Goal: Task Accomplishment & Management: Complete application form

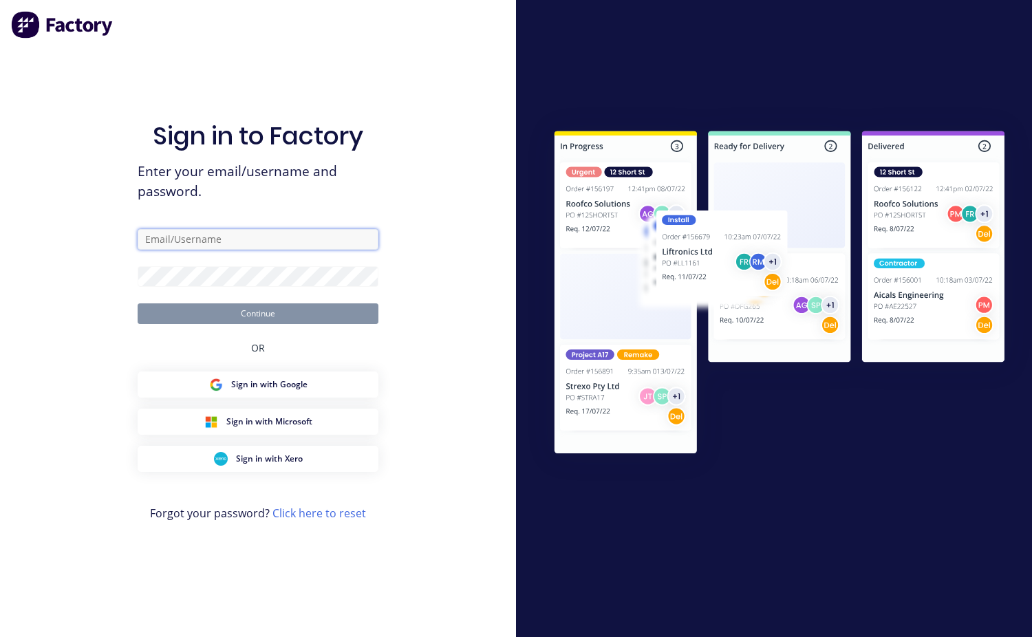
type input "mchweld@bigpond.net.au"
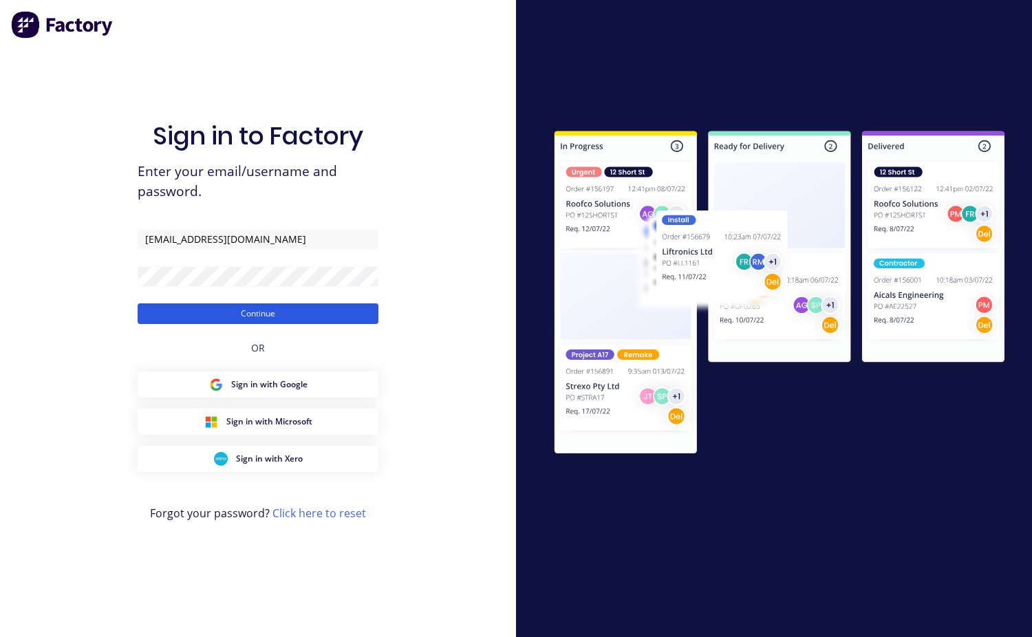
click at [258, 311] on button "Continue" at bounding box center [258, 313] width 241 height 21
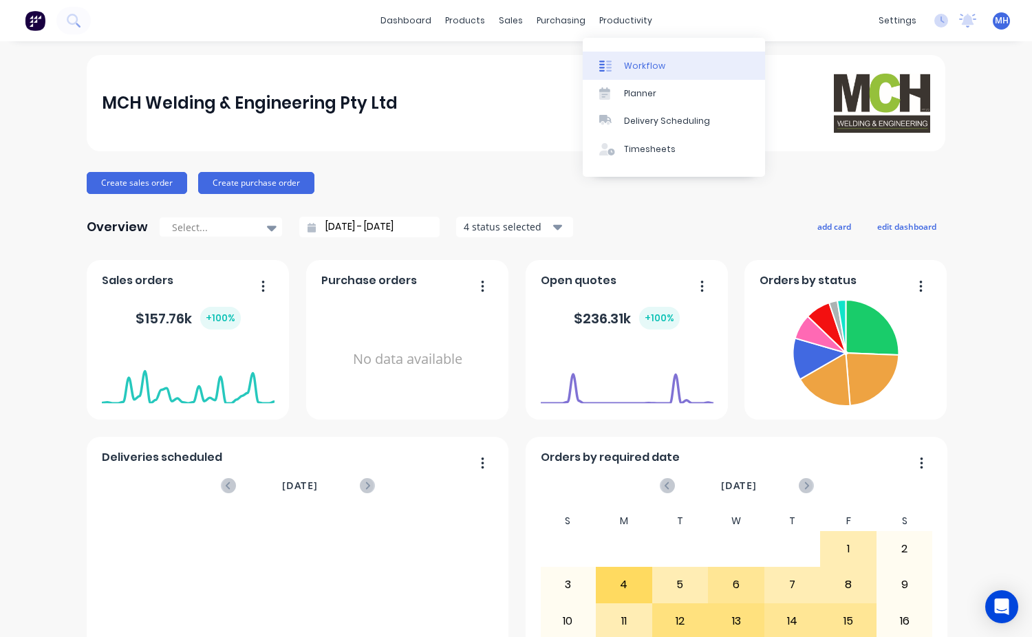
click at [629, 61] on div "Workflow" at bounding box center [644, 66] width 41 height 12
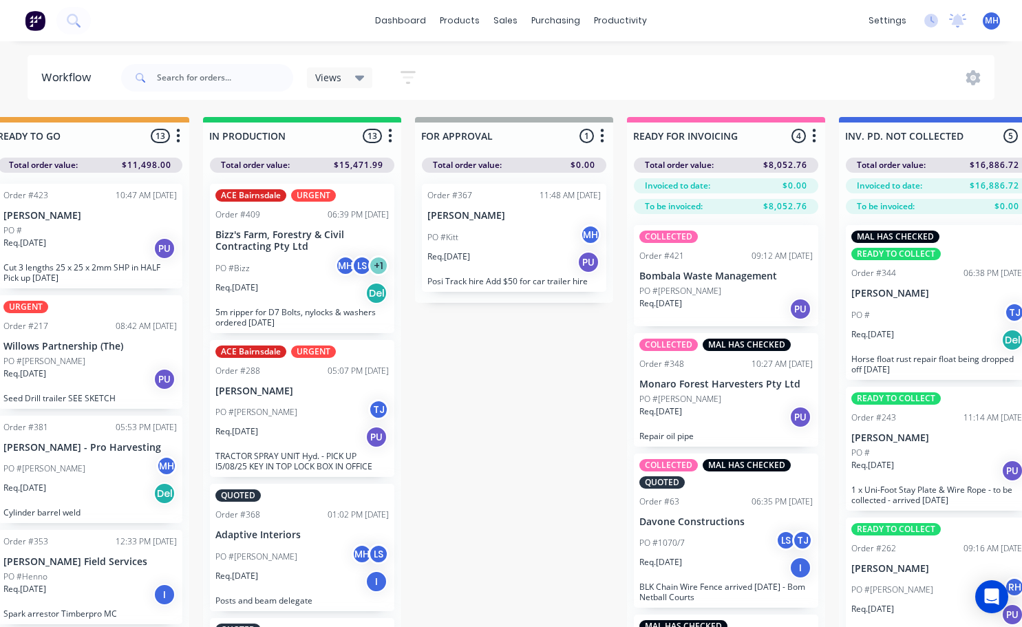
scroll to position [0, 720]
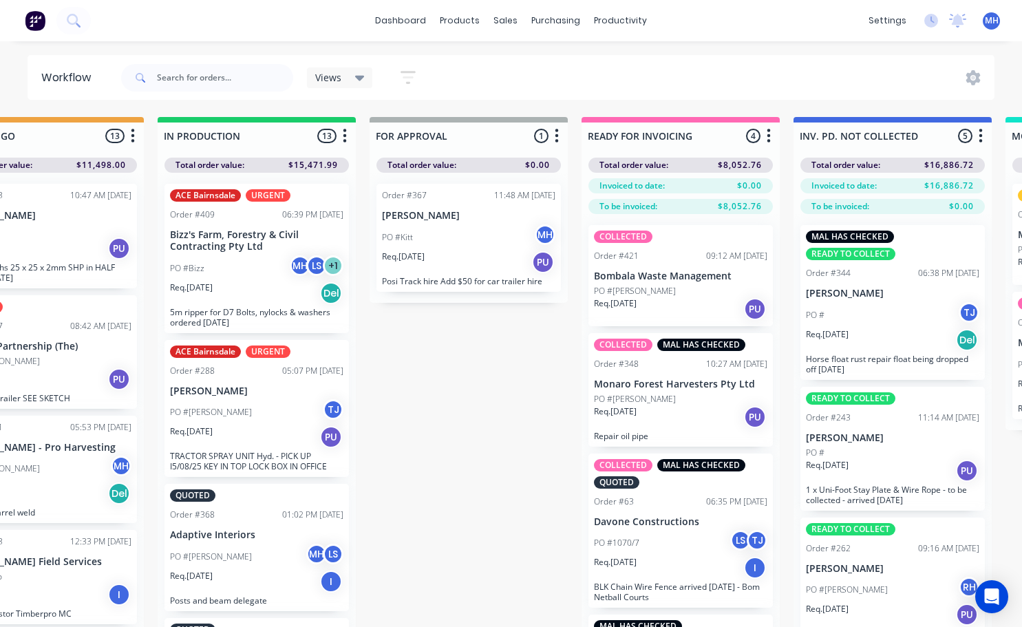
click at [443, 231] on div "PO #Kitt MH" at bounding box center [468, 237] width 173 height 26
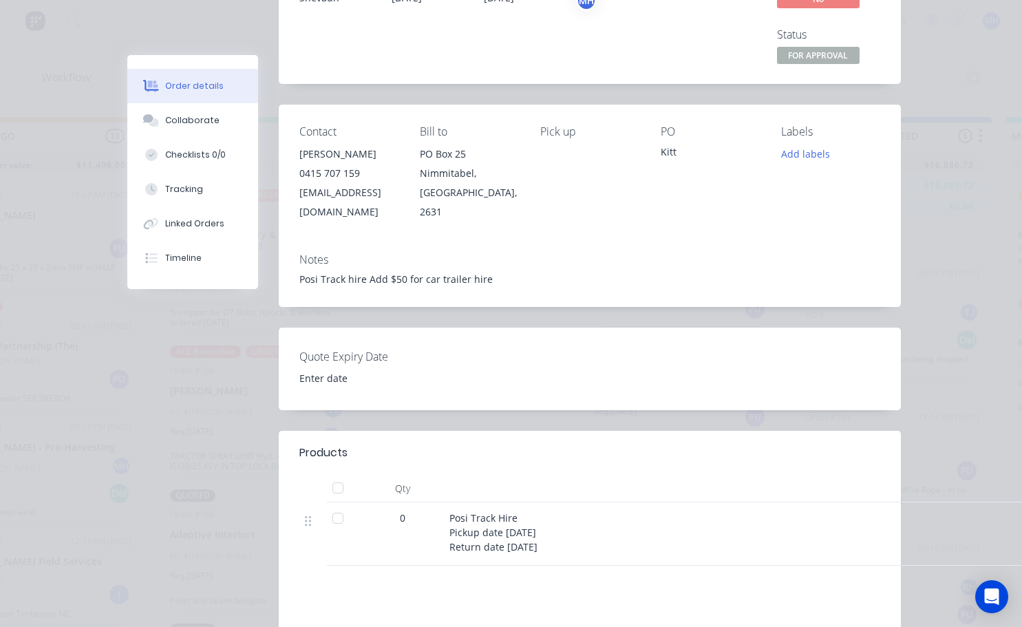
scroll to position [0, 0]
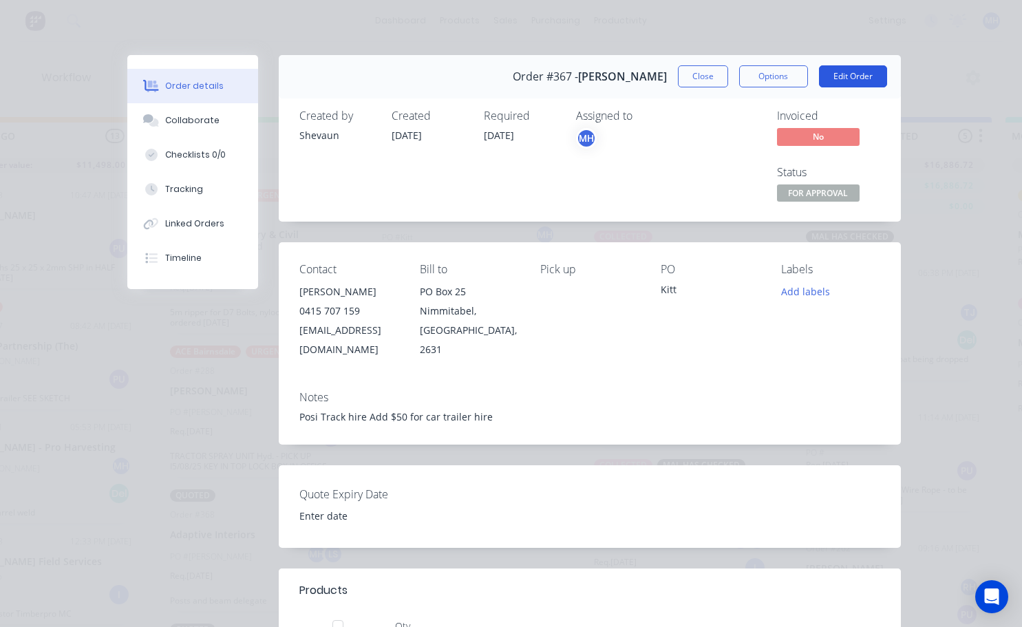
click at [843, 83] on button "Edit Order" at bounding box center [853, 76] width 68 height 22
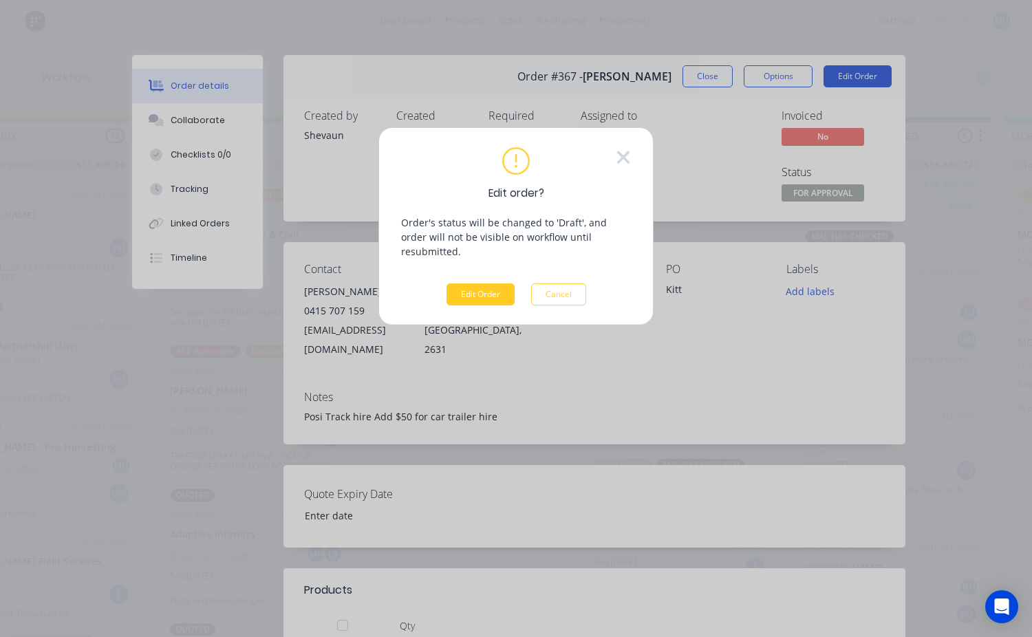
click at [484, 284] on button "Edit Order" at bounding box center [481, 295] width 68 height 22
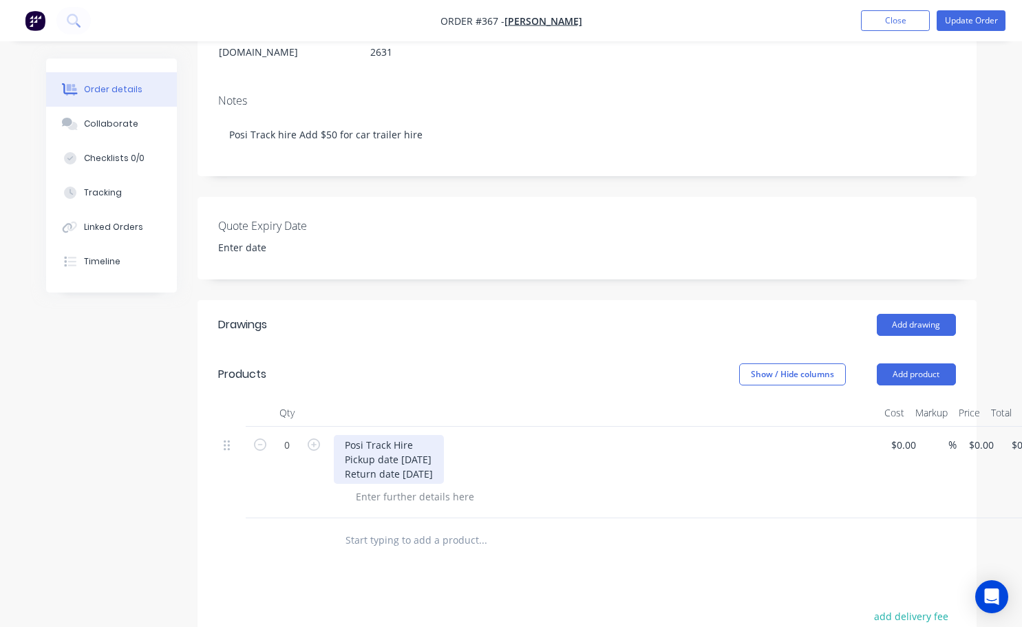
scroll to position [206, 0]
click at [411, 456] on div "Posi Track Hire Pickup date 08/08/25 Return date 13/08/25" at bounding box center [389, 460] width 110 height 49
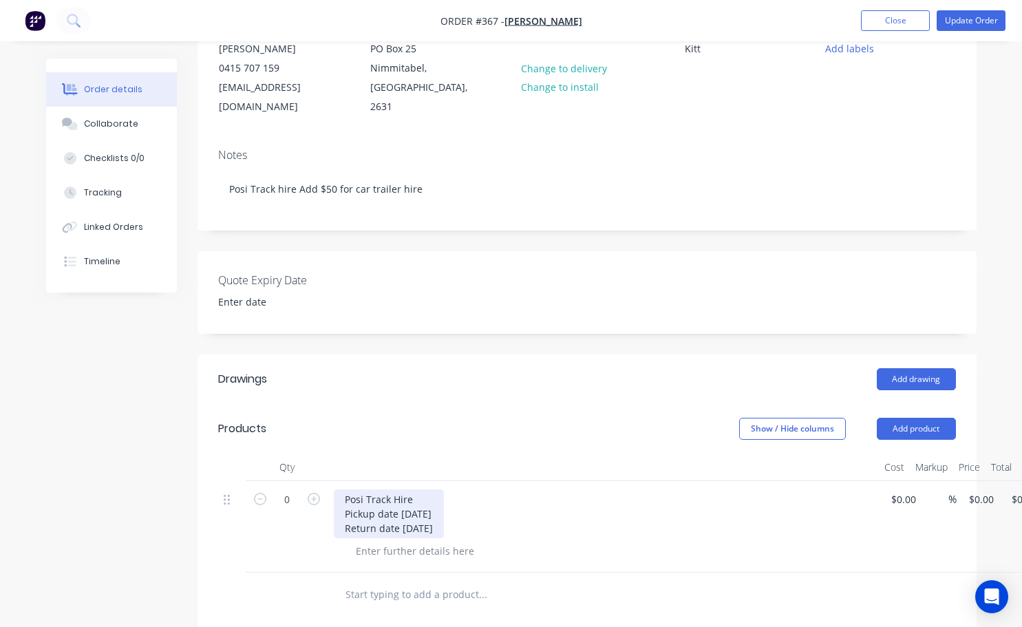
scroll to position [69, 0]
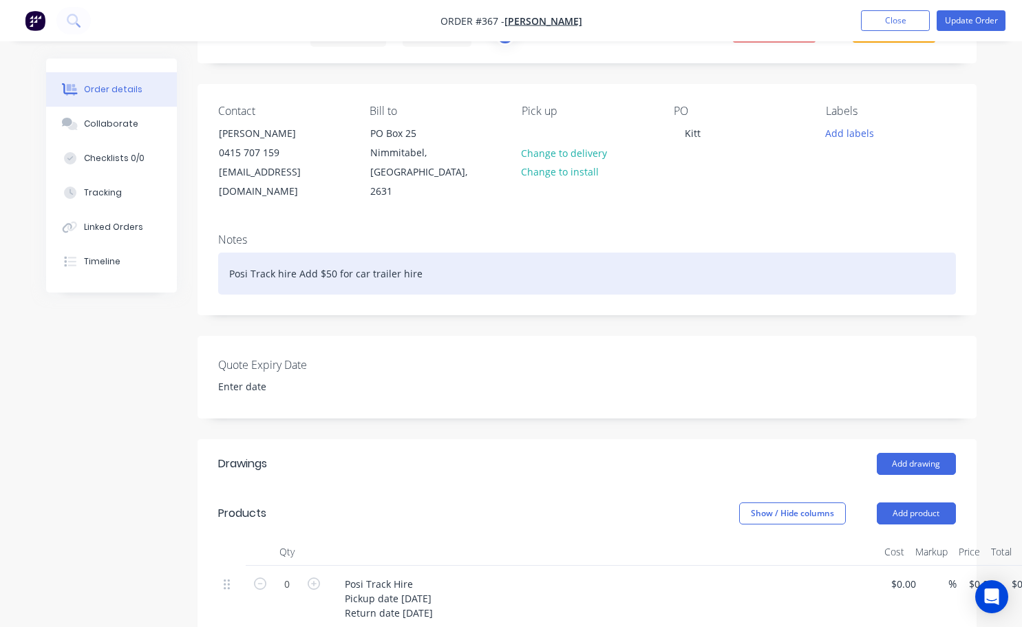
click at [333, 255] on div "Posi Track hire Add $50 for car trailer hire" at bounding box center [587, 274] width 738 height 42
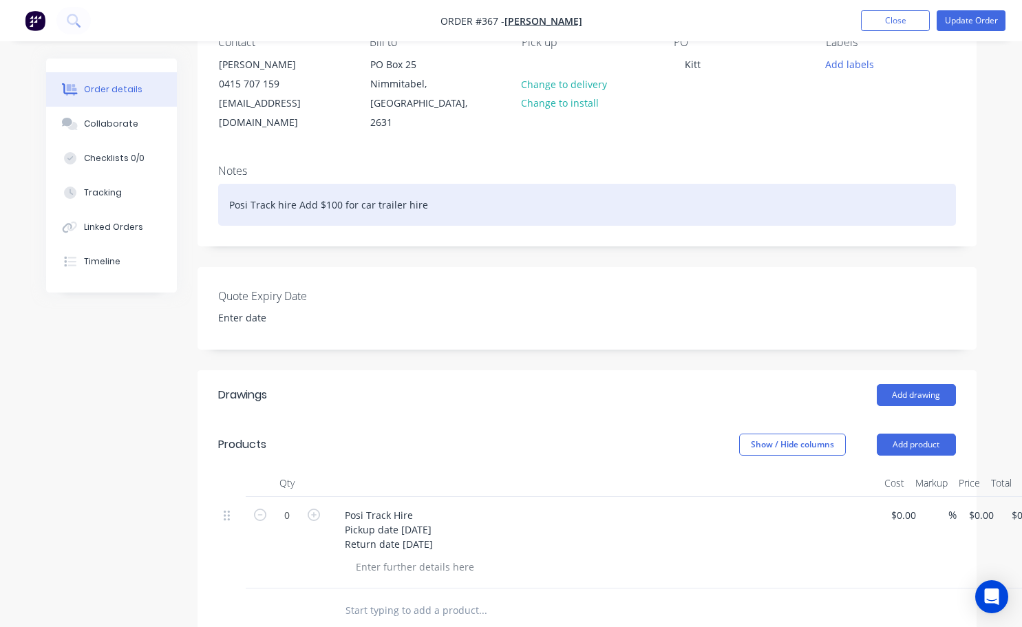
scroll to position [0, 0]
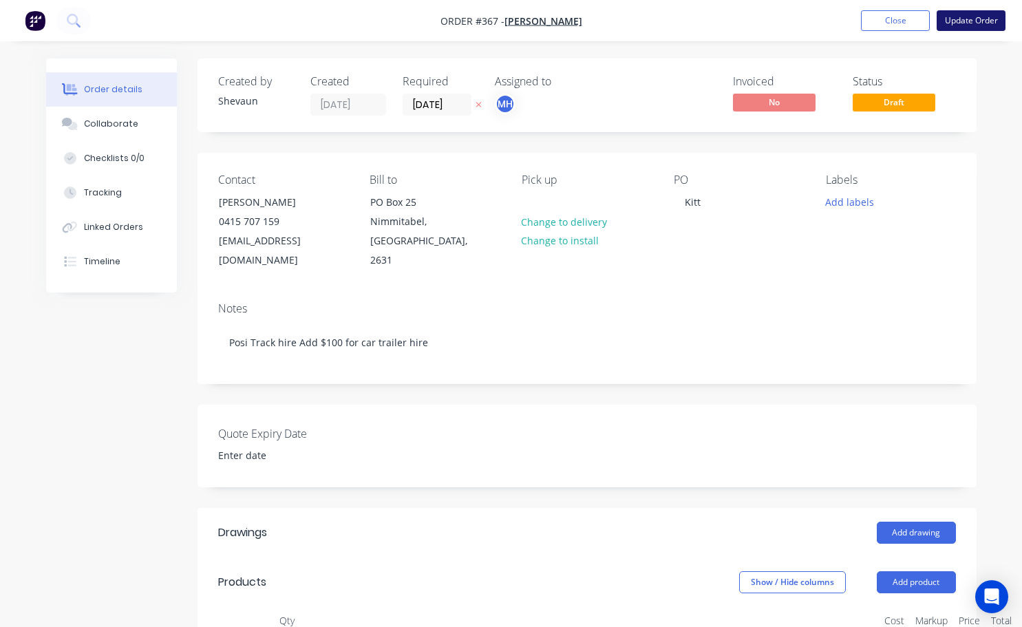
click at [961, 23] on button "Update Order" at bounding box center [971, 20] width 69 height 21
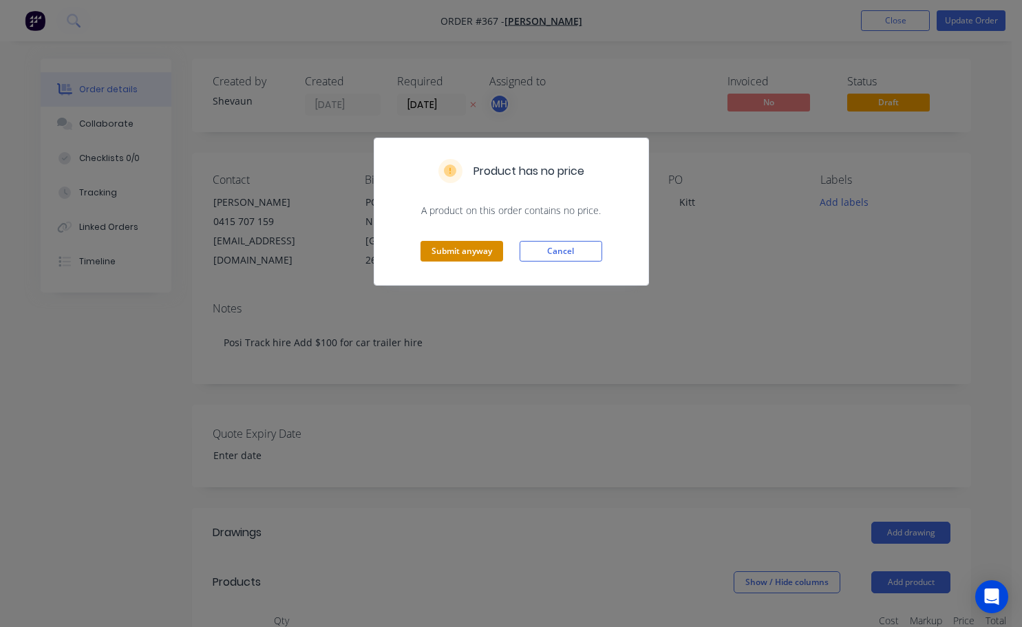
click at [498, 246] on button "Submit anyway" at bounding box center [461, 251] width 83 height 21
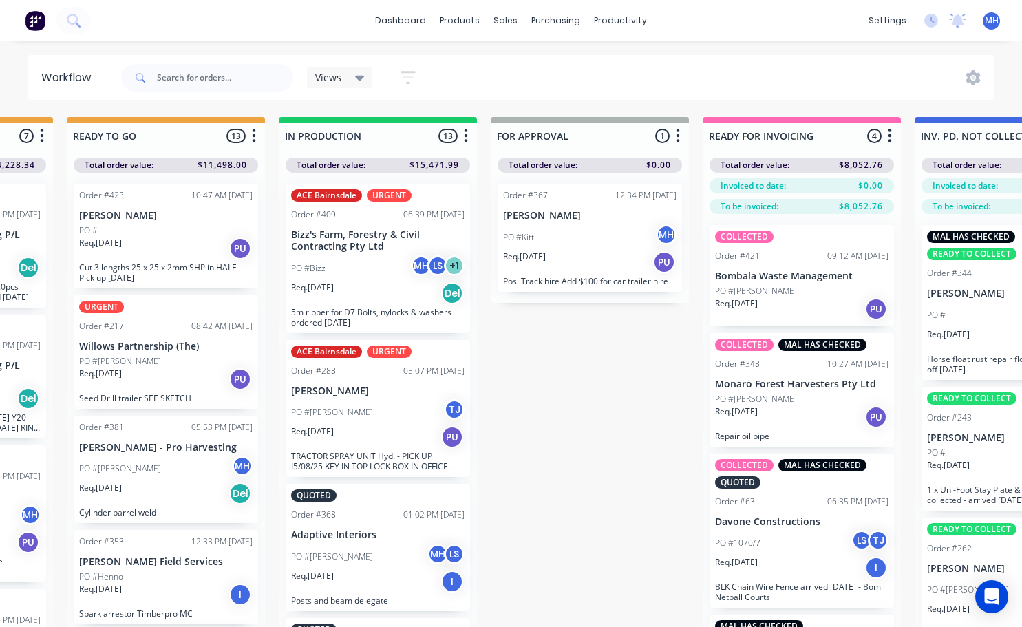
scroll to position [0, 602]
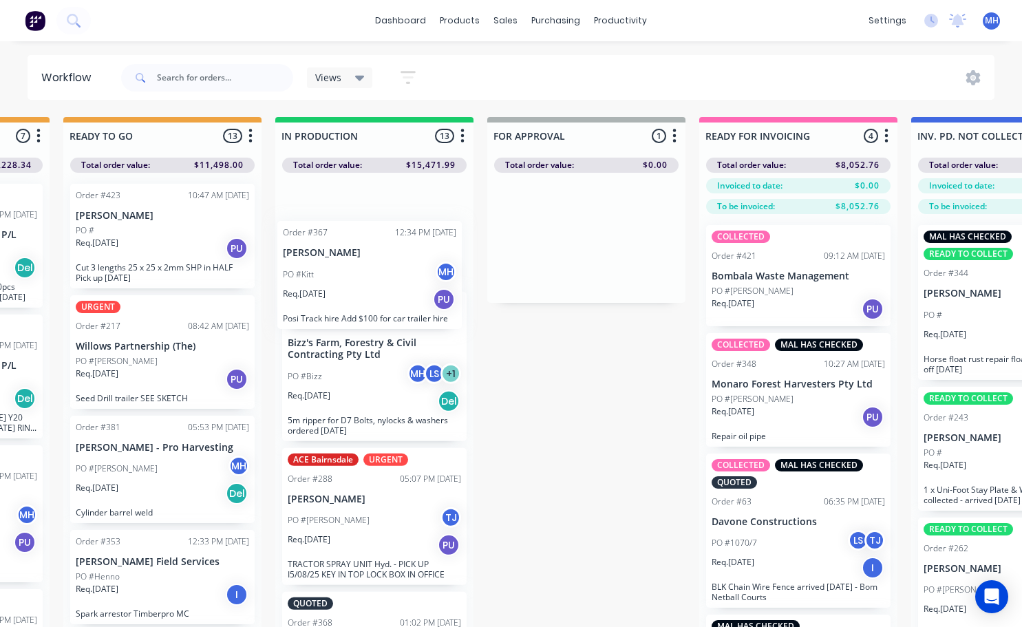
drag, startPoint x: 570, startPoint y: 235, endPoint x: 346, endPoint y: 281, distance: 228.4
click at [346, 281] on div "QUOTES TO DO 0 Status colour #273444 hex #273444 Save Cancel Notifications Emai…" at bounding box center [535, 396] width 2295 height 559
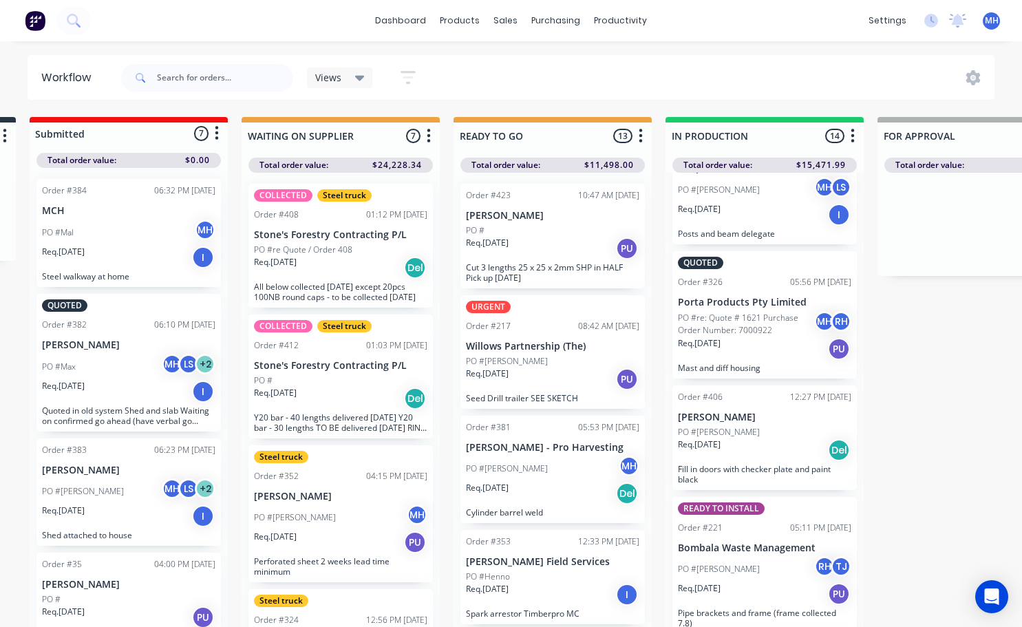
scroll to position [69, 0]
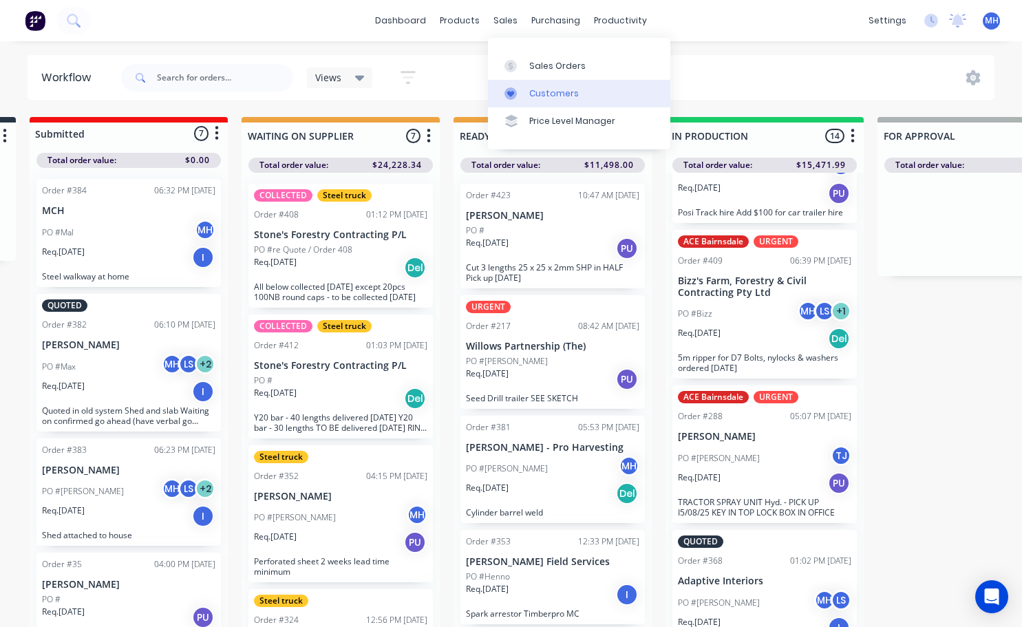
click at [549, 101] on link "Customers" at bounding box center [579, 94] width 182 height 28
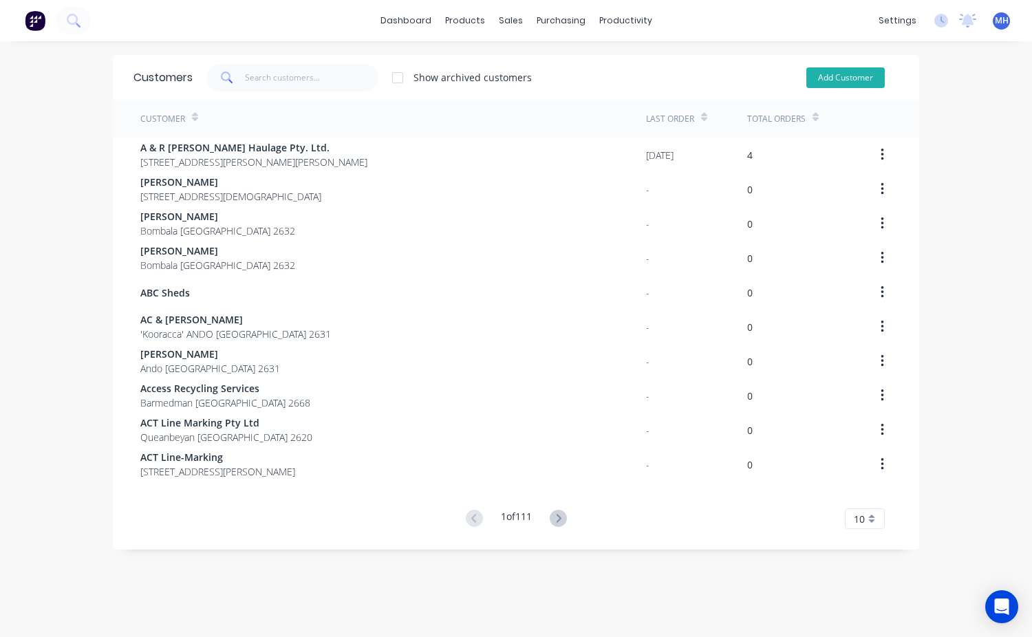
click at [852, 81] on button "Add Customer" at bounding box center [846, 77] width 78 height 21
select select "AU"
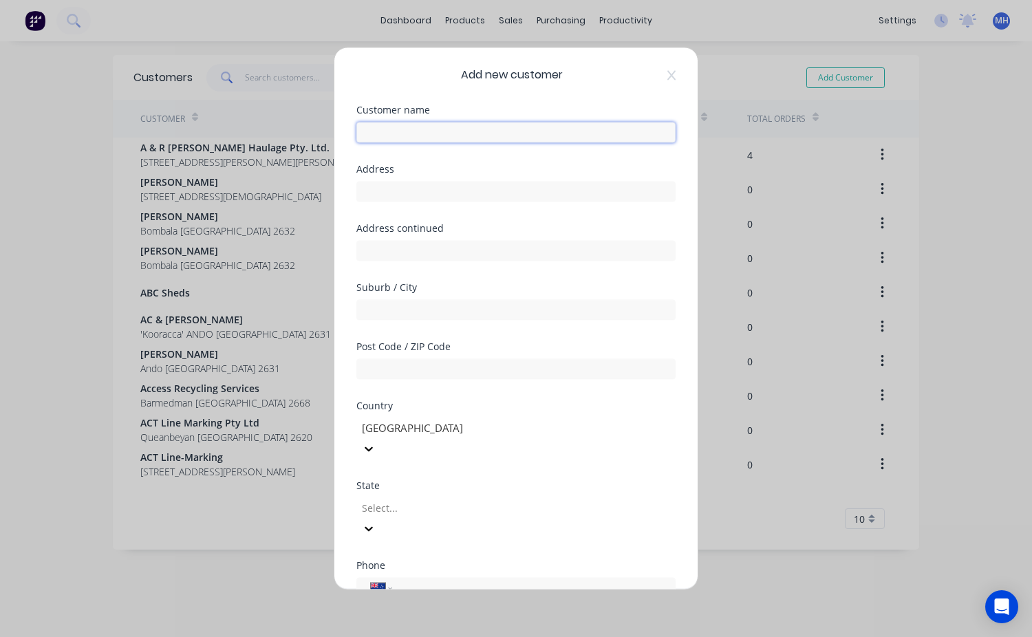
click at [388, 136] on input "text" at bounding box center [515, 132] width 319 height 21
type input "Cody Schutz"
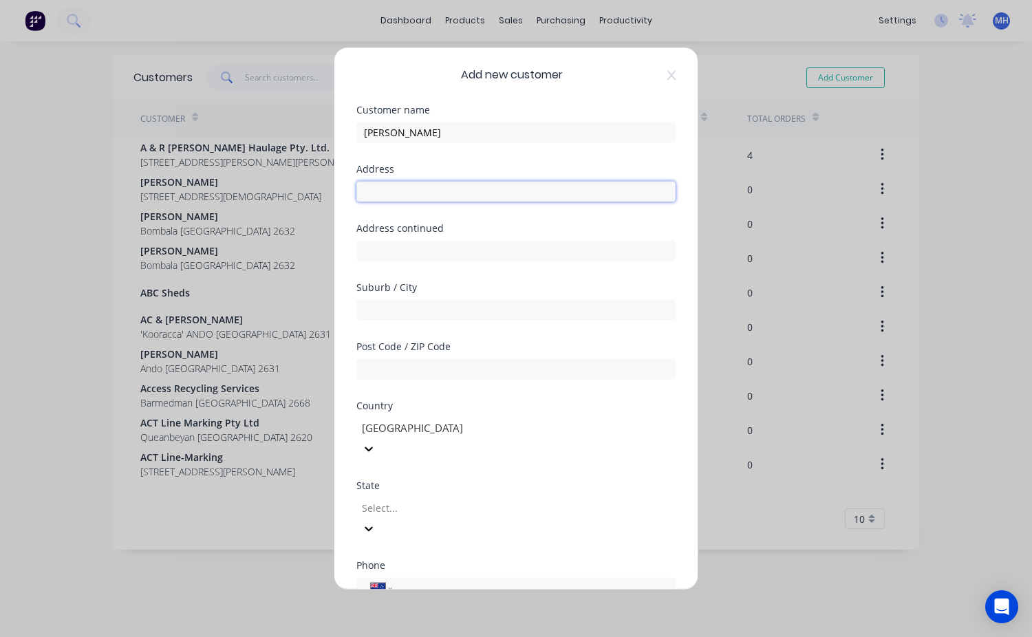
click at [374, 198] on input "text" at bounding box center [515, 191] width 319 height 21
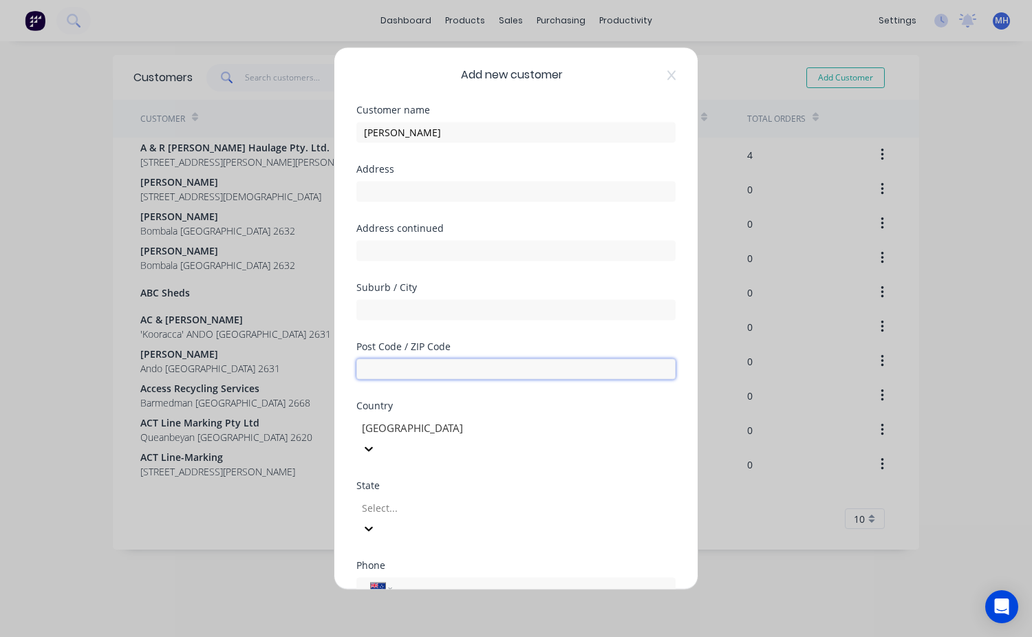
click at [384, 363] on input "text" at bounding box center [515, 369] width 319 height 21
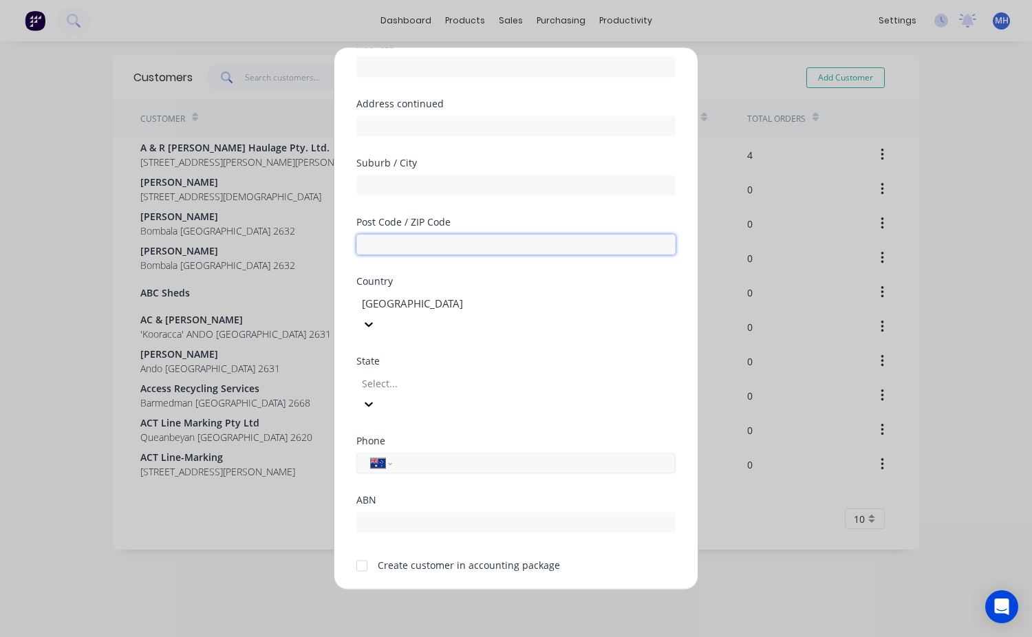
scroll to position [130, 0]
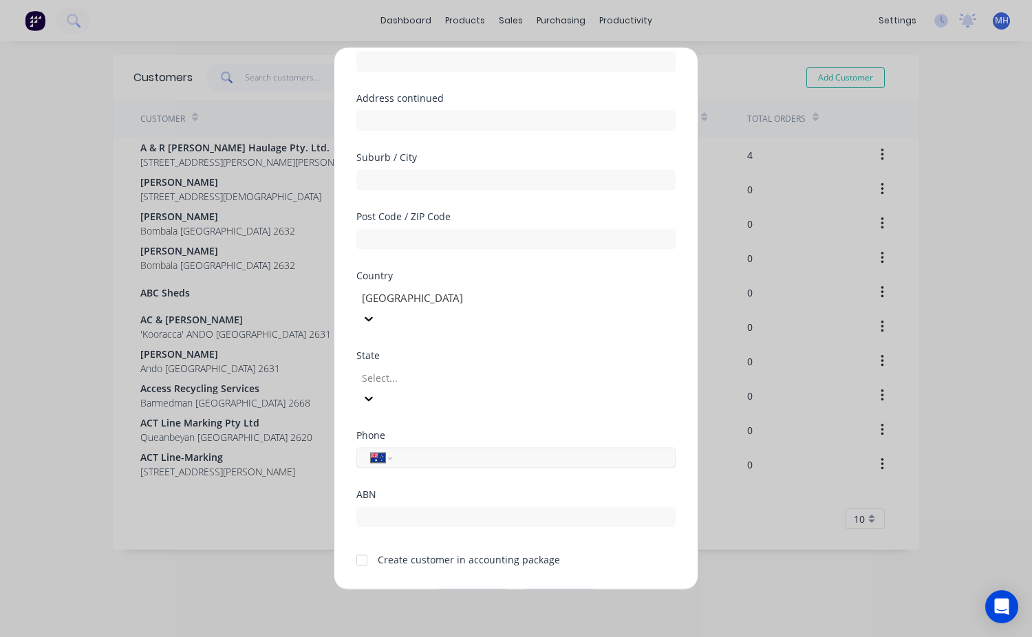
click at [403, 450] on input "tel" at bounding box center [531, 458] width 259 height 16
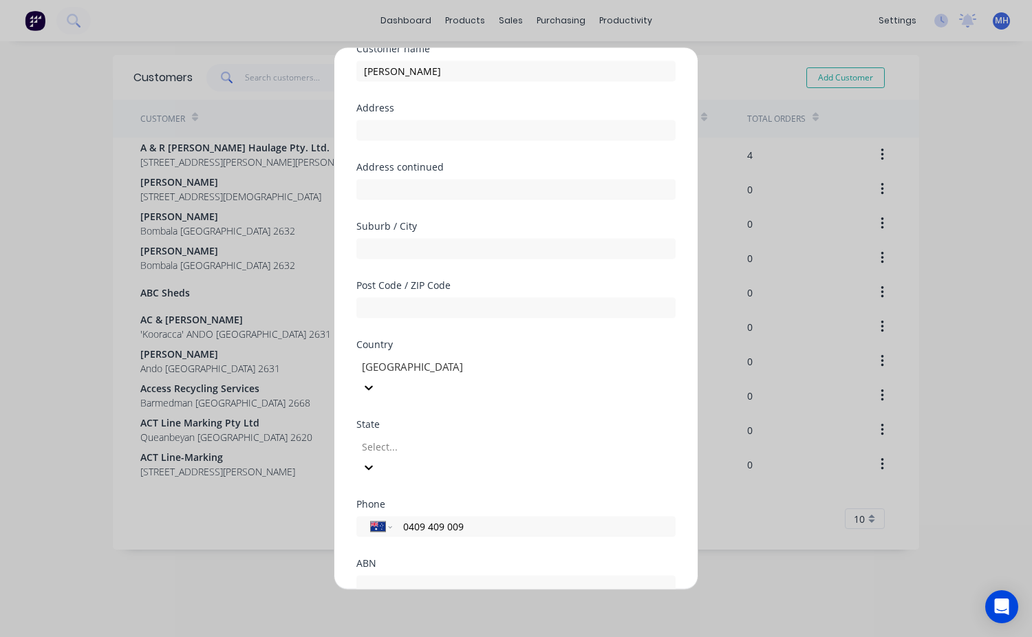
scroll to position [0, 0]
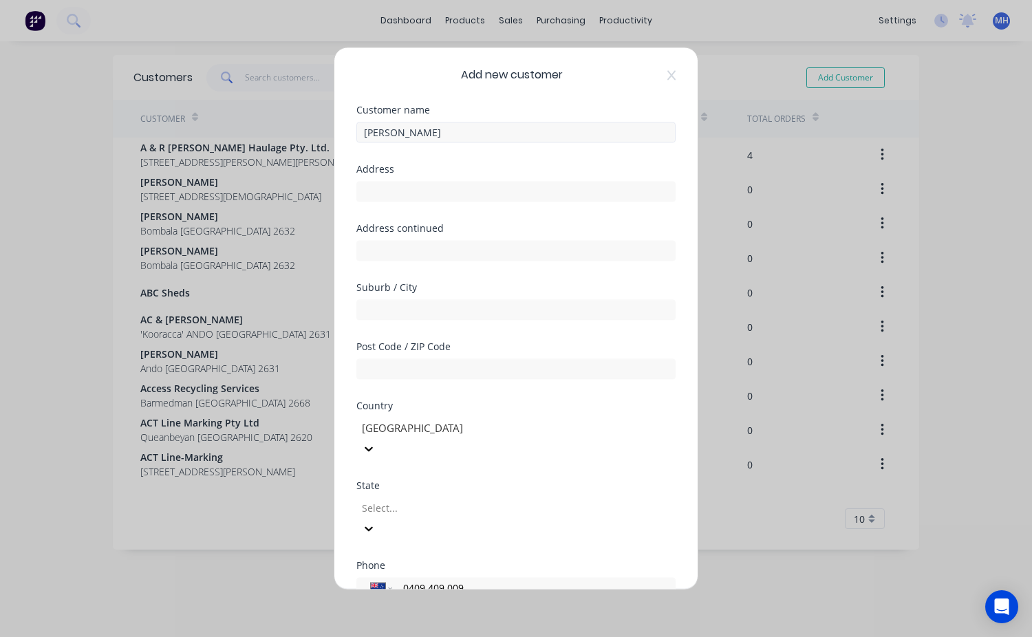
type input "0409 409 009"
click at [418, 135] on input "Cody Schutz" at bounding box center [515, 132] width 319 height 21
type input "C"
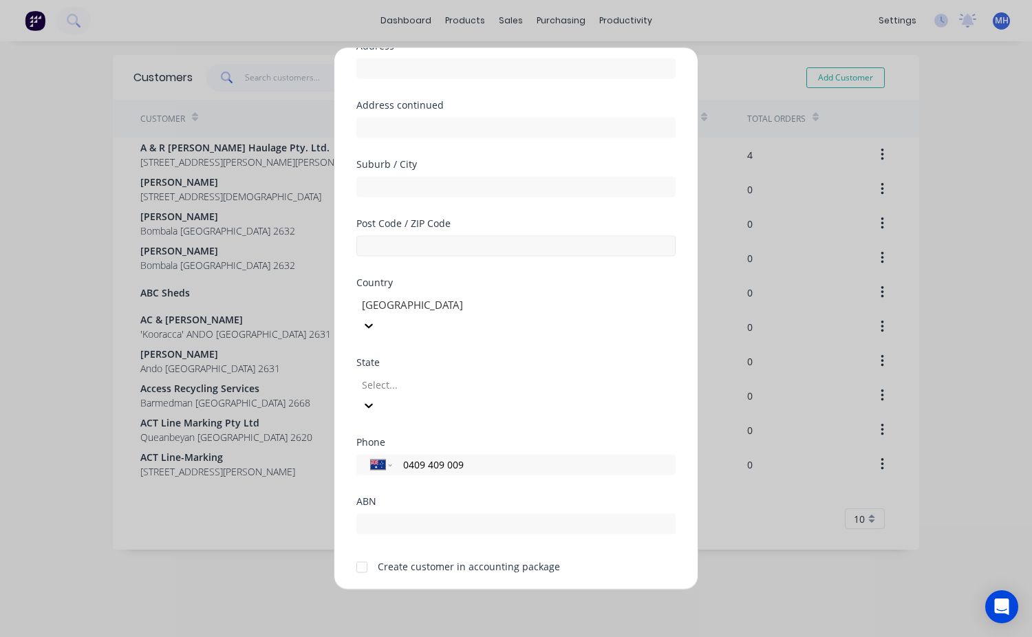
scroll to position [130, 0]
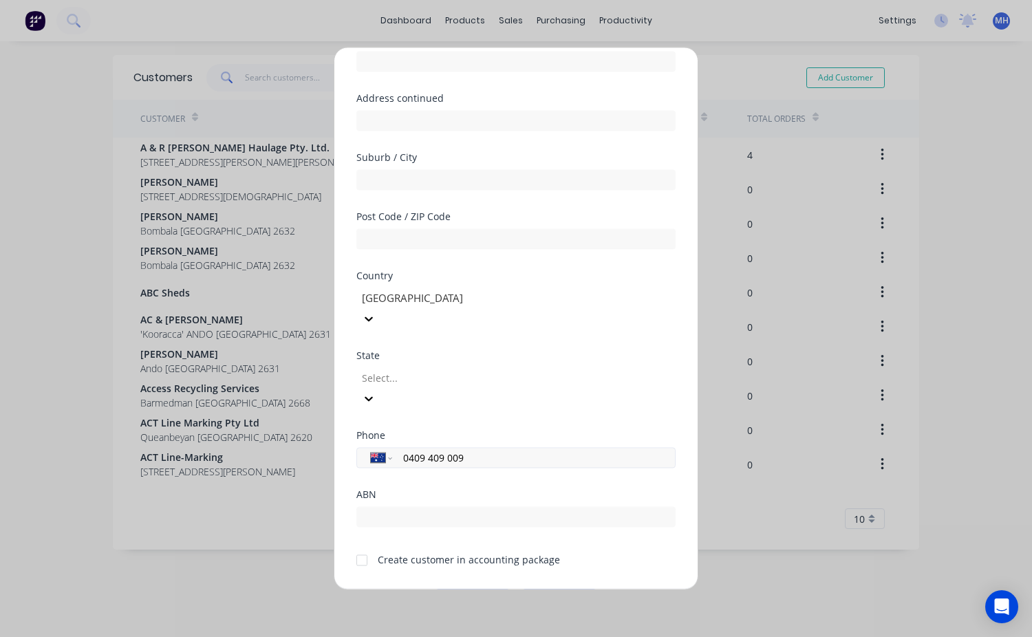
click at [462, 450] on input "0409 409 009" at bounding box center [531, 458] width 259 height 16
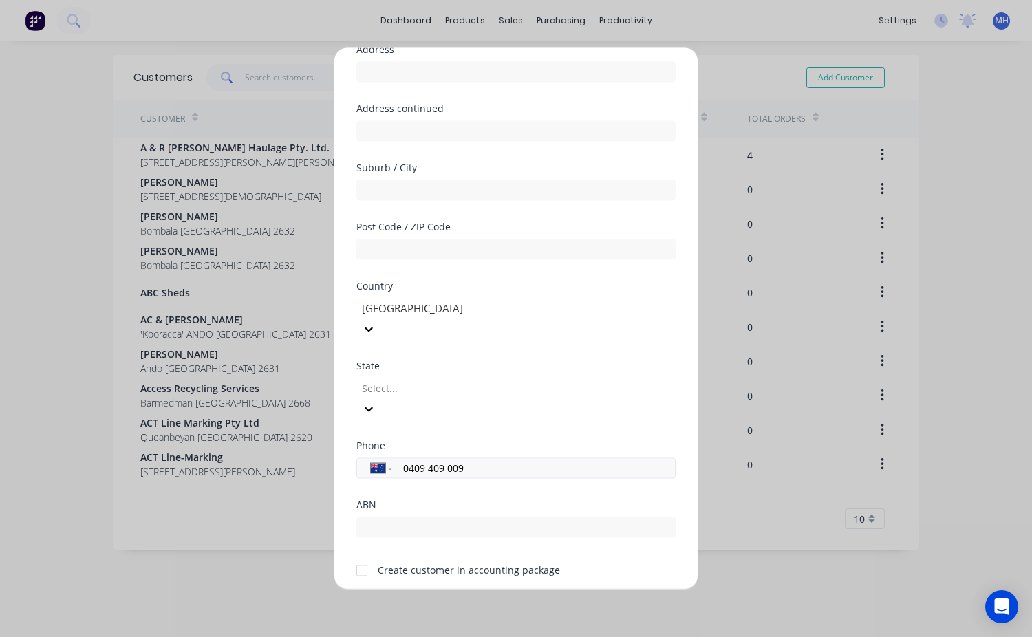
scroll to position [140, 0]
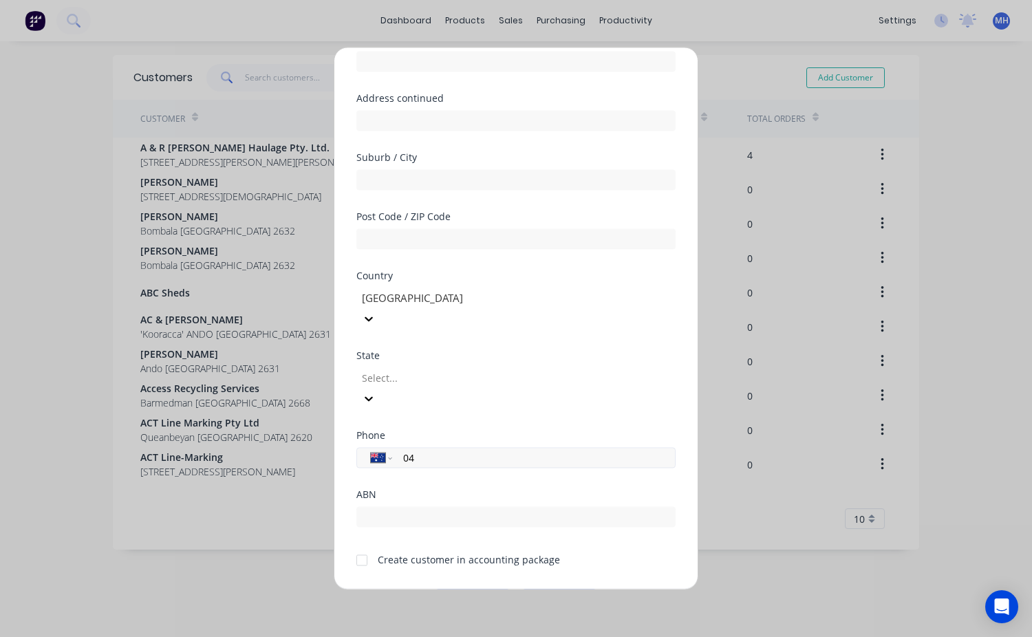
type input "0"
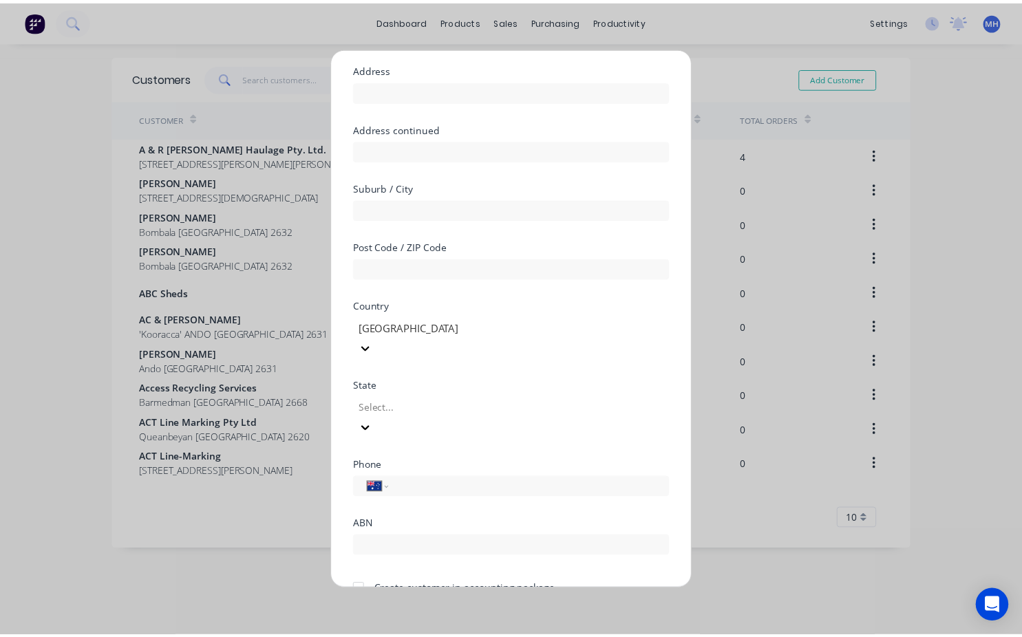
scroll to position [0, 0]
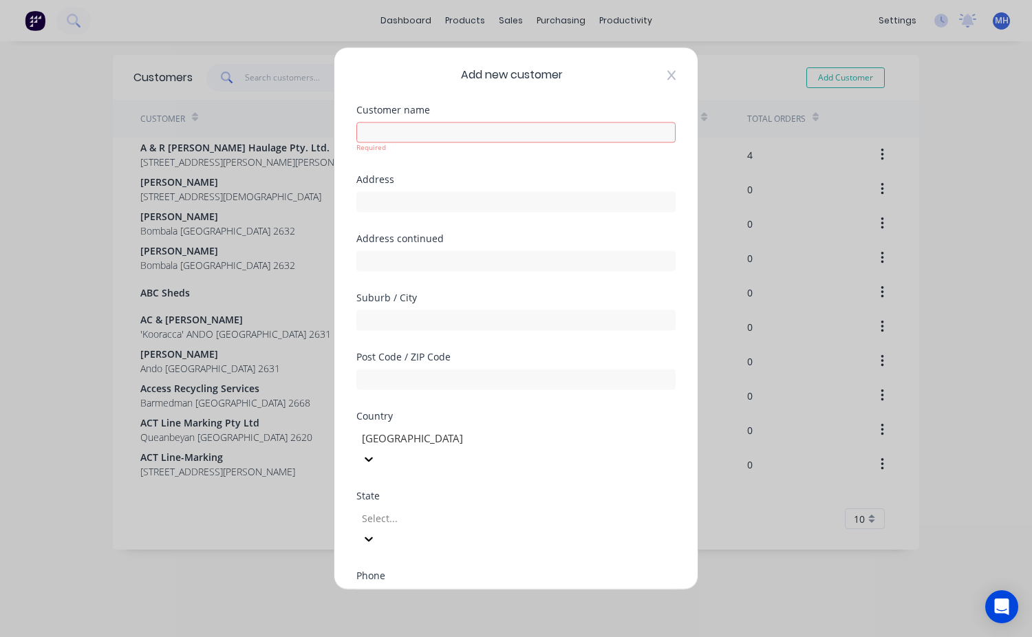
click at [668, 74] on icon at bounding box center [672, 75] width 8 height 11
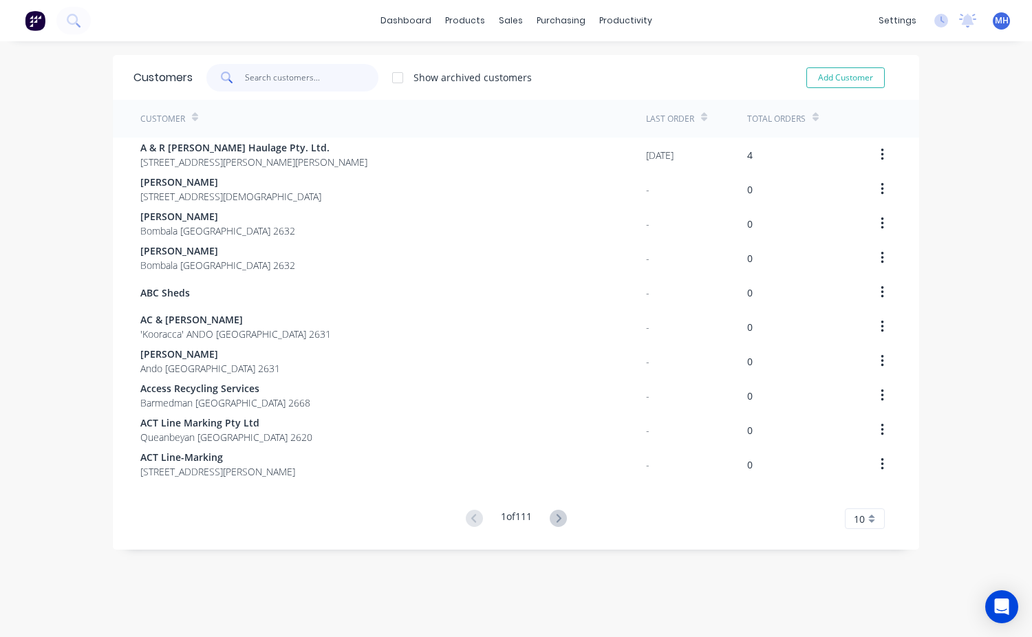
click at [254, 80] on input "text" at bounding box center [312, 78] width 134 height 28
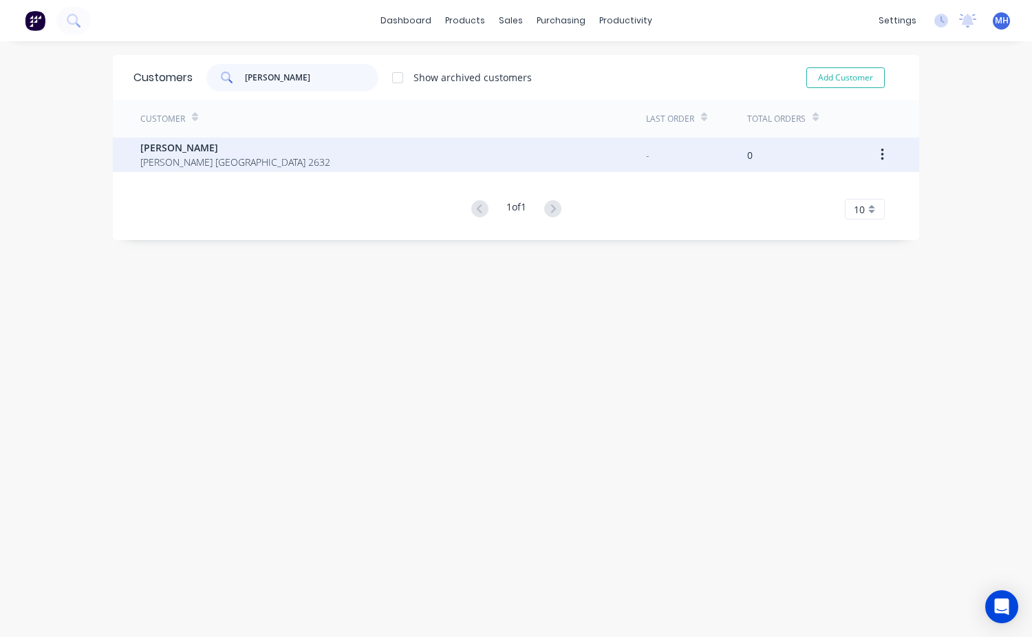
type input "Cody"
click at [189, 149] on span "Cody Schutz" at bounding box center [235, 147] width 190 height 14
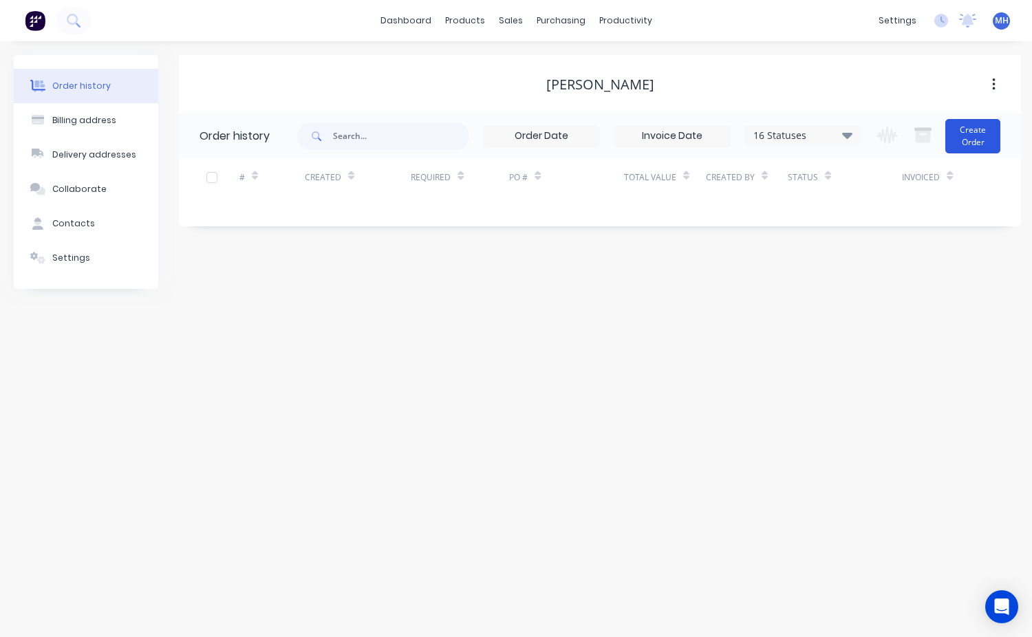
click at [974, 137] on button "Create Order" at bounding box center [973, 136] width 55 height 34
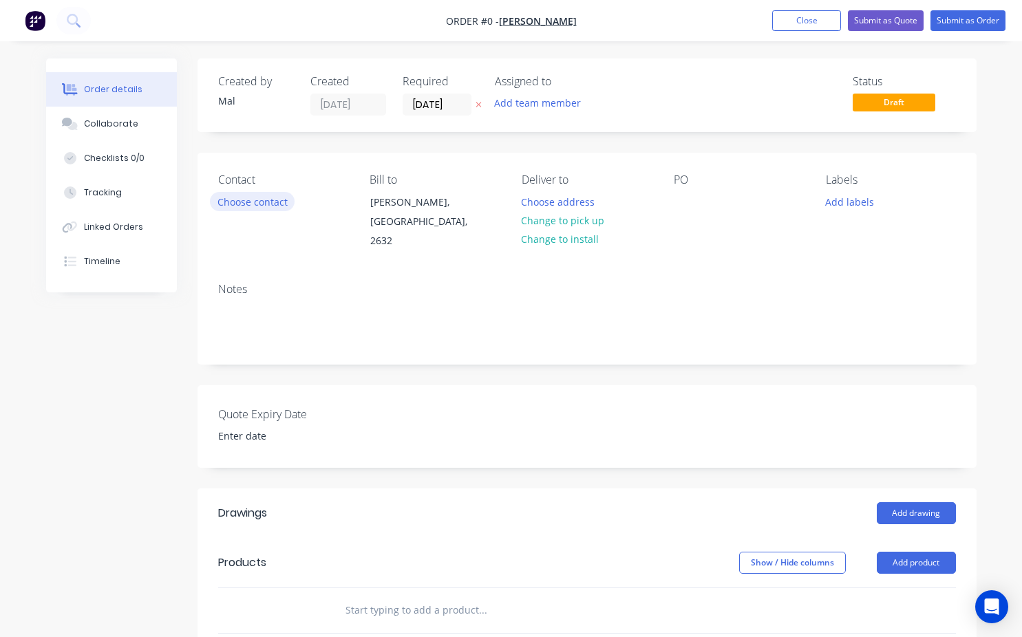
click at [255, 199] on button "Choose contact" at bounding box center [252, 201] width 85 height 19
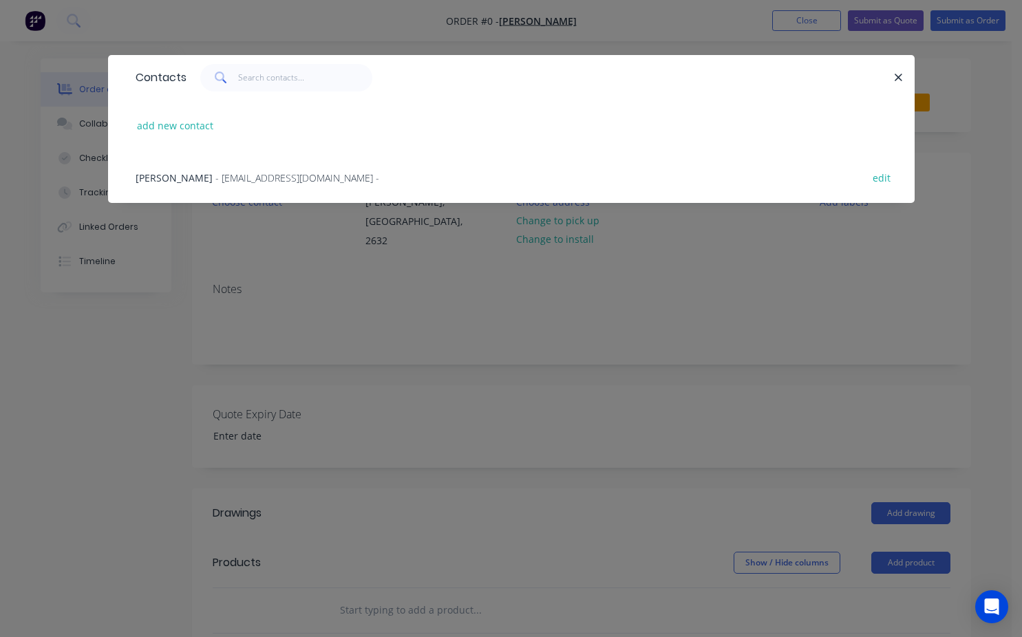
click at [173, 177] on span "Cody Schutz" at bounding box center [174, 177] width 77 height 13
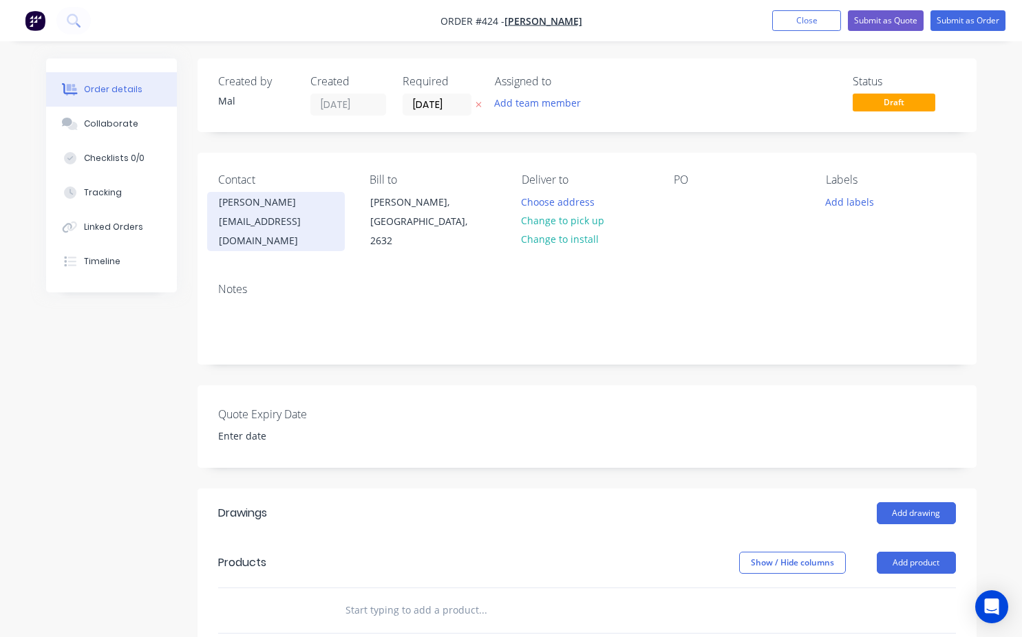
click at [259, 226] on div "cody200022@gmail.com" at bounding box center [276, 231] width 114 height 39
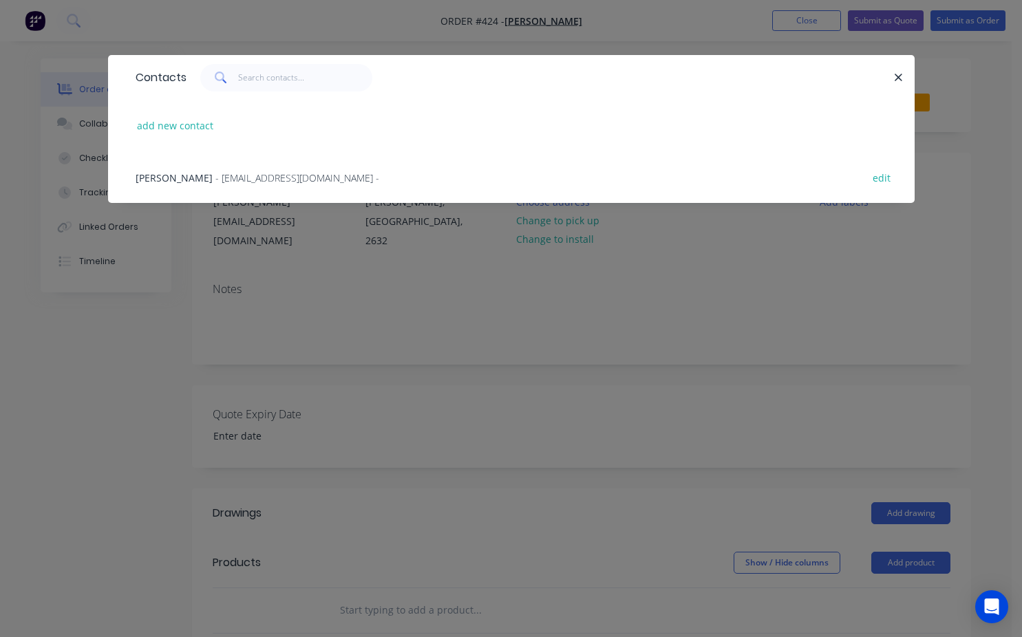
click at [312, 179] on div "Cody Schutz - cody200022@gmail.com - edit" at bounding box center [511, 177] width 765 height 52
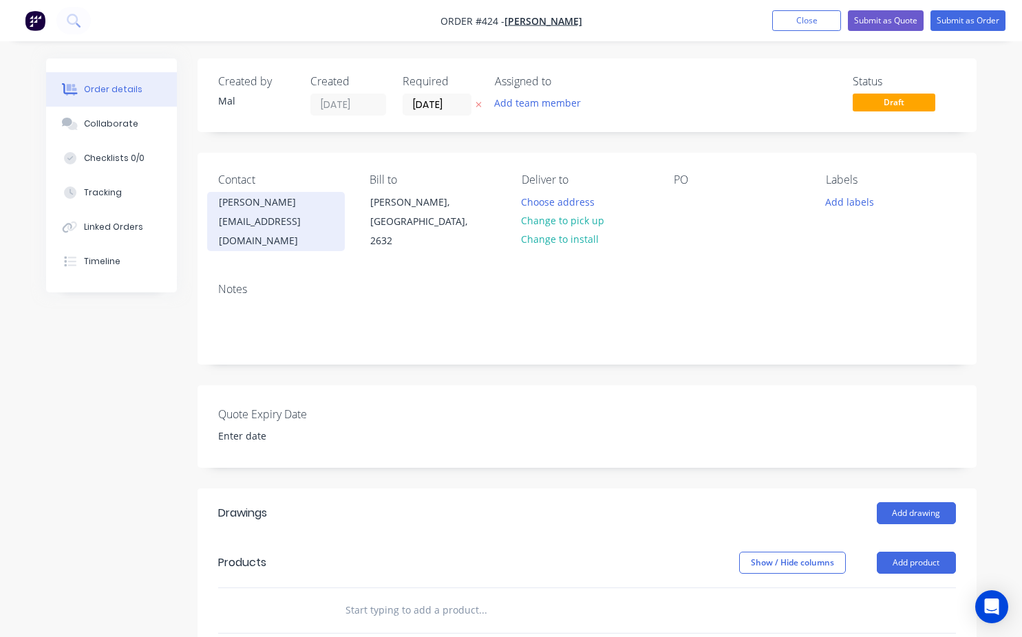
click at [262, 212] on div "Cody Schutz cody200022@gmail.com" at bounding box center [276, 221] width 138 height 59
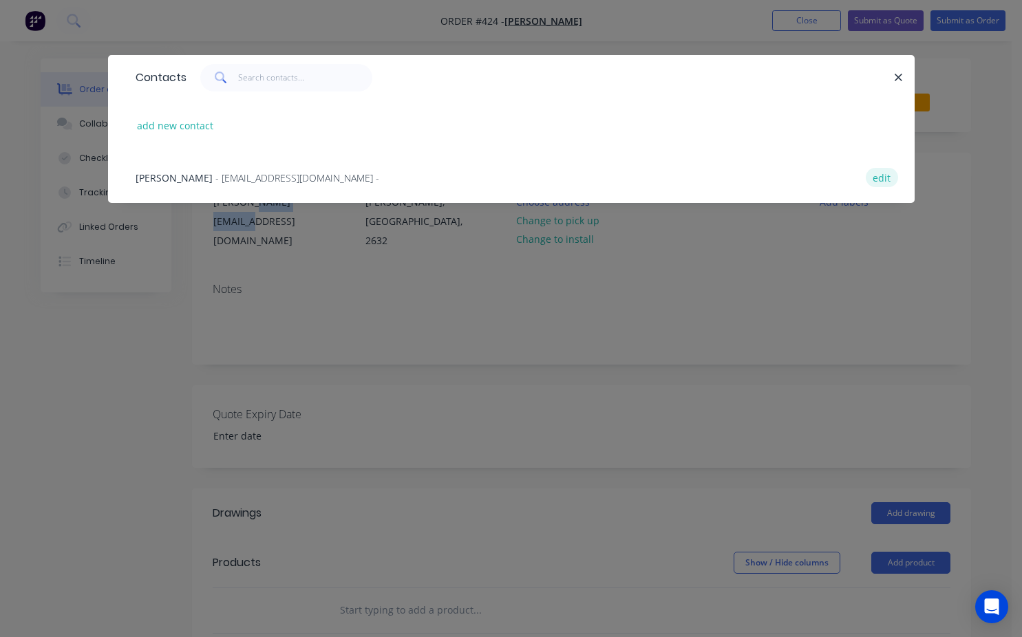
click at [876, 178] on button "edit" at bounding box center [882, 177] width 32 height 19
select select "AU"
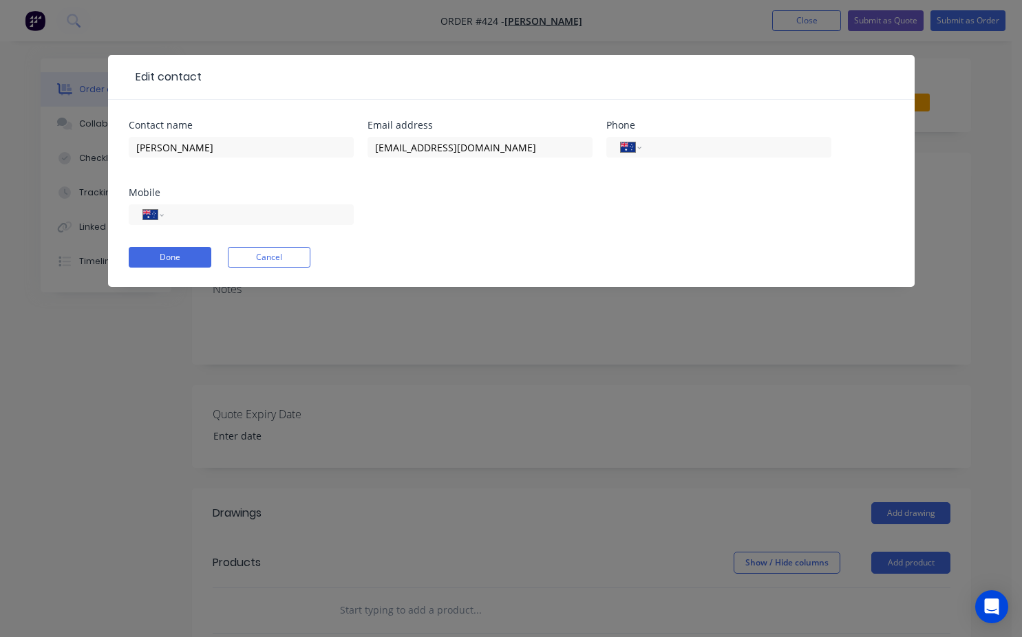
click at [934, 203] on div "Edit contact Contact name Cody Schutz Email address cody200022@gmail.com Phone …" at bounding box center [511, 318] width 1022 height 637
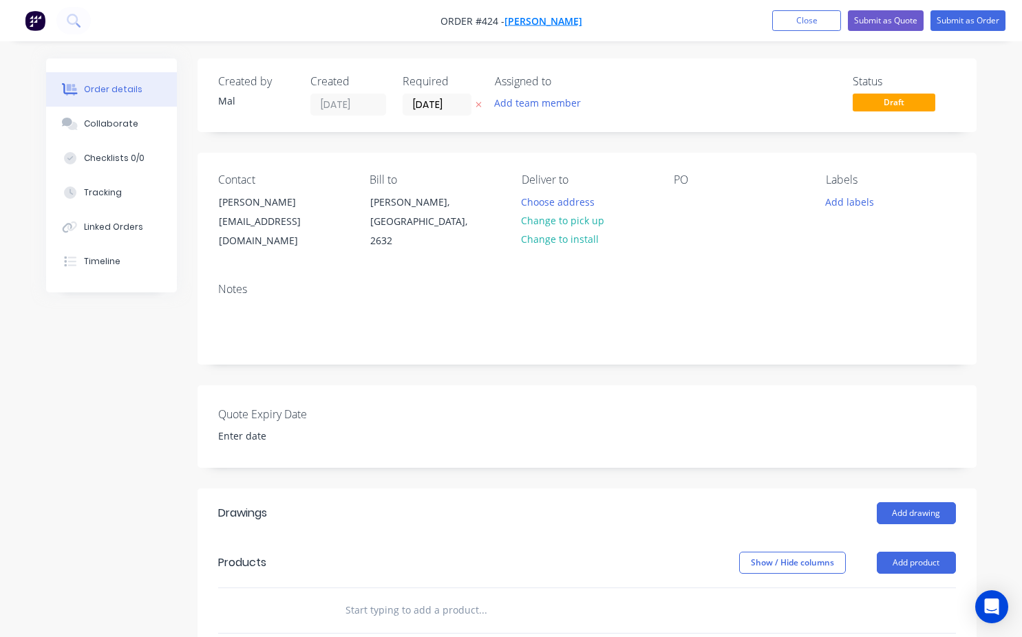
click at [533, 16] on span "Cody Schutz" at bounding box center [543, 20] width 78 height 13
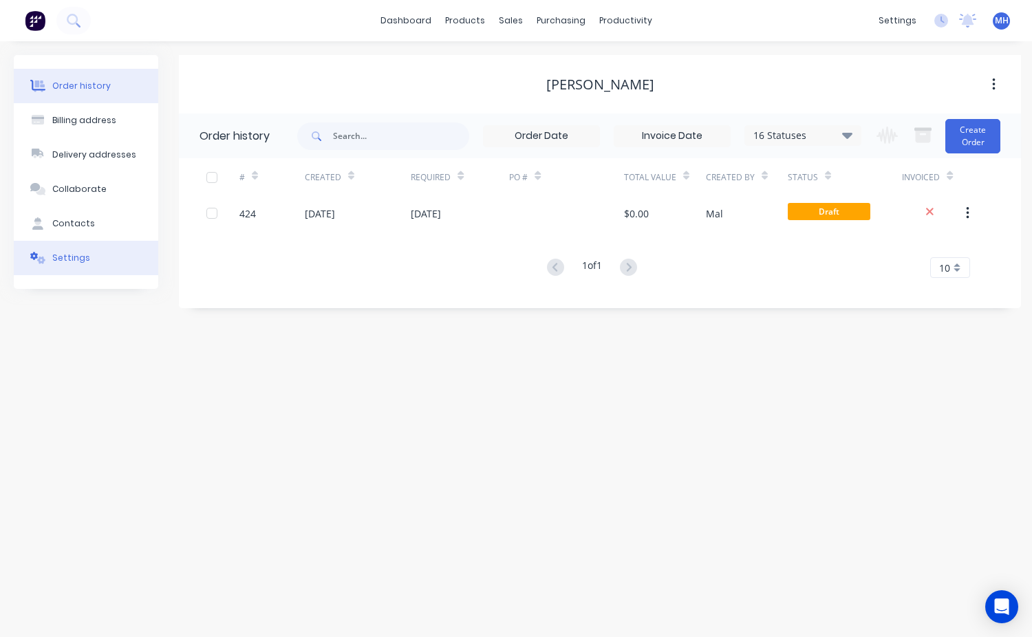
click at [61, 259] on div "Settings" at bounding box center [71, 258] width 38 height 12
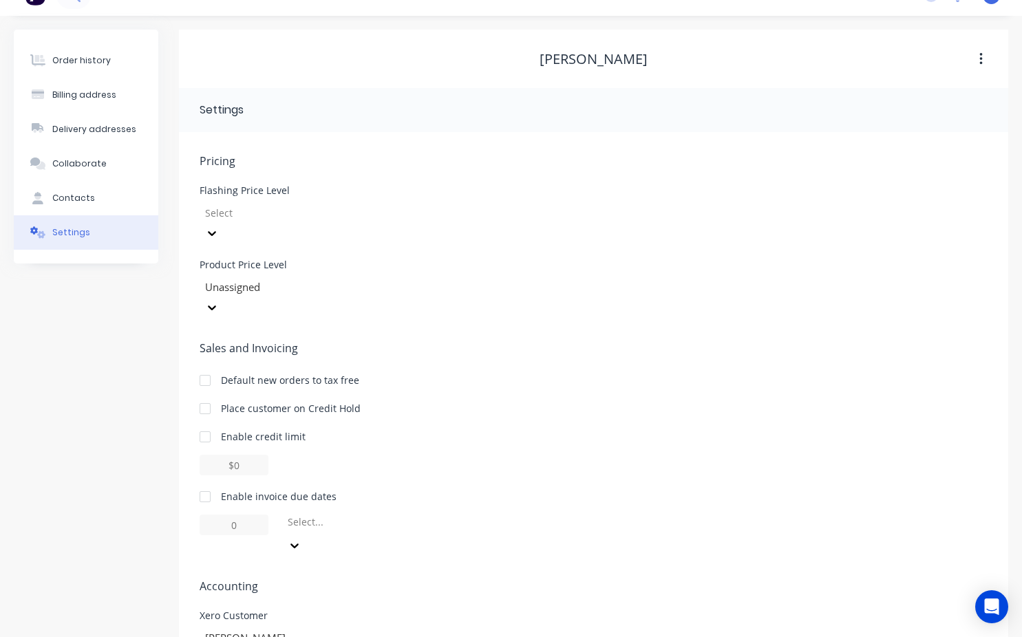
scroll to position [45, 0]
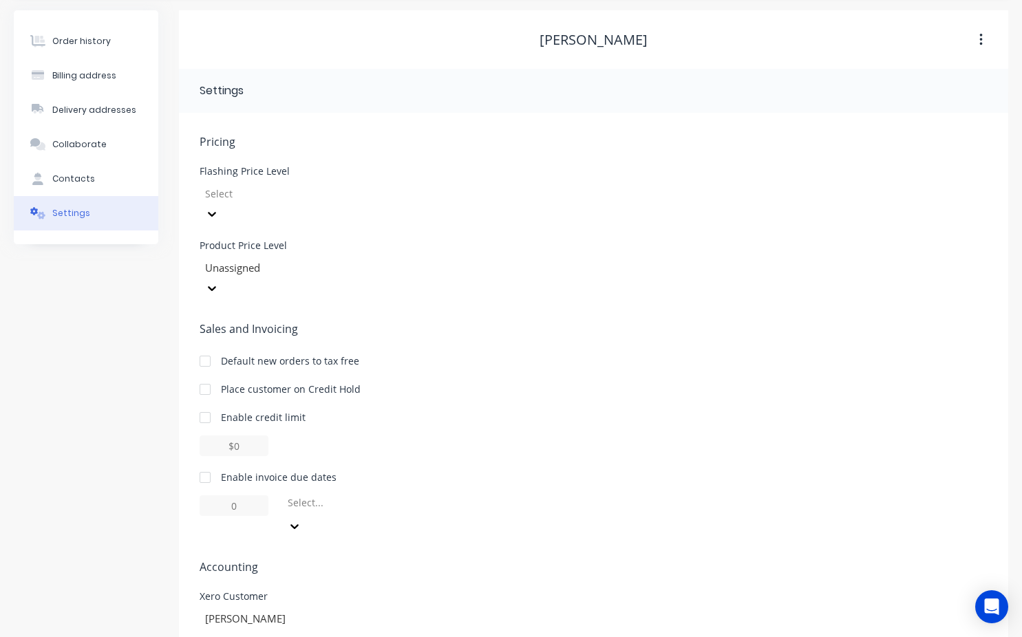
click at [204, 464] on div at bounding box center [205, 478] width 28 height 28
type input "1"
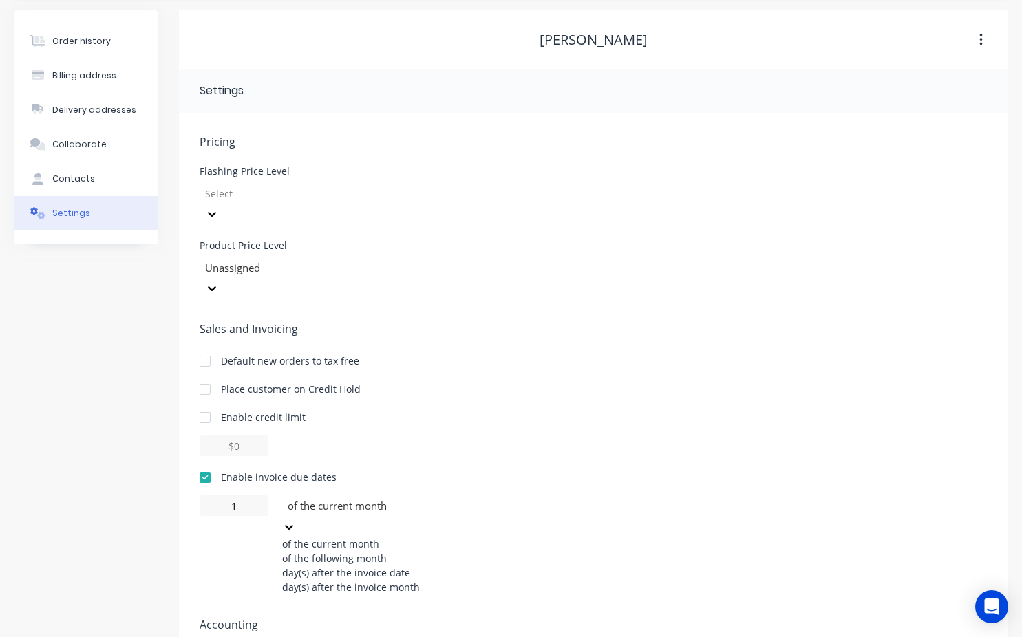
click at [296, 520] on icon at bounding box center [289, 527] width 14 height 14
click at [377, 551] on div "of the following month" at bounding box center [385, 558] width 206 height 14
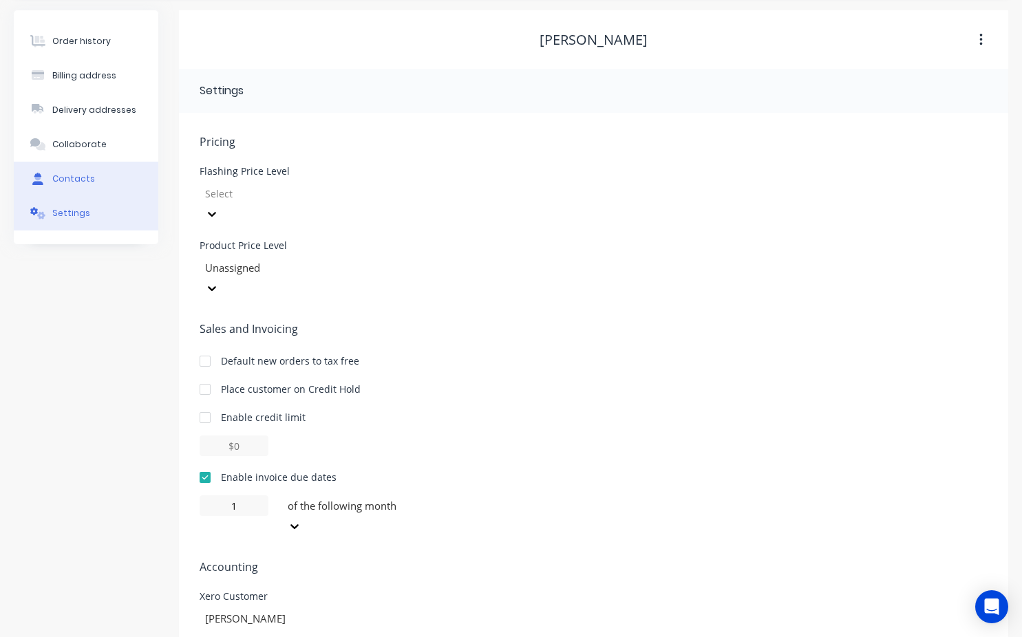
click at [88, 178] on div "Contacts" at bounding box center [73, 179] width 43 height 12
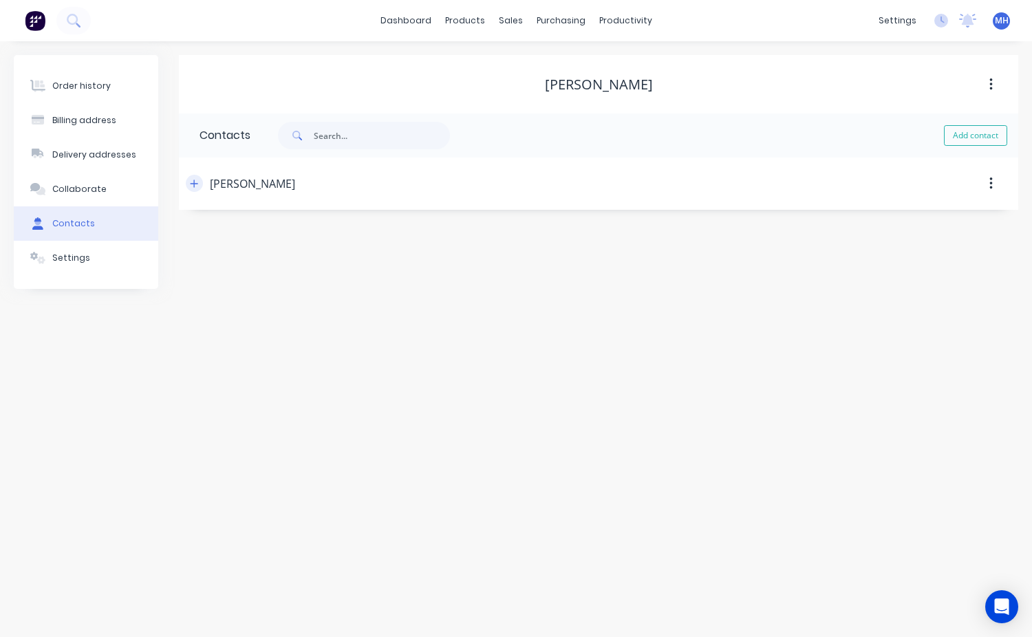
click at [193, 183] on icon "button" at bounding box center [195, 184] width 8 height 8
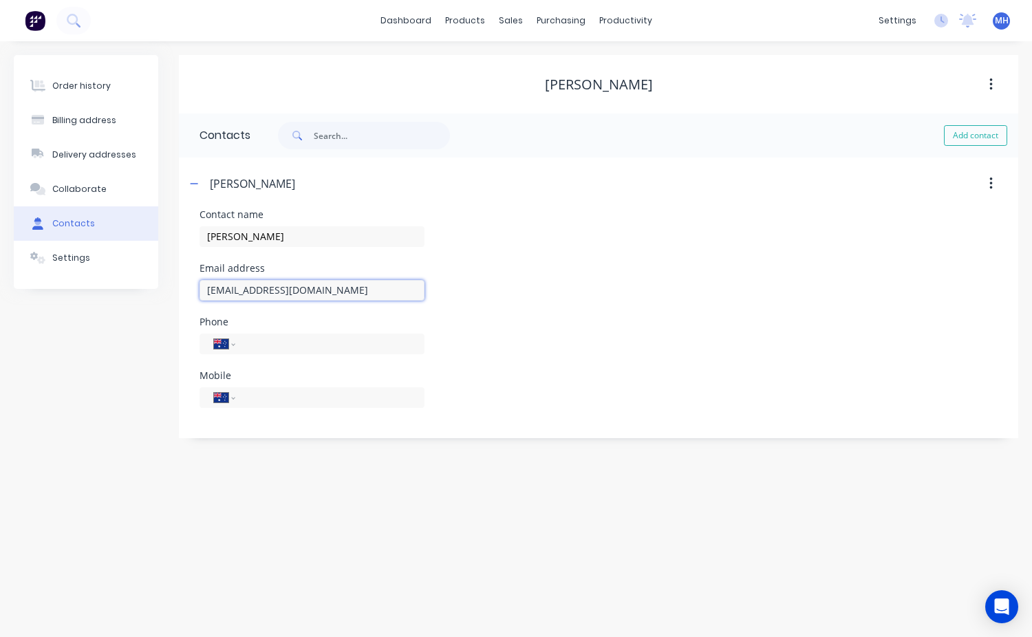
click at [259, 290] on input "cody200022@gmail.com" at bounding box center [312, 290] width 225 height 21
click at [289, 291] on input "codyschutz@gmail.com" at bounding box center [312, 290] width 225 height 21
click at [295, 289] on input "codyschutz@icloudl.com" at bounding box center [312, 290] width 225 height 21
type input "codyschutz@icloud.com"
click at [257, 343] on input "tel" at bounding box center [327, 344] width 165 height 16
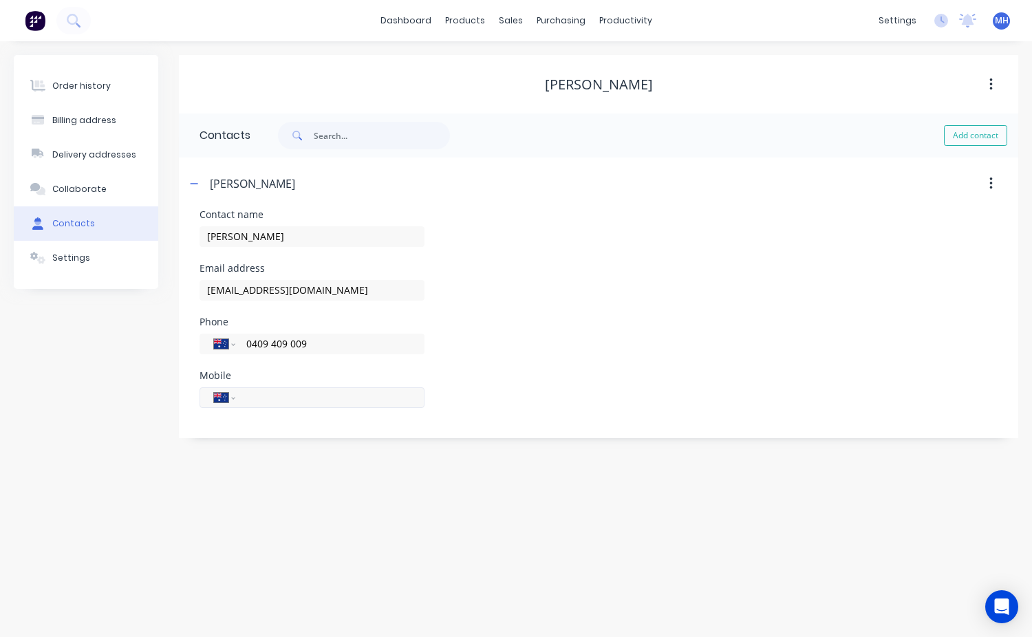
type input "0409 409 009"
click at [253, 405] on input "tel" at bounding box center [327, 398] width 165 height 16
type input "0409 409 009"
click at [88, 92] on div "Order history" at bounding box center [81, 86] width 58 height 12
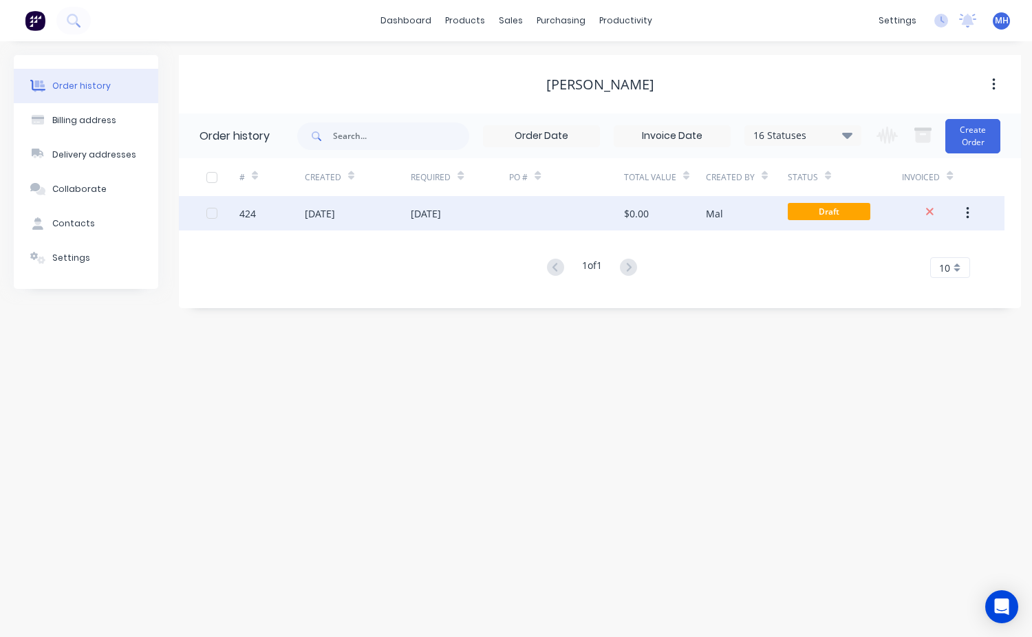
click at [780, 212] on div "Mal" at bounding box center [747, 213] width 82 height 34
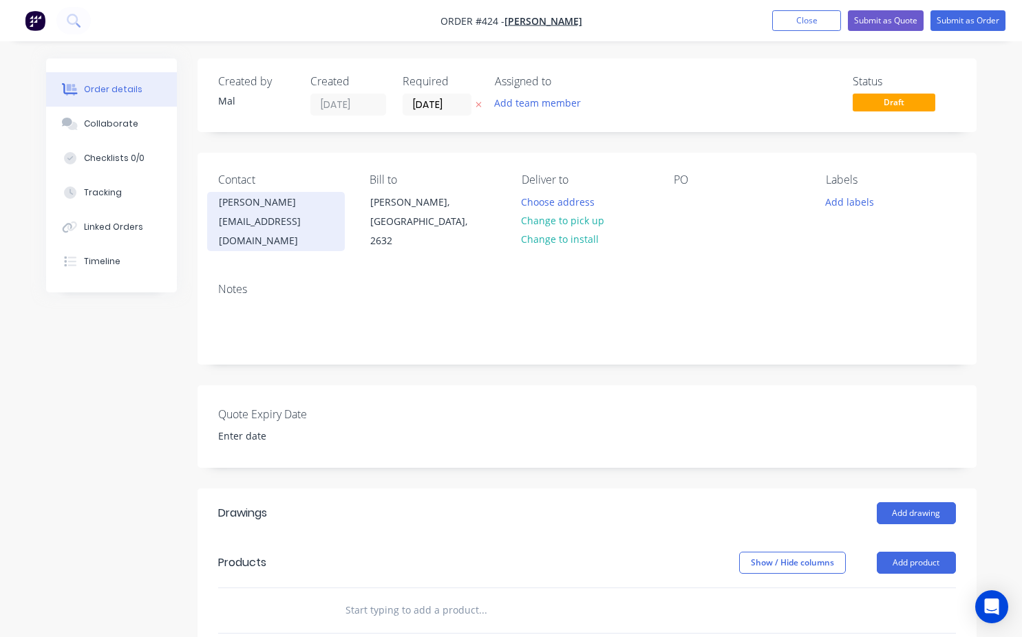
click at [262, 221] on div "cody200022@gmail.com" at bounding box center [276, 231] width 114 height 39
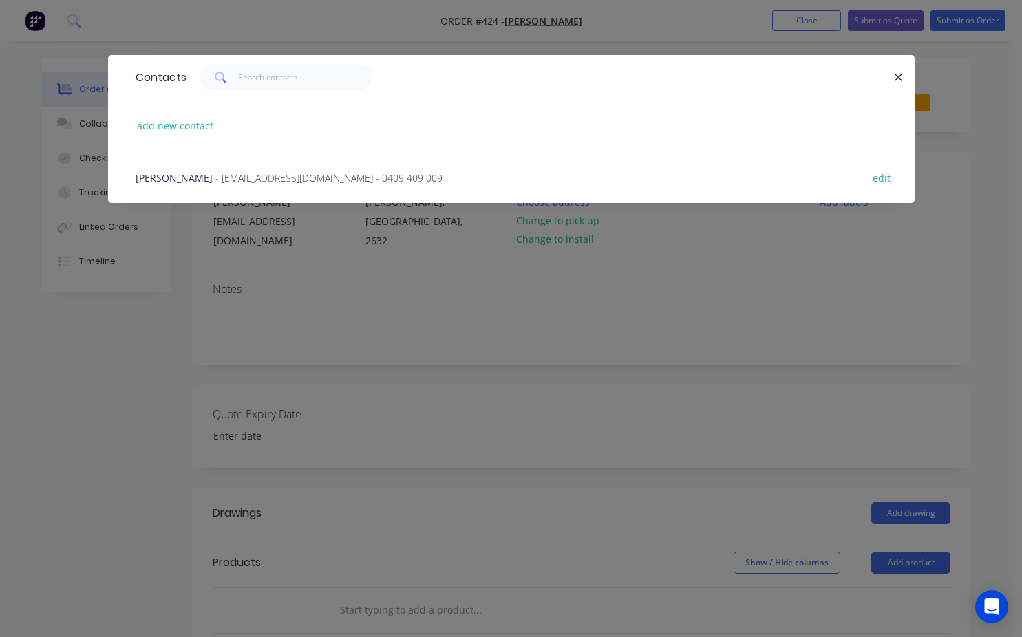
click at [215, 171] on span "- codyschutz@icloud.com - 0409 409 009" at bounding box center [328, 177] width 227 height 13
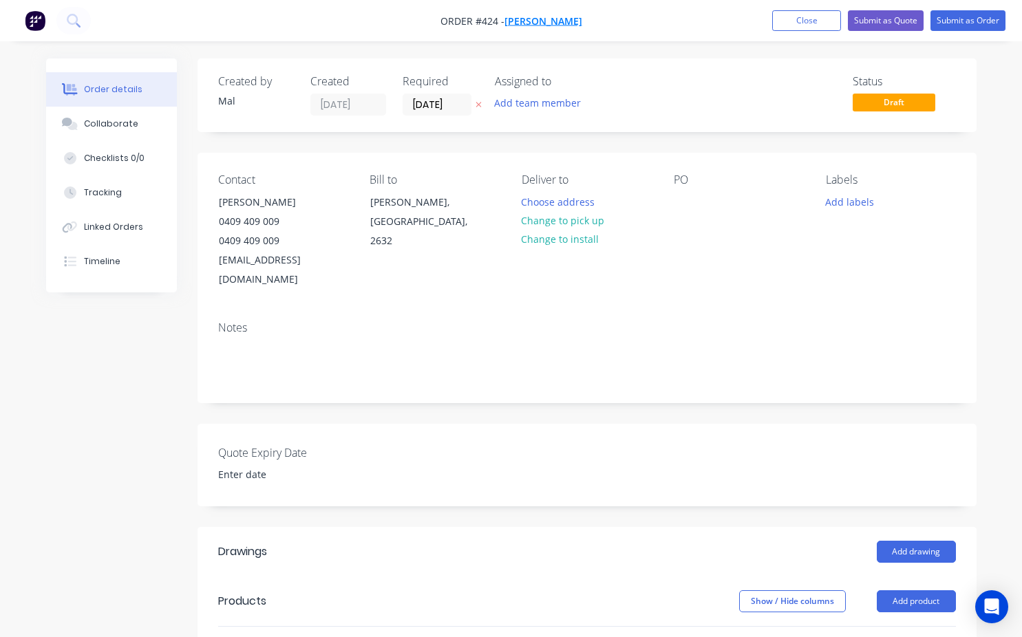
click at [548, 25] on span "Cody Schutz" at bounding box center [543, 20] width 78 height 13
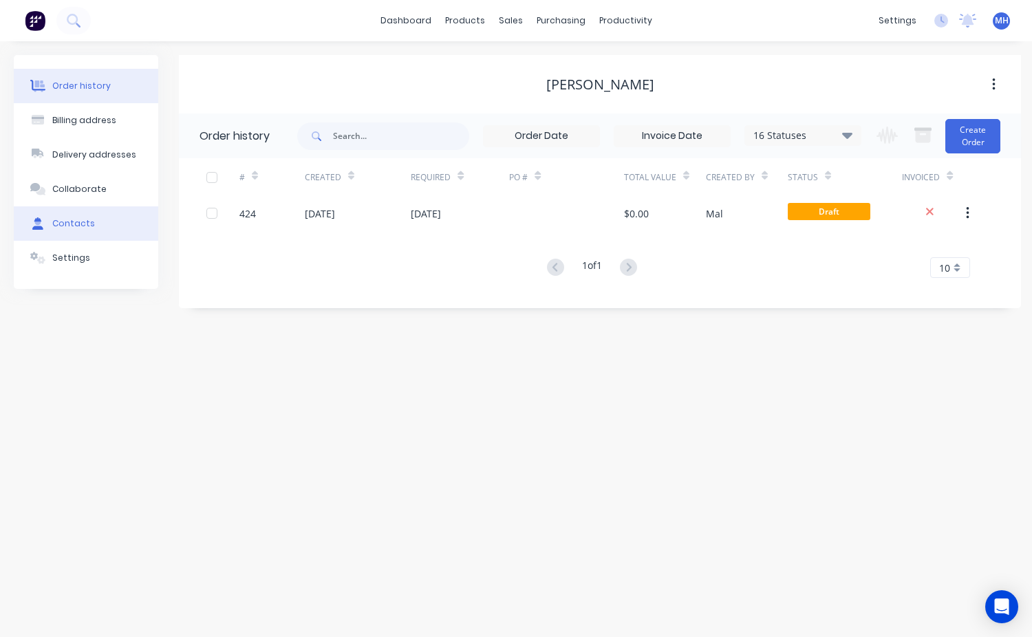
click at [56, 222] on div "Contacts" at bounding box center [73, 223] width 43 height 12
select select "AU"
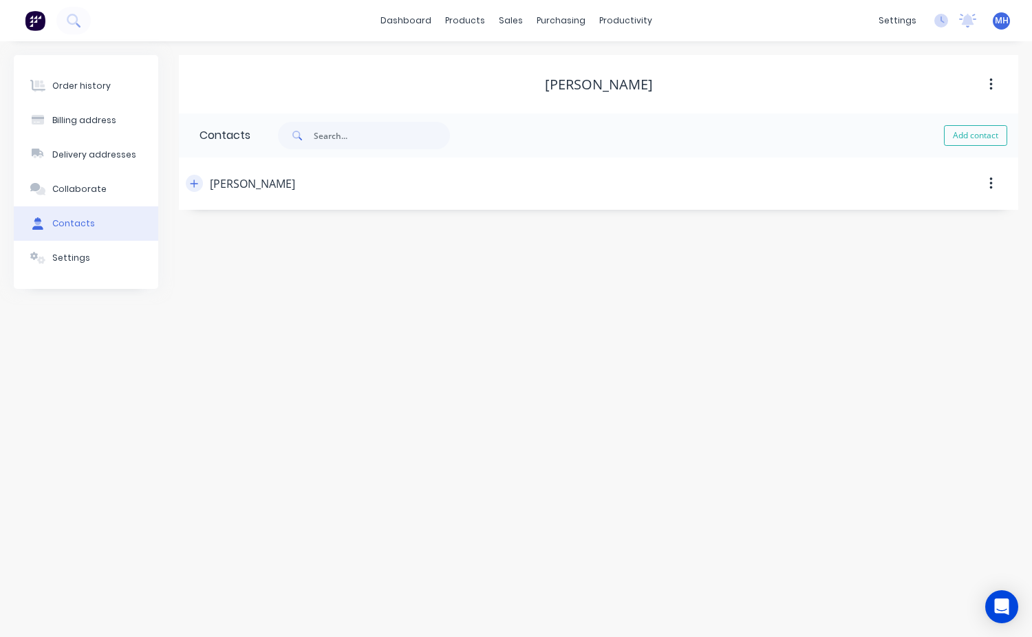
click at [198, 182] on icon "button" at bounding box center [194, 184] width 8 height 10
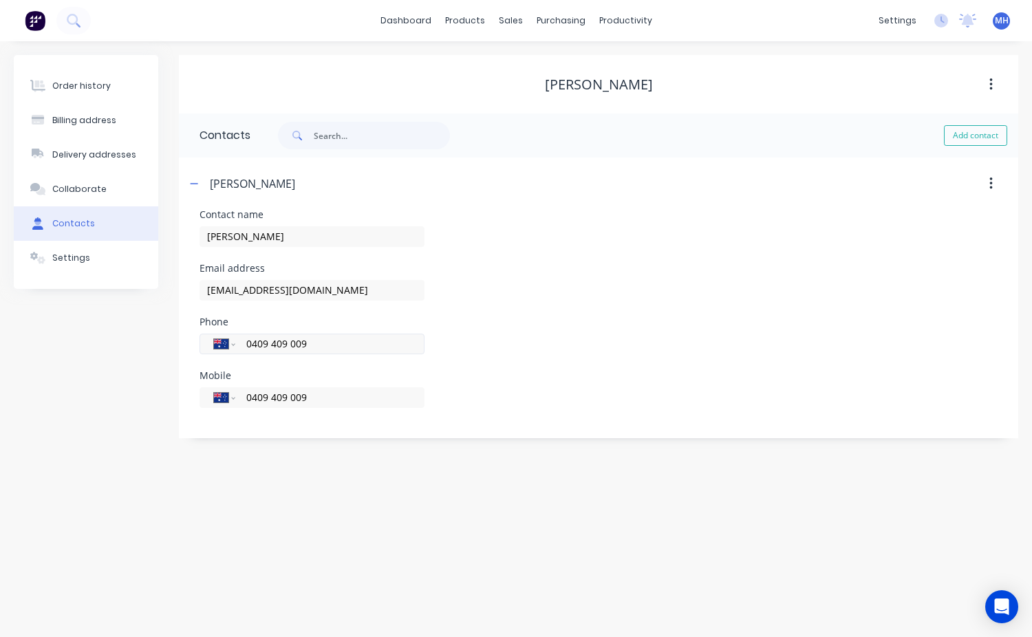
click at [312, 341] on input "0409 409 009" at bounding box center [327, 344] width 165 height 16
type input "0"
click at [100, 89] on div "Order history" at bounding box center [81, 86] width 58 height 12
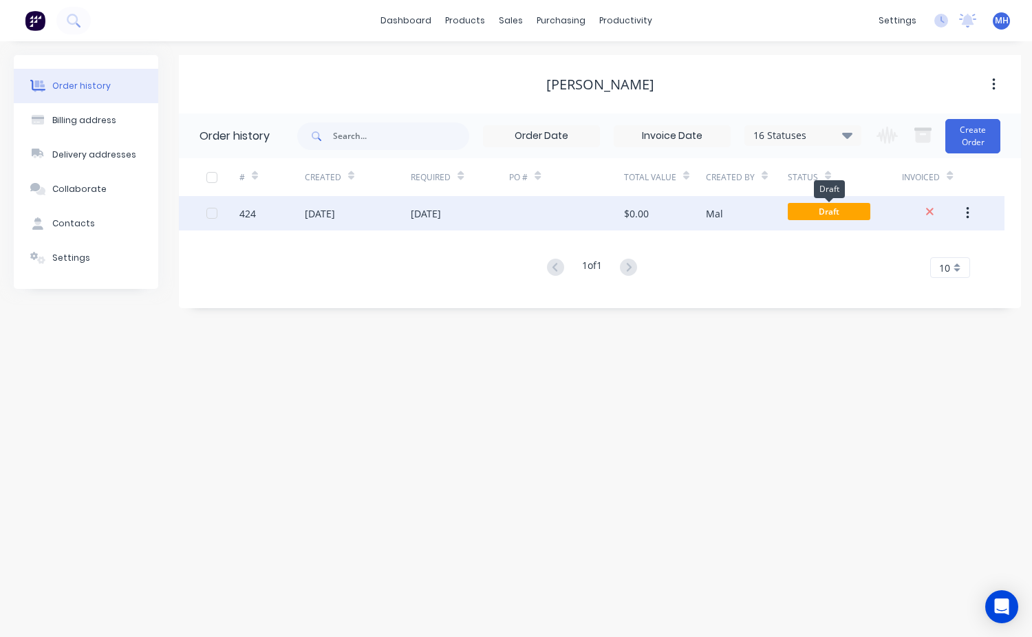
click at [840, 208] on span "Draft" at bounding box center [829, 211] width 83 height 17
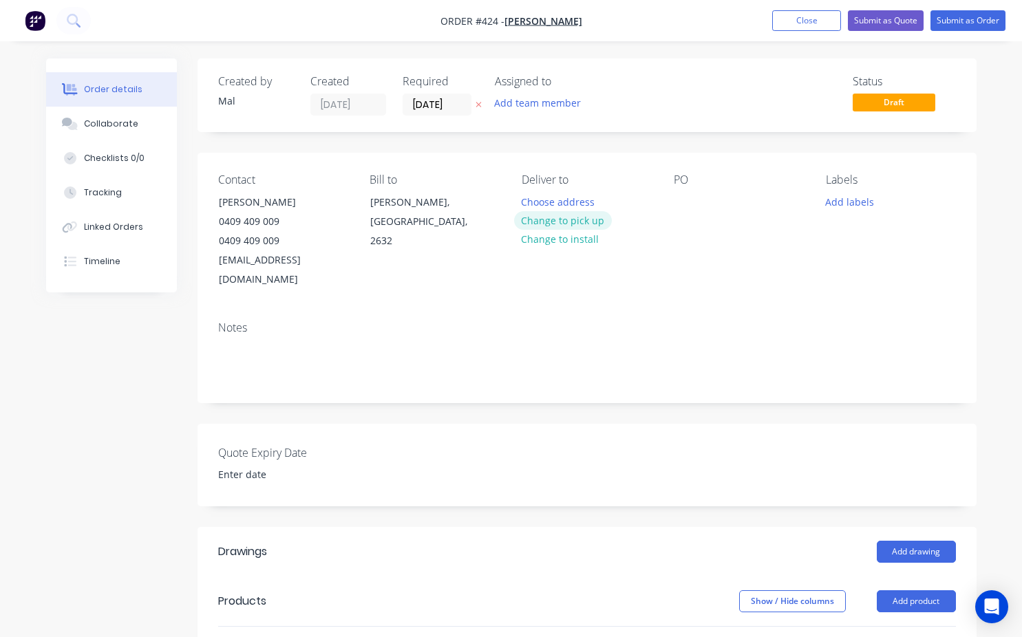
click at [575, 224] on button "Change to pick up" at bounding box center [563, 220] width 98 height 19
click at [679, 198] on div at bounding box center [685, 202] width 22 height 20
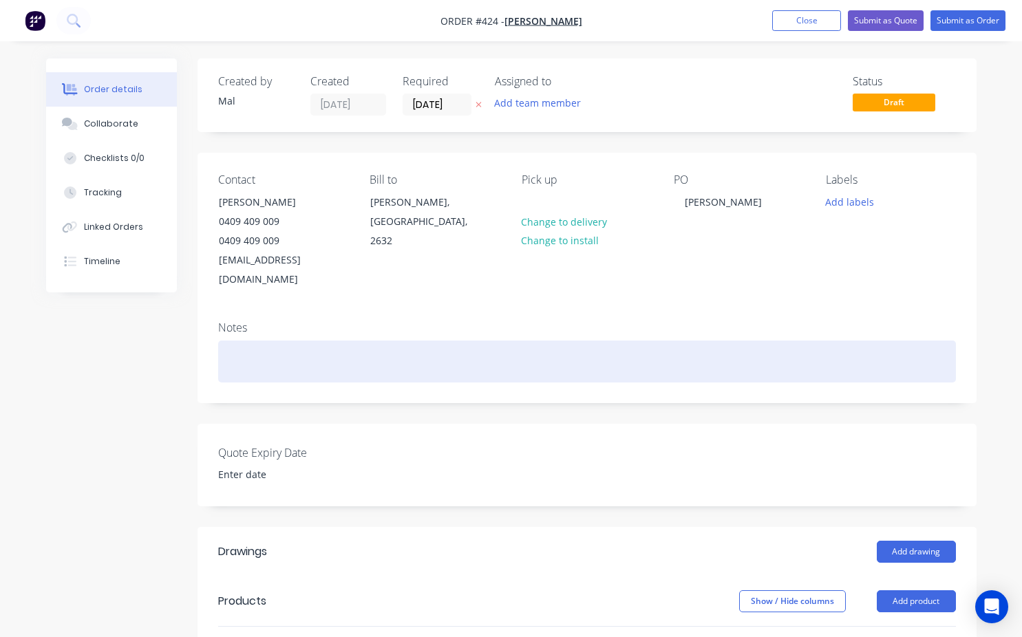
drag, startPoint x: 260, startPoint y: 344, endPoint x: 239, endPoint y: 364, distance: 29.2
click at [260, 347] on div at bounding box center [587, 362] width 738 height 42
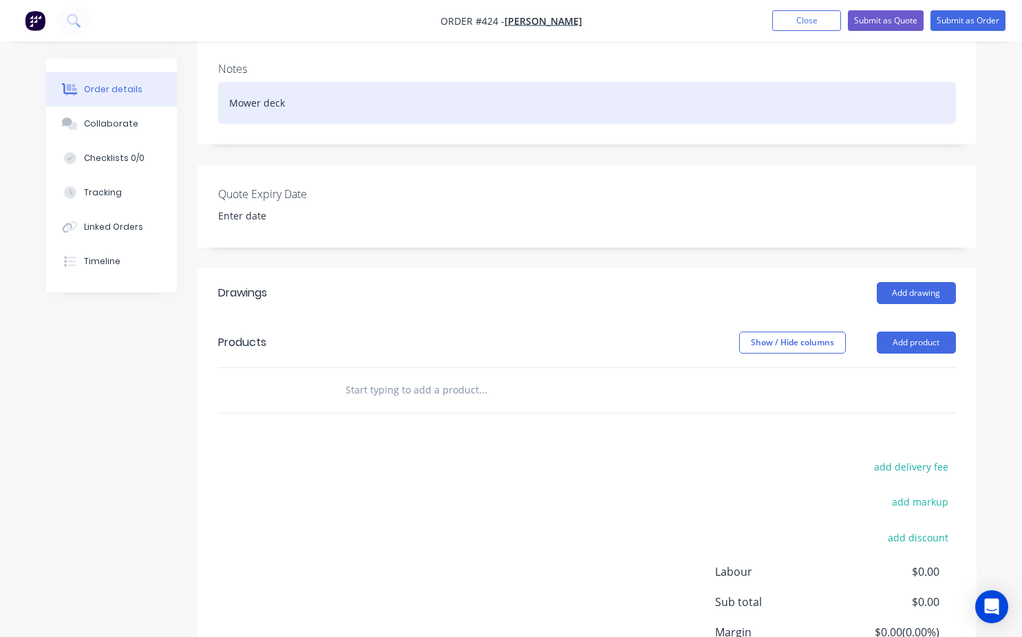
scroll to position [275, 0]
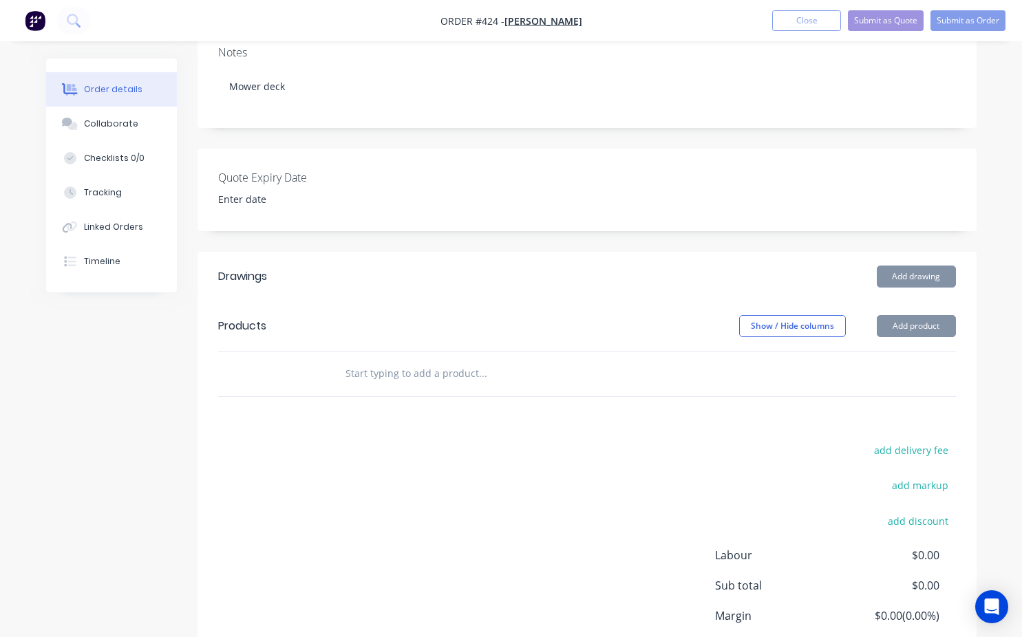
drag, startPoint x: 347, startPoint y: 354, endPoint x: 387, endPoint y: 406, distance: 65.8
click at [348, 360] on input "text" at bounding box center [482, 374] width 275 height 28
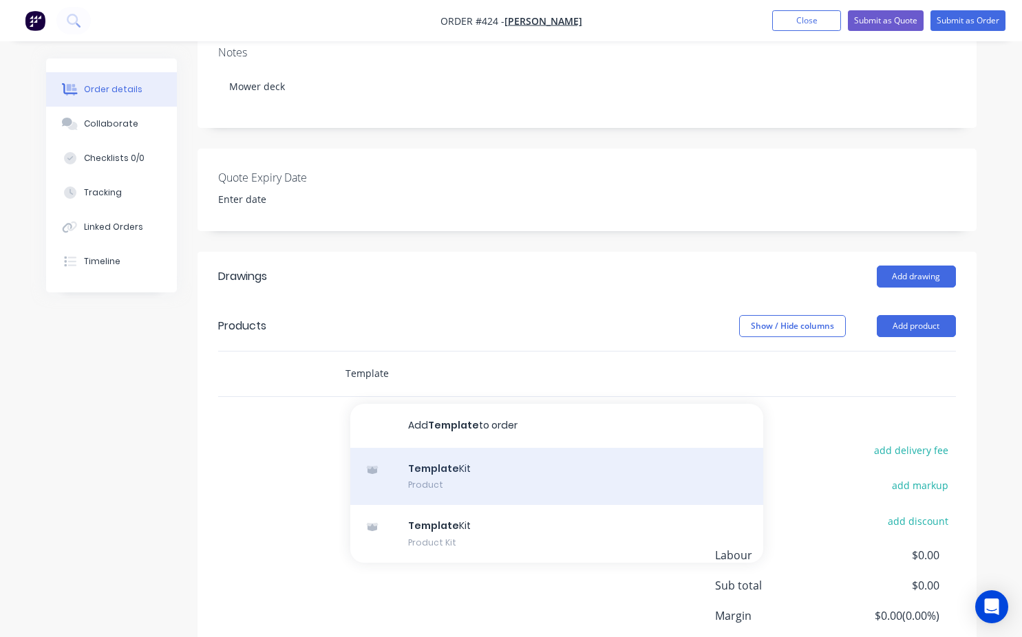
type input "Template"
click at [449, 450] on div "Template Kit Product" at bounding box center [556, 477] width 413 height 58
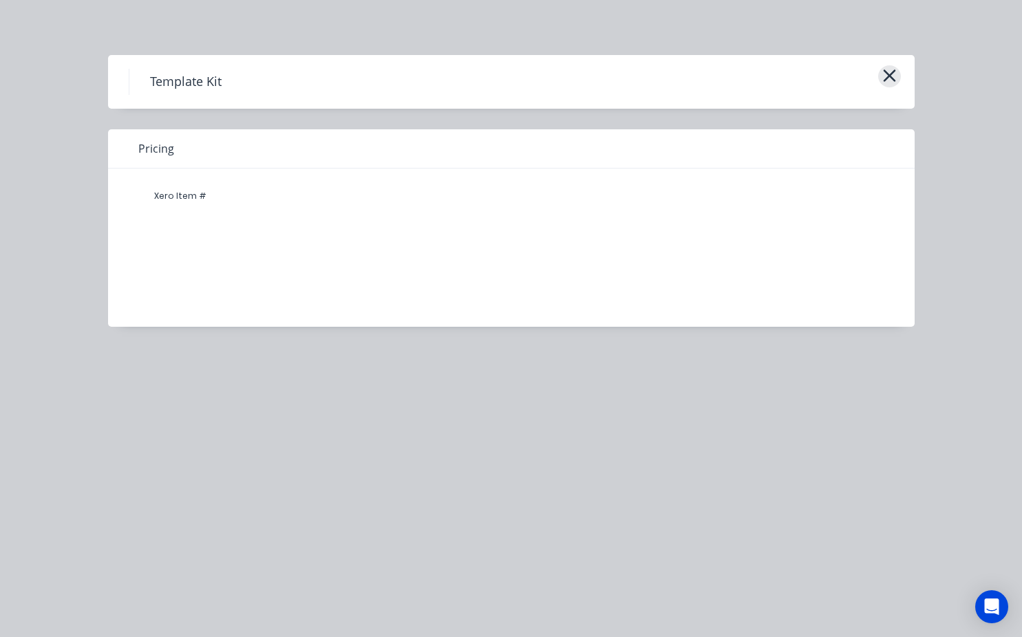
click at [892, 73] on icon "button" at bounding box center [889, 76] width 12 height 12
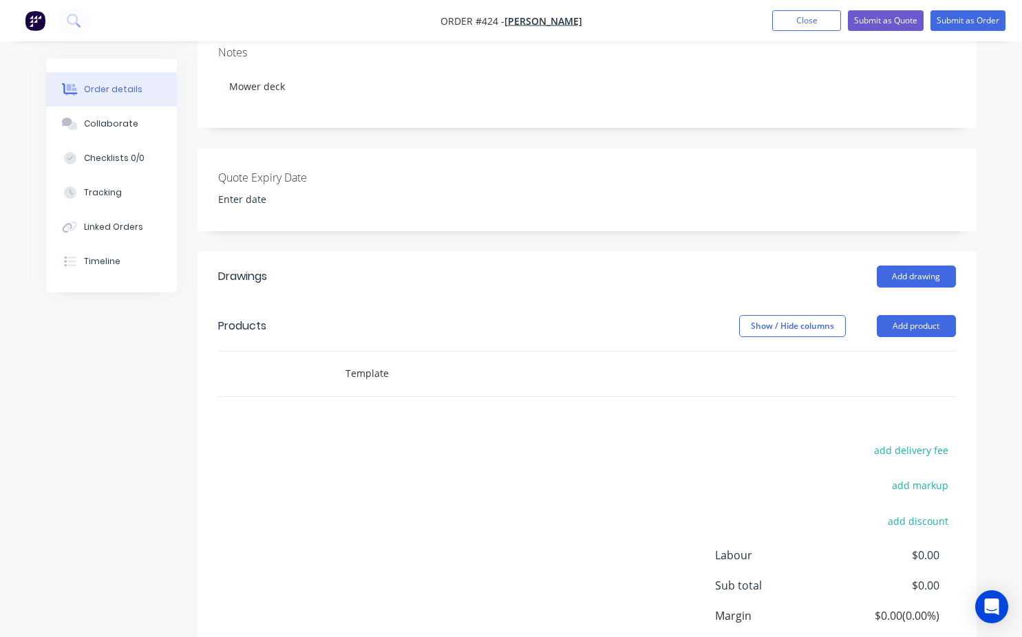
click at [386, 360] on input "Template" at bounding box center [482, 374] width 275 height 28
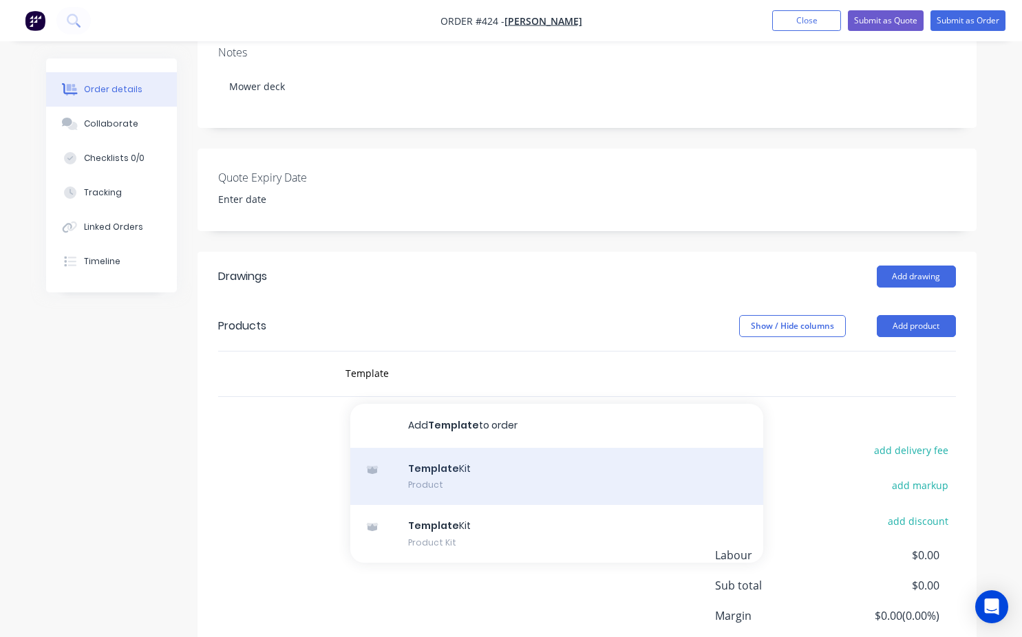
click at [438, 455] on div "Template Kit Product" at bounding box center [556, 477] width 413 height 58
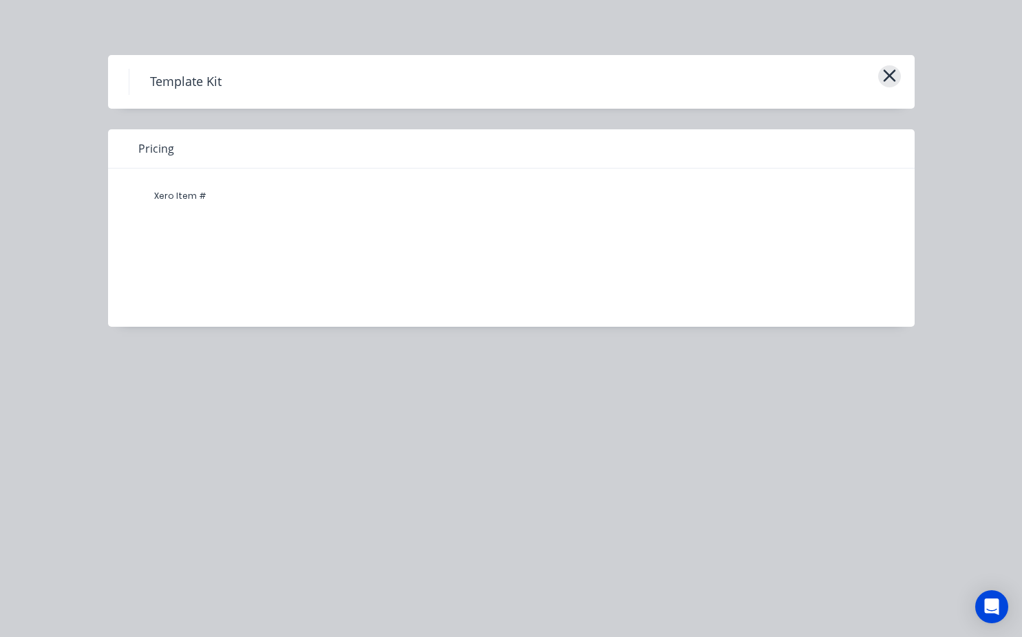
click at [890, 75] on icon "button" at bounding box center [889, 76] width 12 height 12
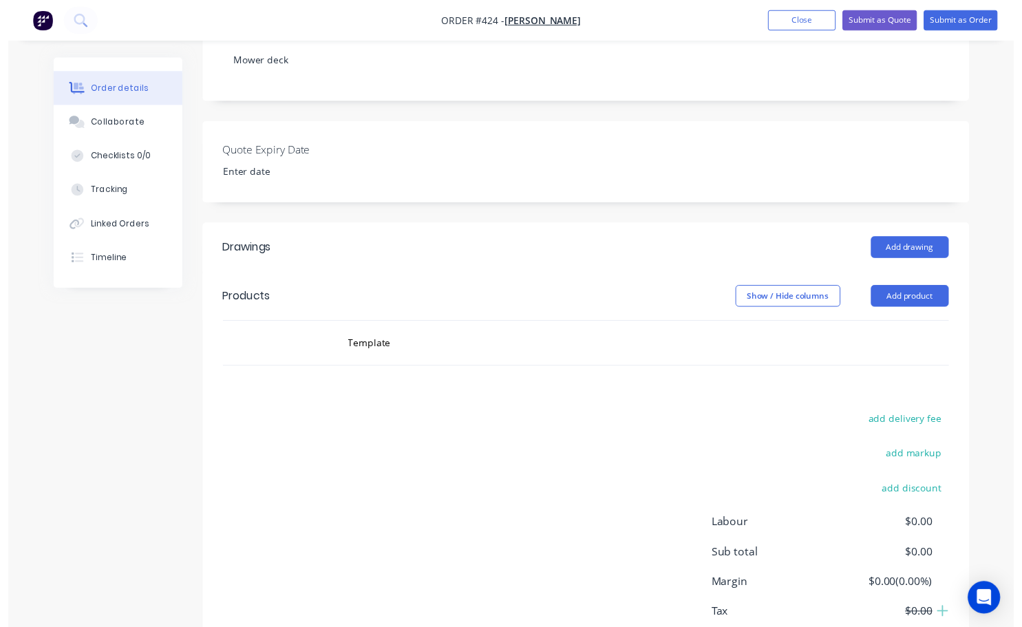
scroll to position [367, 0]
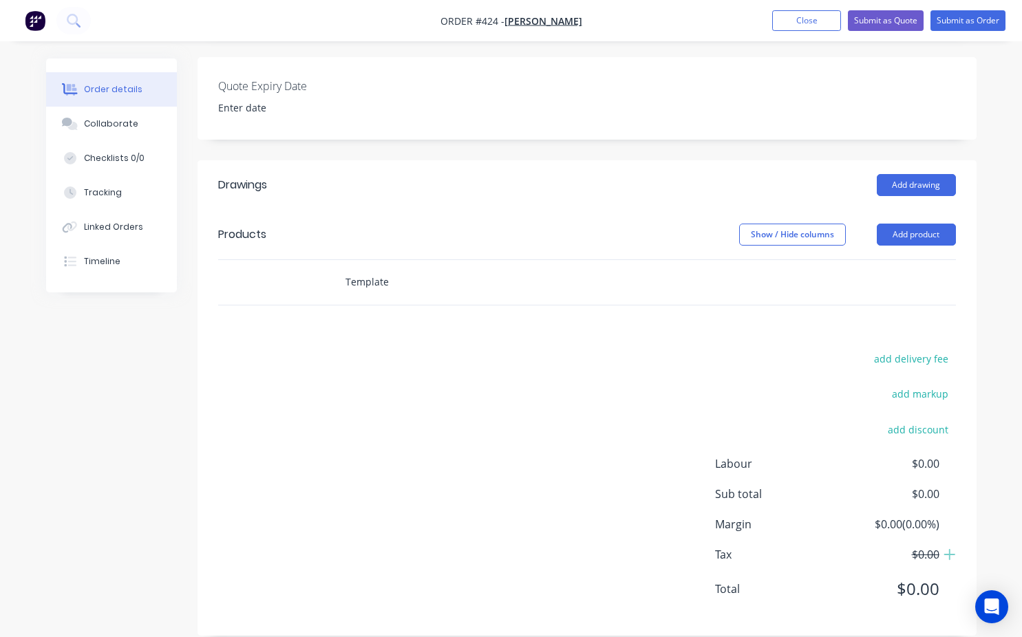
drag, startPoint x: 387, startPoint y: 265, endPoint x: 398, endPoint y: 262, distance: 11.3
click at [387, 268] on input "Template" at bounding box center [482, 282] width 275 height 28
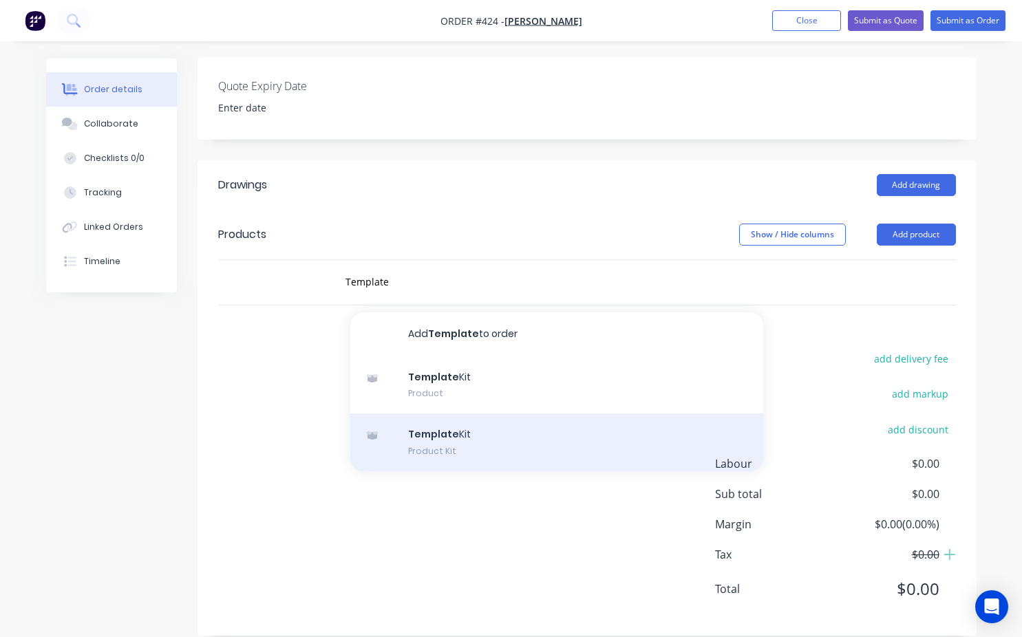
click at [429, 418] on div "Template Kit Product Kit" at bounding box center [556, 443] width 413 height 58
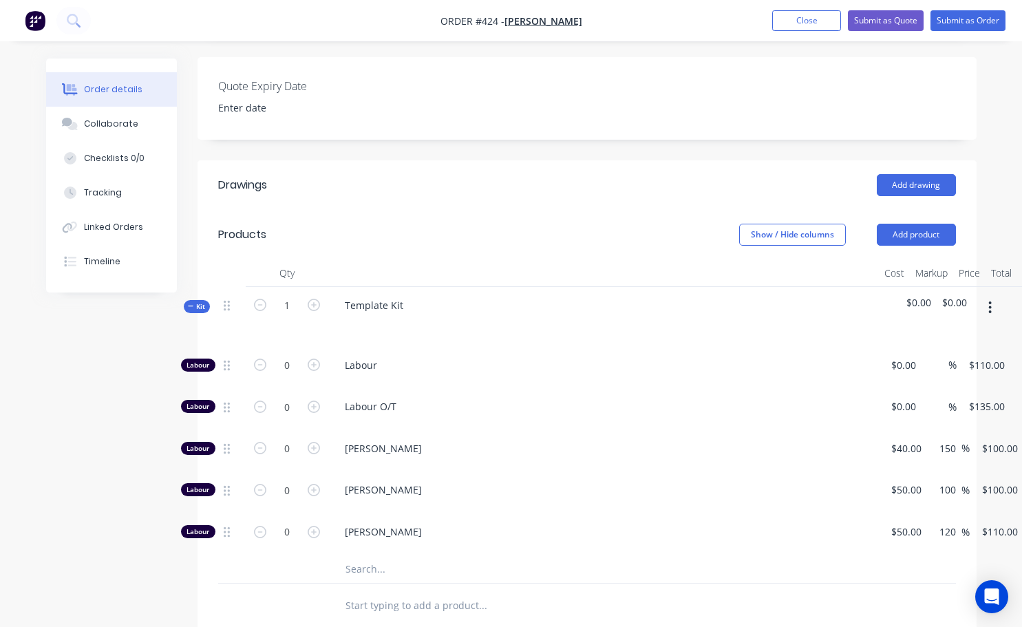
scroll to position [367, 78]
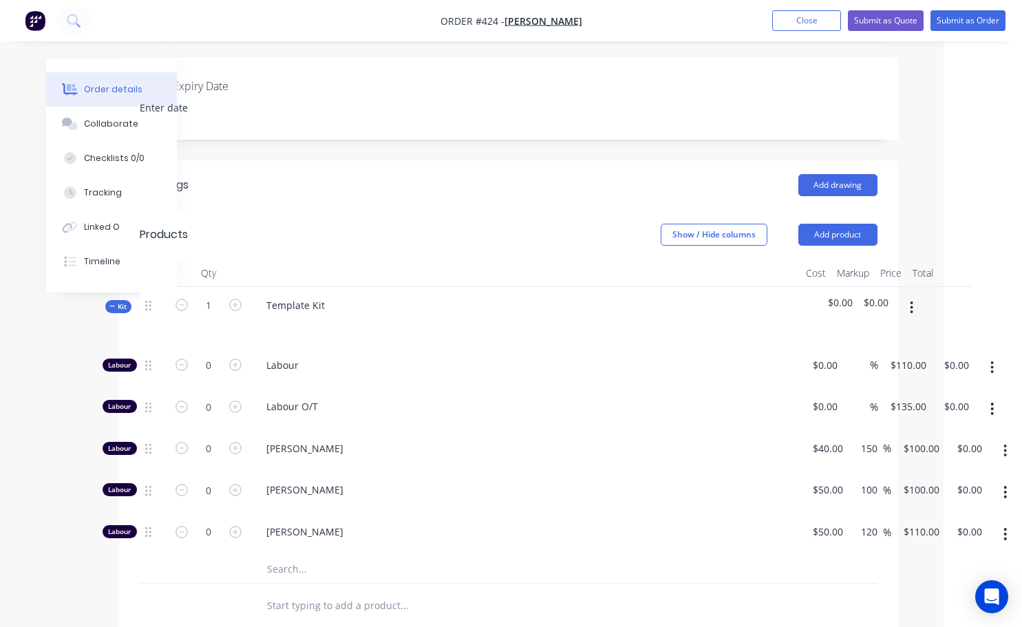
click at [1007, 526] on icon "button" at bounding box center [1004, 533] width 3 height 15
click at [927, 615] on div "Delete" at bounding box center [957, 625] width 106 height 20
click at [1005, 484] on icon "button" at bounding box center [1004, 491] width 3 height 15
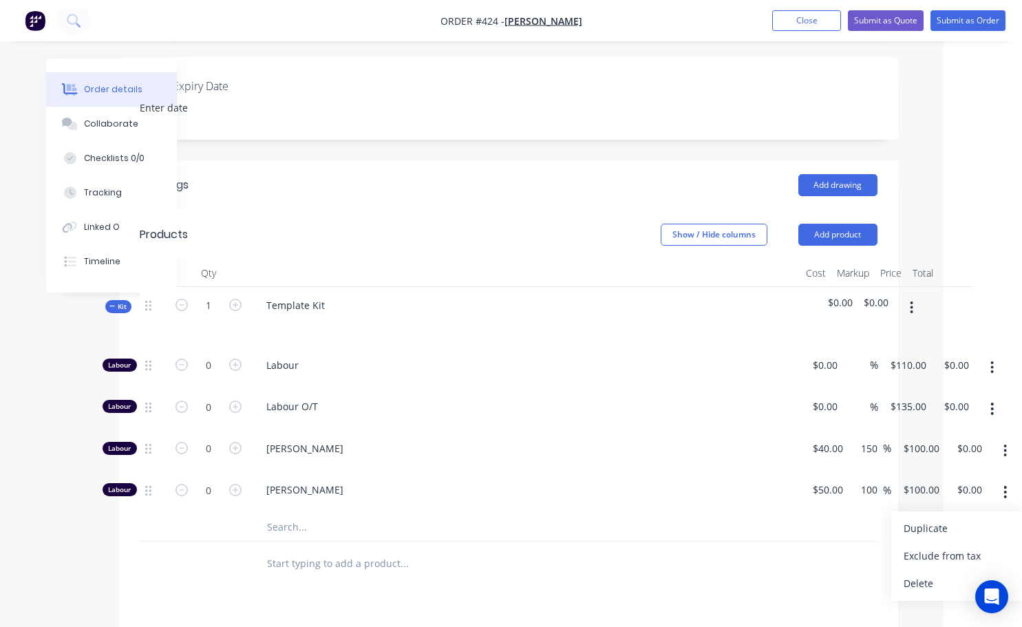
click at [1004, 484] on icon "button" at bounding box center [1004, 491] width 3 height 15
click at [1004, 443] on icon "button" at bounding box center [1004, 450] width 3 height 15
click at [746, 513] on div at bounding box center [509, 527] width 738 height 28
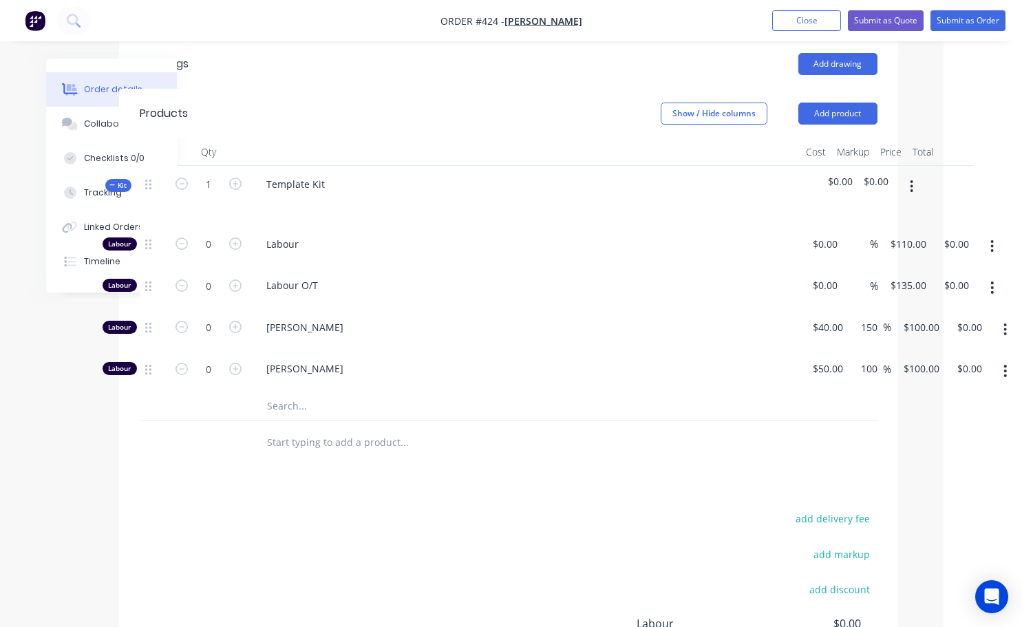
scroll to position [504, 78]
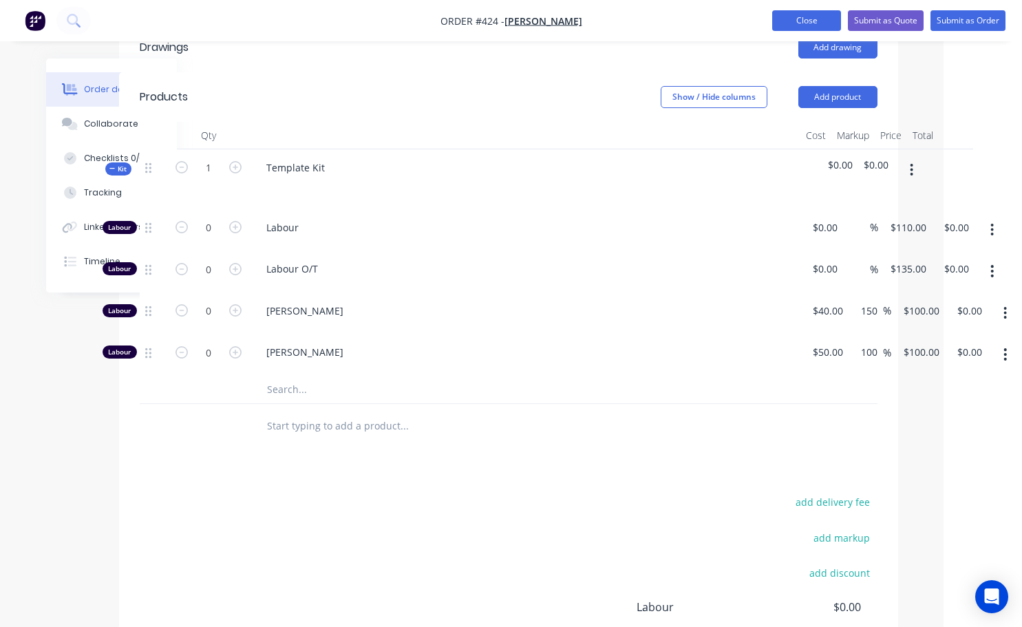
click at [823, 19] on button "Close" at bounding box center [806, 20] width 69 height 21
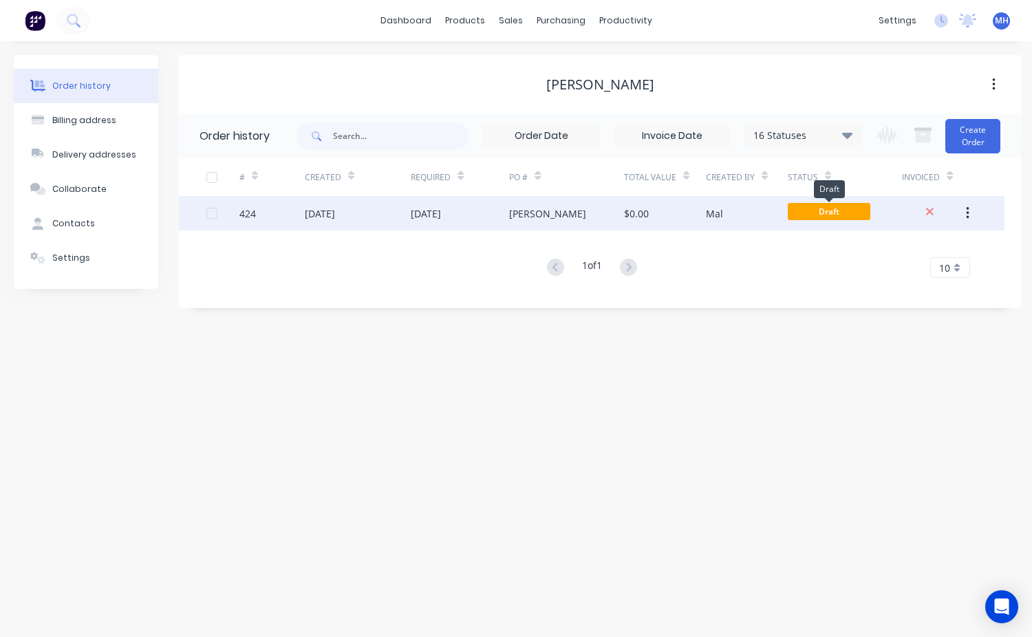
click at [835, 209] on span "Draft" at bounding box center [829, 211] width 83 height 17
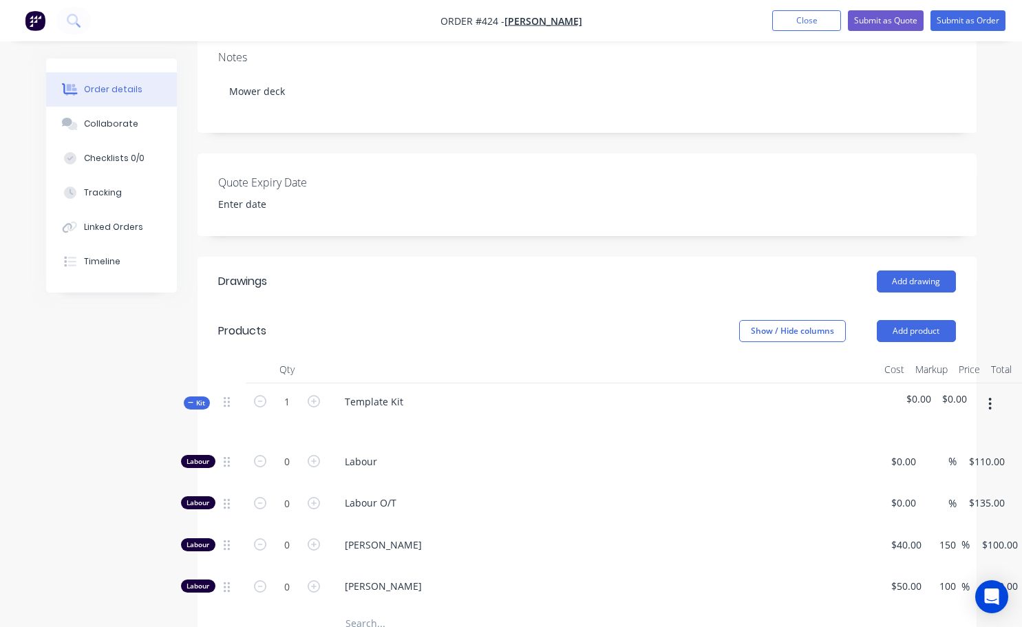
scroll to position [344, 0]
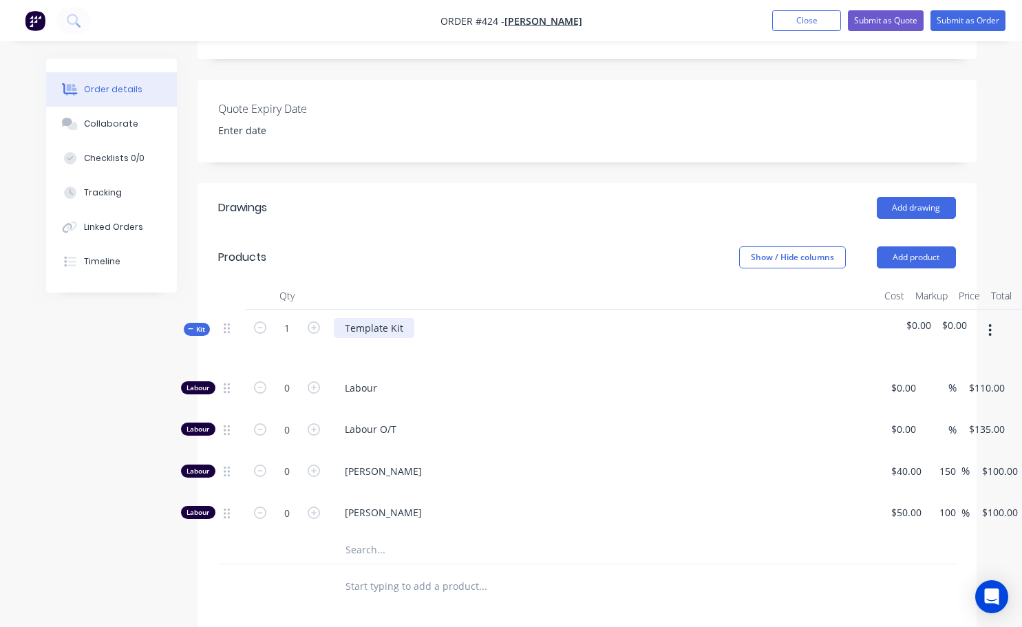
click at [401, 318] on div "Template Kit" at bounding box center [374, 328] width 81 height 20
click at [480, 318] on div "Repair mower deck blade disc mounting holes" at bounding box center [452, 328] width 236 height 20
click at [535, 318] on div "Repair mower deck blade mounting holes" at bounding box center [441, 328] width 215 height 20
click at [977, 23] on button "Submit as Order" at bounding box center [967, 20] width 75 height 21
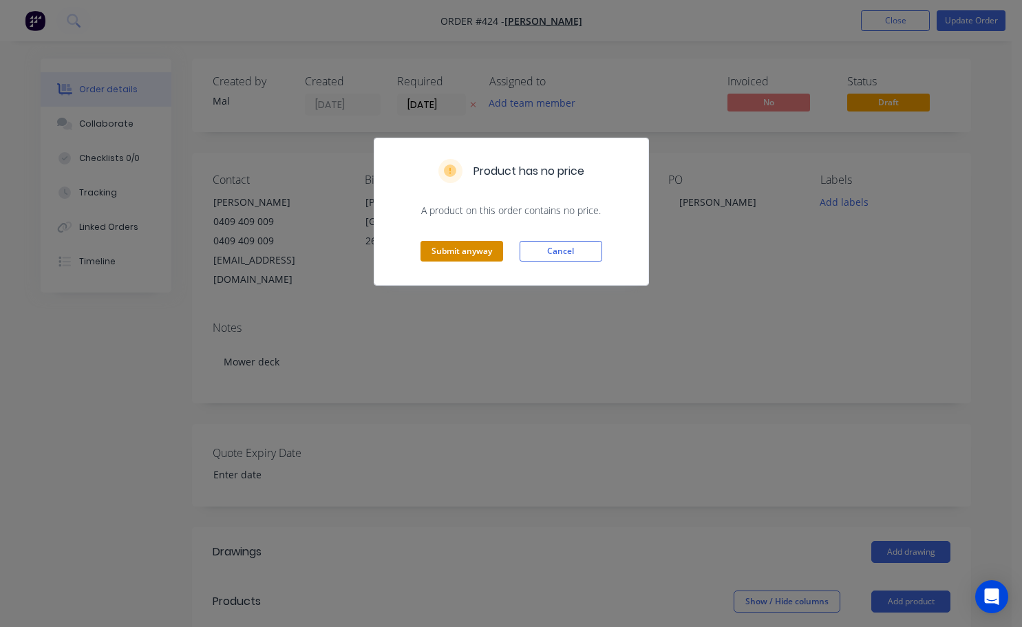
click at [468, 254] on button "Submit anyway" at bounding box center [461, 251] width 83 height 21
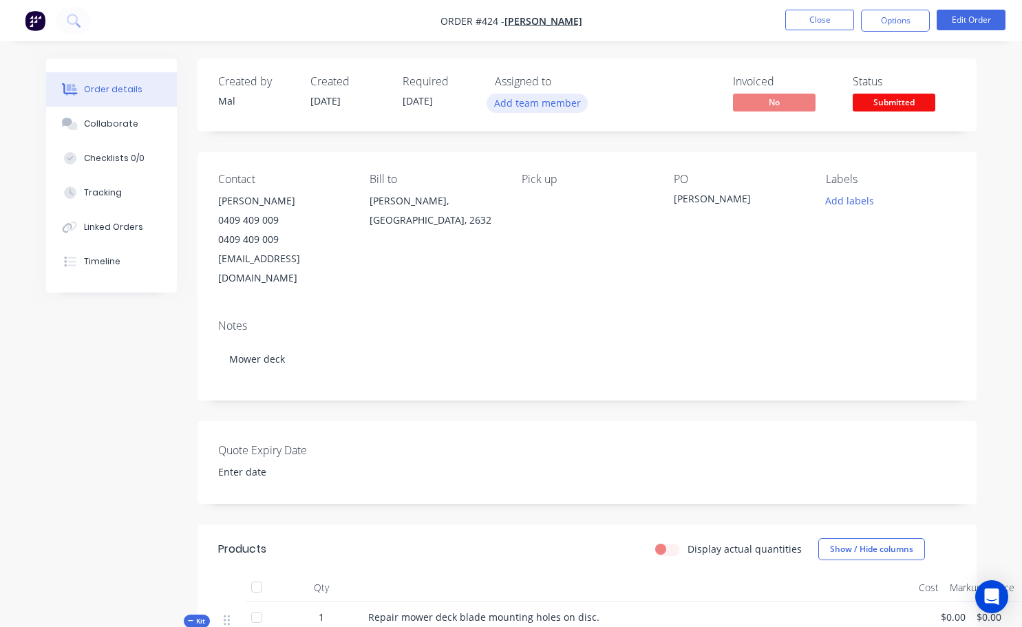
click at [532, 107] on button "Add team member" at bounding box center [537, 103] width 101 height 19
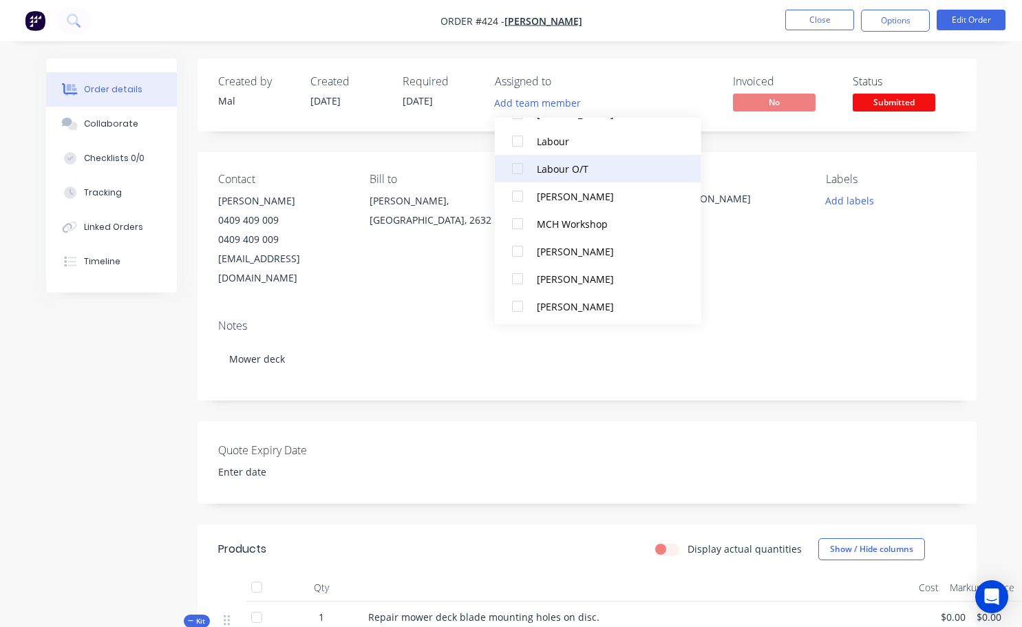
scroll to position [124, 0]
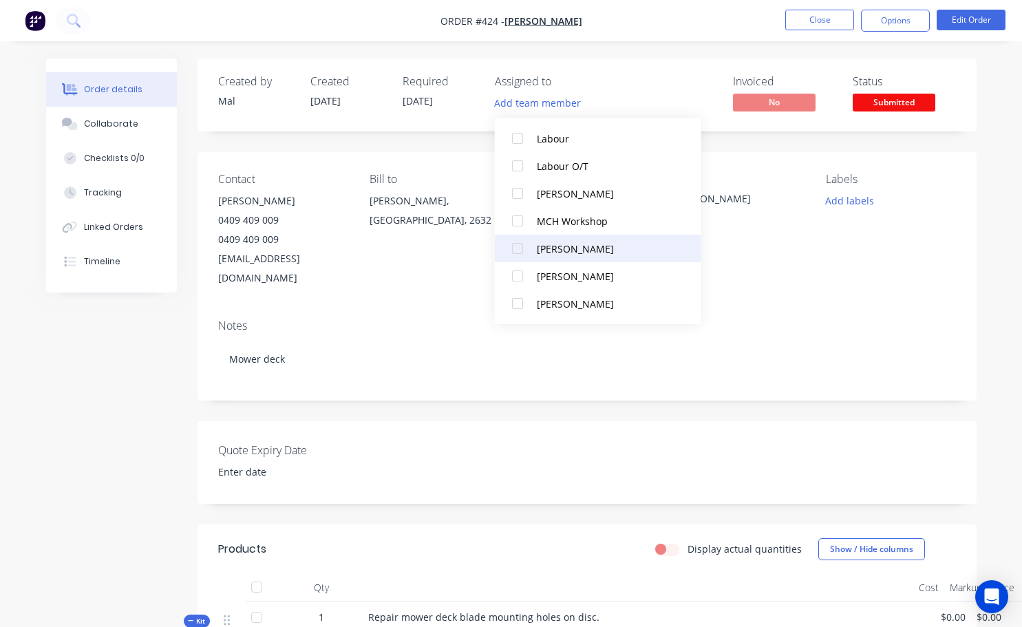
click at [523, 252] on div at bounding box center [518, 249] width 28 height 28
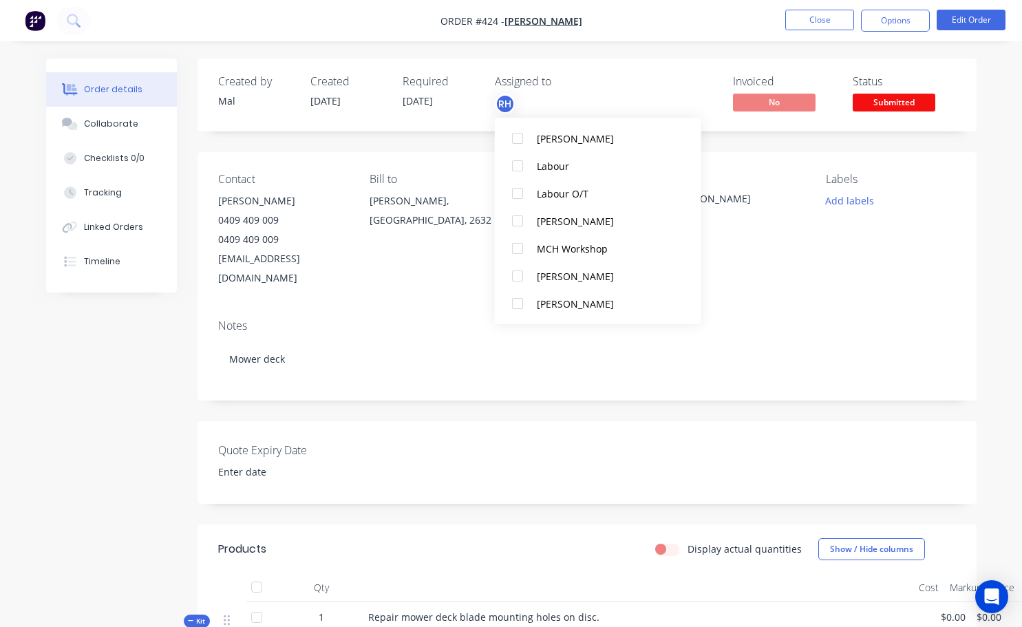
scroll to position [0, 0]
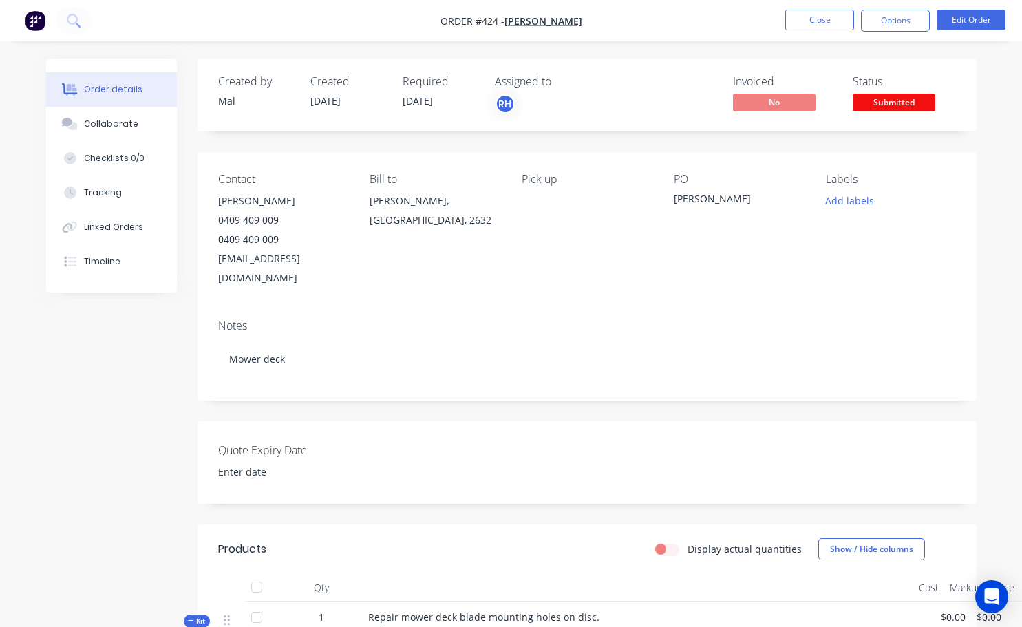
drag, startPoint x: 812, startPoint y: 251, endPoint x: 864, endPoint y: 211, distance: 64.8
click at [812, 251] on div "Contact Cody Schutz 0409 409 009 0409 409 009 codyschutz@icloud.com Bill to Cat…" at bounding box center [587, 230] width 779 height 156
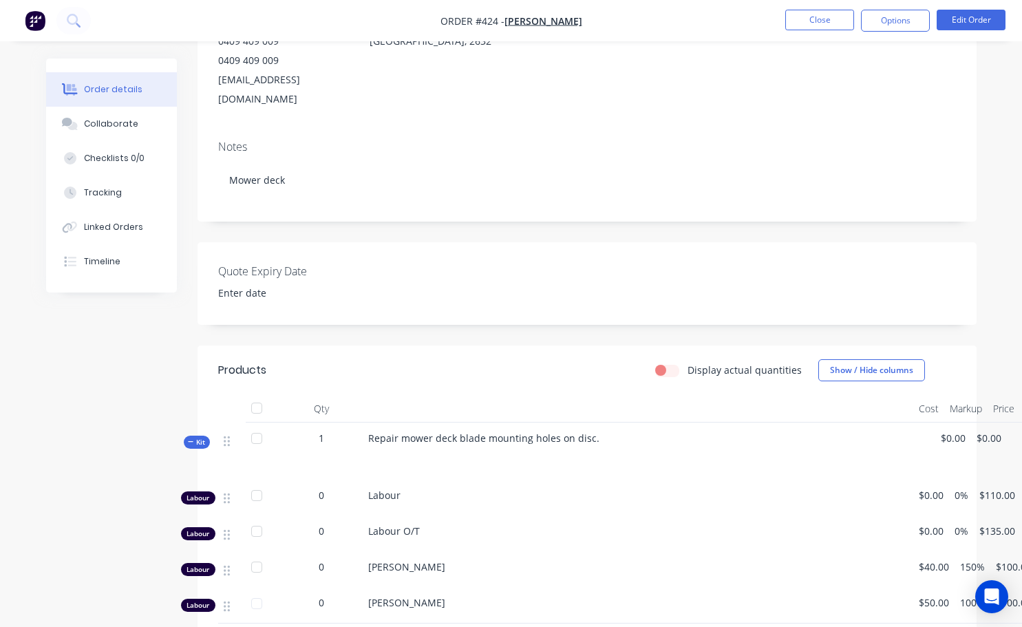
scroll to position [275, 0]
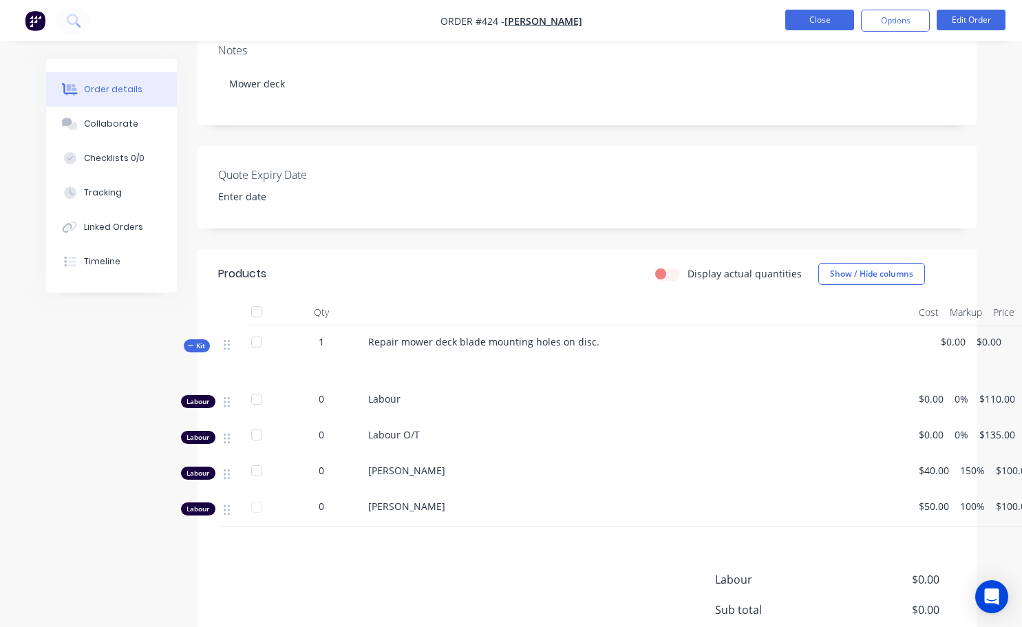
click at [835, 17] on button "Close" at bounding box center [819, 20] width 69 height 21
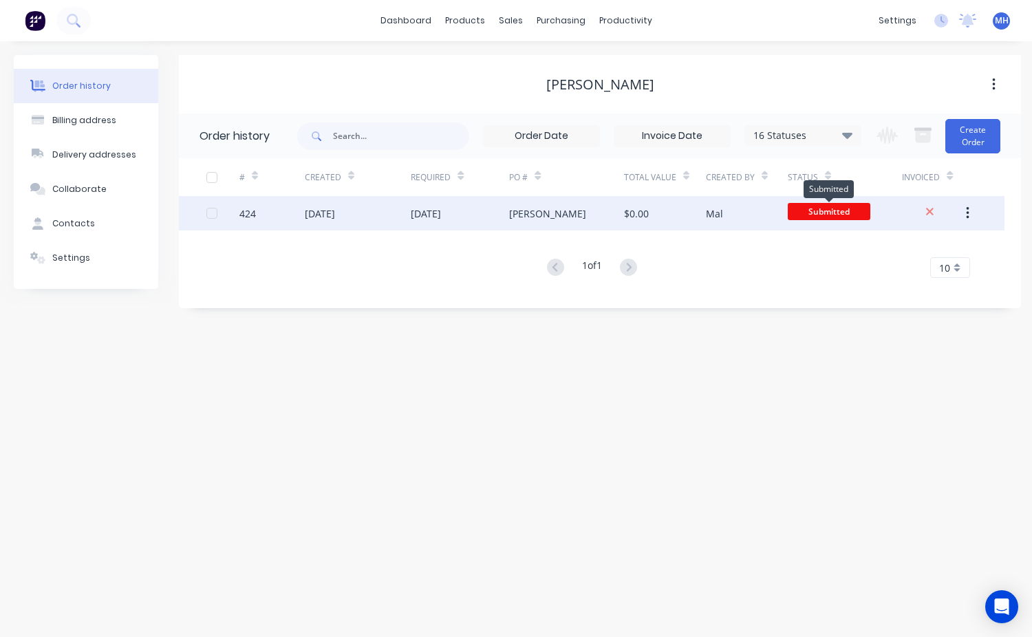
click at [824, 215] on span "Submitted" at bounding box center [829, 211] width 83 height 17
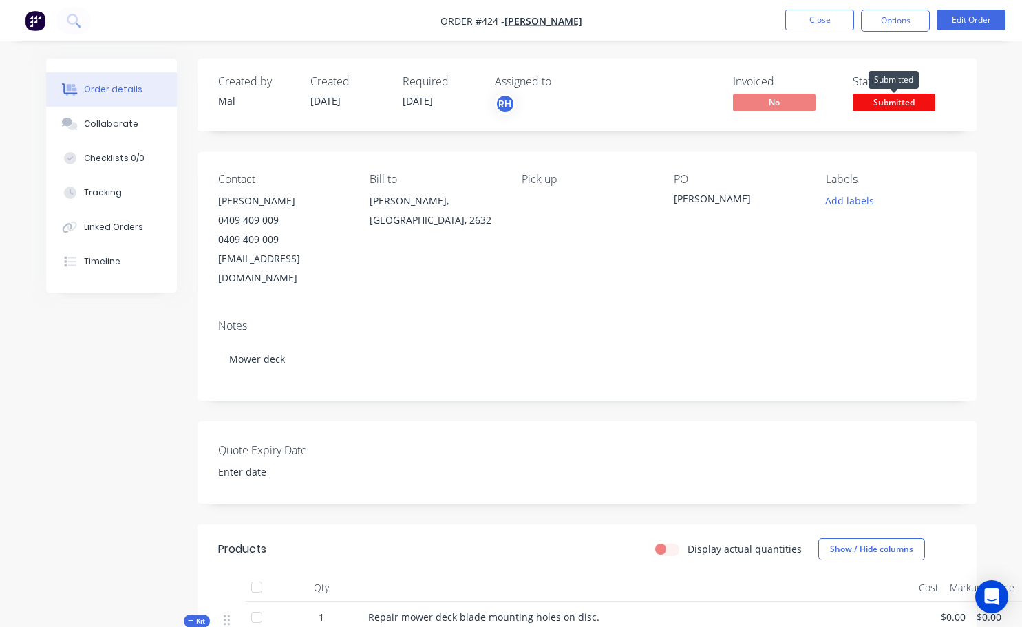
click at [873, 108] on span "Submitted" at bounding box center [894, 102] width 83 height 17
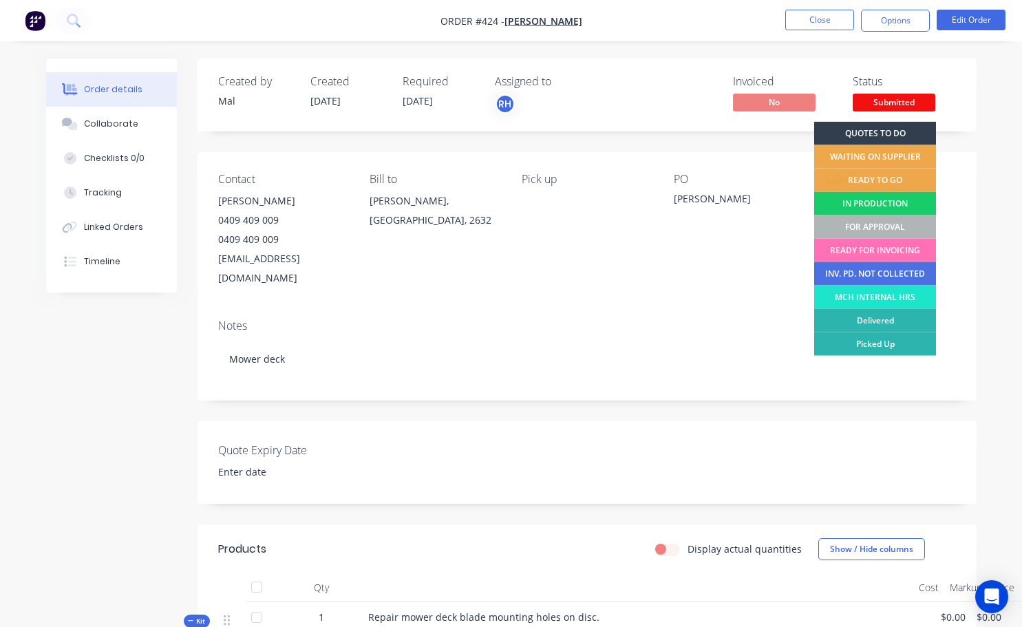
click at [869, 204] on div "IN PRODUCTION" at bounding box center [875, 203] width 122 height 23
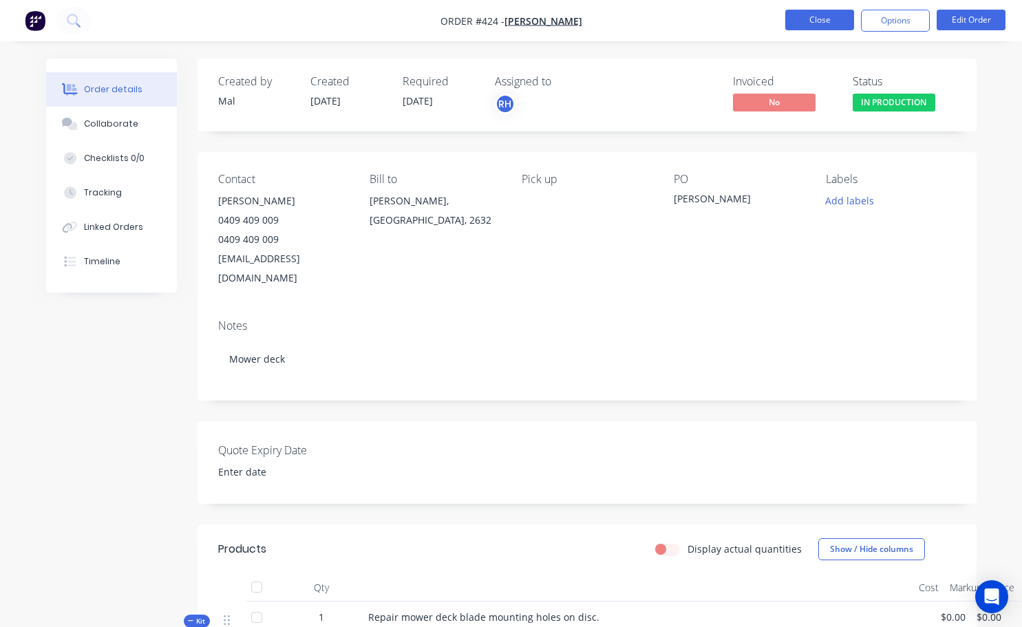
click at [818, 20] on button "Close" at bounding box center [819, 20] width 69 height 21
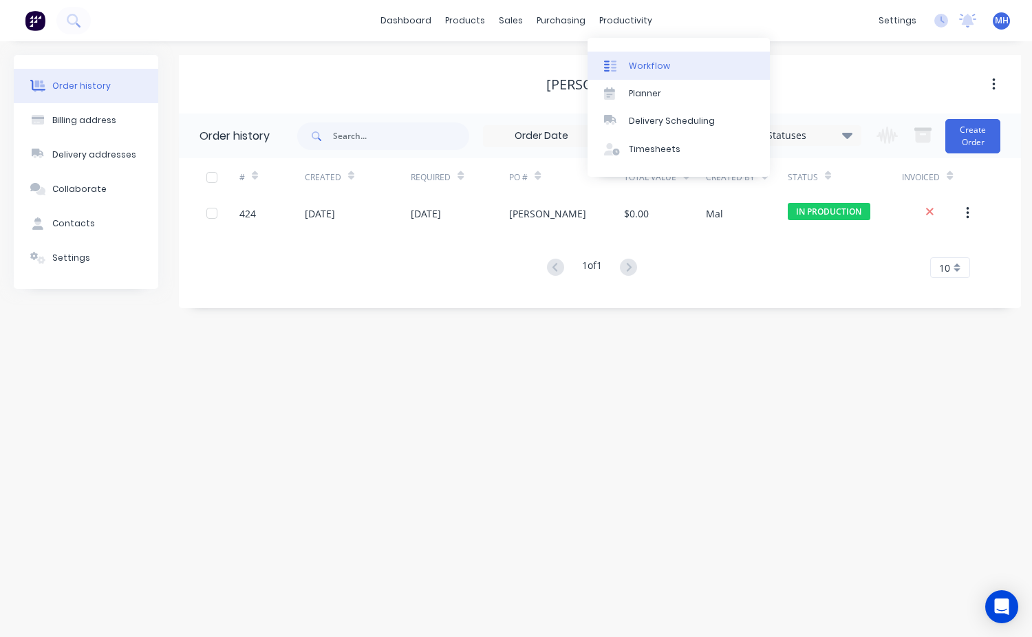
click at [659, 72] on link "Workflow" at bounding box center [679, 66] width 182 height 28
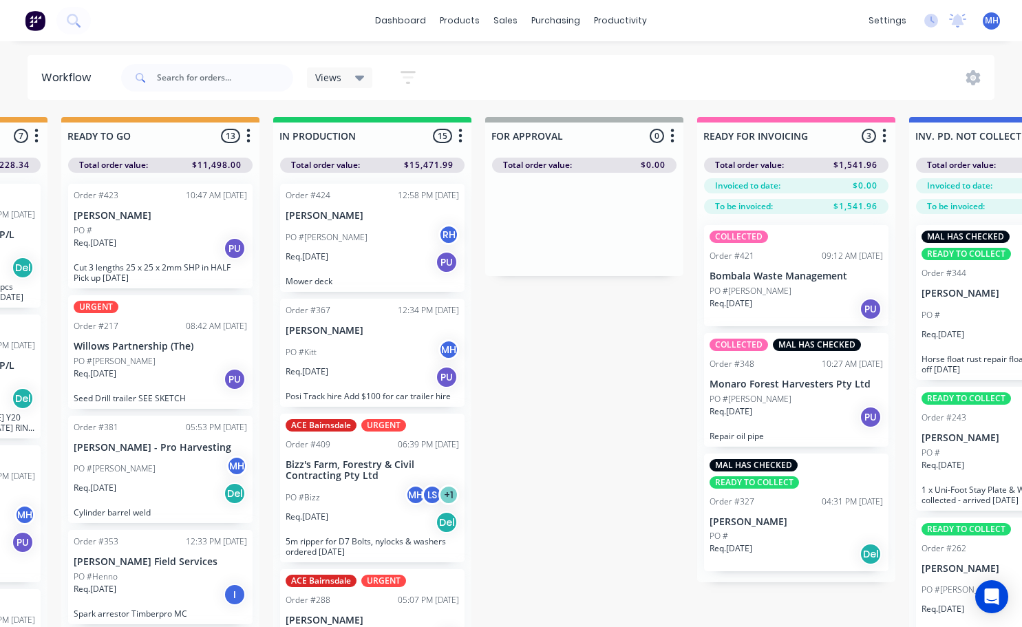
scroll to position [0, 553]
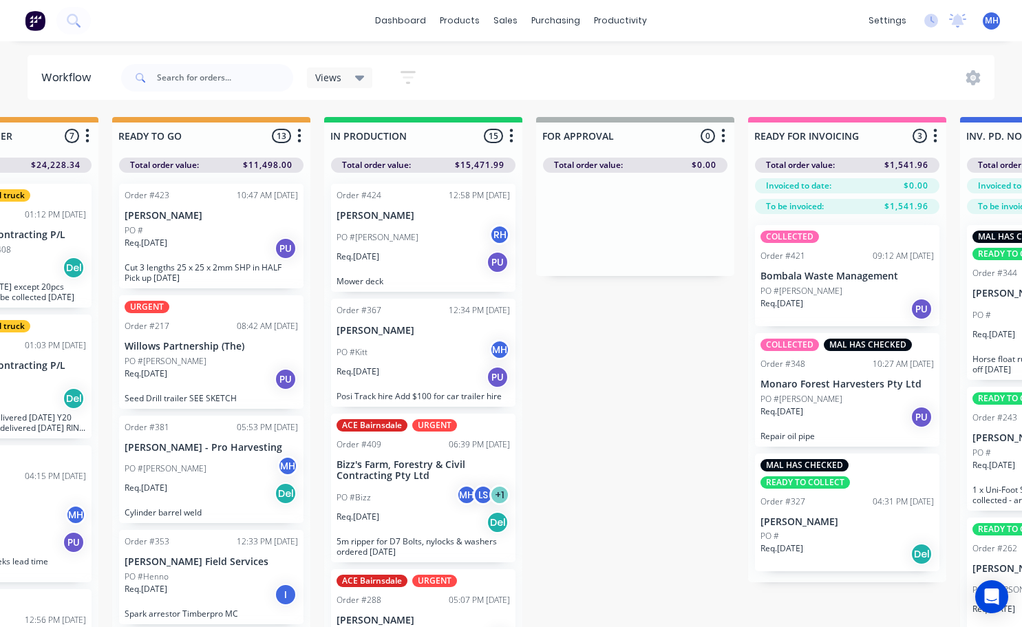
click at [409, 245] on div "PO #Cody RH" at bounding box center [423, 237] width 173 height 26
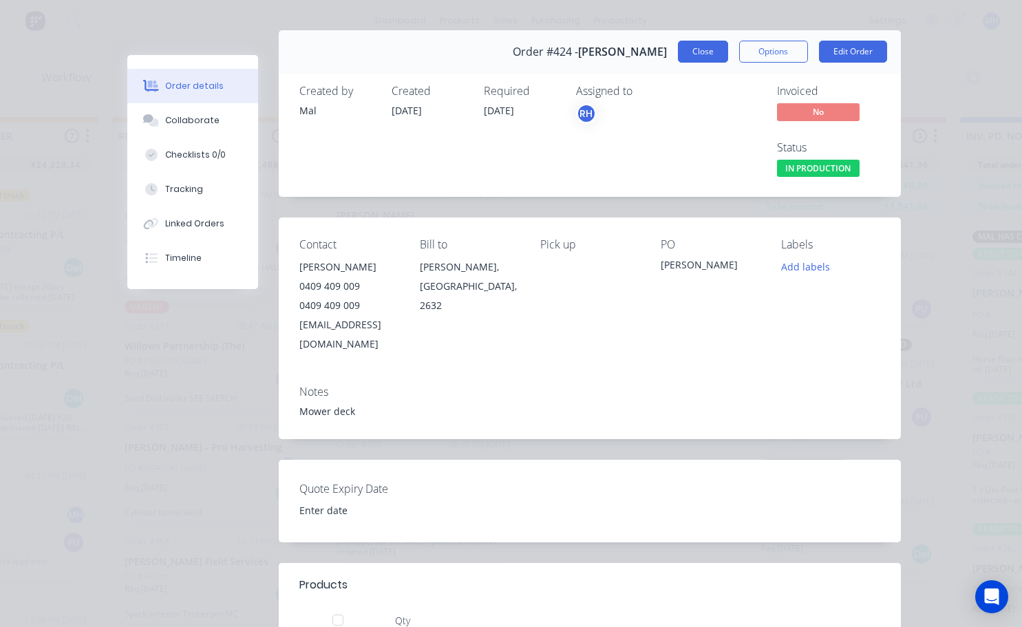
scroll to position [0, 0]
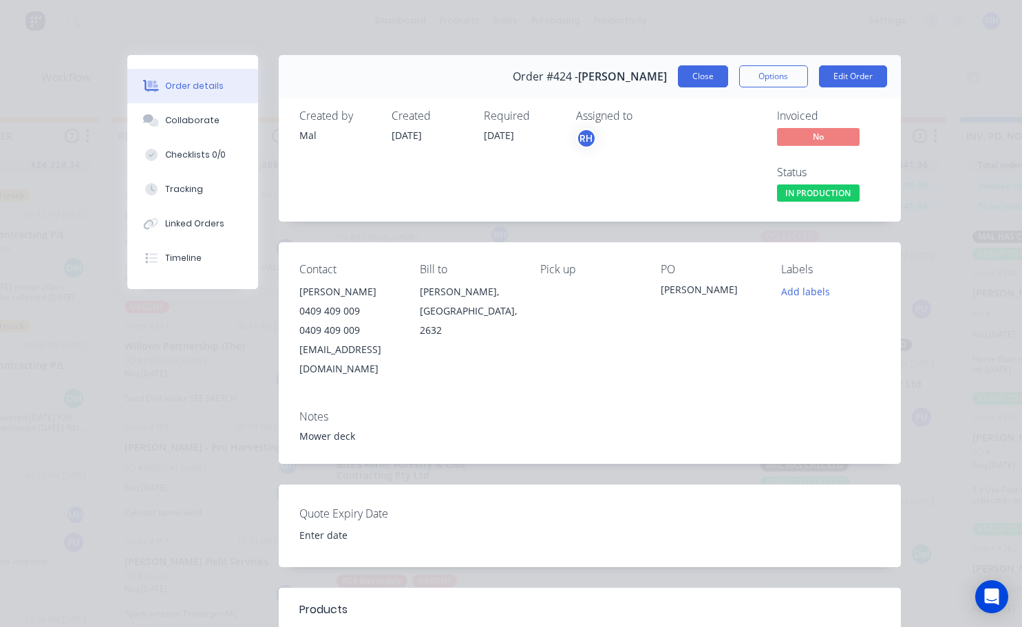
click at [705, 82] on button "Close" at bounding box center [703, 76] width 50 height 22
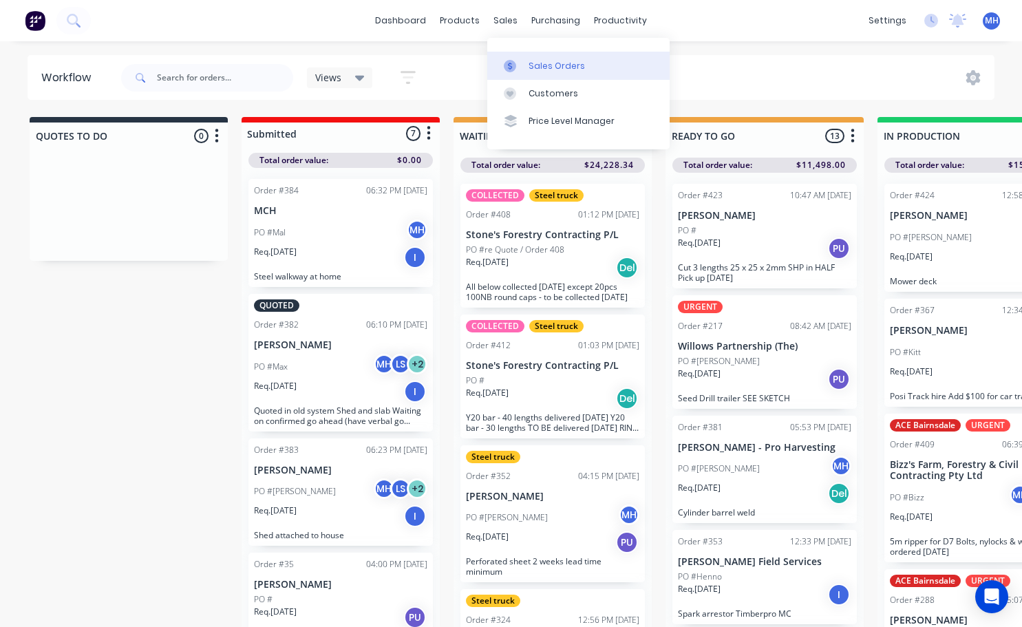
click at [549, 71] on div "Sales Orders" at bounding box center [557, 66] width 56 height 12
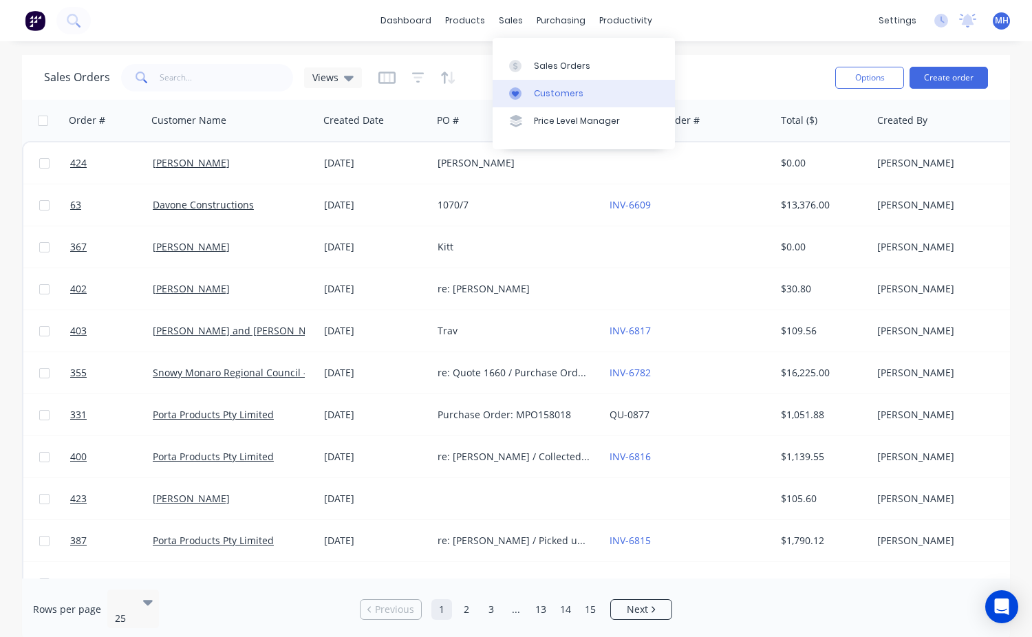
click at [566, 91] on div "Customers" at bounding box center [559, 93] width 50 height 12
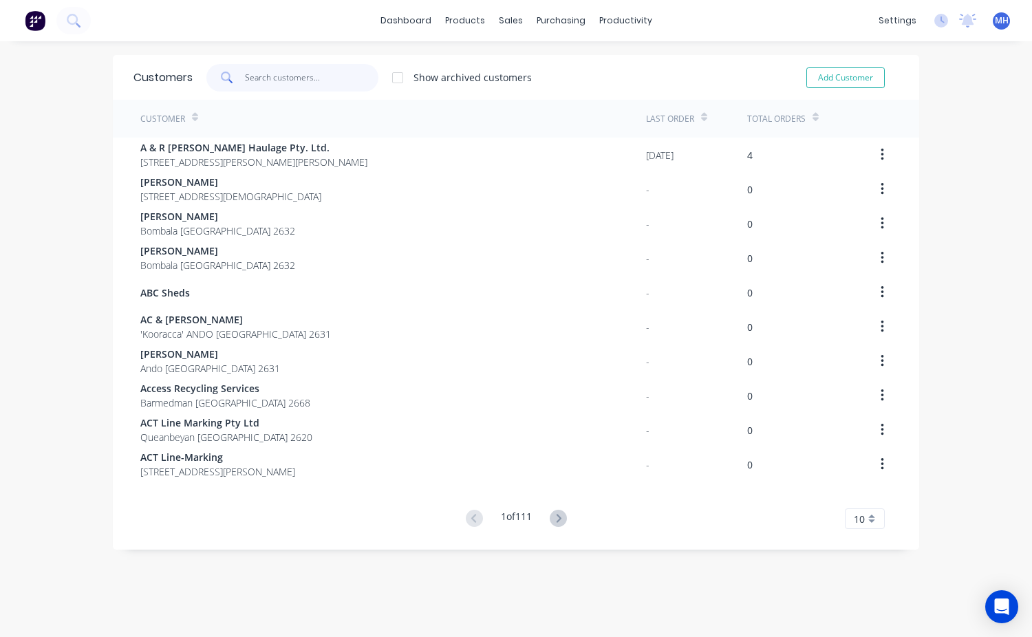
click at [253, 80] on input "text" at bounding box center [312, 78] width 134 height 28
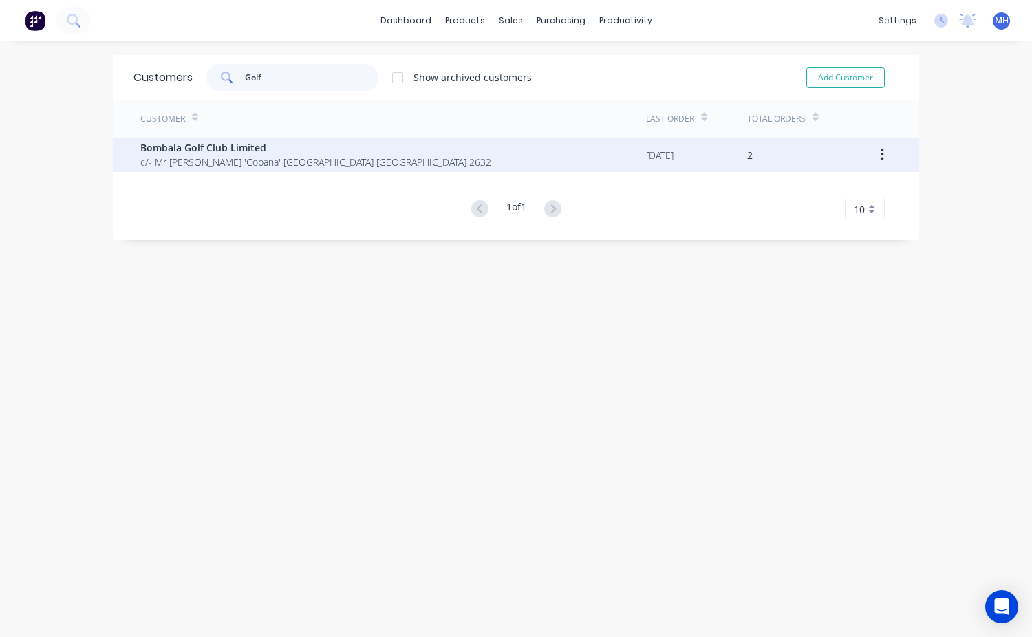
type input "Golf"
click at [195, 151] on span "Bombala Golf Club Limited" at bounding box center [315, 147] width 351 height 14
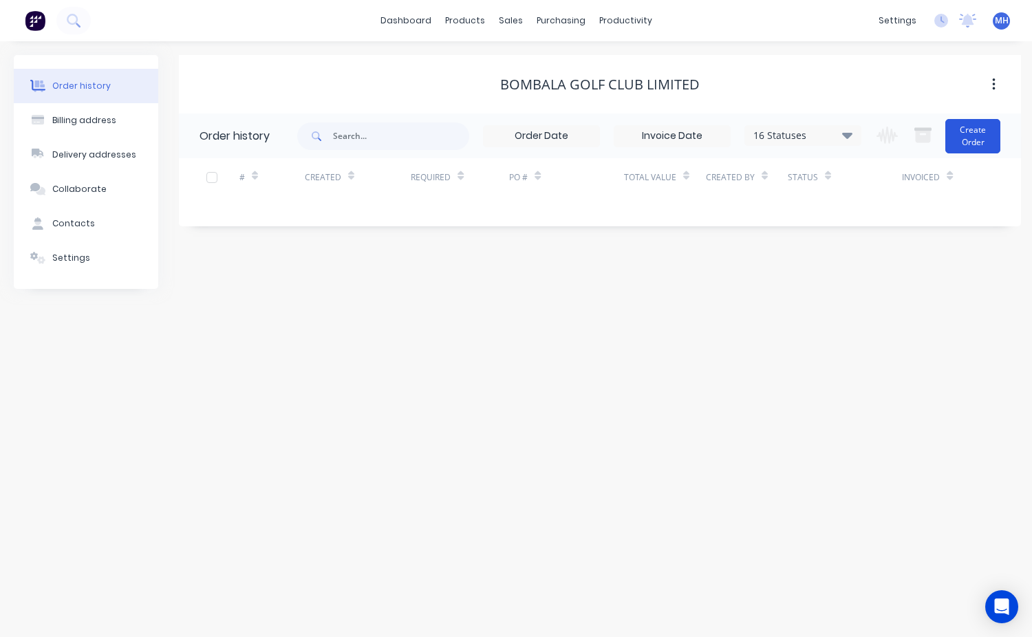
click at [979, 146] on button "Create Order" at bounding box center [973, 136] width 55 height 34
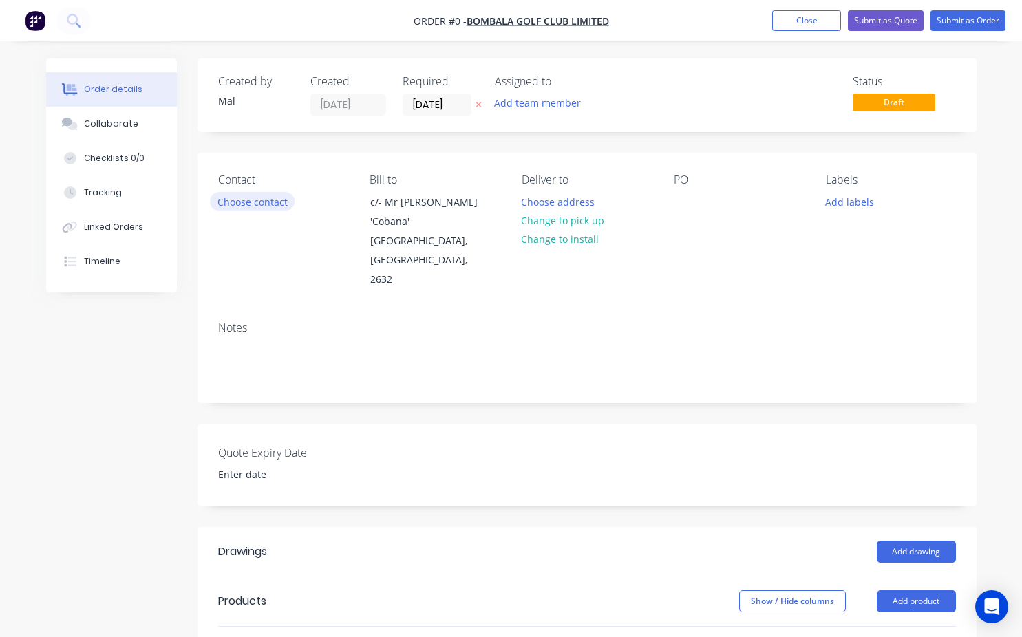
click at [248, 204] on button "Choose contact" at bounding box center [252, 201] width 85 height 19
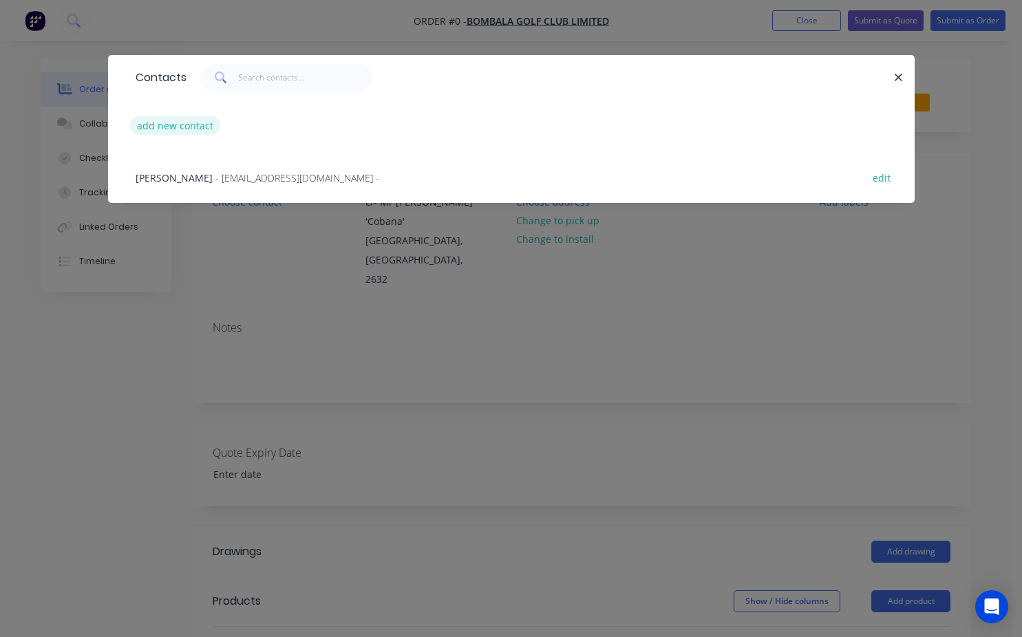
click at [195, 128] on button "add new contact" at bounding box center [175, 125] width 91 height 19
select select "AU"
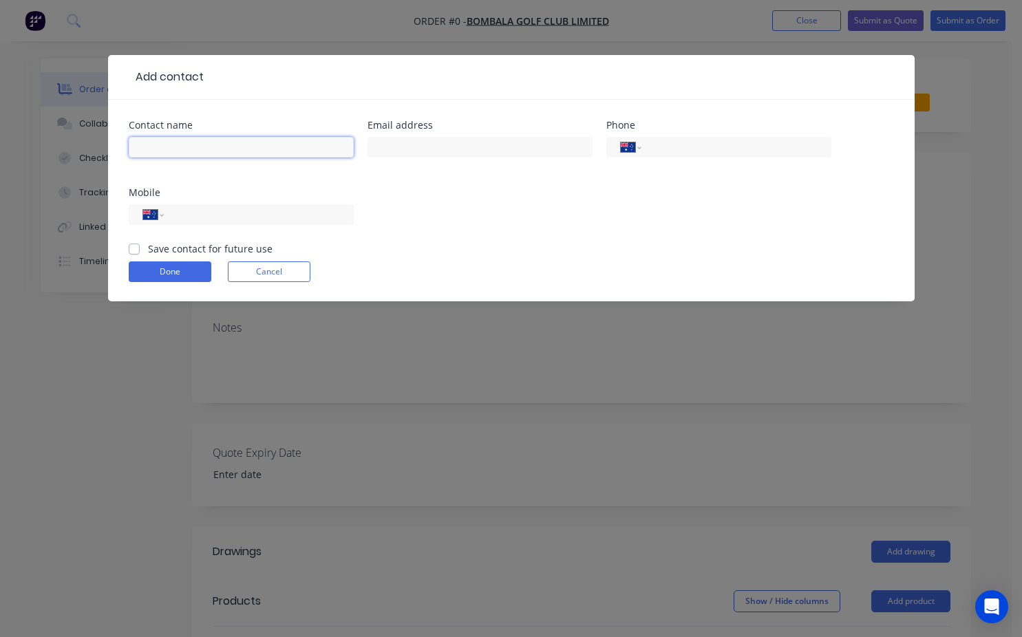
drag, startPoint x: 149, startPoint y: 145, endPoint x: 158, endPoint y: 141, distance: 9.2
click at [153, 149] on input "text" at bounding box center [241, 147] width 225 height 21
type input "[PERSON_NAME][GEOGRAPHIC_DATA]"
click at [649, 149] on div "International Afghanistan Åland Islands Albania Algeria American Samoa Andorra …" at bounding box center [718, 147] width 225 height 21
click at [170, 220] on div "International Afghanistan Åland Islands Albania Algeria American Samoa Andorra …" at bounding box center [241, 214] width 225 height 21
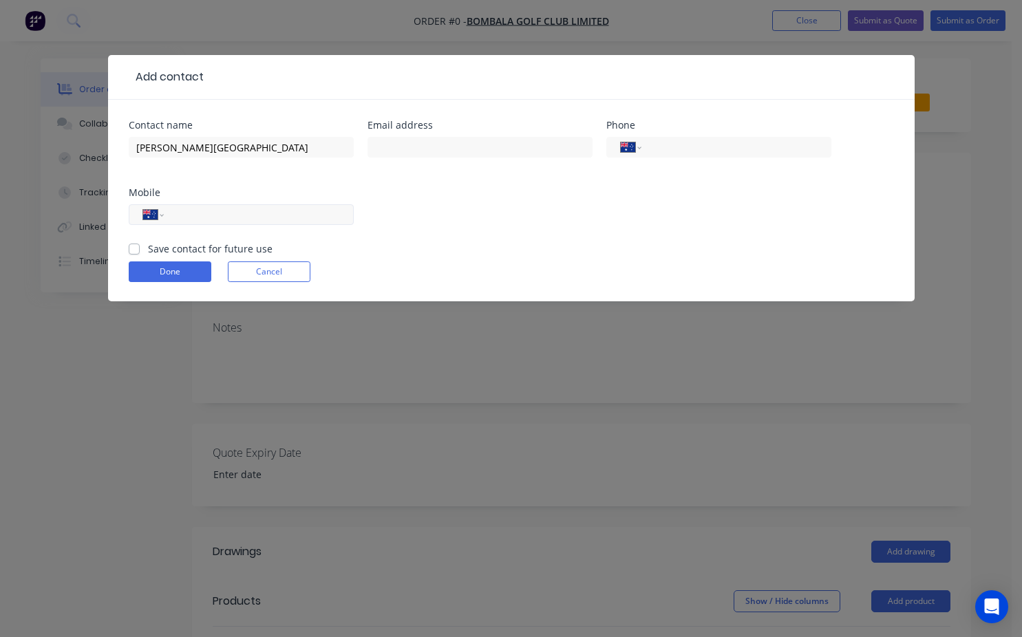
click at [173, 220] on div "International Afghanistan Åland Islands Albania Algeria American Samoa Andorra …" at bounding box center [241, 214] width 225 height 21
drag, startPoint x: 173, startPoint y: 216, endPoint x: 237, endPoint y: 226, distance: 64.1
click at [175, 216] on input "tel" at bounding box center [255, 215] width 165 height 16
type input "0408 583 936"
click at [397, 149] on input "text" at bounding box center [479, 147] width 225 height 21
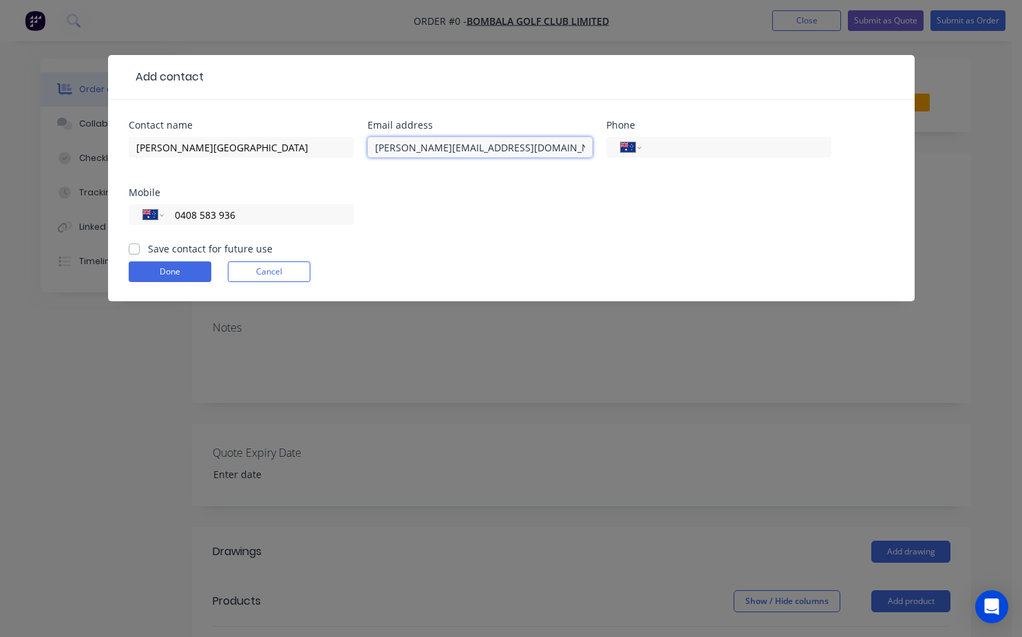
type input "[PERSON_NAME][EMAIL_ADDRESS][DOMAIN_NAME]"
click at [148, 246] on label "Save contact for future use" at bounding box center [210, 249] width 125 height 14
click at [136, 246] on input "Save contact for future use" at bounding box center [134, 248] width 11 height 13
checkbox input "true"
click at [152, 266] on button "Done" at bounding box center [170, 272] width 83 height 21
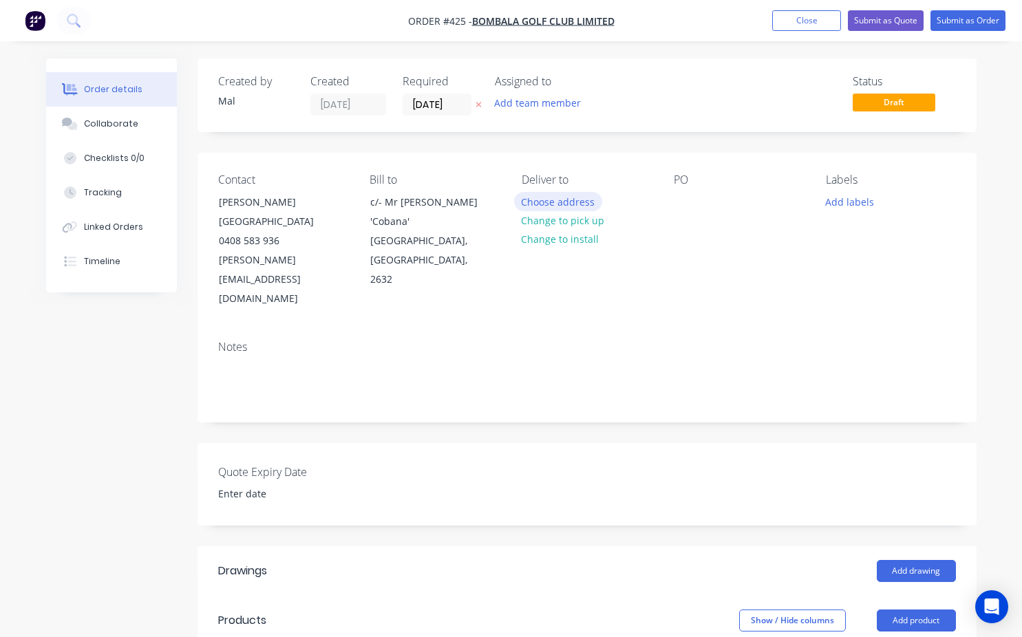
click at [562, 204] on button "Choose address" at bounding box center [558, 201] width 88 height 19
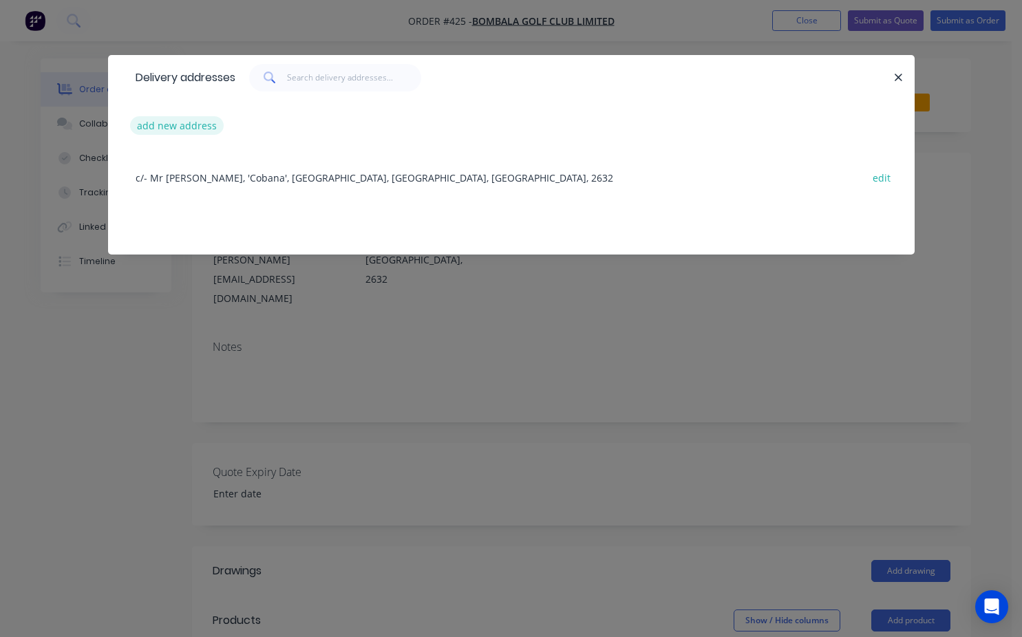
click at [172, 127] on button "add new address" at bounding box center [177, 125] width 94 height 19
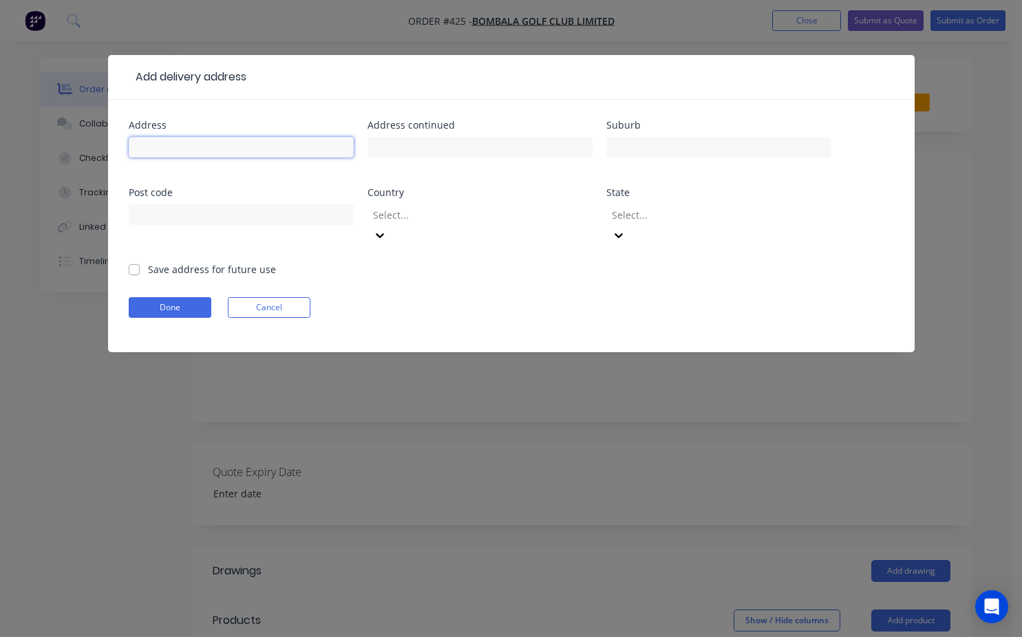
click at [158, 149] on input "text" at bounding box center [241, 147] width 225 height 21
type input "Bombala Golf Club"
click at [172, 222] on input "text" at bounding box center [241, 214] width 225 height 21
type input "2632"
click at [660, 145] on input "text" at bounding box center [718, 147] width 225 height 21
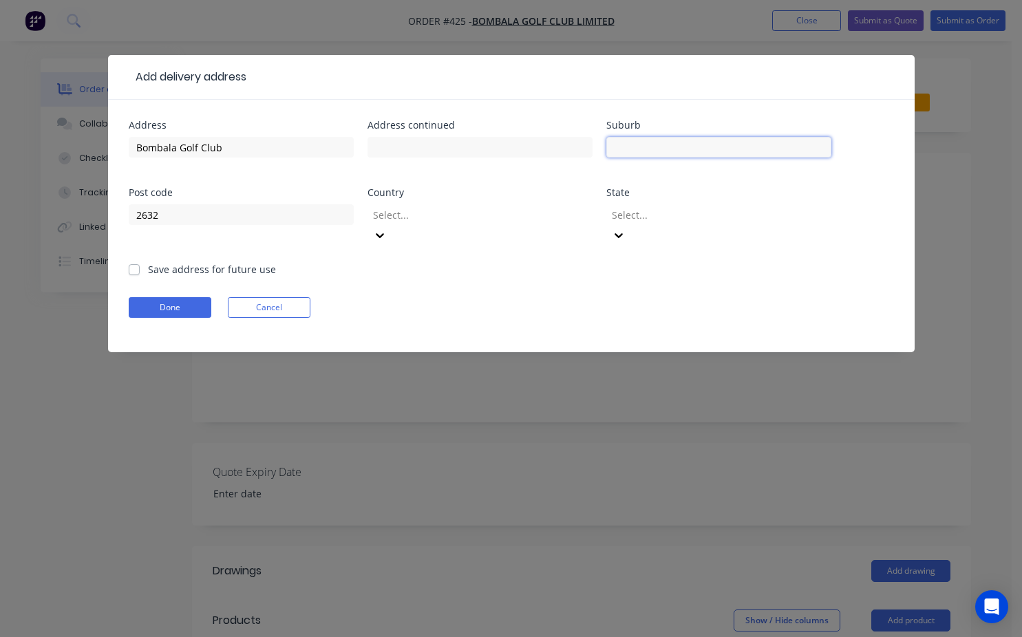
type input "Bombala"
click at [148, 262] on label "Save address for future use" at bounding box center [212, 269] width 128 height 14
click at [136, 262] on input "Save address for future use" at bounding box center [134, 268] width 11 height 13
checkbox input "true"
click at [169, 297] on button "Done" at bounding box center [170, 307] width 83 height 21
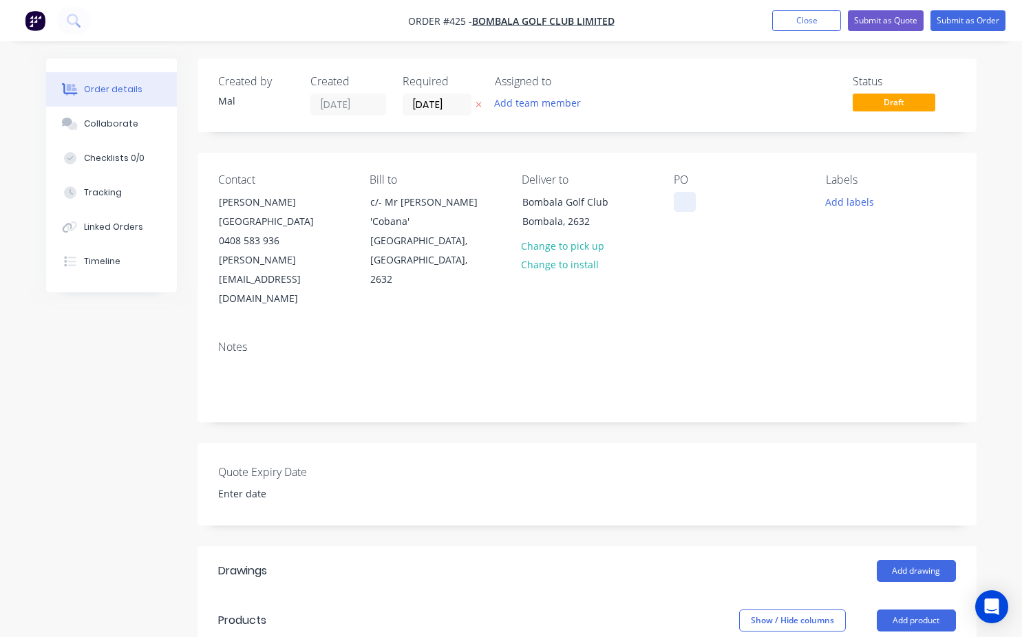
click at [679, 202] on div at bounding box center [685, 202] width 22 height 20
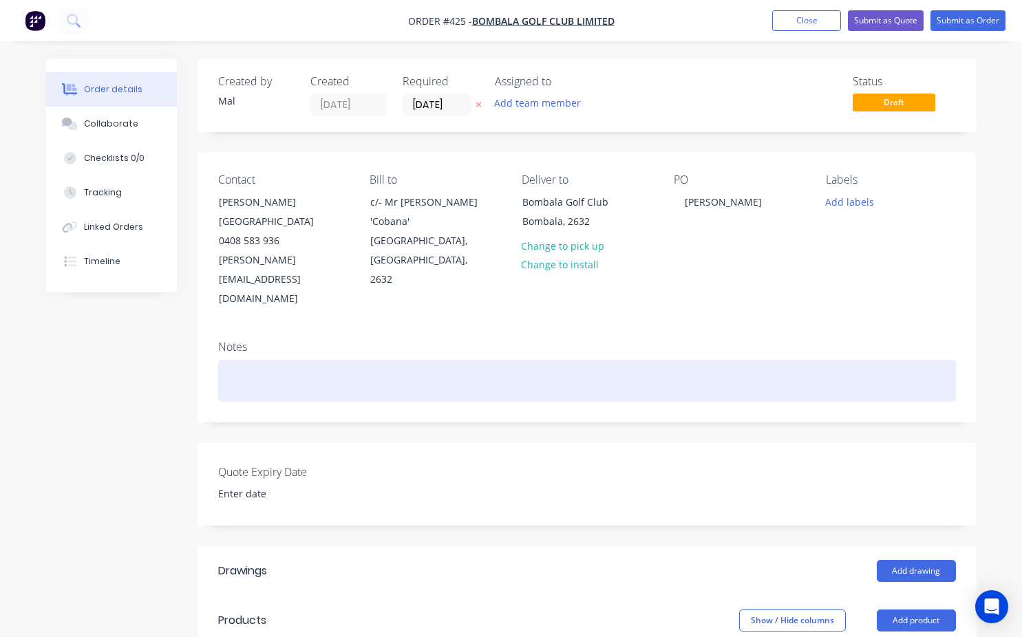
click at [249, 360] on div at bounding box center [587, 381] width 738 height 42
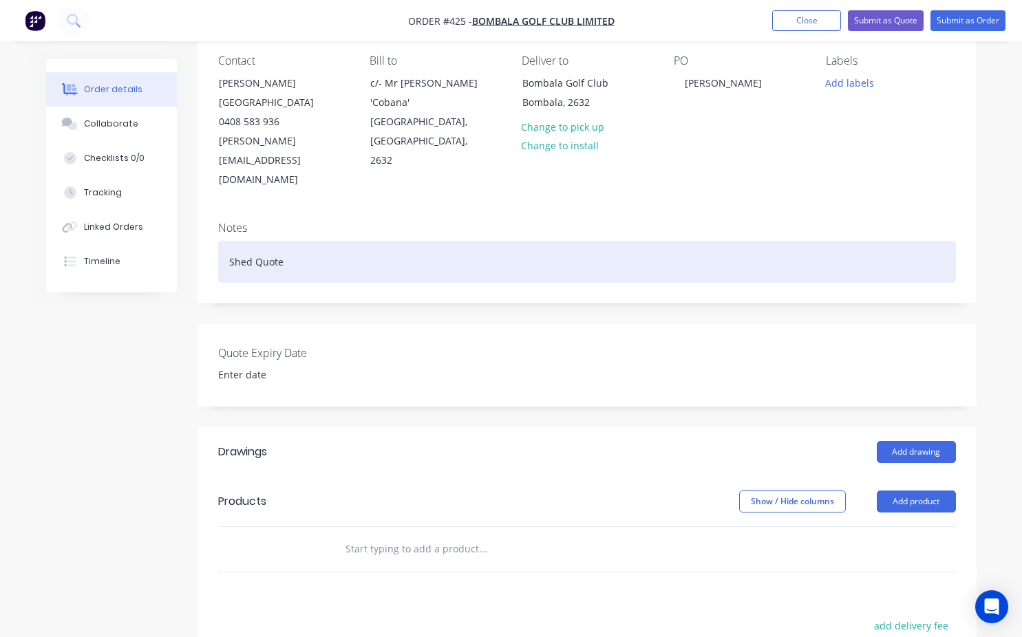
scroll to position [206, 0]
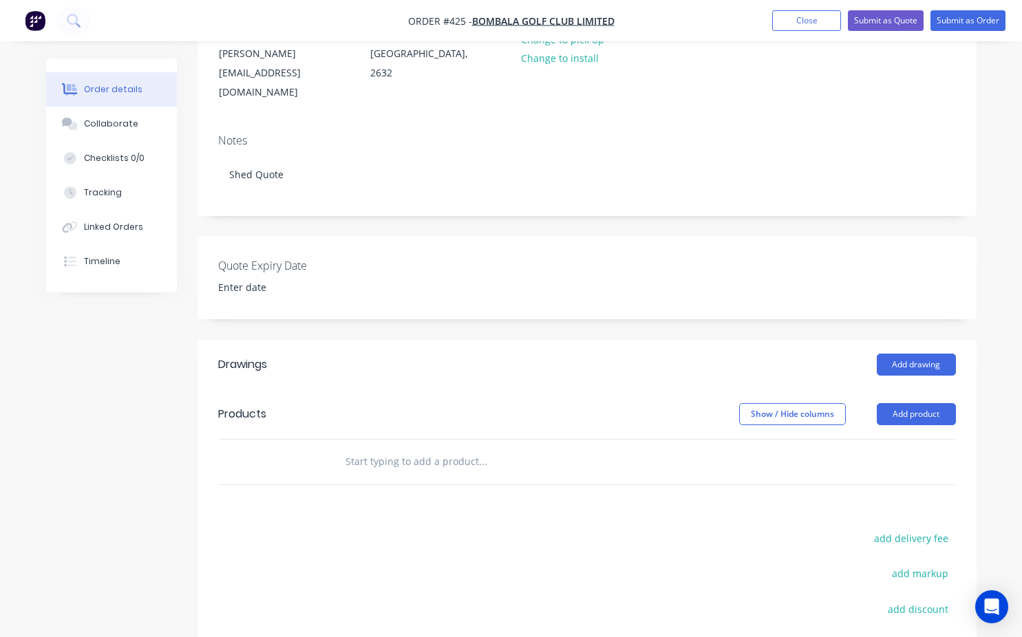
click at [347, 448] on input "text" at bounding box center [482, 462] width 275 height 28
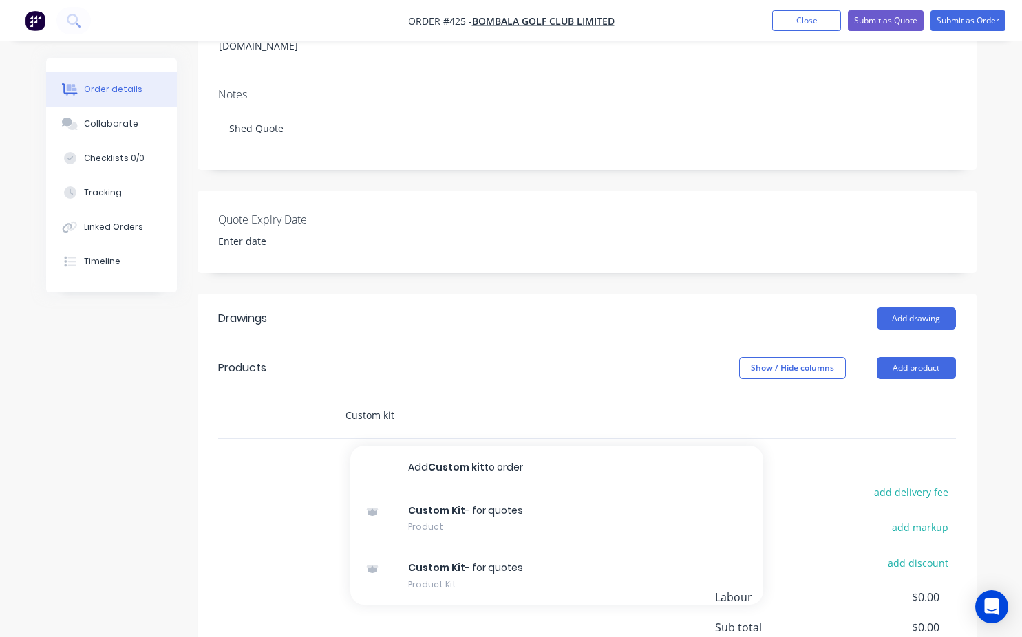
scroll to position [275, 0]
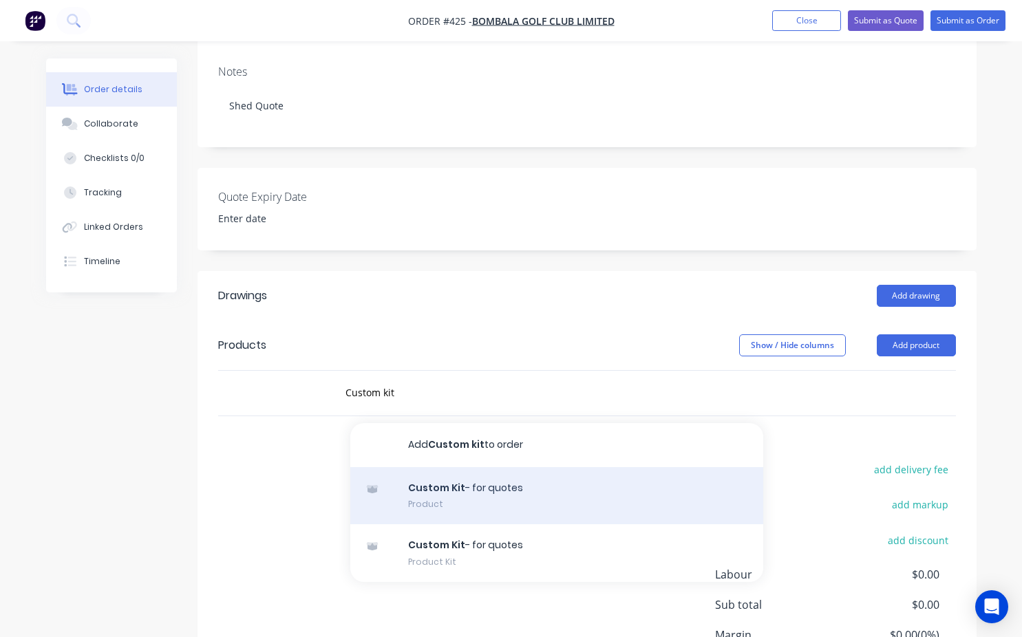
click at [433, 467] on div "Custom Kit - for quotes Product" at bounding box center [556, 496] width 413 height 58
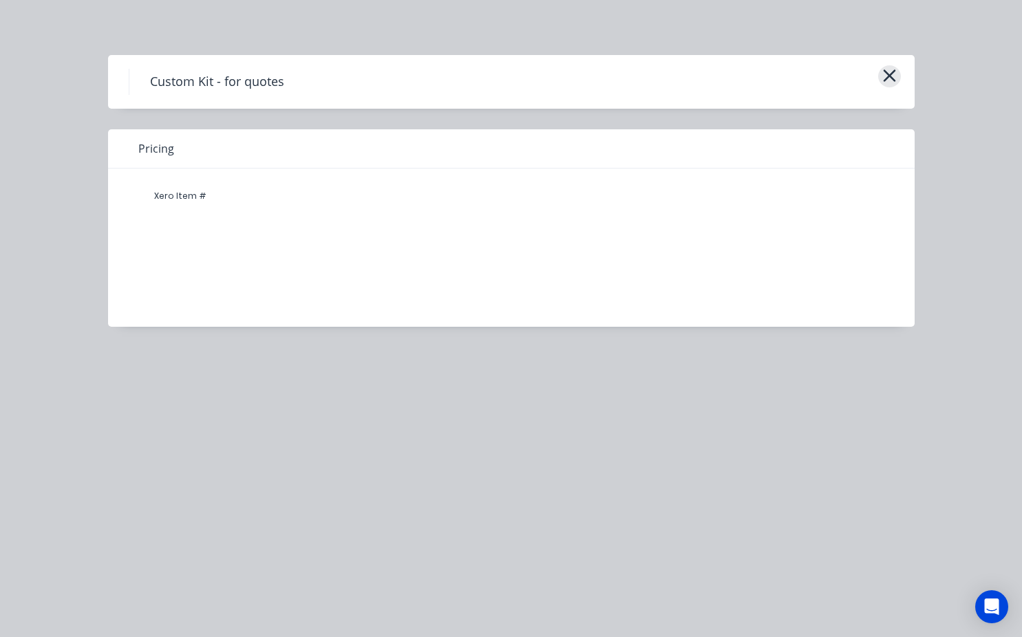
click at [890, 77] on icon "button" at bounding box center [889, 76] width 12 height 12
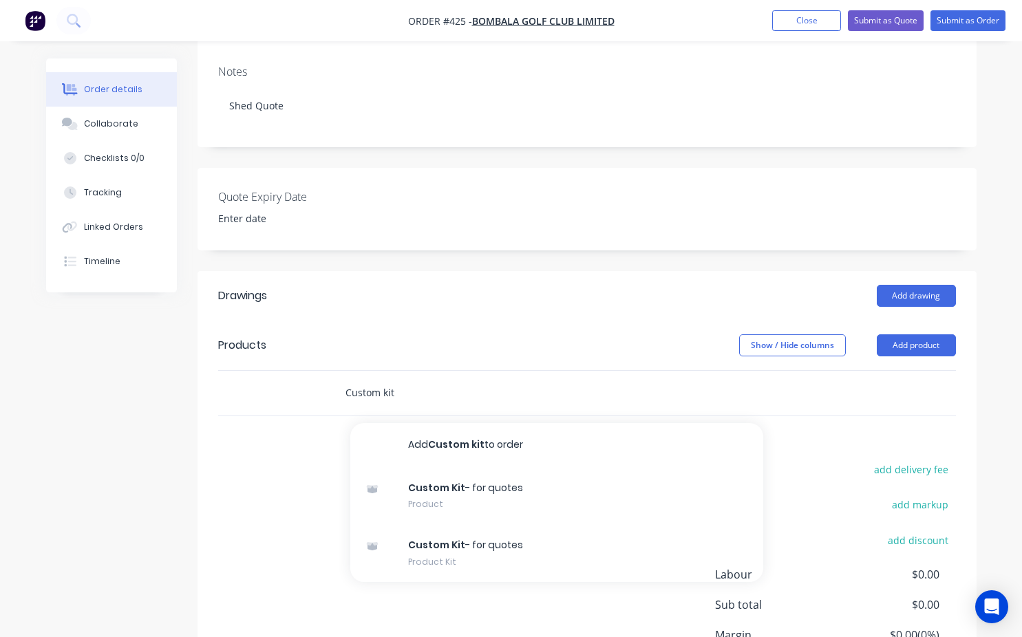
click at [395, 379] on input "Custom kit" at bounding box center [482, 393] width 275 height 28
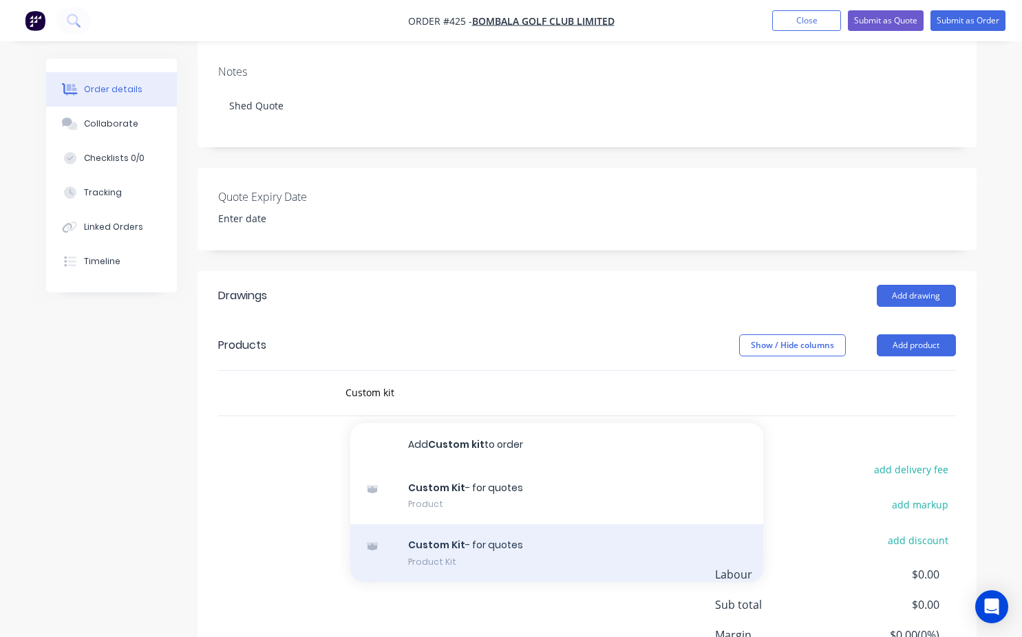
click at [445, 524] on div "Custom Kit - for quotes Product Kit" at bounding box center [556, 553] width 413 height 58
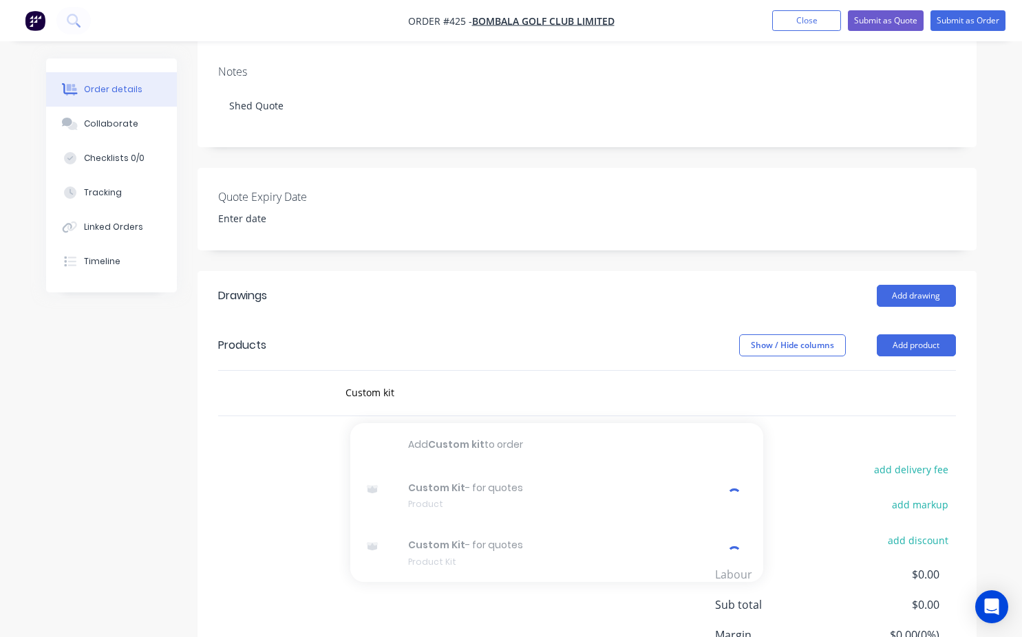
scroll to position [367, 0]
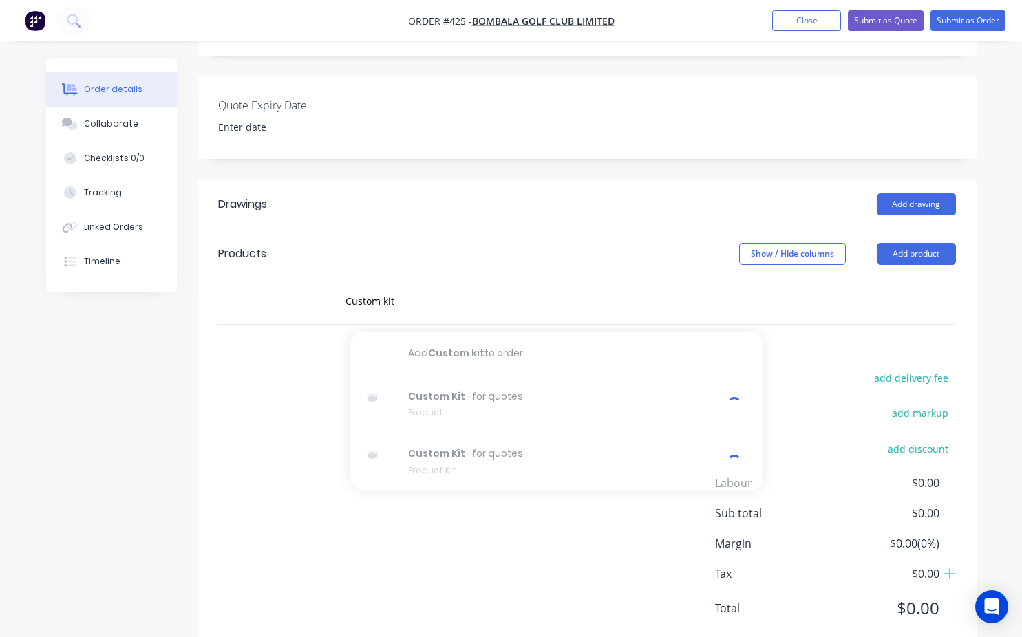
click at [294, 317] on div "Drawings Add drawing Products Show / Hide columns Add product Custom kit Add Cu…" at bounding box center [587, 418] width 779 height 476
click at [393, 288] on input "Custom kit" at bounding box center [482, 302] width 275 height 28
type input "C"
type input "t"
type input "Custom kit"
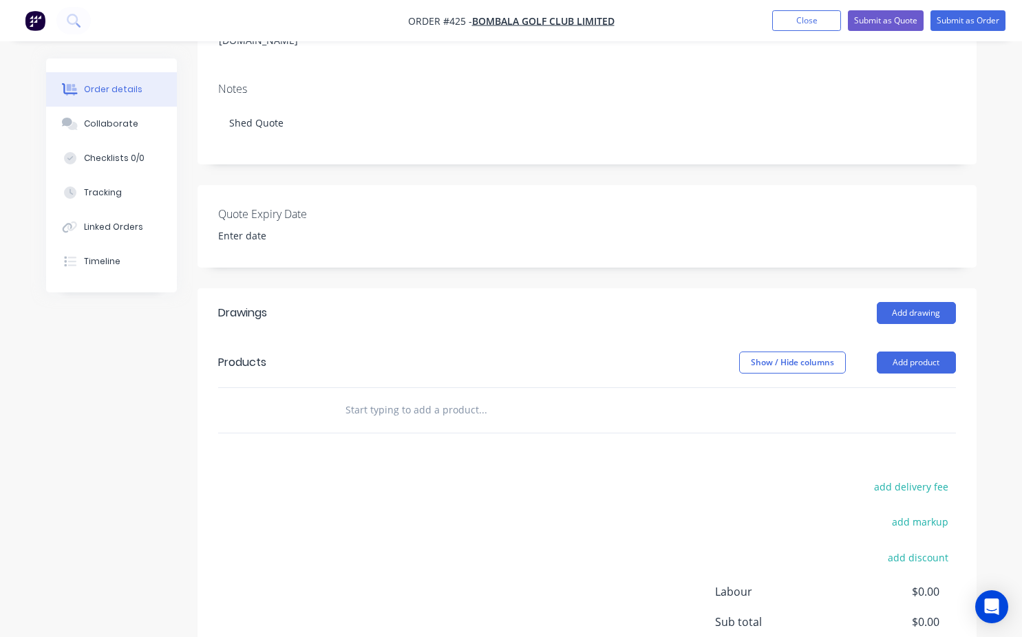
scroll to position [275, 0]
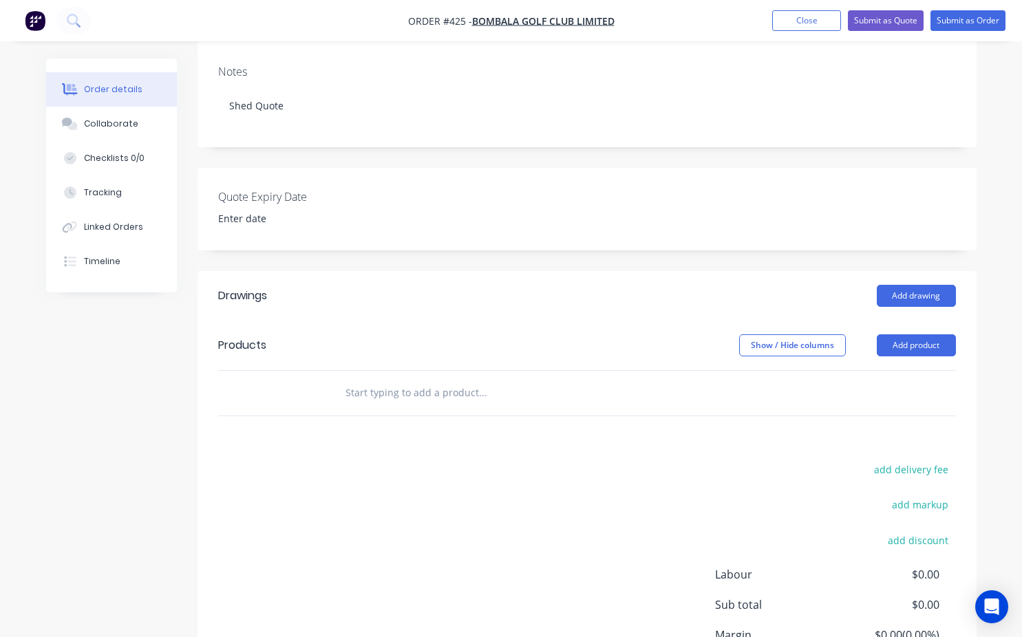
click at [347, 379] on input "text" at bounding box center [482, 393] width 275 height 28
type input "T"
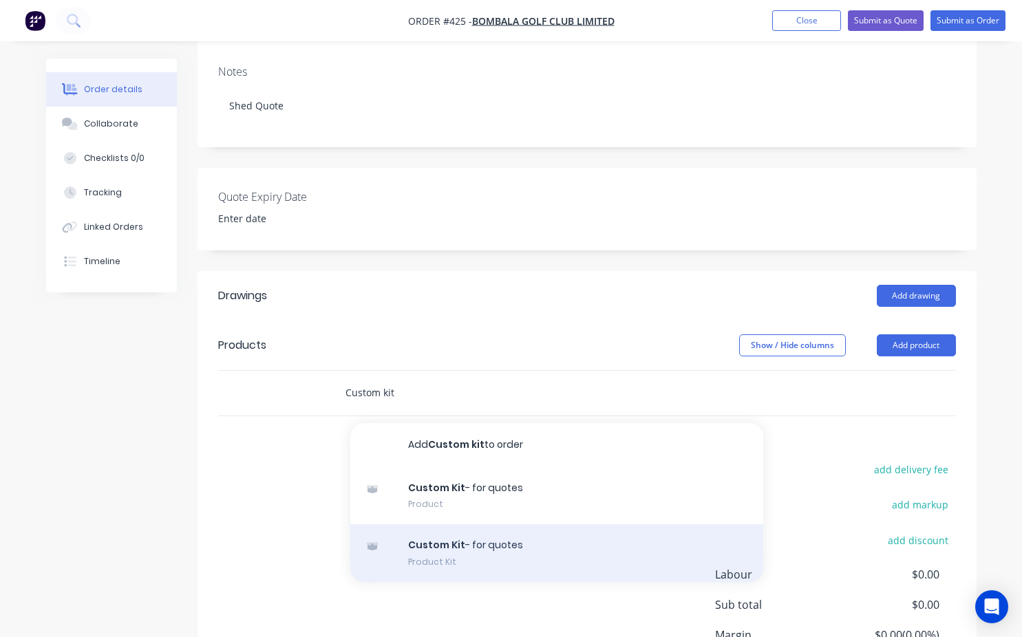
type input "Custom kit"
click at [445, 524] on div "Custom Kit - for quotes Product Kit" at bounding box center [556, 553] width 413 height 58
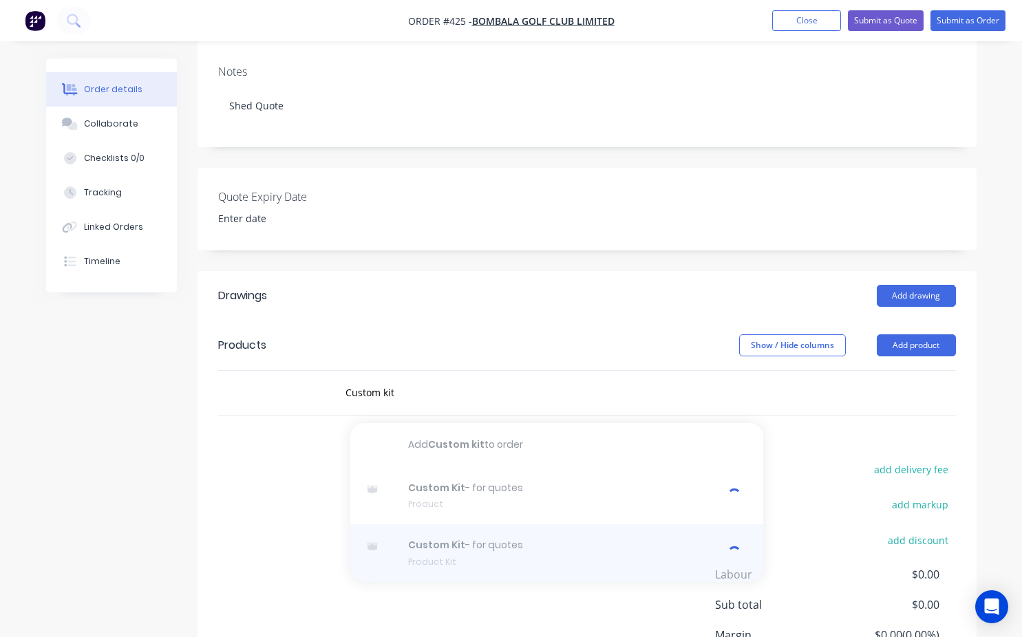
click at [385, 528] on div at bounding box center [556, 553] width 413 height 58
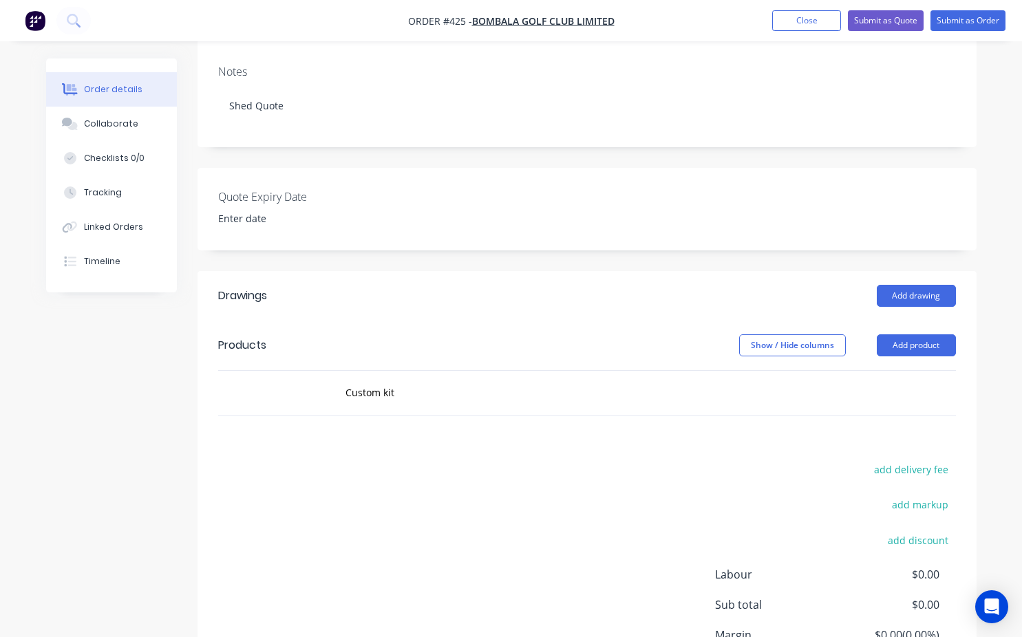
click at [42, 21] on img "button" at bounding box center [35, 20] width 21 height 21
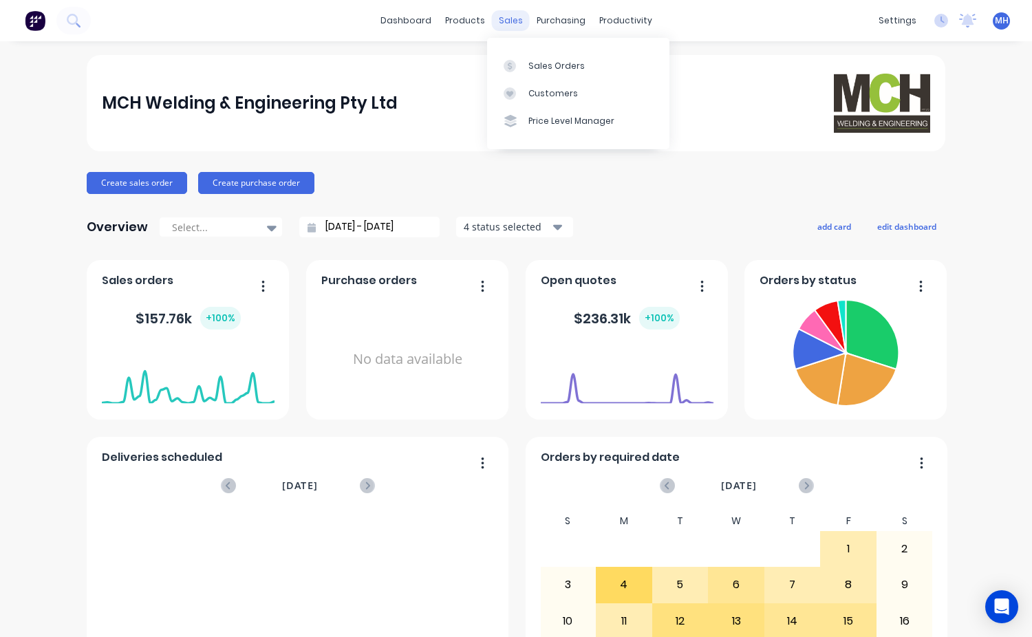
click at [507, 19] on div "sales" at bounding box center [511, 20] width 38 height 21
click at [544, 88] on div "Customers" at bounding box center [554, 93] width 50 height 12
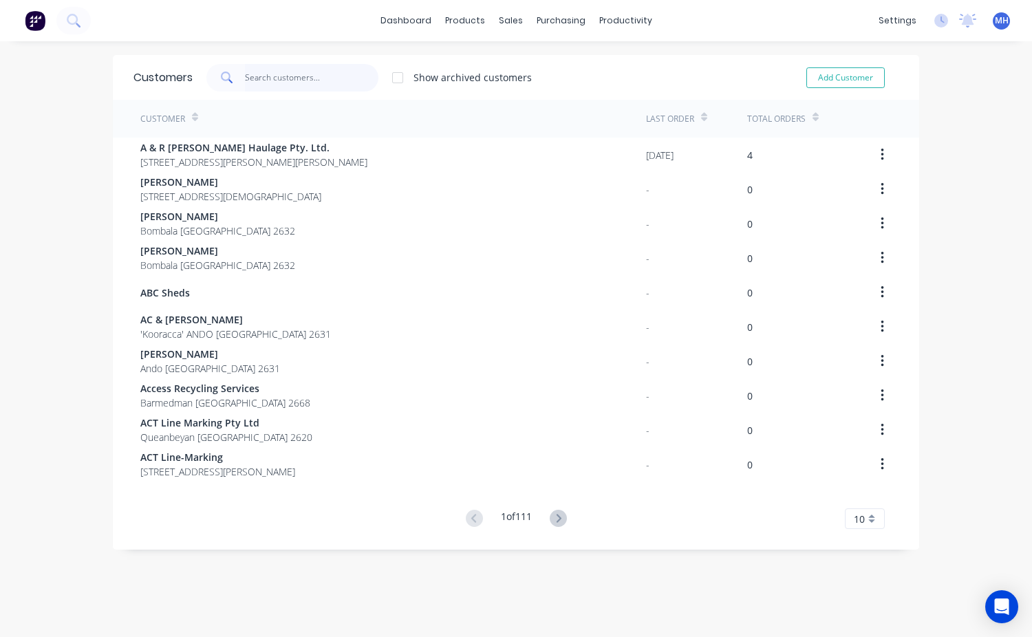
click at [273, 77] on input "text" at bounding box center [312, 78] width 134 height 28
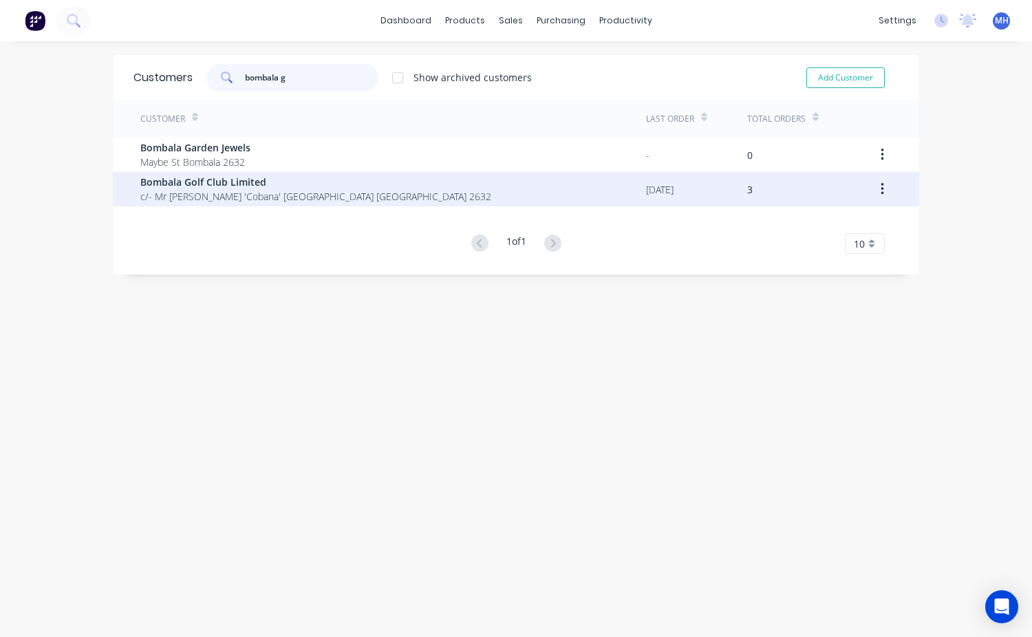
type input "bombala g"
click at [212, 178] on span "Bombala Golf Club Limited" at bounding box center [315, 182] width 351 height 14
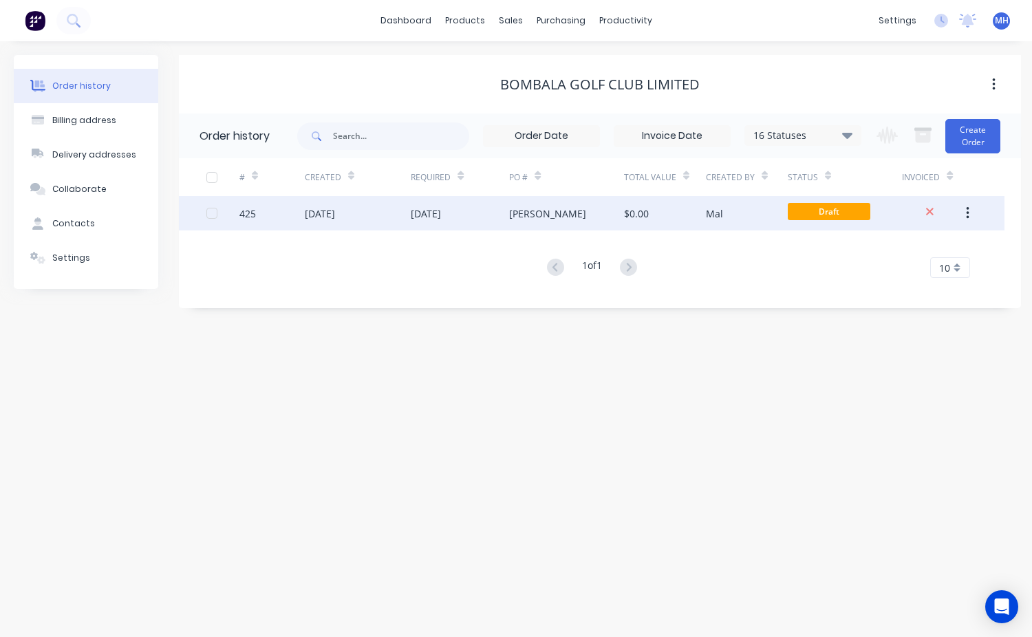
click at [396, 211] on div "[DATE]" at bounding box center [358, 213] width 107 height 34
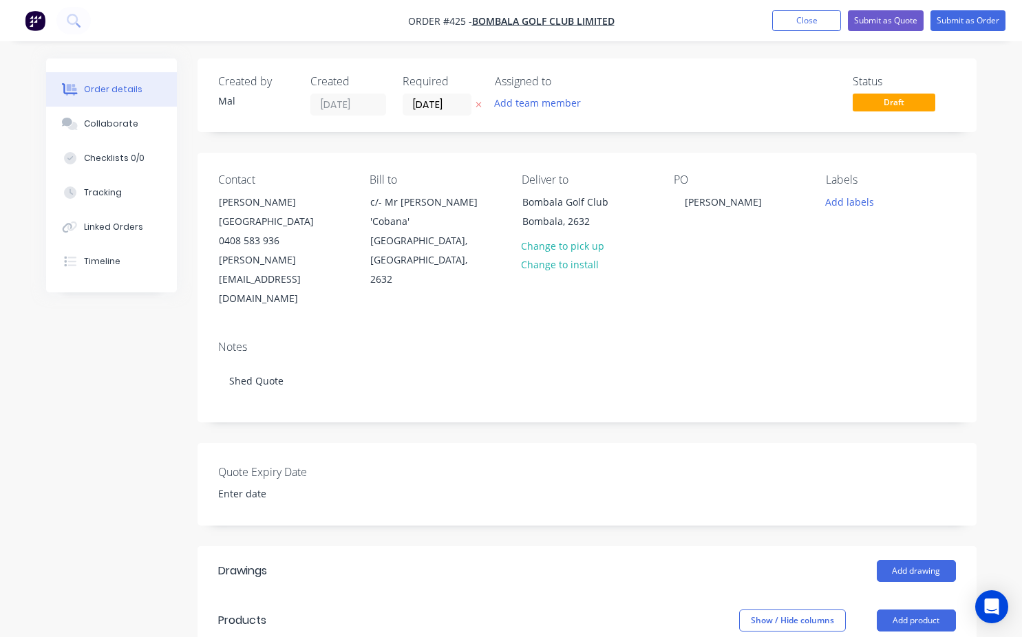
scroll to position [206, 0]
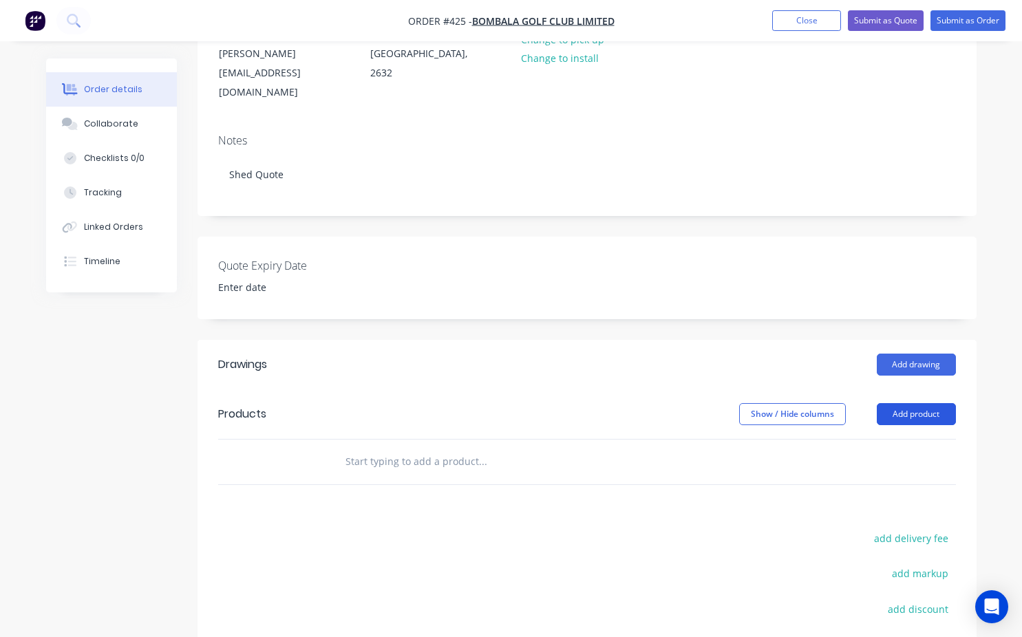
click at [913, 403] on button "Add product" at bounding box center [916, 414] width 79 height 22
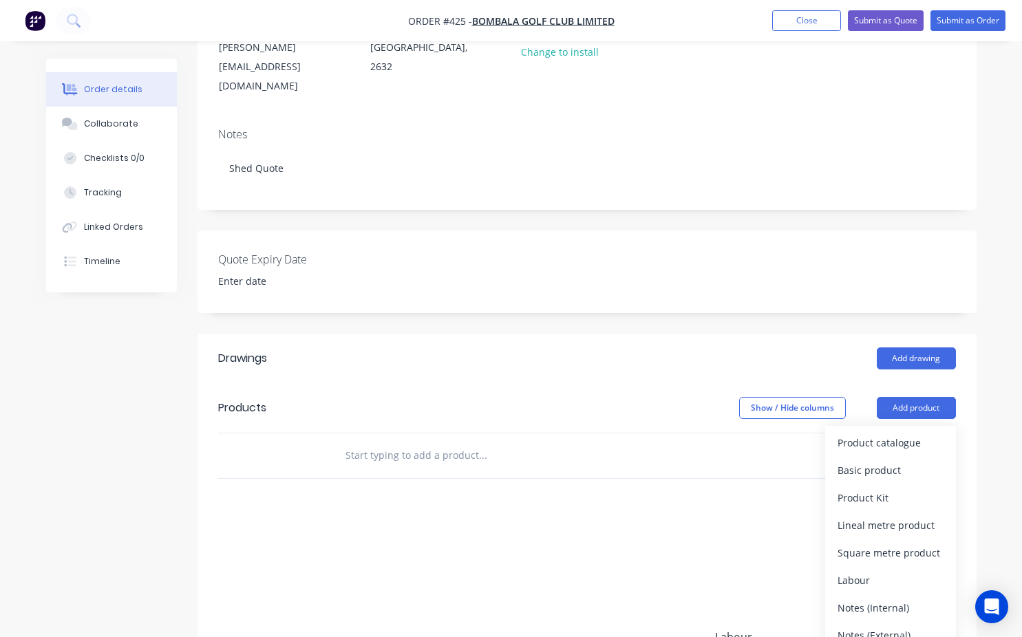
scroll to position [229, 0]
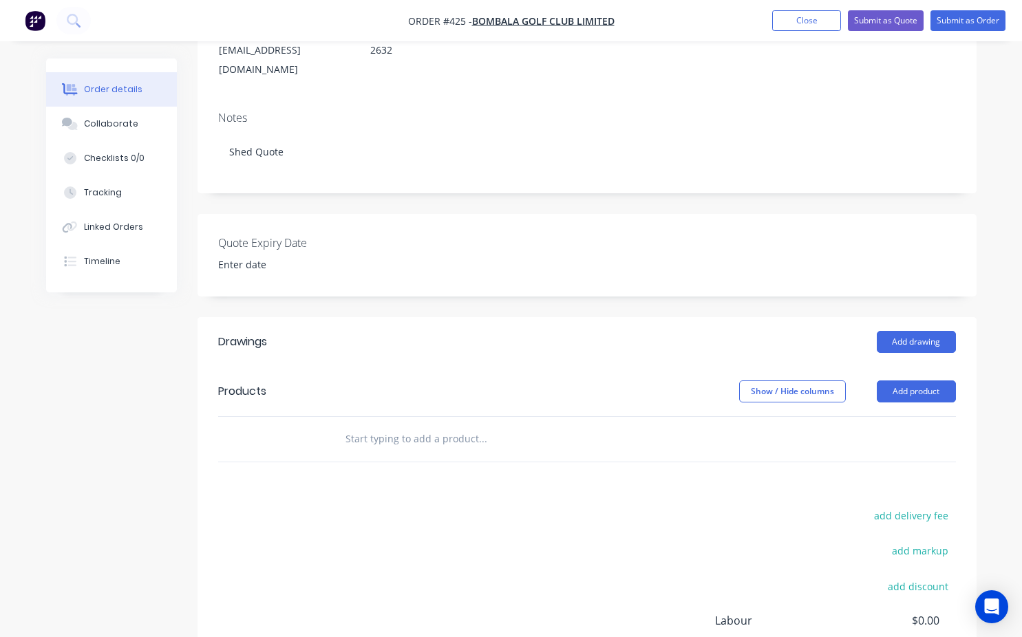
click at [345, 425] on input "text" at bounding box center [482, 439] width 275 height 28
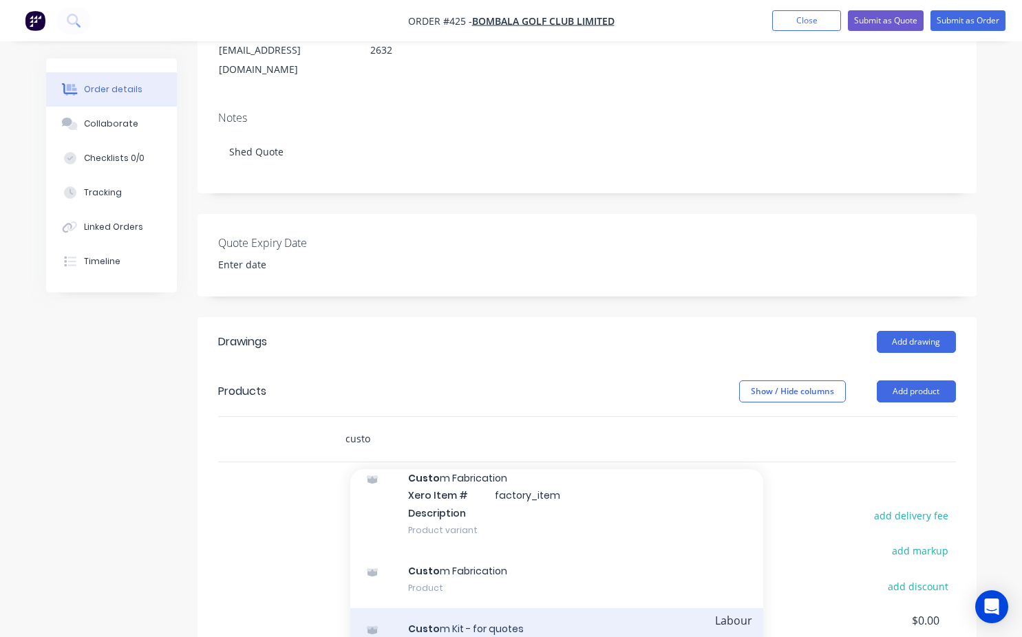
scroll to position [56, 0]
type input "custo"
click at [451, 608] on div "Custo m Kit - for quotes Product" at bounding box center [556, 637] width 413 height 58
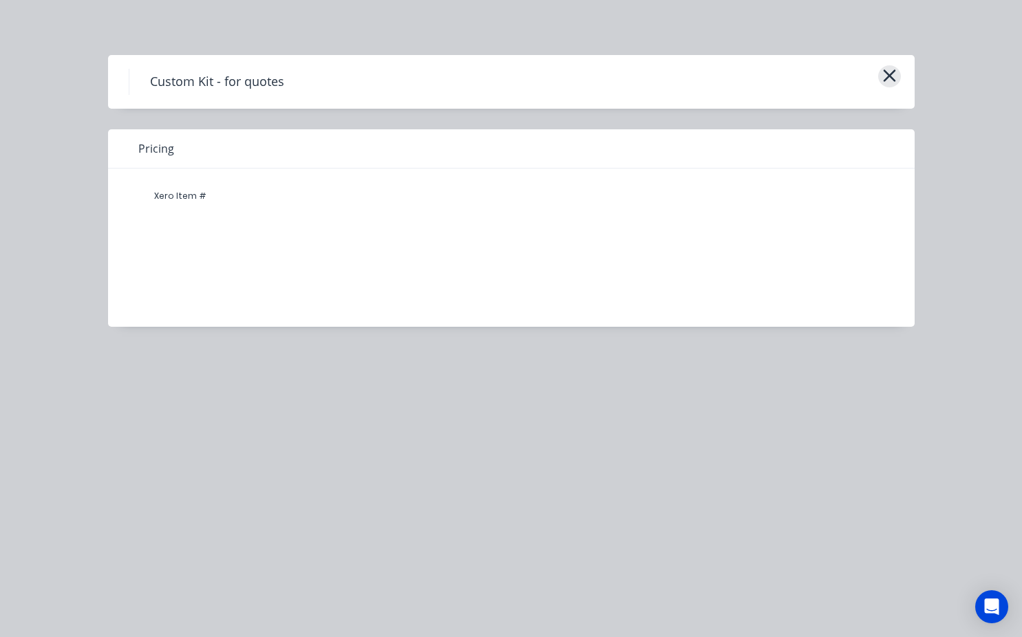
click at [887, 75] on icon "button" at bounding box center [889, 76] width 12 height 12
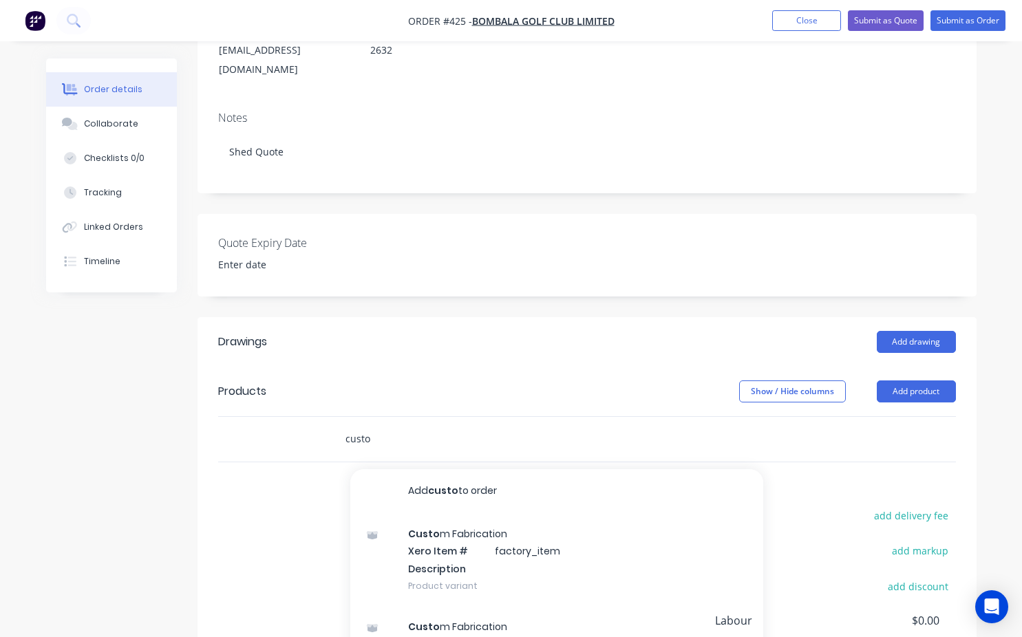
click at [383, 425] on input "custo" at bounding box center [482, 439] width 275 height 28
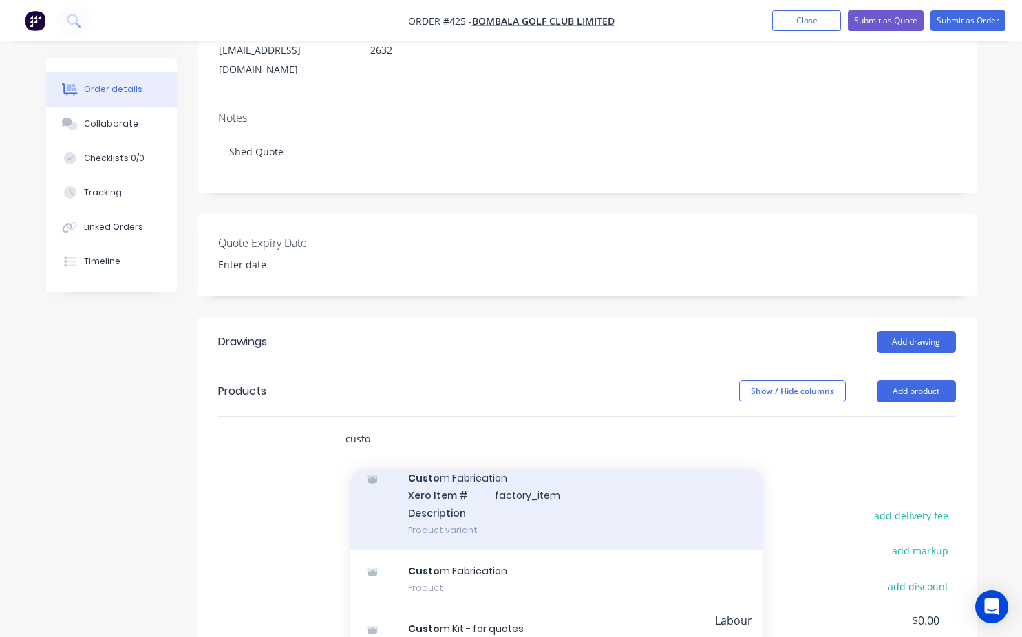
scroll to position [367, 0]
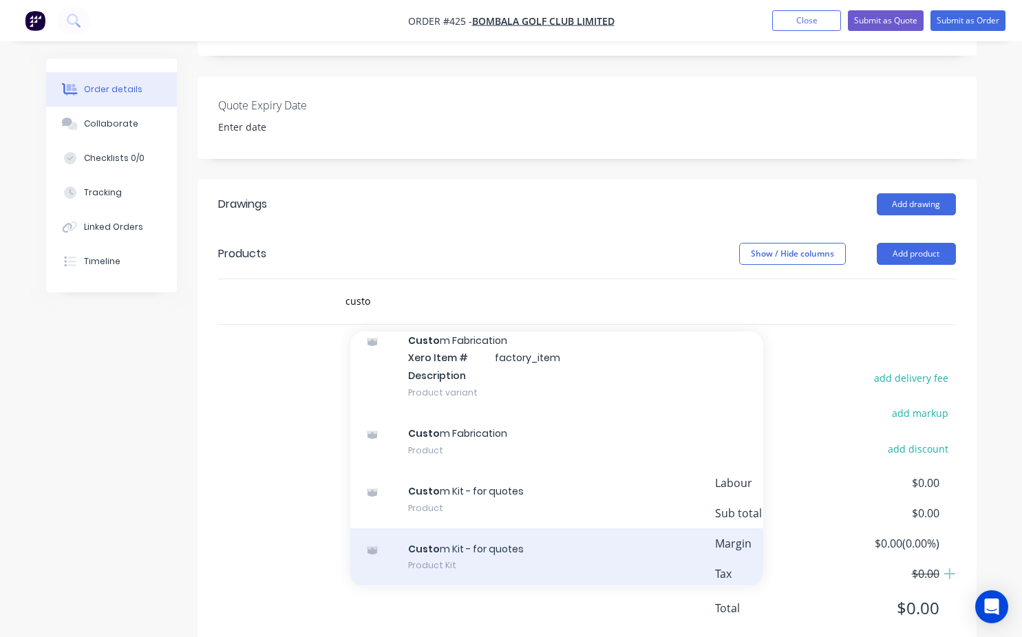
click at [484, 529] on div "Custo m Kit - for quotes Product Kit" at bounding box center [556, 558] width 413 height 58
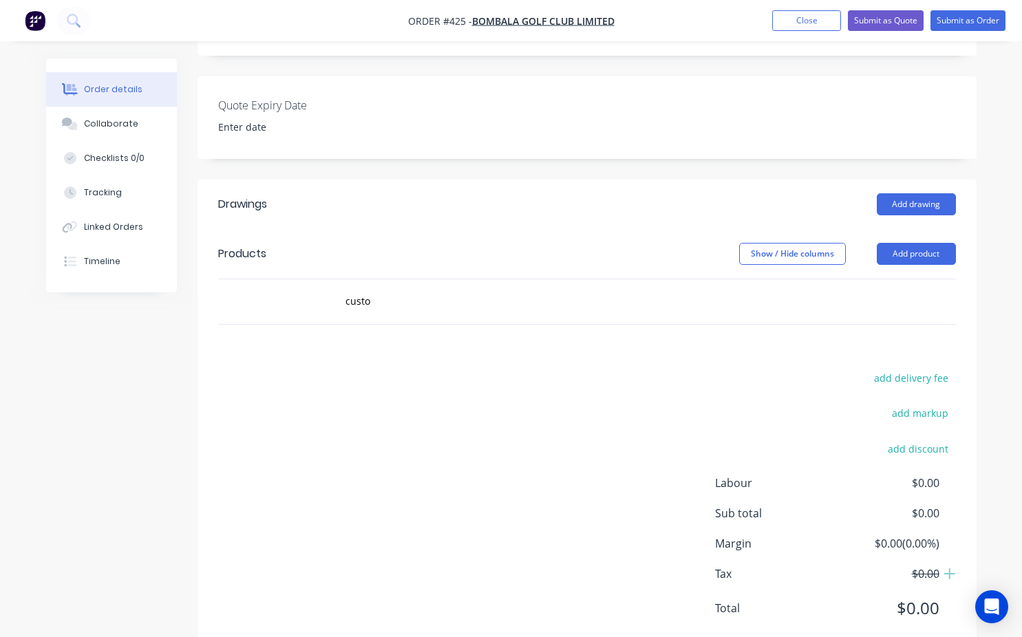
drag, startPoint x: 308, startPoint y: 419, endPoint x: 407, endPoint y: 484, distance: 118.1
click at [407, 484] on div "add delivery fee add markup add discount Labour $0.00 Sub total $0.00 Margin $0…" at bounding box center [587, 502] width 738 height 266
drag, startPoint x: 376, startPoint y: 263, endPoint x: 328, endPoint y: 264, distance: 47.5
click at [328, 279] on div "custo Add custo to order Custo m Fabrication Xero Item # factory_item Descripti…" at bounding box center [575, 301] width 495 height 45
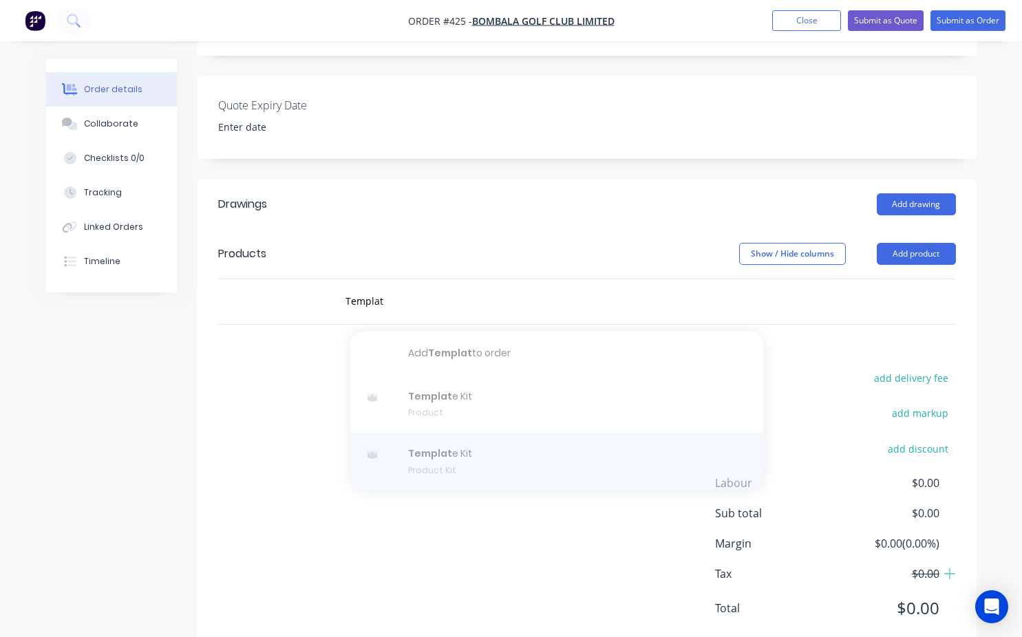
click at [428, 433] on div at bounding box center [556, 462] width 413 height 58
click at [465, 433] on div at bounding box center [556, 462] width 413 height 58
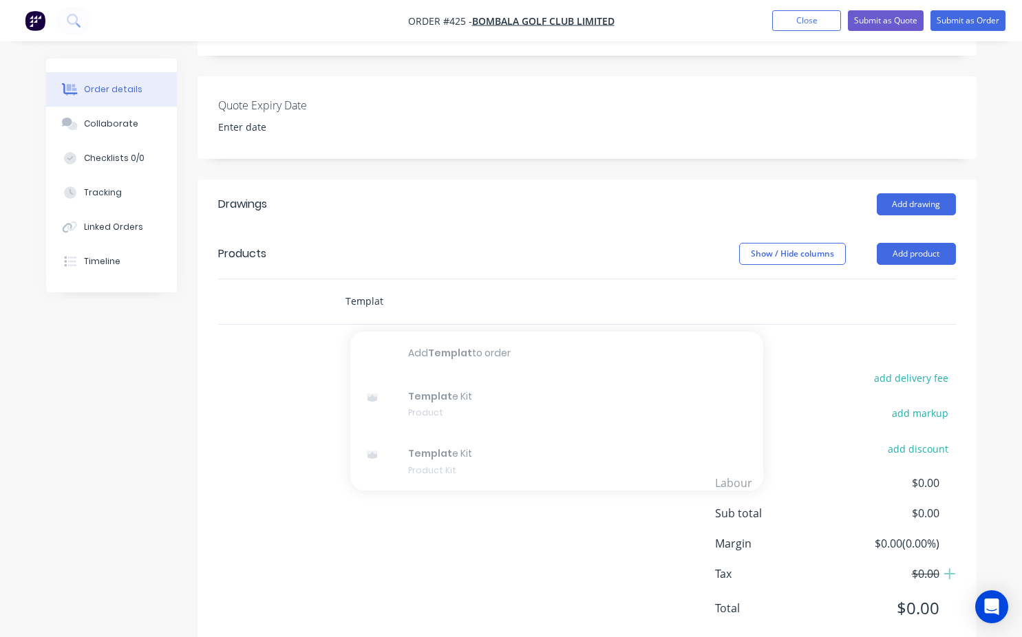
click at [385, 288] on input "Templat" at bounding box center [482, 302] width 275 height 28
click at [290, 369] on div "add delivery fee add markup add discount Labour $0.00 Sub total $0.00 Margin $0…" at bounding box center [587, 502] width 738 height 266
click at [400, 288] on input "Template kit" at bounding box center [482, 302] width 275 height 28
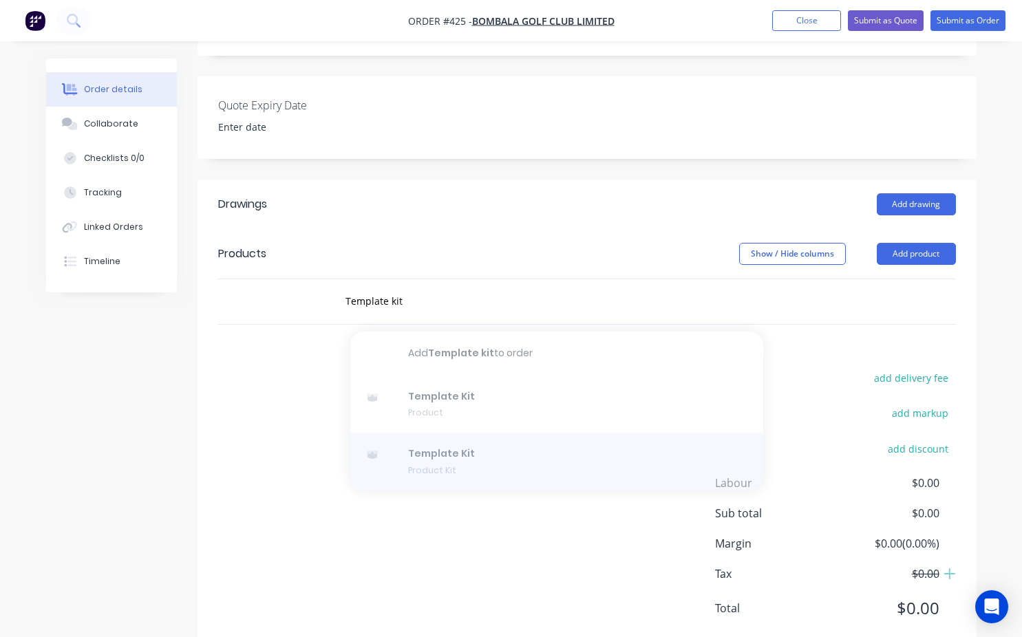
click at [445, 433] on div at bounding box center [556, 462] width 413 height 58
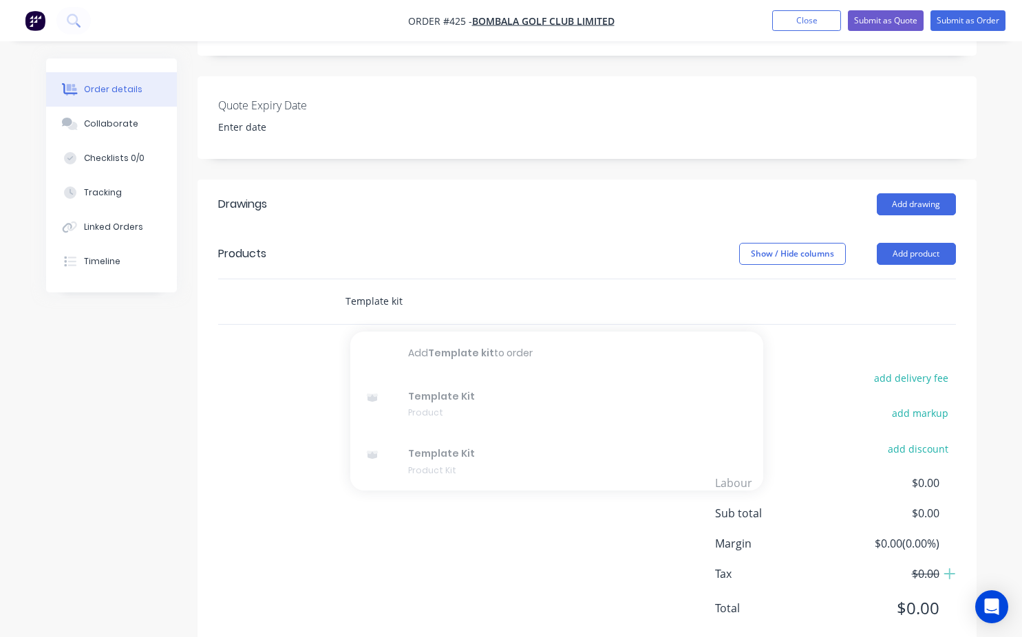
click at [403, 288] on input "Template kit" at bounding box center [482, 302] width 275 height 28
type input "T"
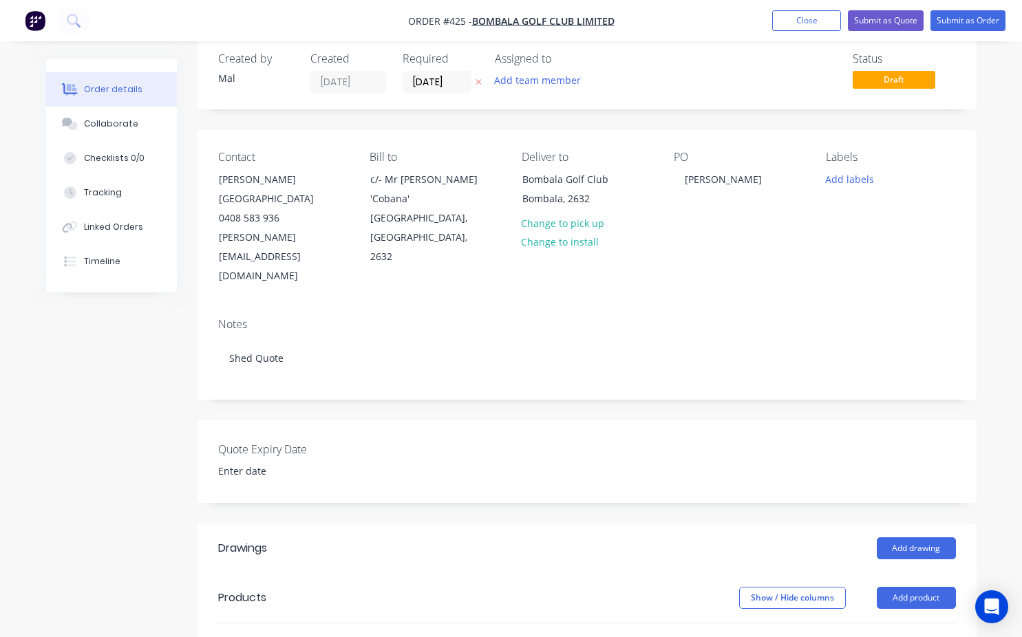
scroll to position [160, 0]
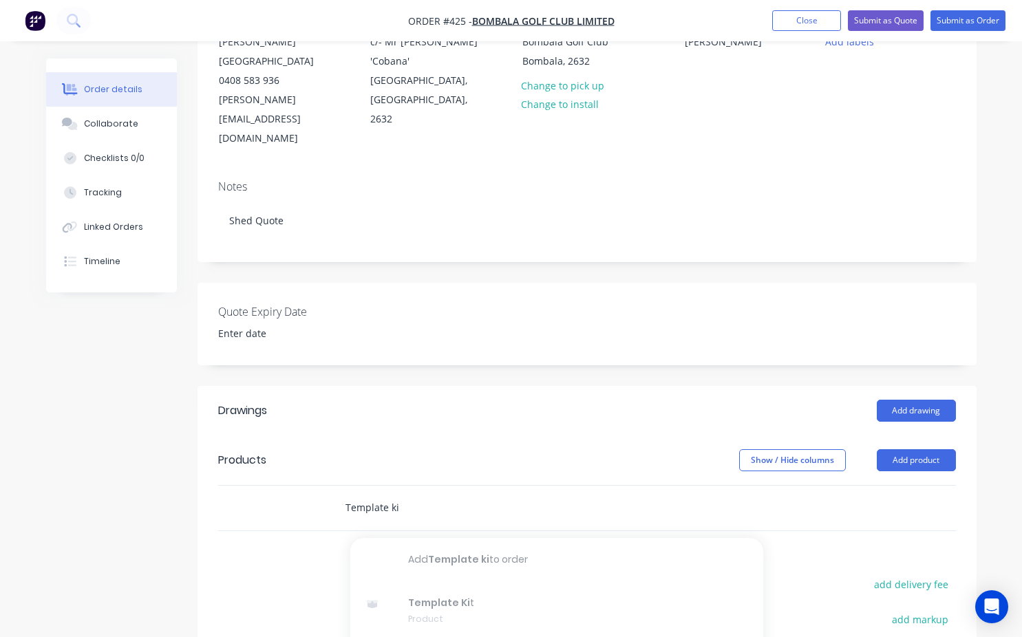
type input "Template kit"
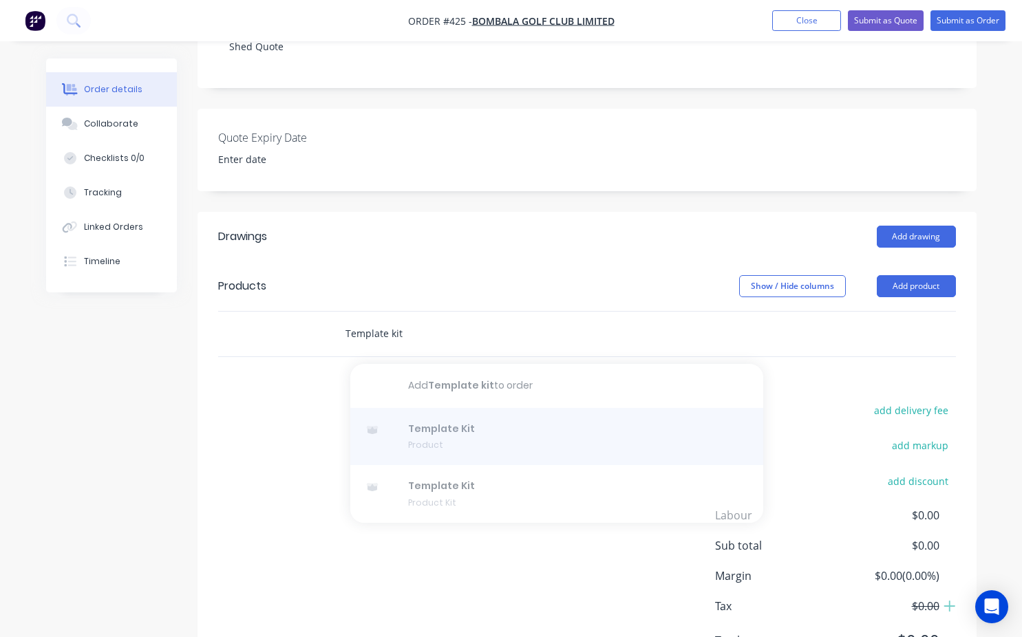
scroll to position [367, 0]
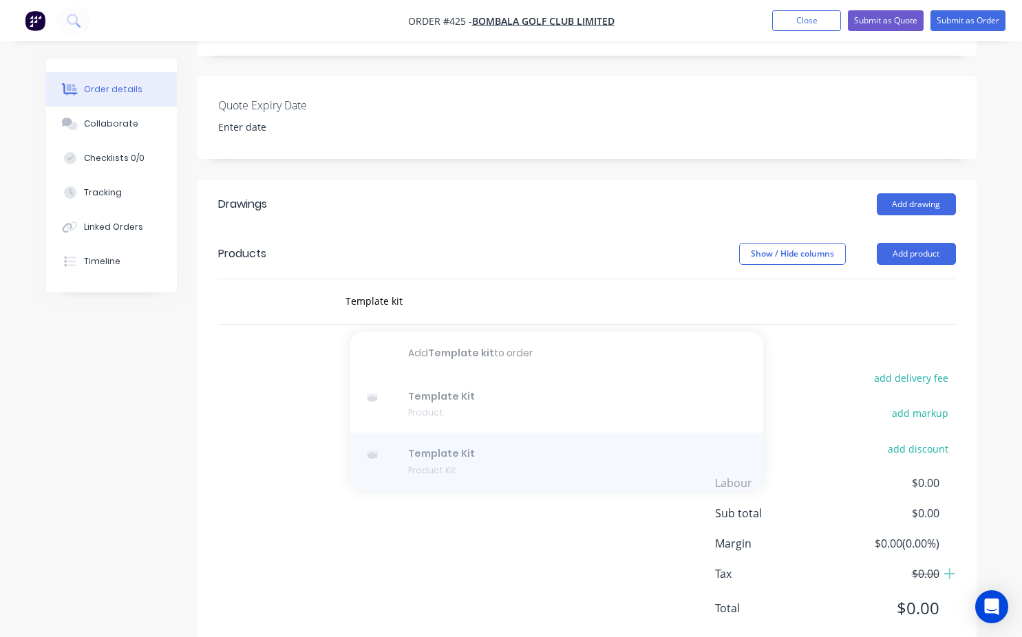
click at [468, 433] on div at bounding box center [556, 462] width 413 height 58
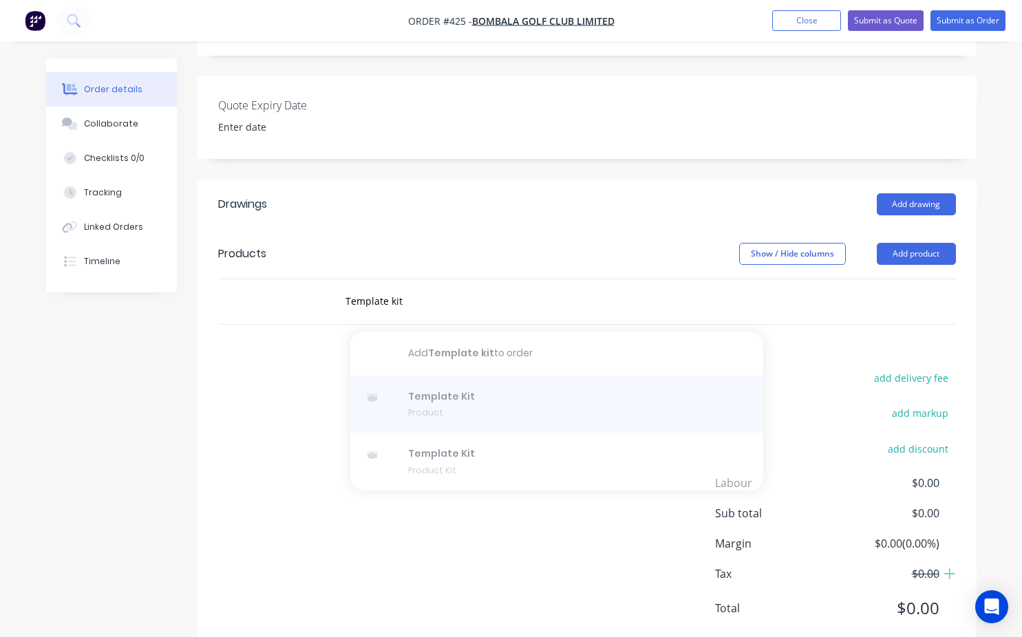
click at [442, 376] on div at bounding box center [556, 405] width 413 height 58
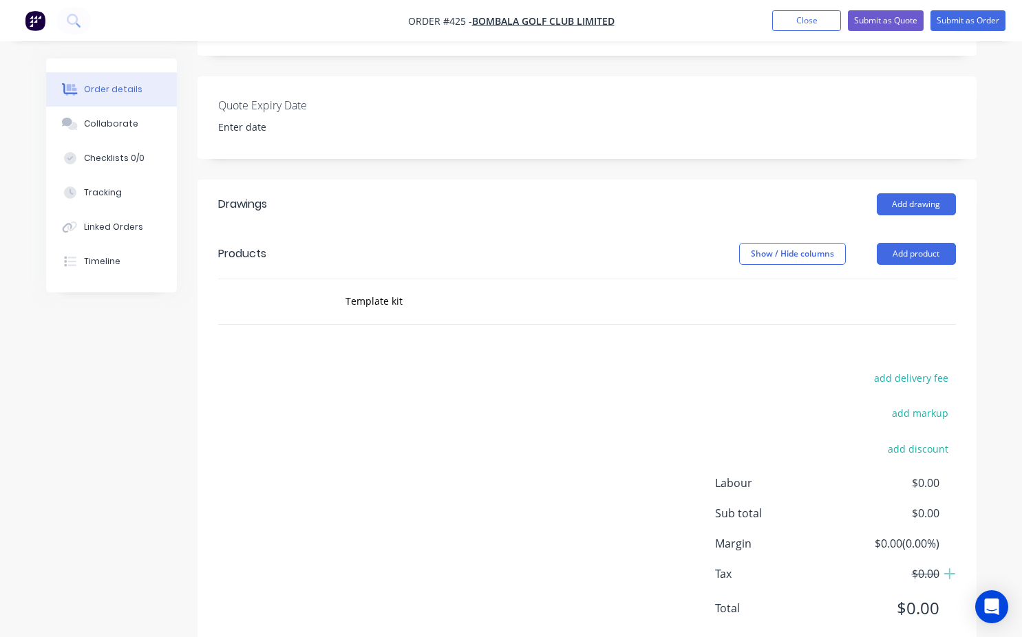
click at [339, 369] on div "add delivery fee add markup add discount Labour $0.00 Sub total $0.00 Margin $0…" at bounding box center [587, 502] width 738 height 266
click at [400, 288] on input "Template kit" at bounding box center [482, 302] width 275 height 28
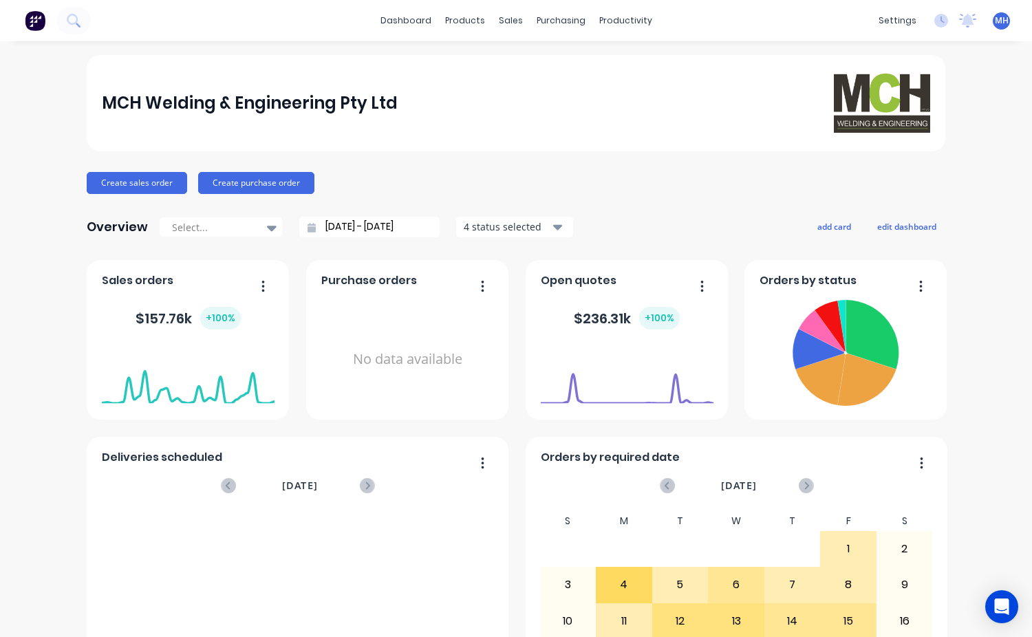
click at [995, 18] on span "MH" at bounding box center [1002, 20] width 14 height 12
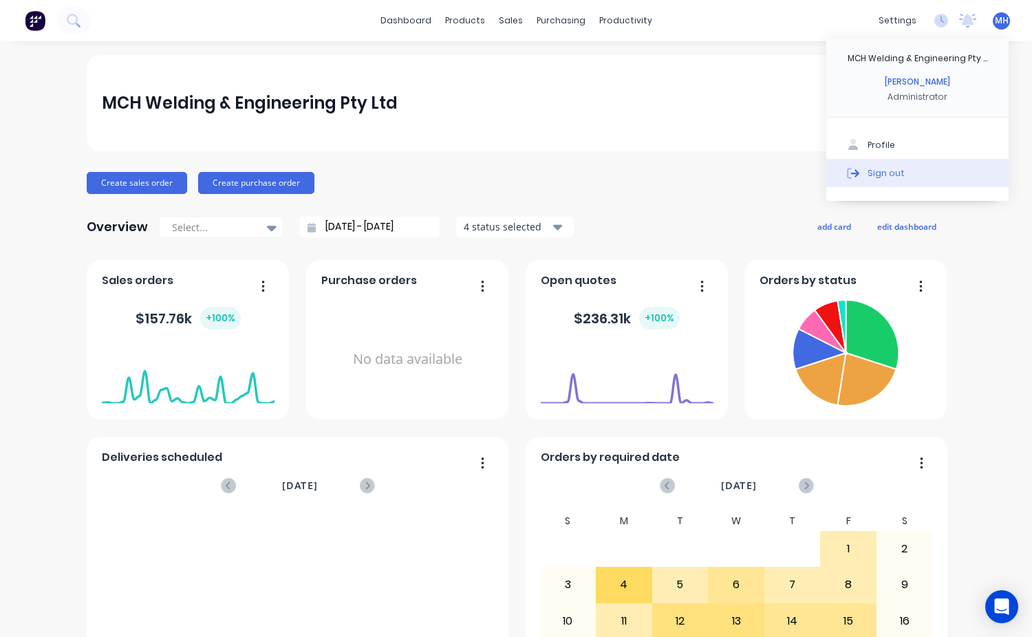
click at [880, 170] on div "Sign out" at bounding box center [886, 173] width 37 height 12
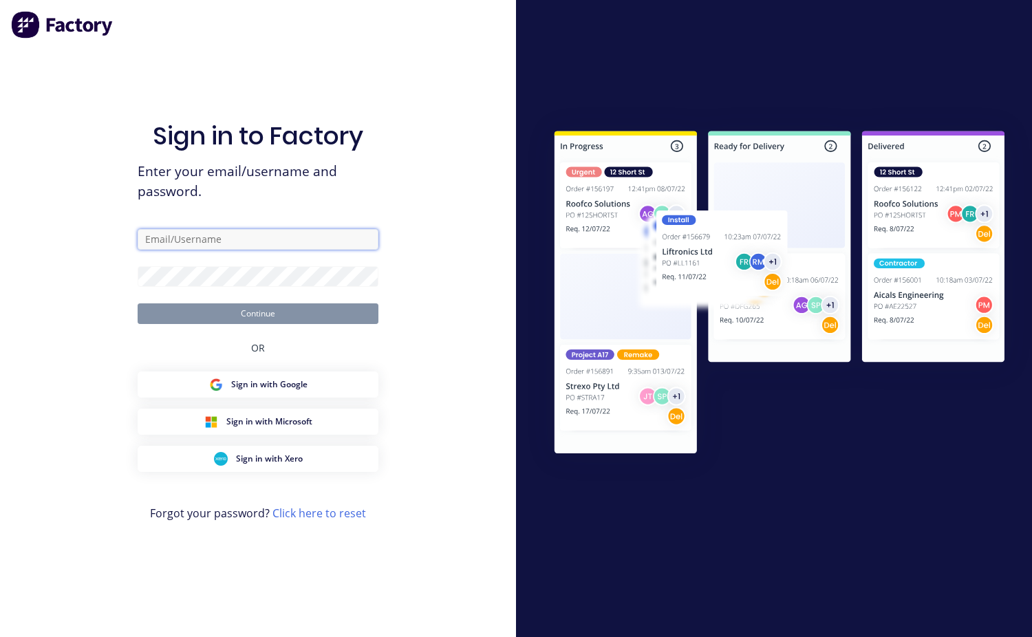
type input "mchweld@bigpond.net.au"
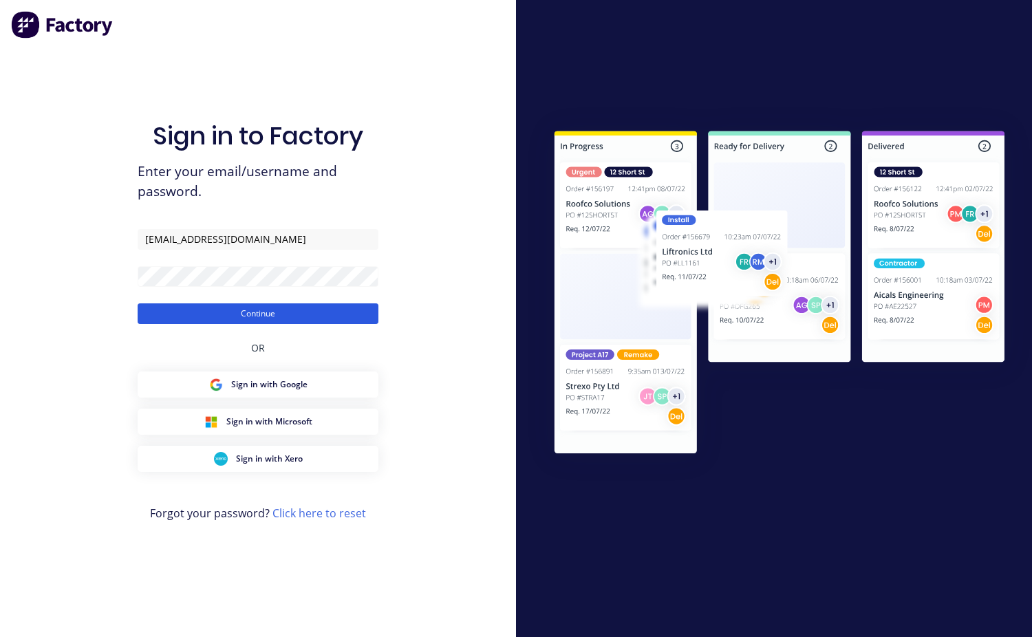
click at [190, 312] on button "Continue" at bounding box center [258, 313] width 241 height 21
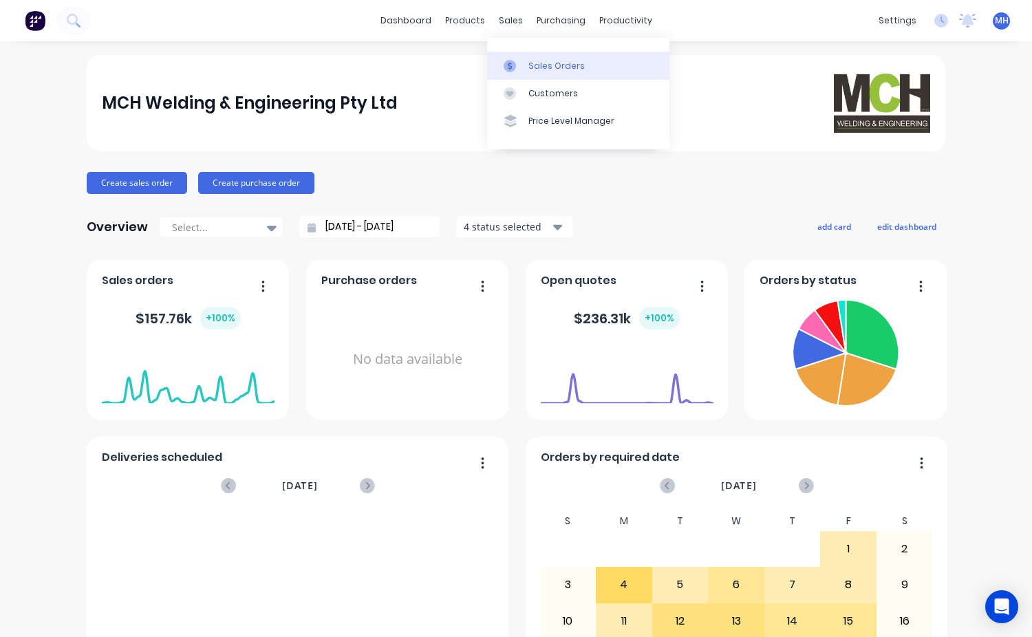
click at [537, 70] on div "Sales Orders" at bounding box center [557, 66] width 56 height 12
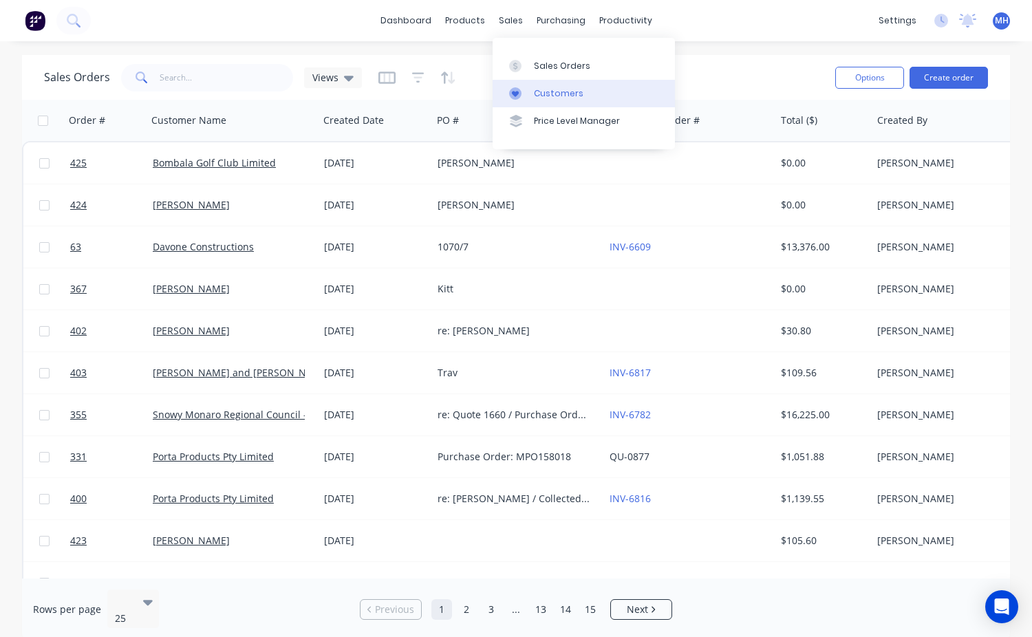
click at [567, 93] on div "Customers" at bounding box center [559, 93] width 50 height 12
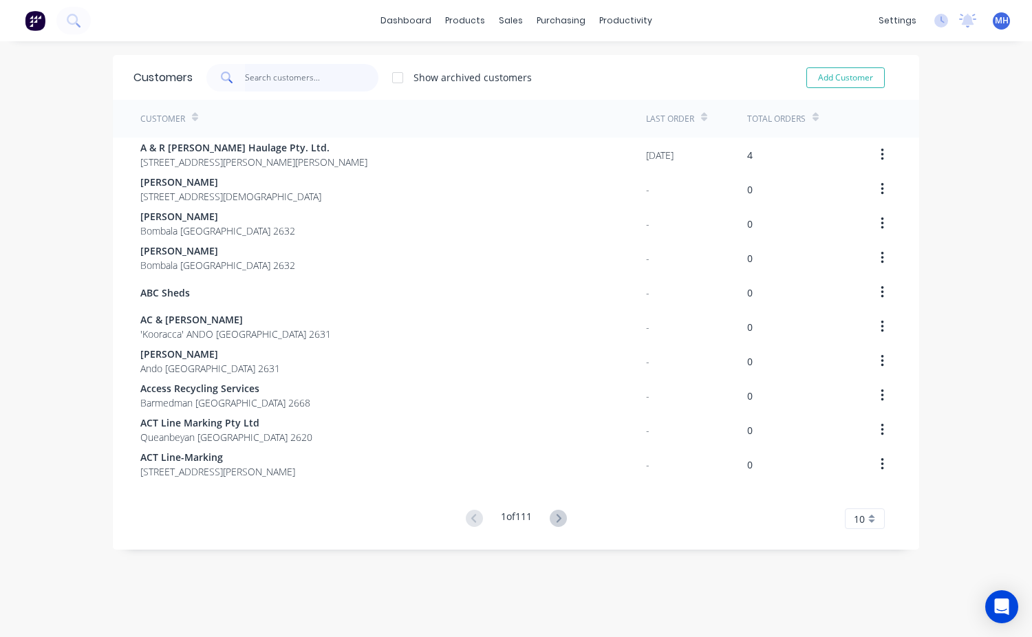
click at [245, 76] on input "text" at bounding box center [312, 78] width 134 height 28
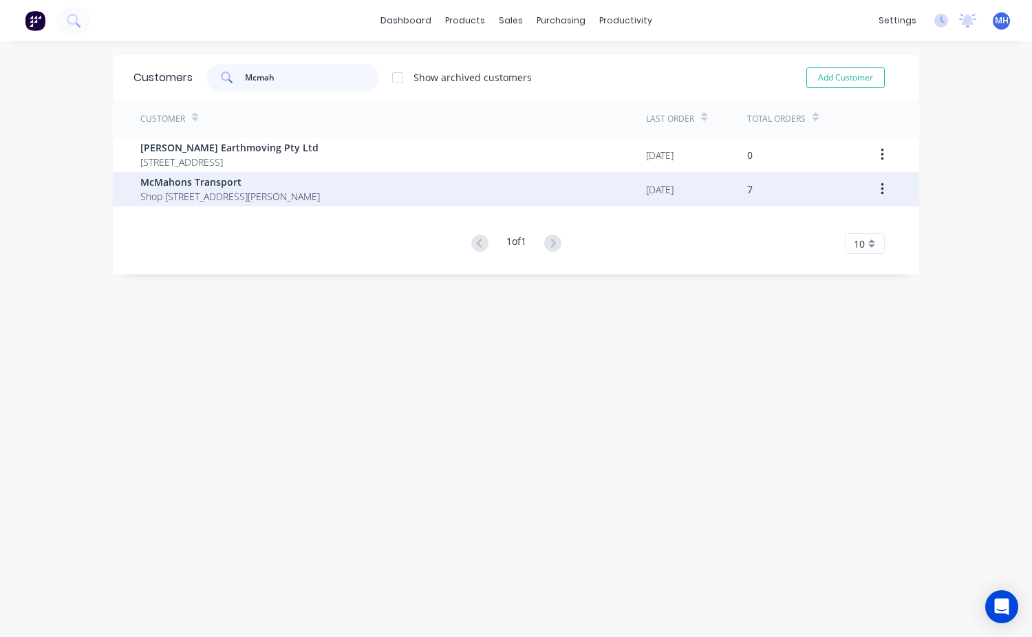
type input "Mcmah"
click at [215, 185] on span "McMahons Transport" at bounding box center [230, 182] width 180 height 14
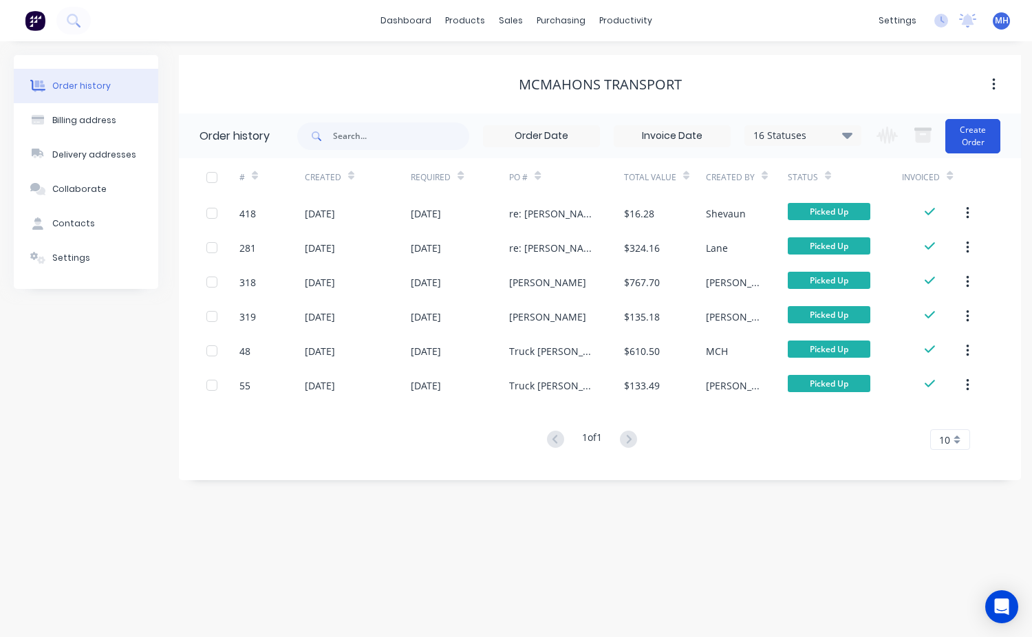
click at [968, 141] on button "Create Order" at bounding box center [973, 136] width 55 height 34
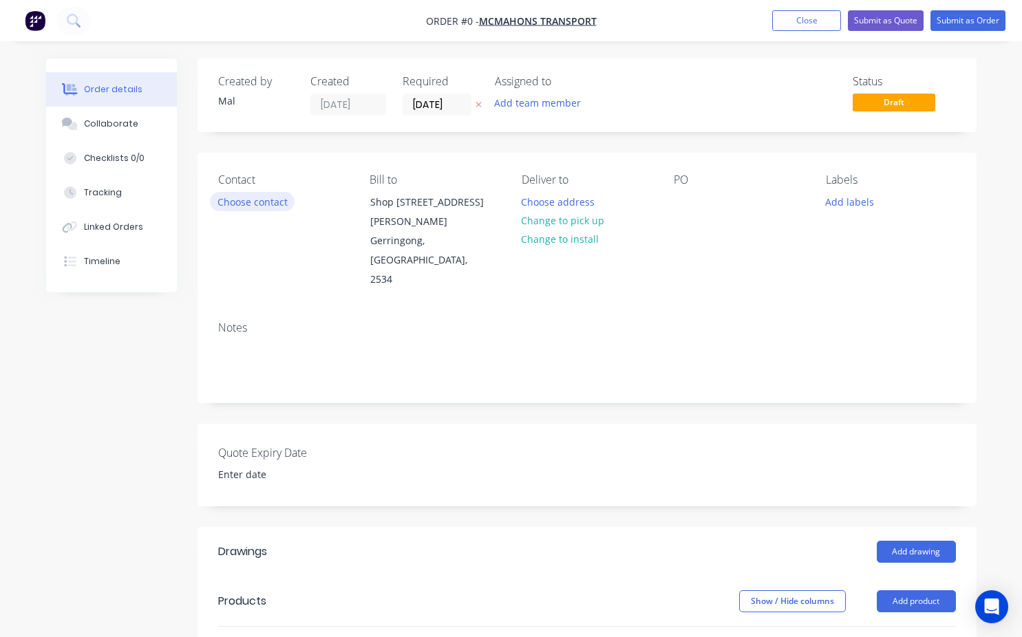
click at [257, 198] on button "Choose contact" at bounding box center [252, 201] width 85 height 19
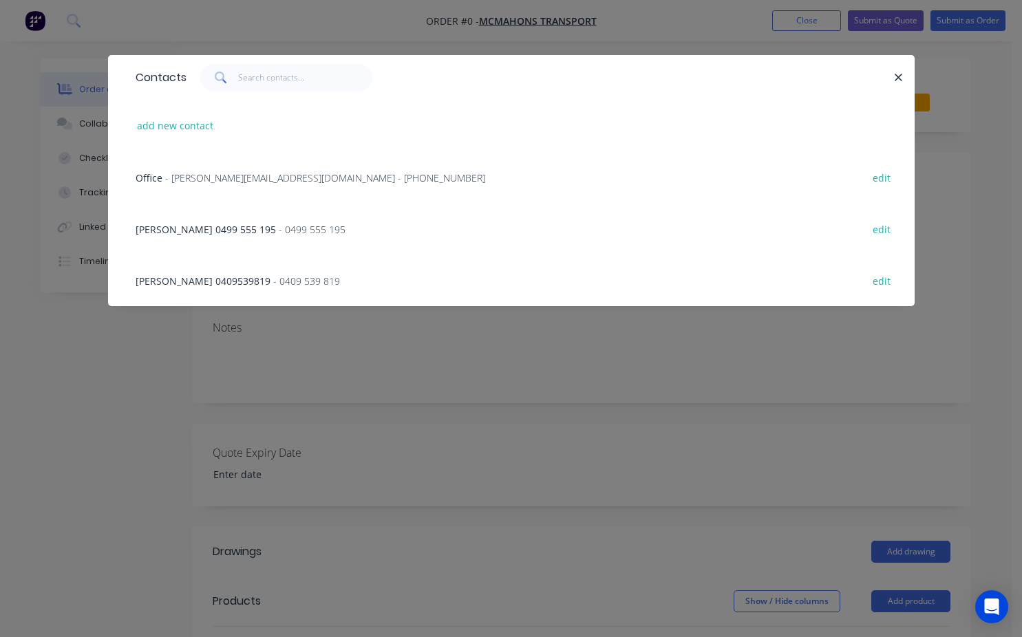
click at [189, 282] on span "Tim Giles 0409539819" at bounding box center [203, 281] width 135 height 13
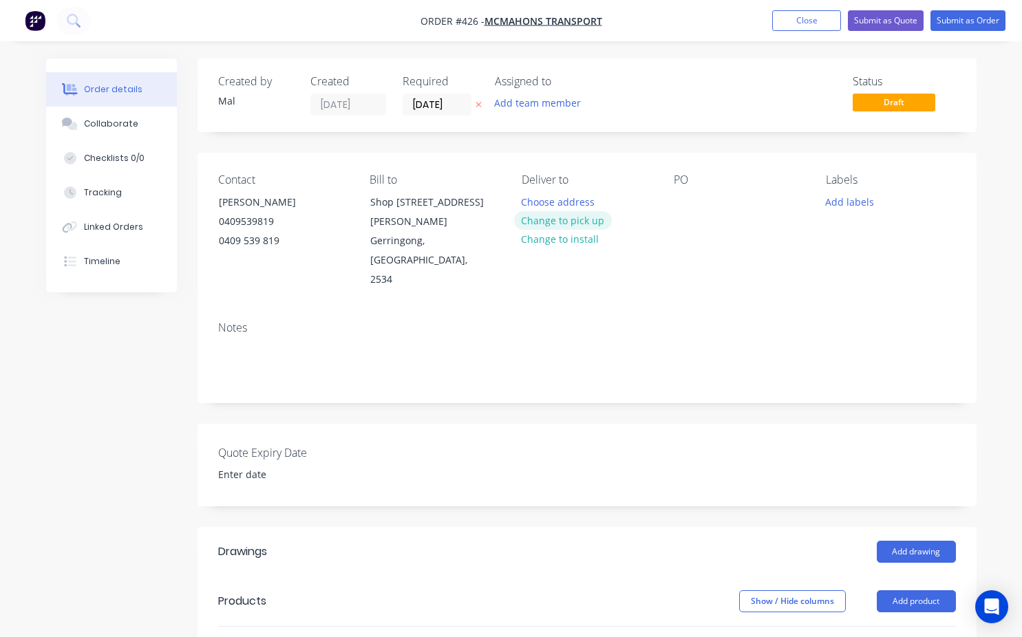
click at [577, 222] on button "Change to pick up" at bounding box center [563, 220] width 98 height 19
click at [677, 195] on div at bounding box center [685, 202] width 22 height 20
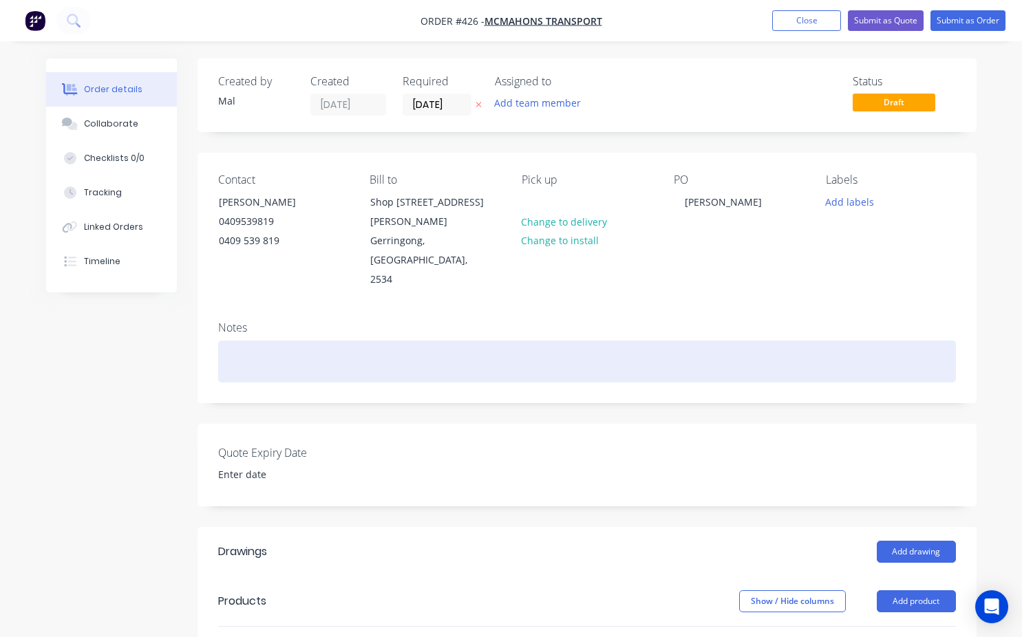
click at [223, 341] on div at bounding box center [587, 362] width 738 height 42
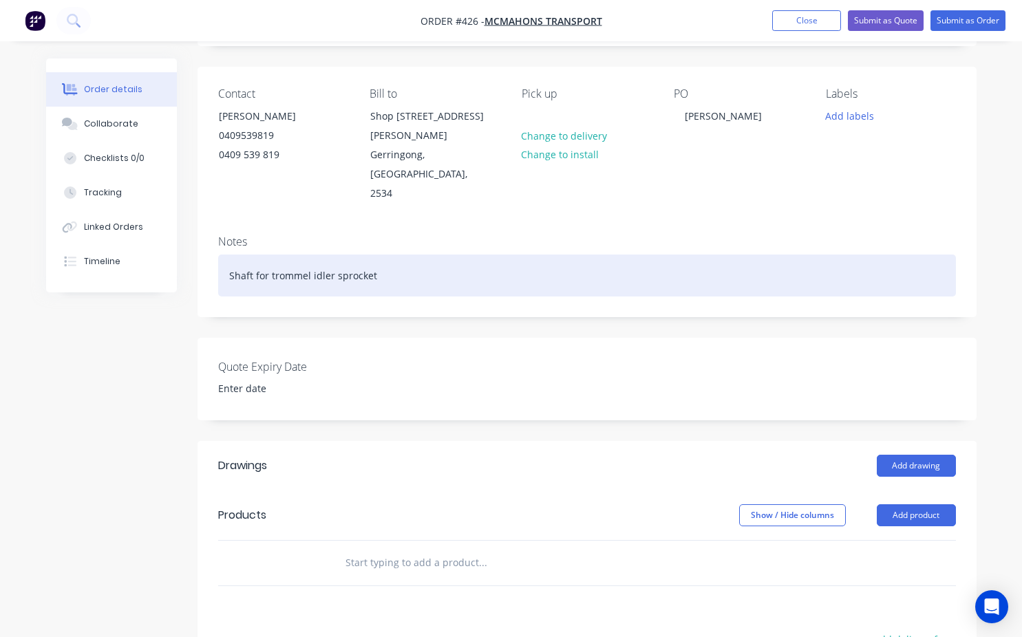
scroll to position [138, 0]
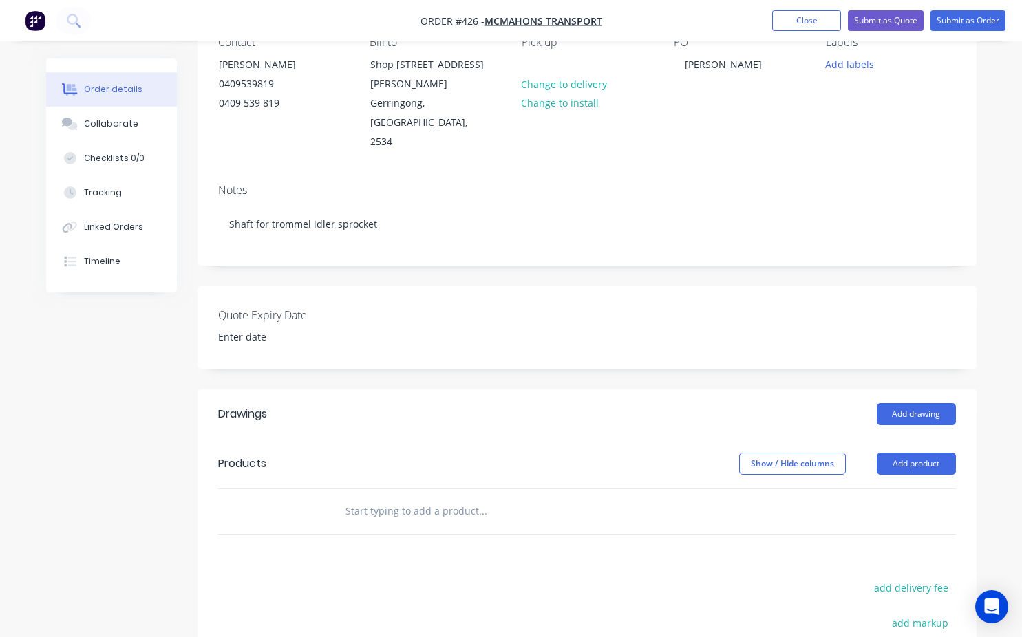
click at [354, 498] on input "text" at bounding box center [482, 512] width 275 height 28
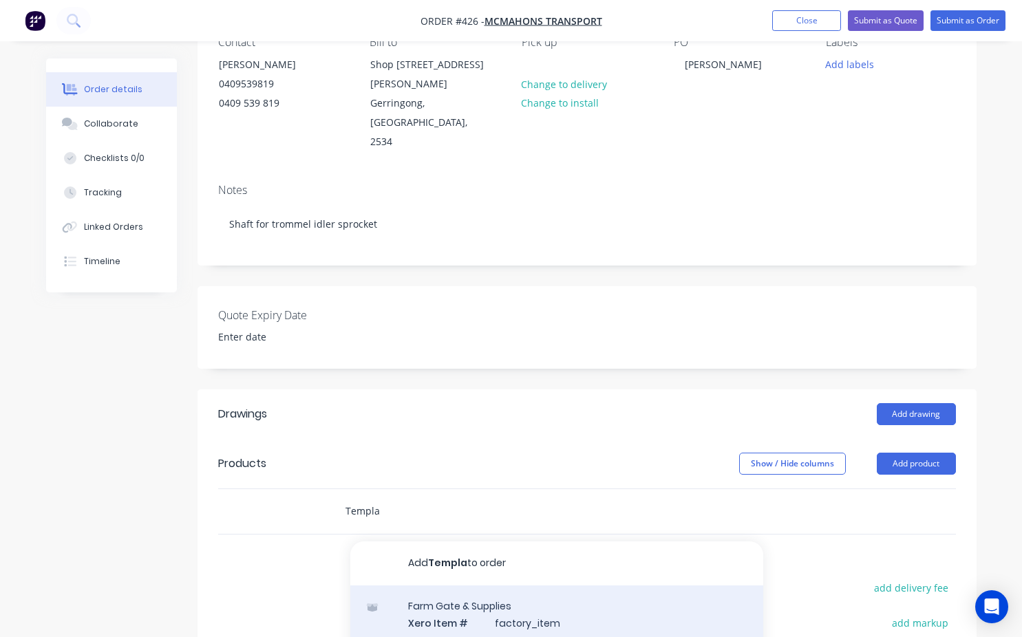
scroll to position [275, 0]
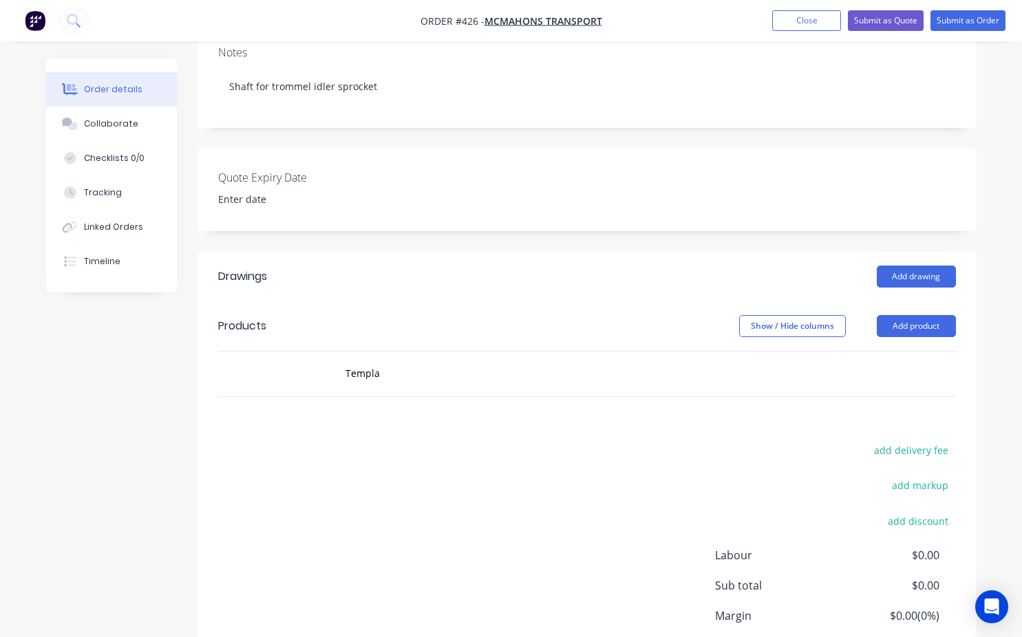
click at [246, 449] on div "add delivery fee add markup add discount Labour $0.00 Sub total $0.00 Margin $0…" at bounding box center [587, 574] width 738 height 266
click at [382, 360] on input "Templa" at bounding box center [482, 374] width 275 height 28
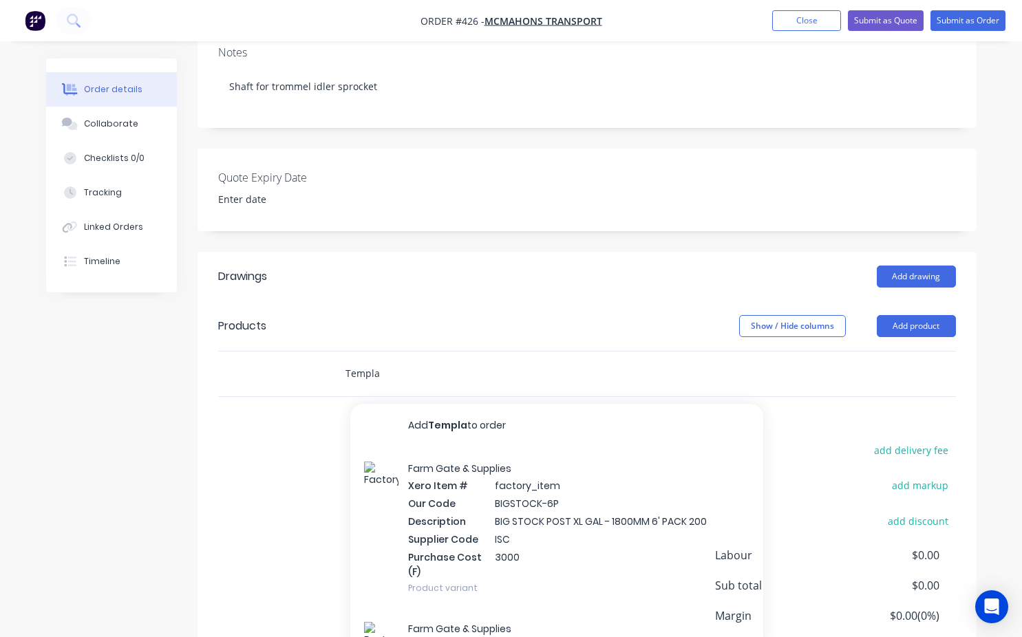
click at [379, 360] on input "Templa" at bounding box center [482, 374] width 275 height 28
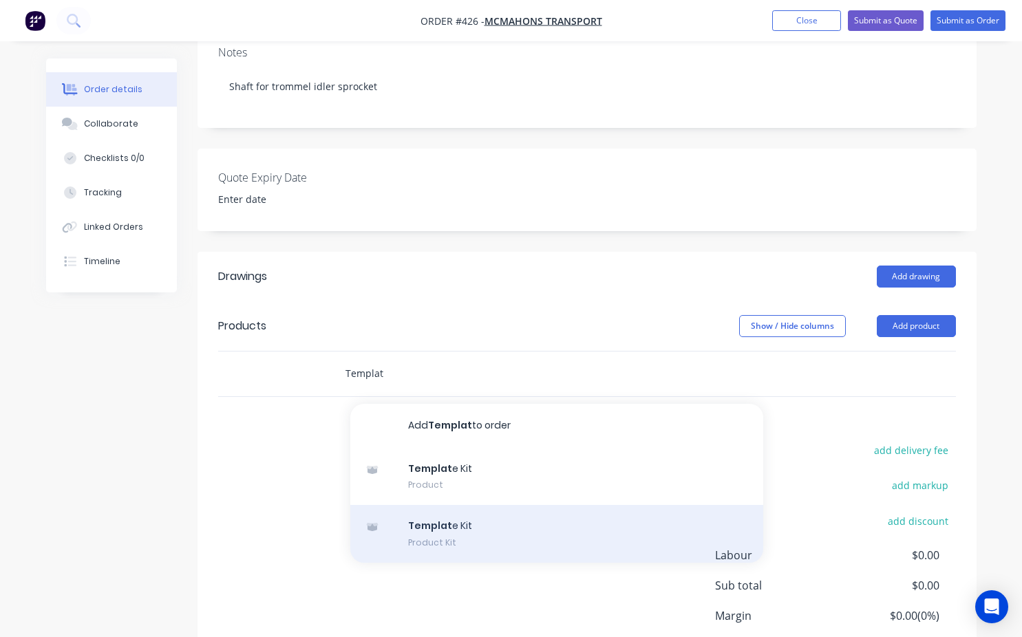
type input "Templat"
click at [445, 505] on div "Templat e Kit Product Kit" at bounding box center [556, 534] width 413 height 58
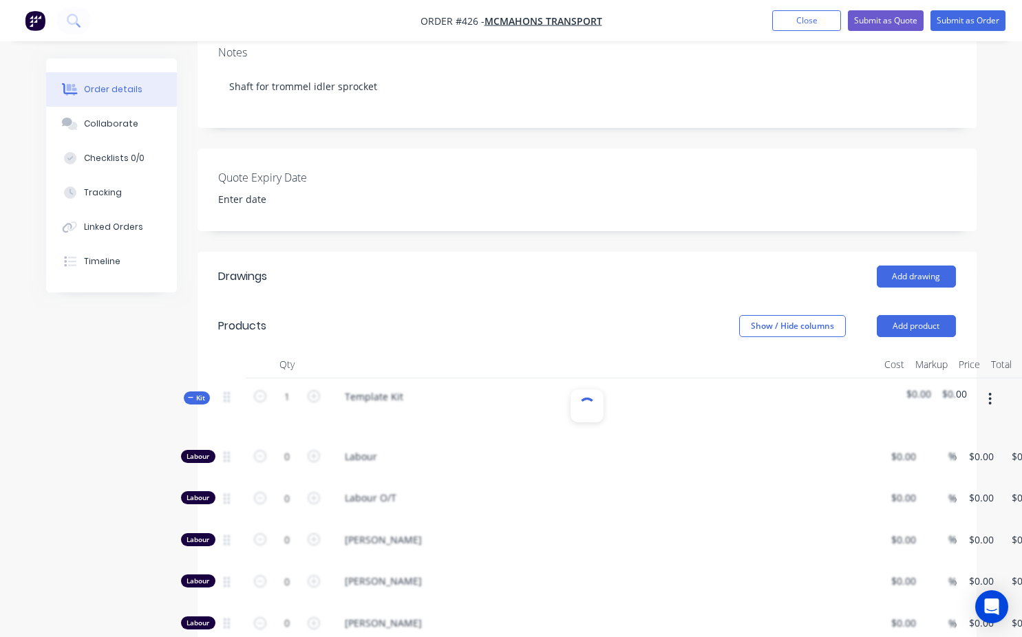
type input "$110.00"
type input "$135.00"
type input "$40.00"
type input "150"
type input "$100.00"
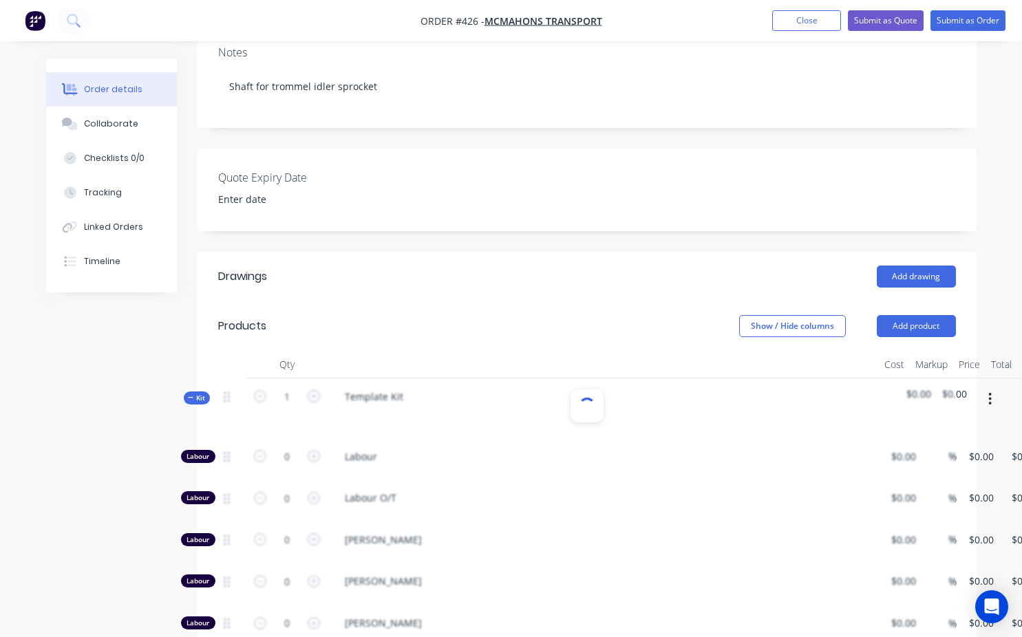
type input "$50.00"
type input "100"
type input "$100.00"
type input "$50.00"
type input "120"
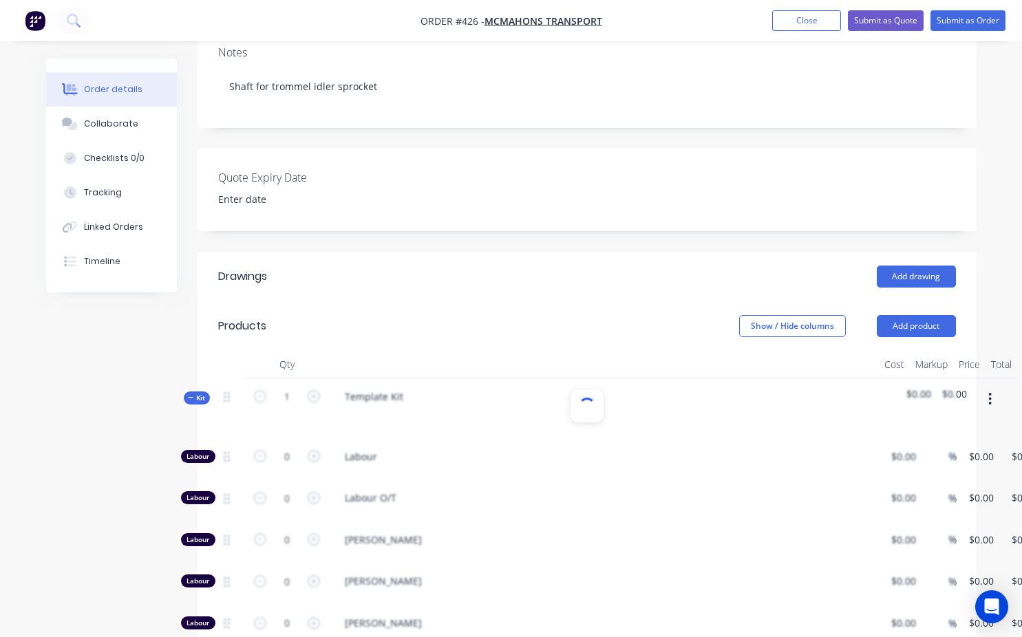
type input "$110.00"
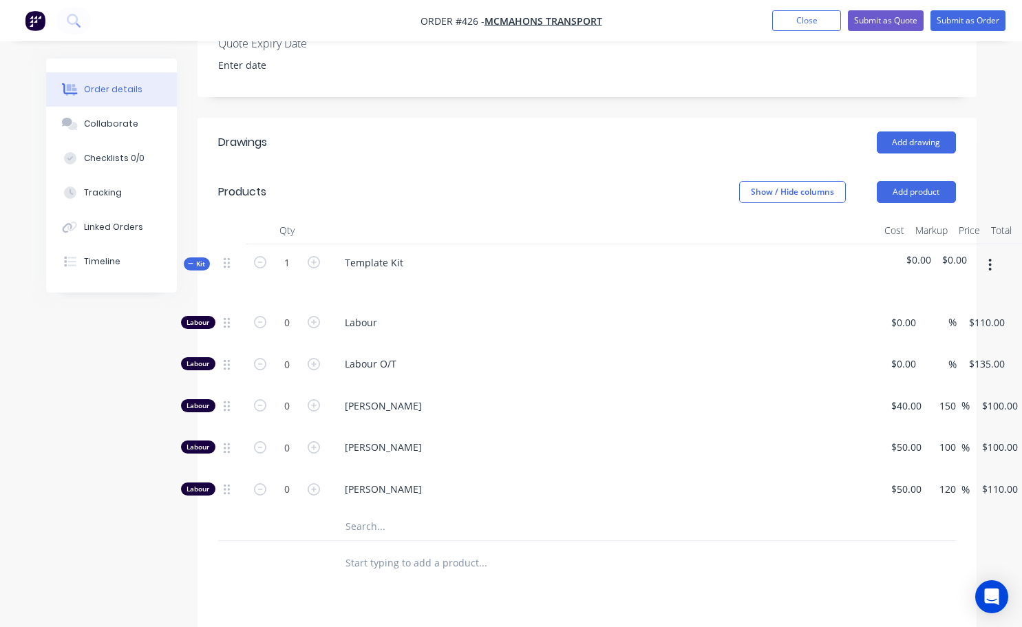
scroll to position [413, 0]
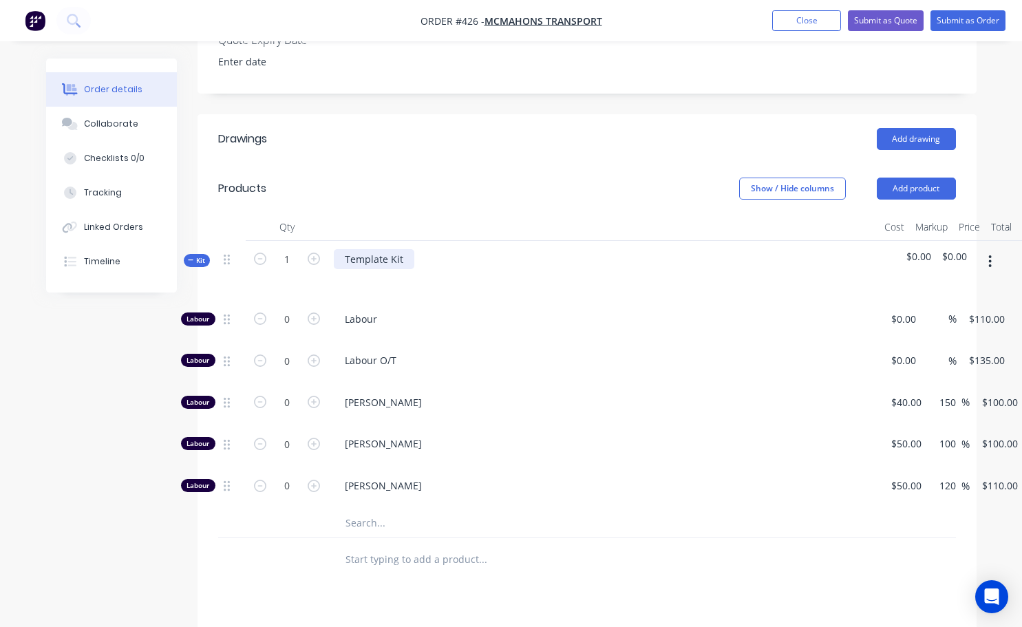
click at [401, 249] on div "Template Kit" at bounding box center [374, 259] width 81 height 20
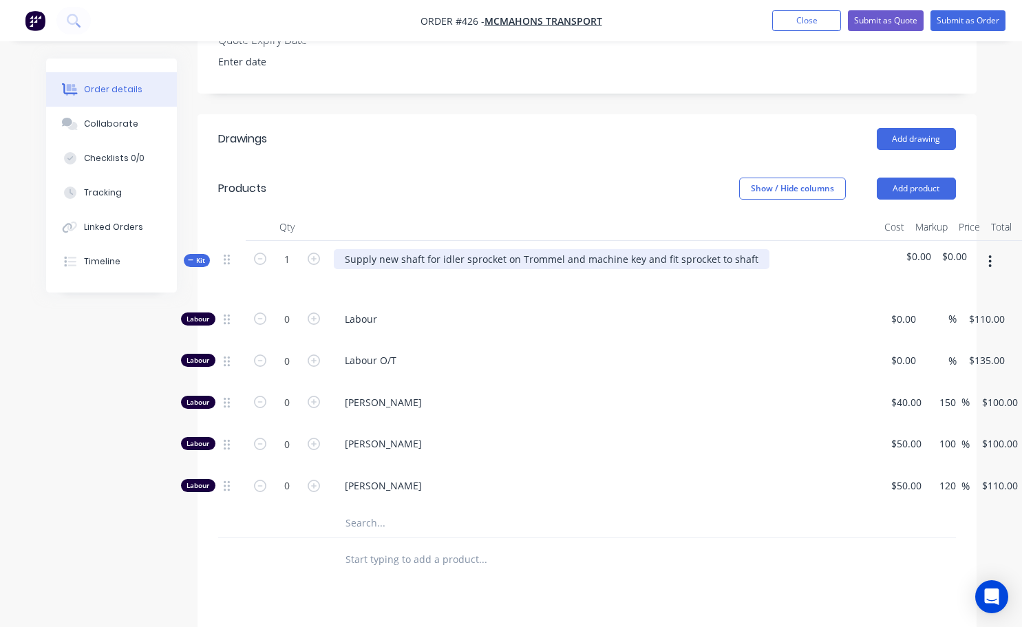
click at [578, 249] on div "Supply new shaft for idler sprocket on Trommel and machine key and fit sprocket…" at bounding box center [552, 259] width 436 height 20
click at [726, 249] on div "Supply new shaft for idler sprocket on Trommel, machine key and fit sprocket to…" at bounding box center [542, 259] width 417 height 20
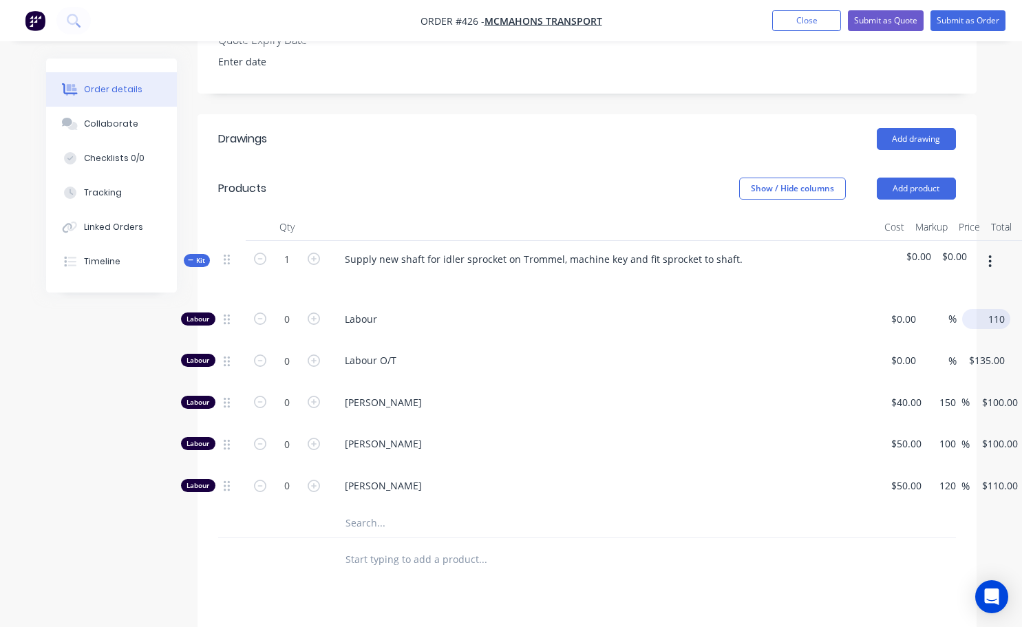
click at [956, 301] on div "Labour 0 Labour $0.00 $0.00 % 110 $110.00 $0.00 $0.00" at bounding box center [587, 322] width 738 height 42
type input "$140.00"
click at [320, 310] on button "button" at bounding box center [314, 317] width 18 height 14
type input "1"
type input "$140.00"
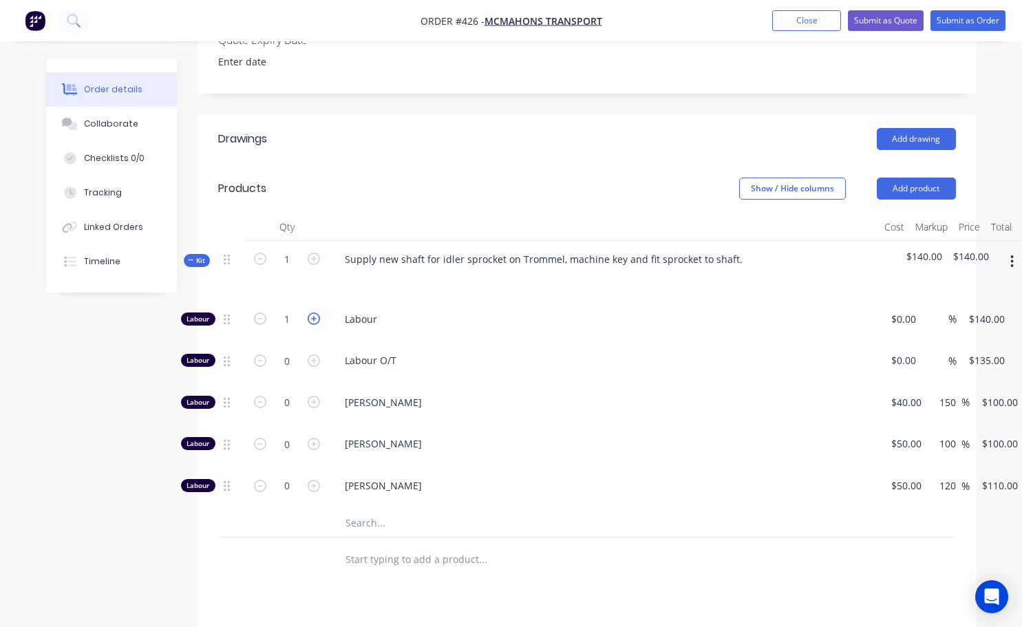
click at [317, 312] on icon "button" at bounding box center [314, 318] width 12 height 12
type input "2"
type input "$280.00"
click at [292, 309] on input "2" at bounding box center [287, 319] width 36 height 21
type input "2.5"
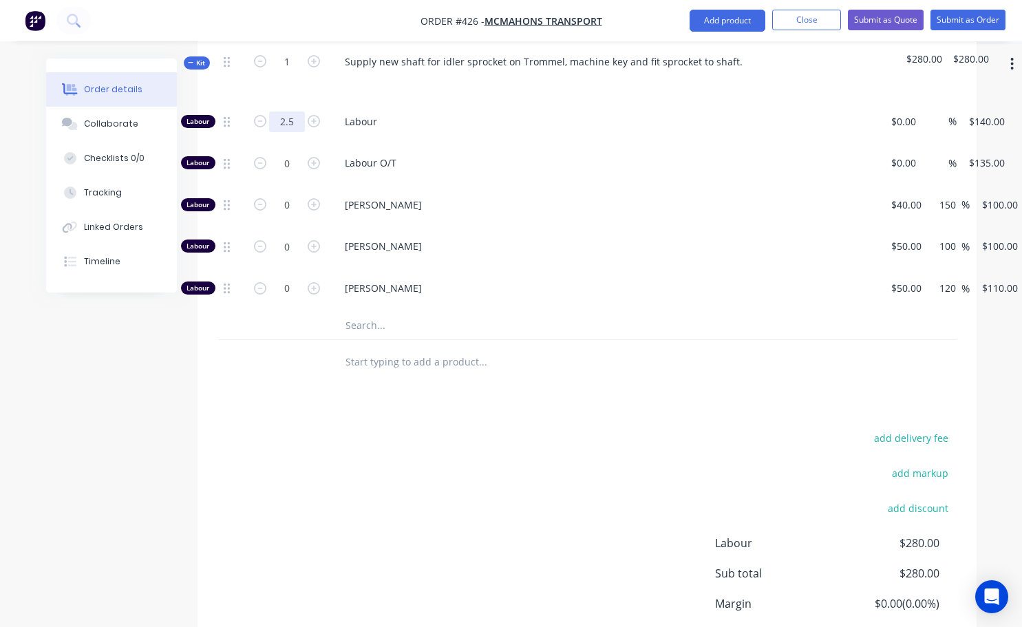
scroll to position [473, 0]
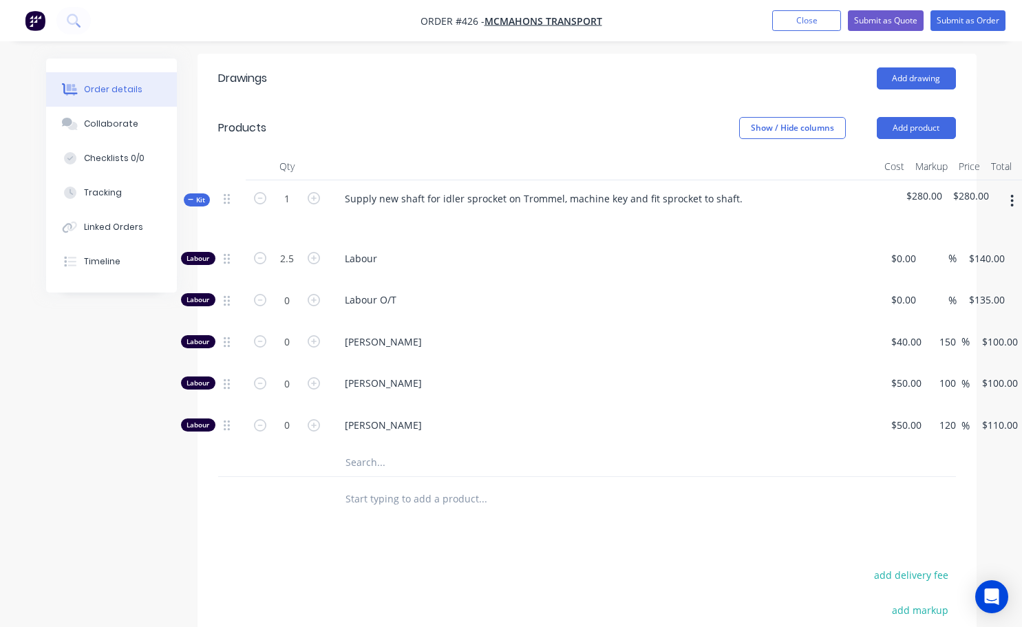
type input "$350.00"
click at [1012, 195] on icon "button" at bounding box center [1012, 201] width 3 height 12
click at [943, 227] on div "Add product to kit" at bounding box center [963, 237] width 106 height 20
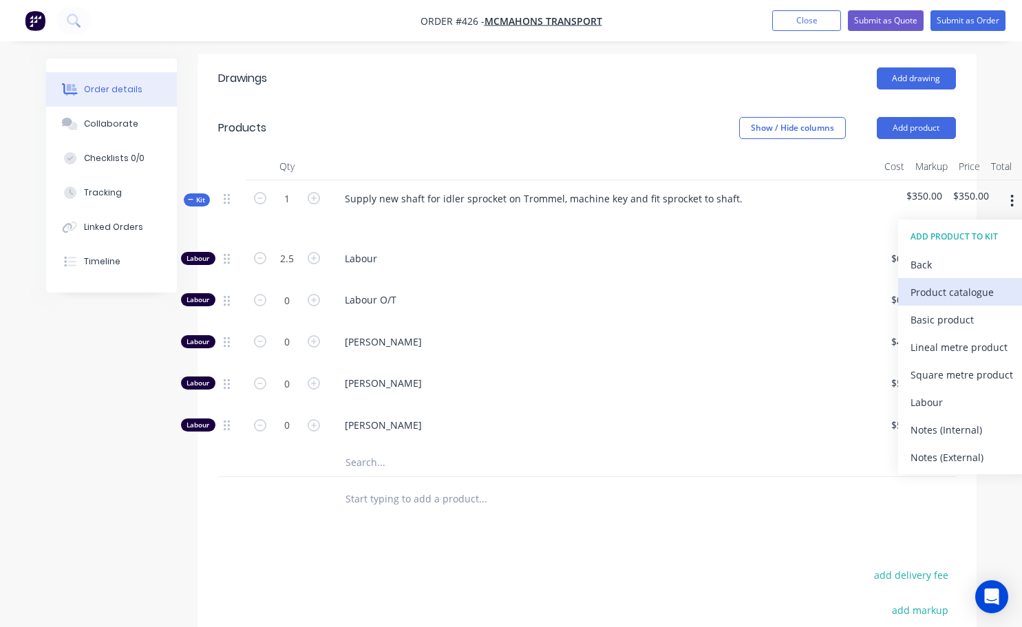
click at [939, 282] on div "Product catalogue" at bounding box center [963, 292] width 106 height 20
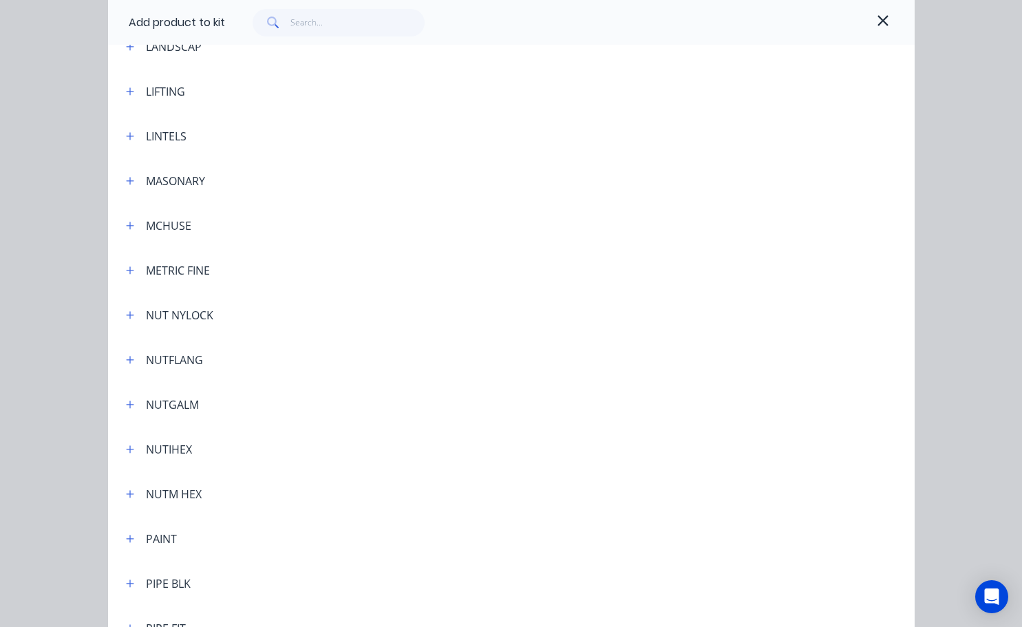
scroll to position [2615, 0]
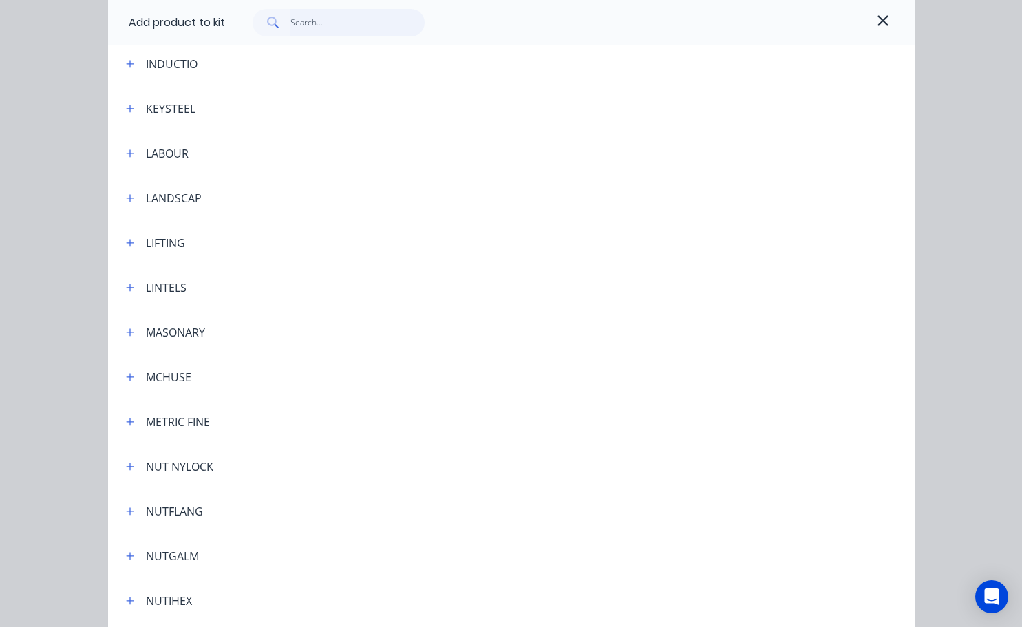
click at [295, 28] on input "text" at bounding box center [357, 23] width 134 height 28
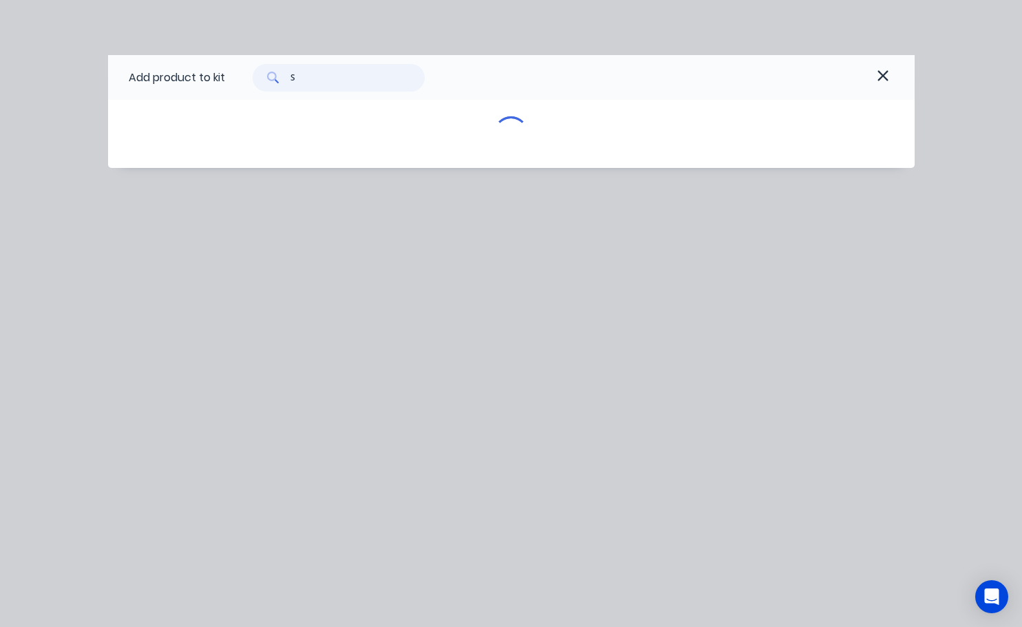
scroll to position [0, 0]
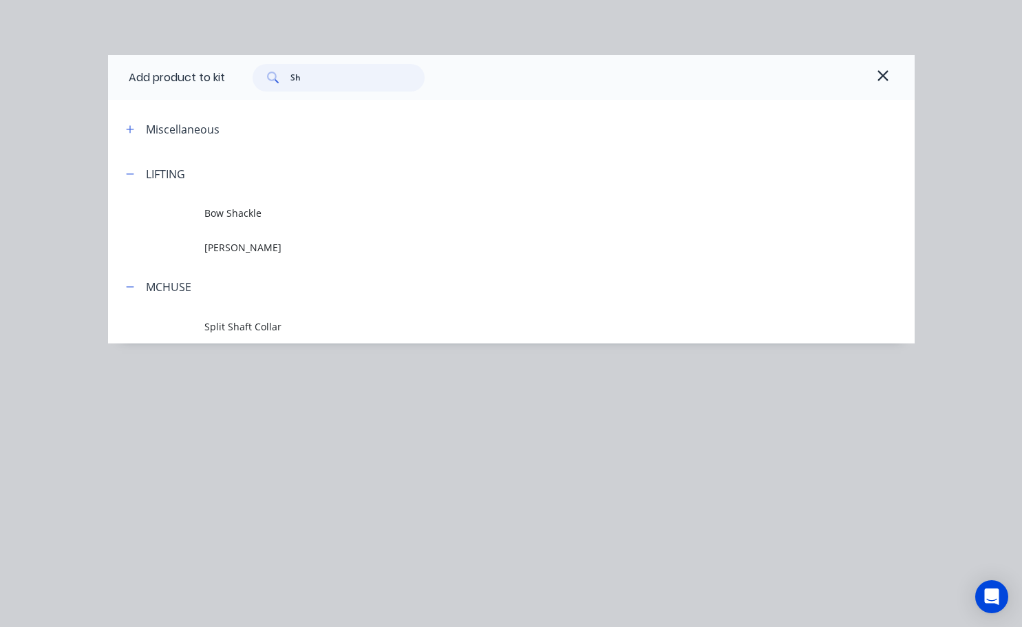
type input "S"
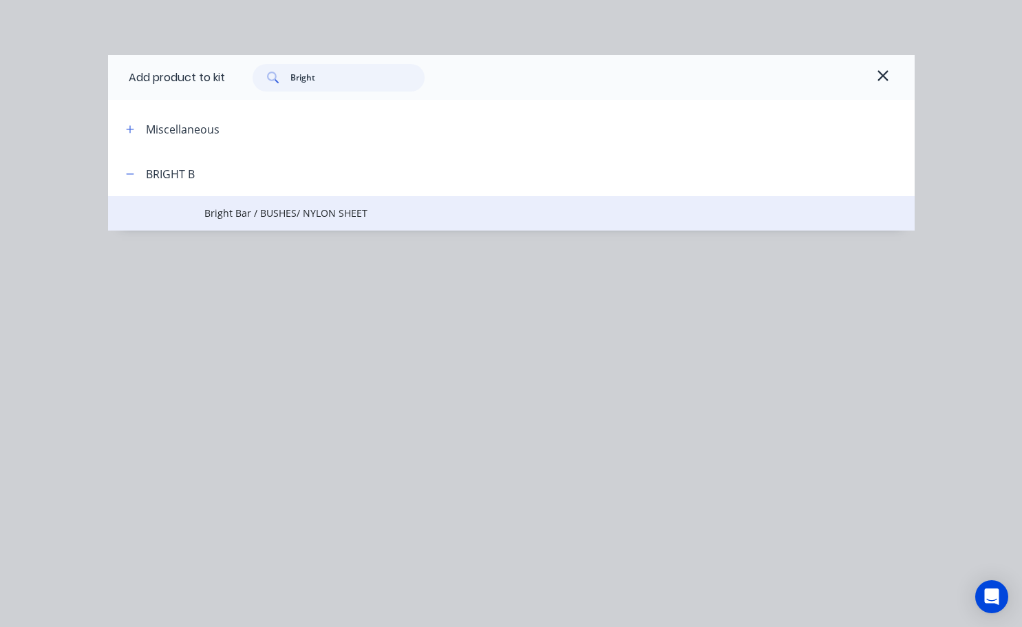
type input "Bright"
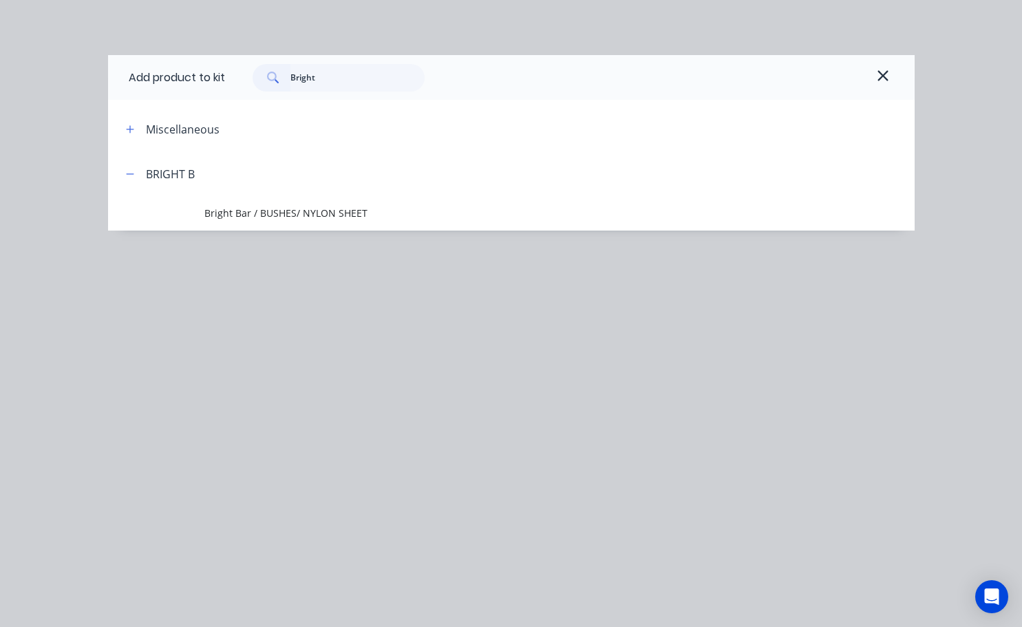
click at [247, 217] on span "Bright Bar / BUSHES/ NYLON SHEET" at bounding box center [488, 213] width 568 height 14
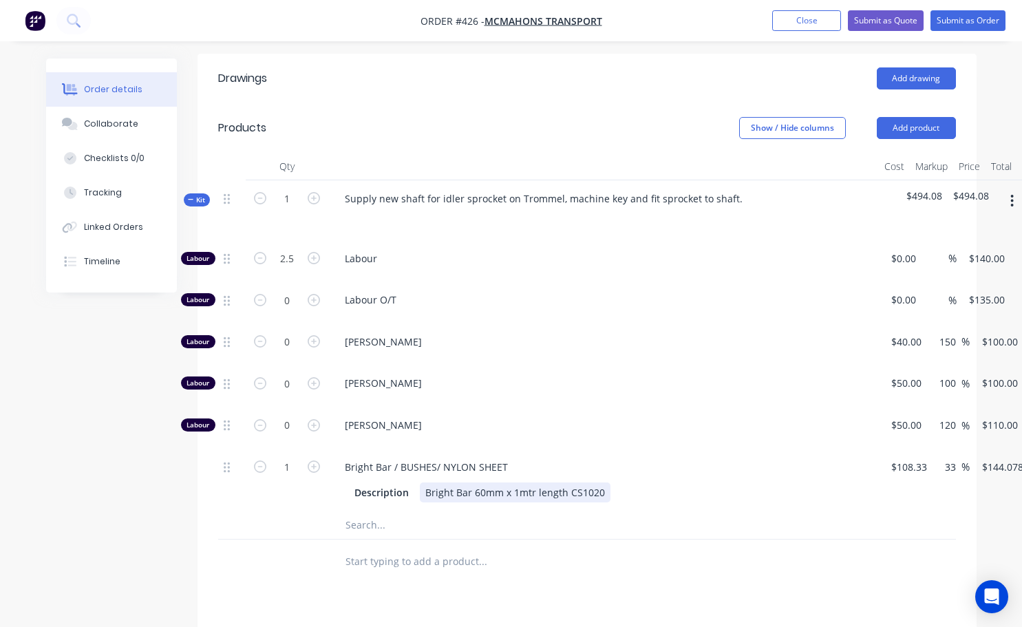
click at [514, 482] on div "Bright Bar 60mm x 1mtr length CS1020" at bounding box center [515, 492] width 191 height 20
click at [985, 457] on input "144.0789" at bounding box center [1005, 467] width 48 height 20
type input "75"
type input "-30.77"
type input "$75.00"
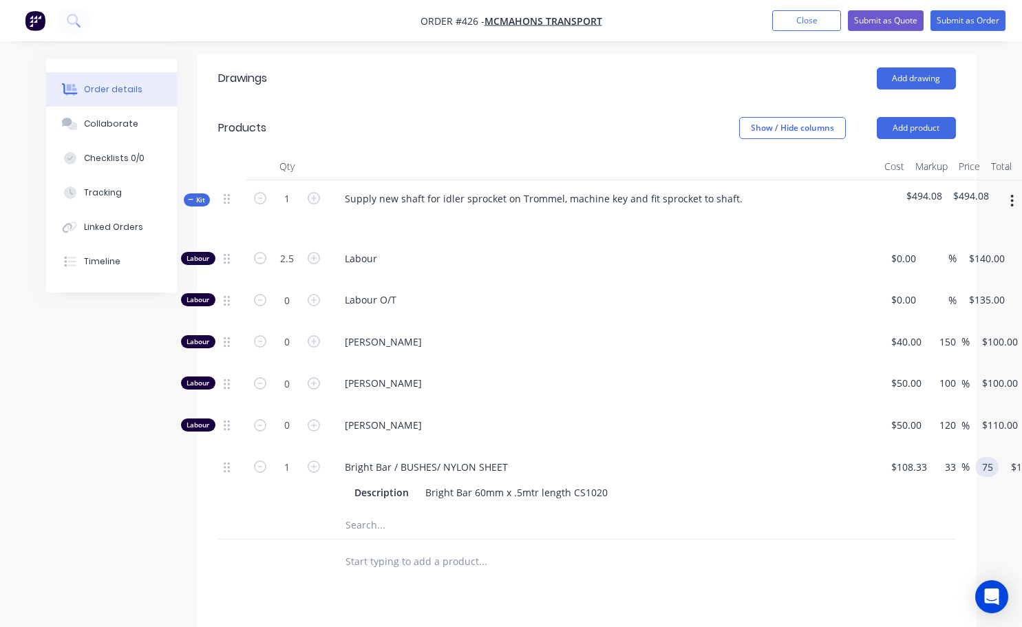
type input "$75.00"
click at [899, 558] on div "Drawings Add drawing Products Show / Hide columns Add product Qty Cost Markup P…" at bounding box center [587, 484] width 779 height 861
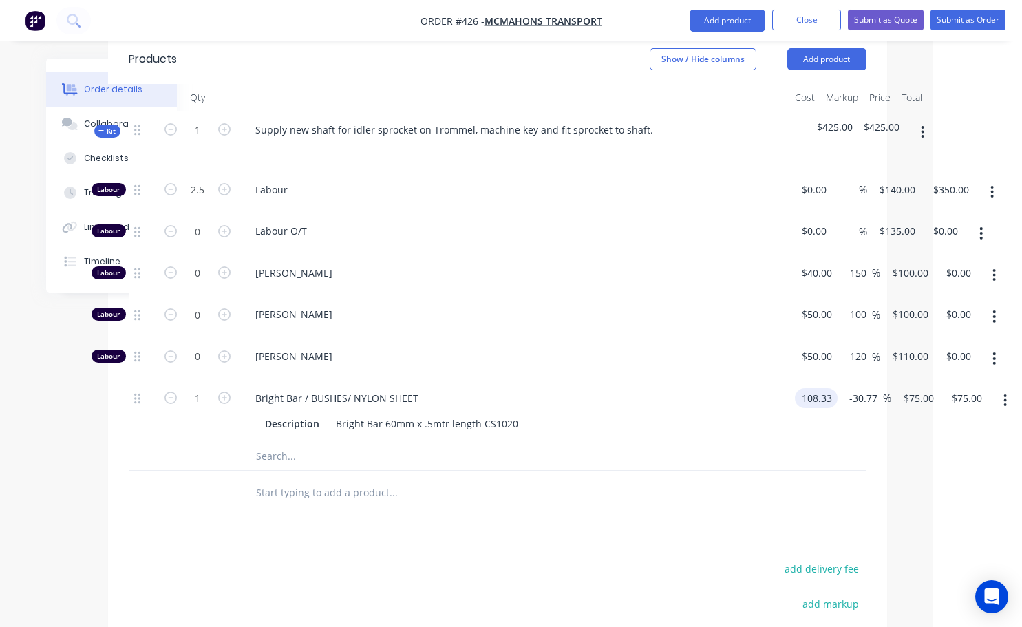
scroll to position [542, 89]
click at [833, 388] on input "108.33" at bounding box center [818, 398] width 37 height 20
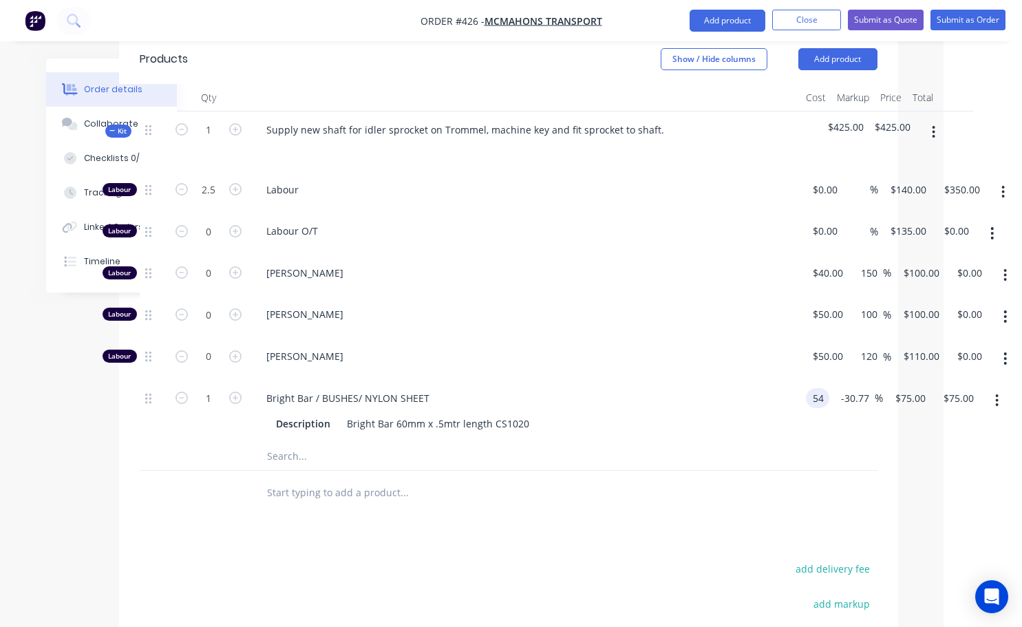
type input "$54.00"
type input "$37.3858"
type input "$37.39"
click at [816, 443] on div at bounding box center [509, 457] width 738 height 28
click at [844, 380] on div "1 Bright Bar / BUSHES/ NYLON SHEET Description Bright Bar 60mm x .5mtr length C…" at bounding box center [509, 411] width 738 height 63
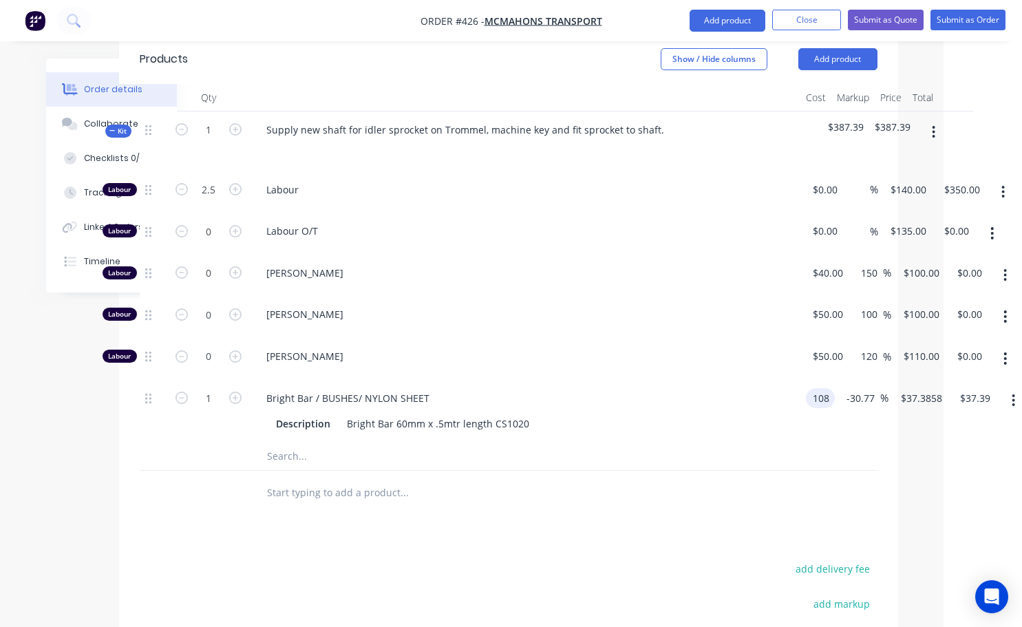
type input "$108.00"
type input "$74.7715"
type input "$74.77"
click at [844, 380] on div "1 Bright Bar / BUSHES/ NYLON SHEET Description Bright Bar 60mm x .5mtr length C…" at bounding box center [509, 411] width 738 height 63
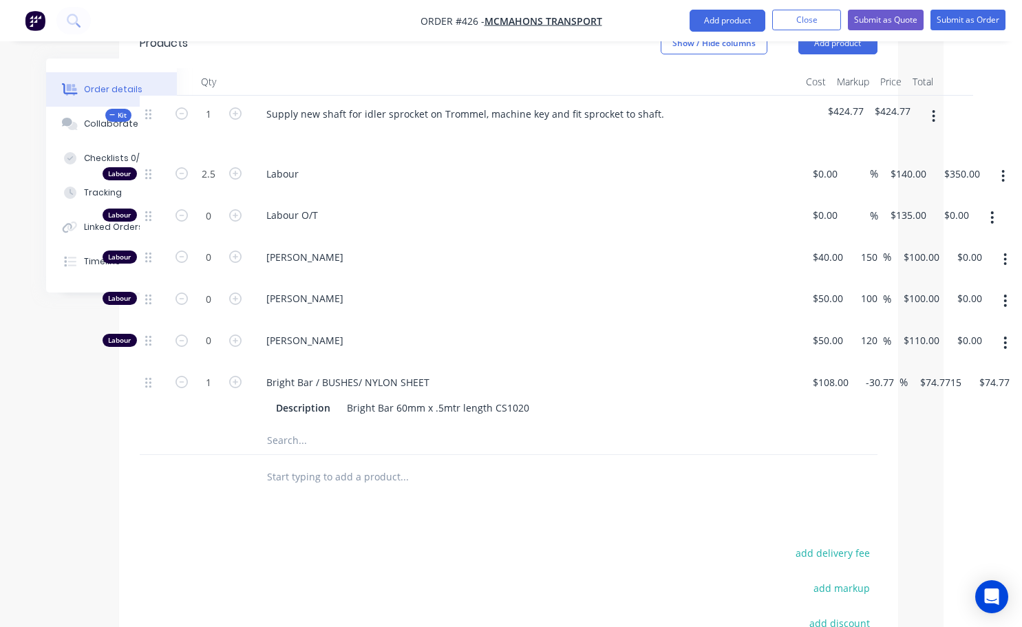
scroll to position [536, 78]
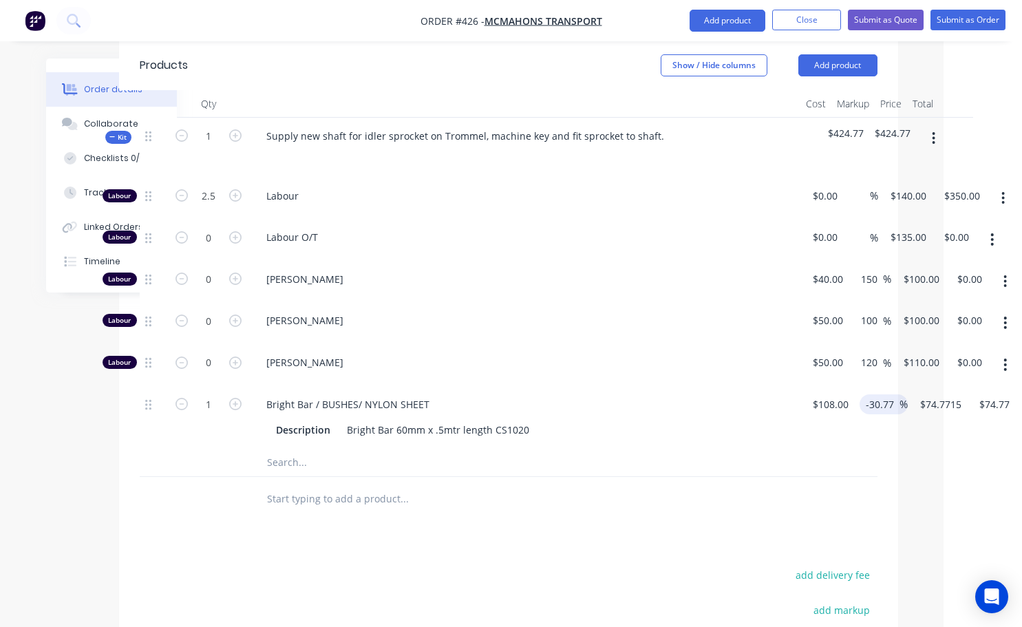
click at [895, 394] on input "-30.77" at bounding box center [882, 404] width 34 height 20
type input "-"
type input "$108.00"
click at [798, 477] on div at bounding box center [509, 499] width 738 height 45
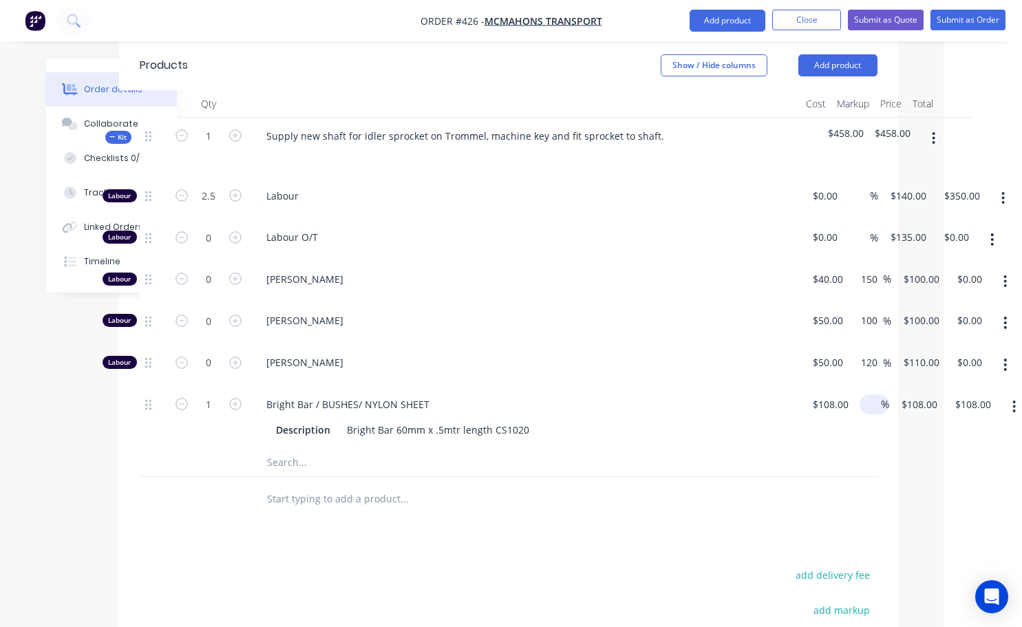
click at [873, 394] on input at bounding box center [873, 404] width 16 height 20
type input "33"
type input "$143.64"
click at [878, 438] on div "Qty Cost Markup Price Total Kit 1 Supply new shaft for idler sprocket on Tromme…" at bounding box center [508, 305] width 779 height 431
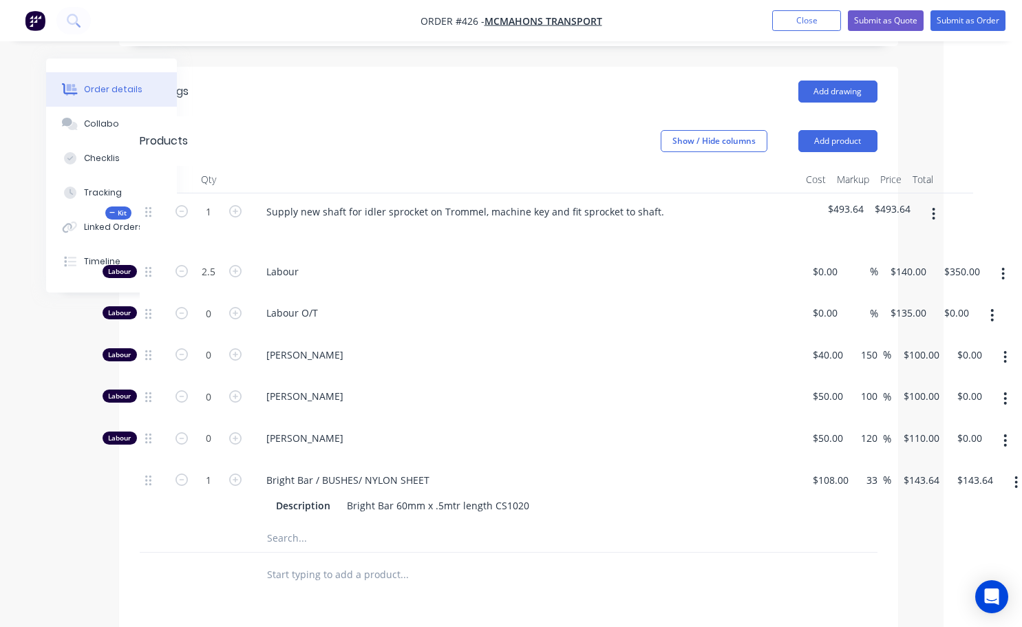
scroll to position [330, 78]
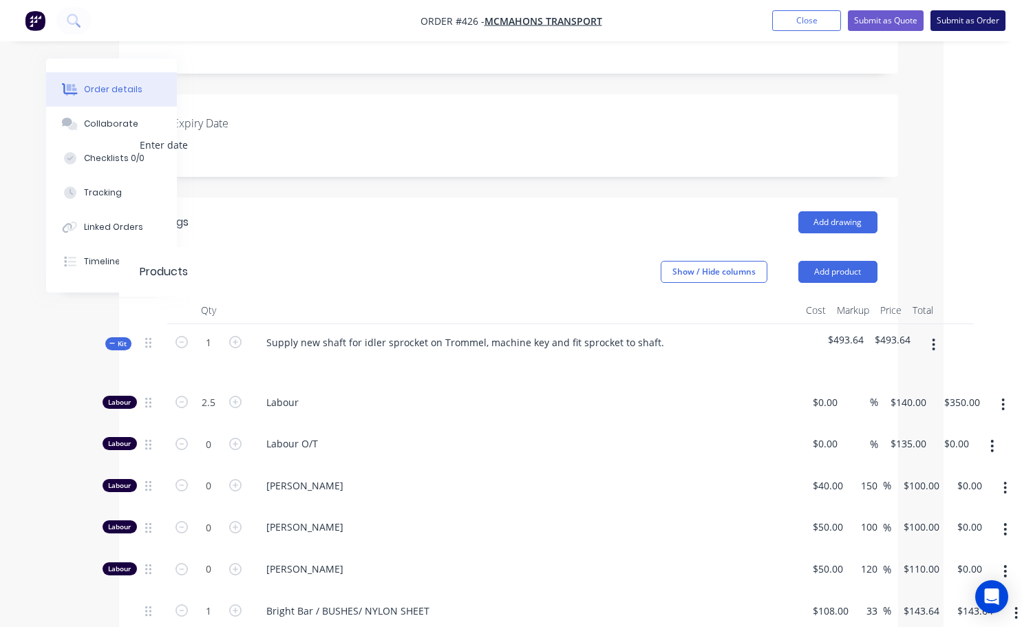
click at [967, 22] on button "Submit as Order" at bounding box center [967, 20] width 75 height 21
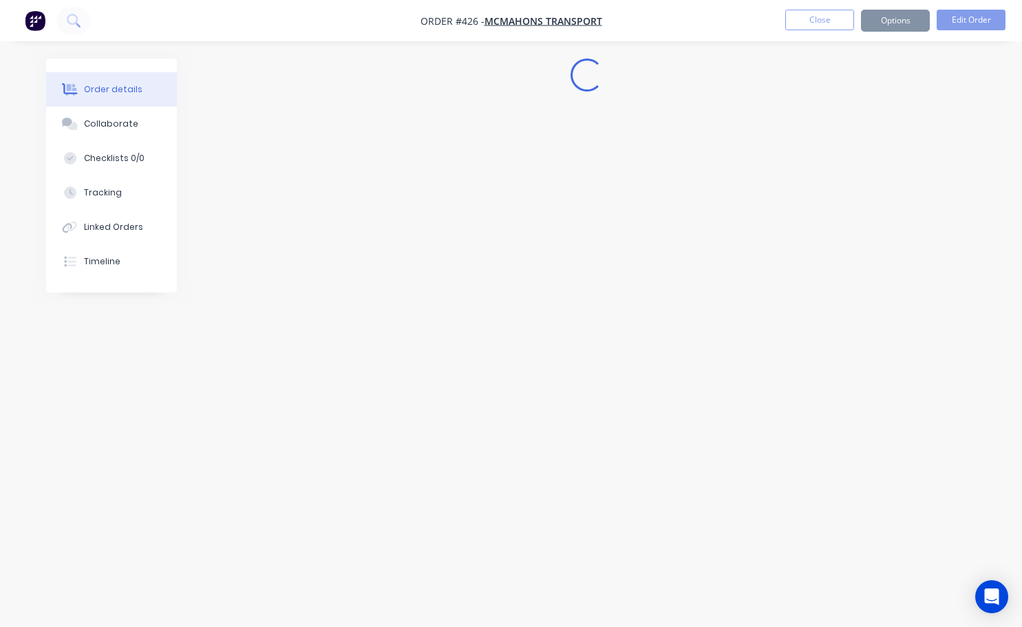
scroll to position [0, 0]
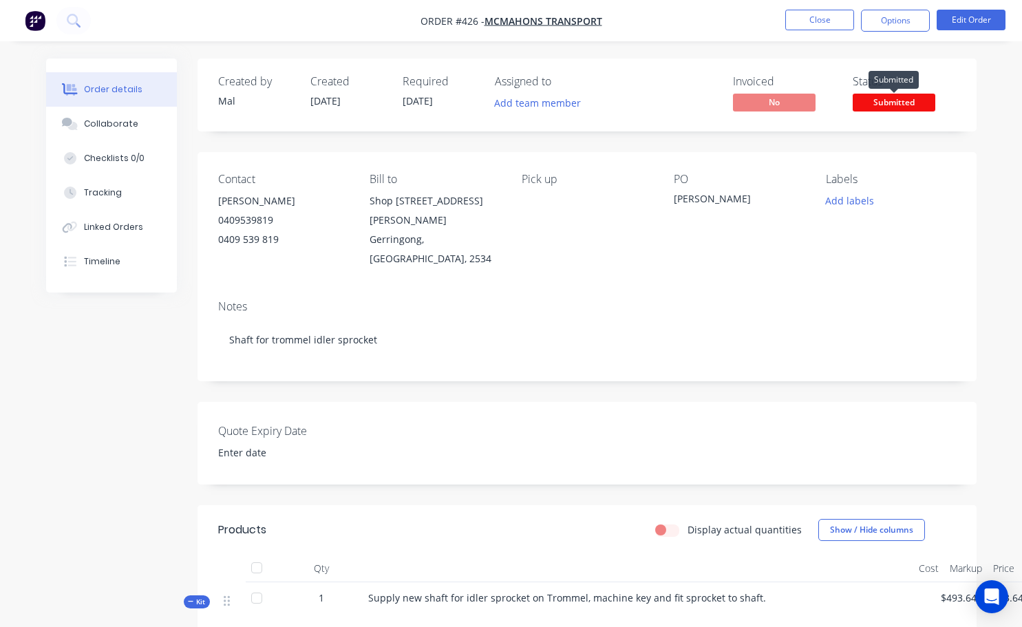
click at [910, 105] on span "Submitted" at bounding box center [894, 102] width 83 height 17
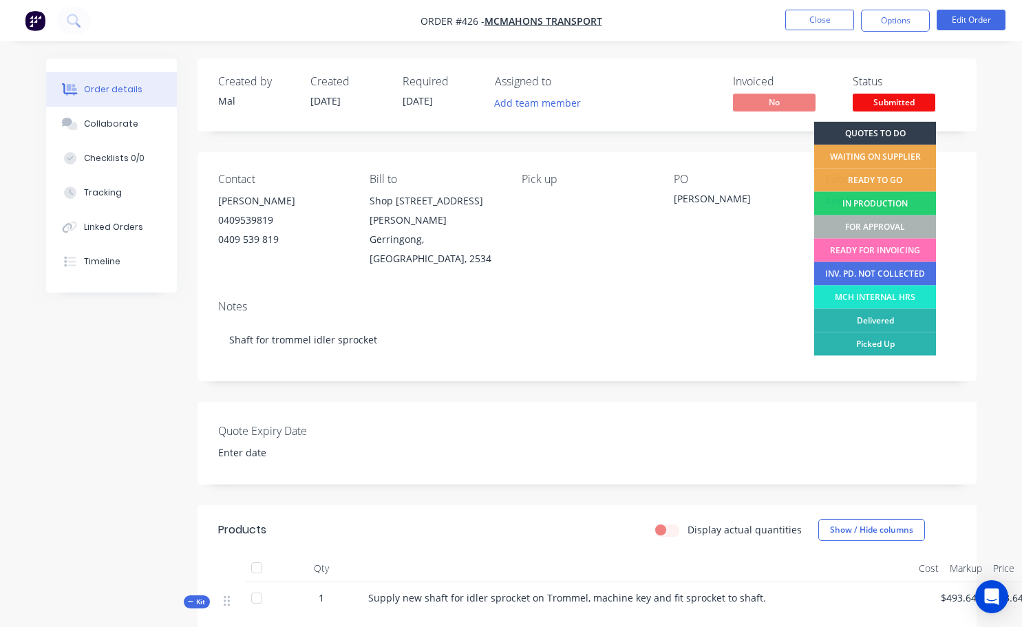
click at [869, 220] on div "FOR APPROVAL" at bounding box center [875, 226] width 122 height 23
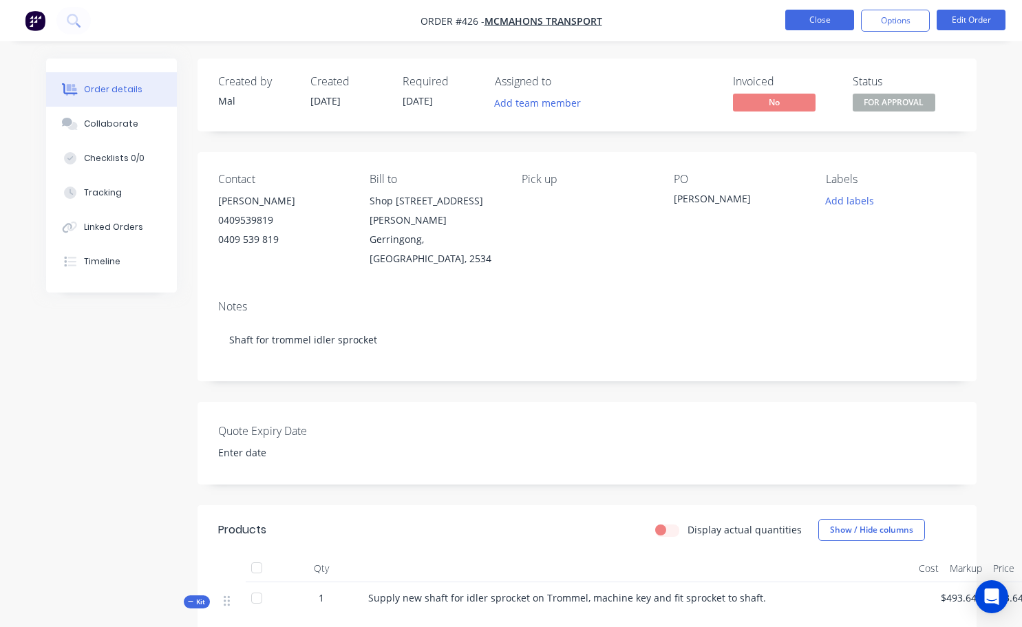
click at [813, 24] on button "Close" at bounding box center [819, 20] width 69 height 21
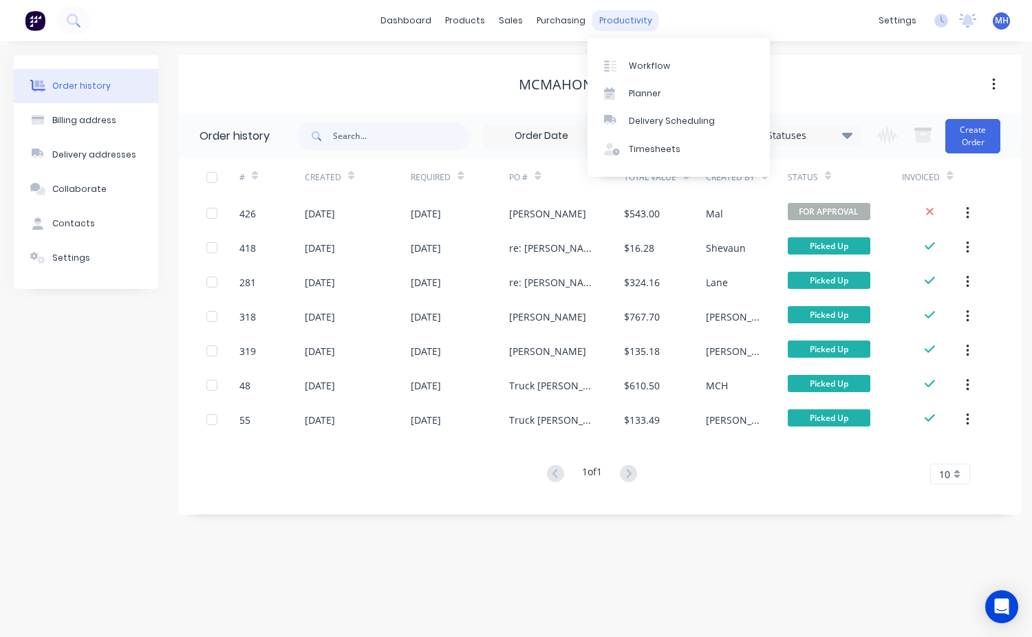
click at [623, 19] on div "productivity" at bounding box center [626, 20] width 67 height 21
click at [661, 60] on div "Workflow" at bounding box center [649, 66] width 41 height 12
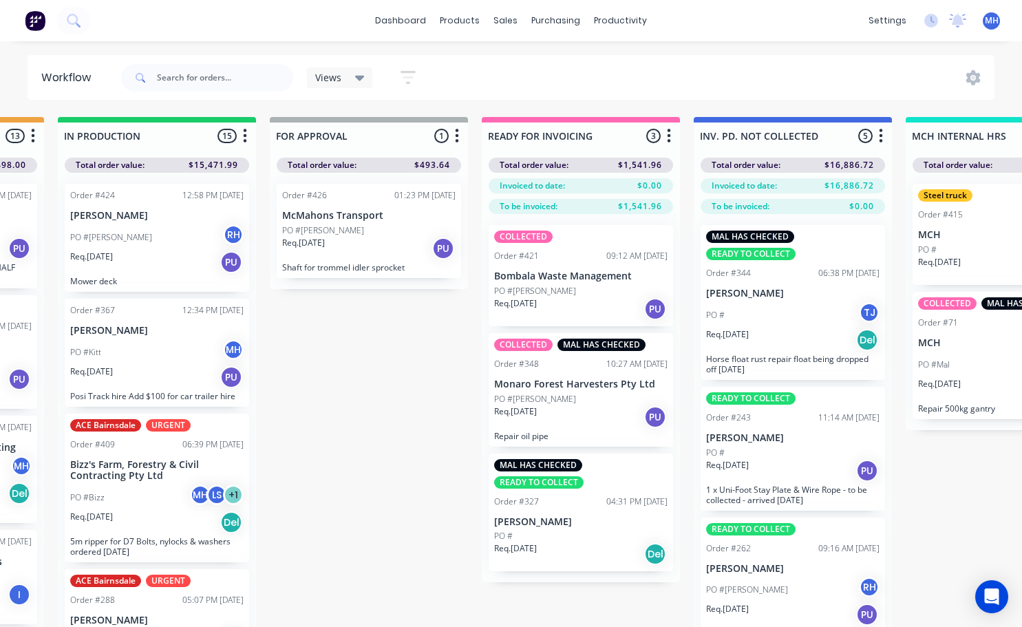
scroll to position [0, 857]
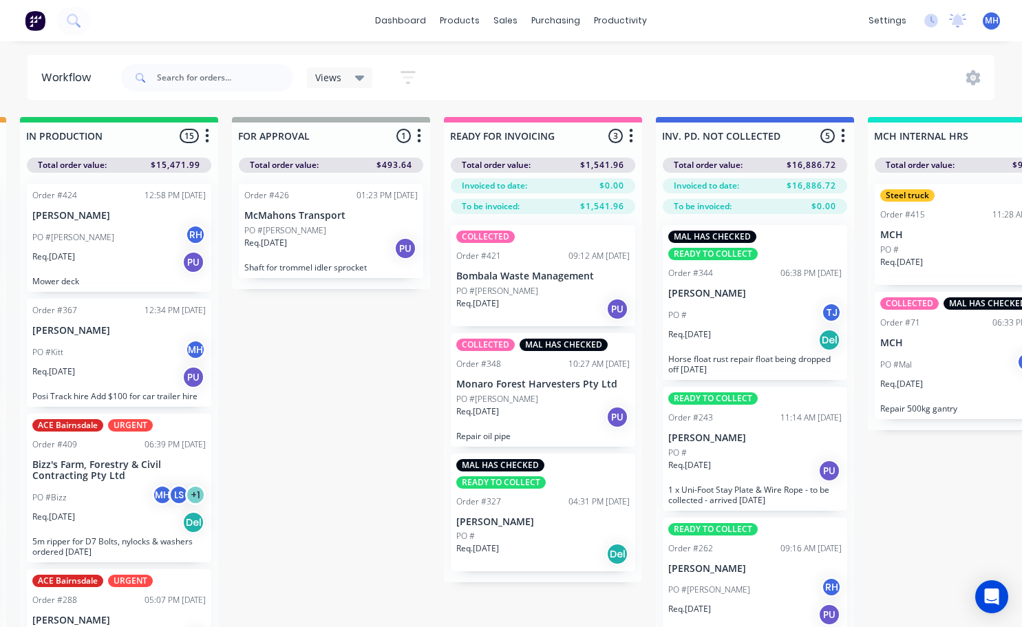
click at [328, 239] on div "Req. 18/08/25 PU" at bounding box center [330, 248] width 173 height 23
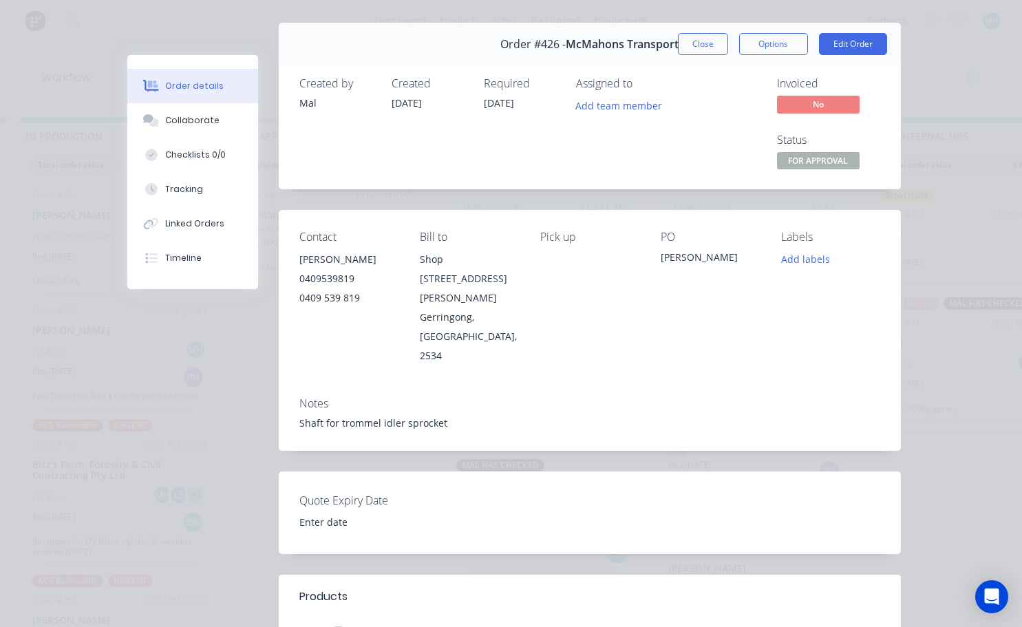
scroll to position [0, 0]
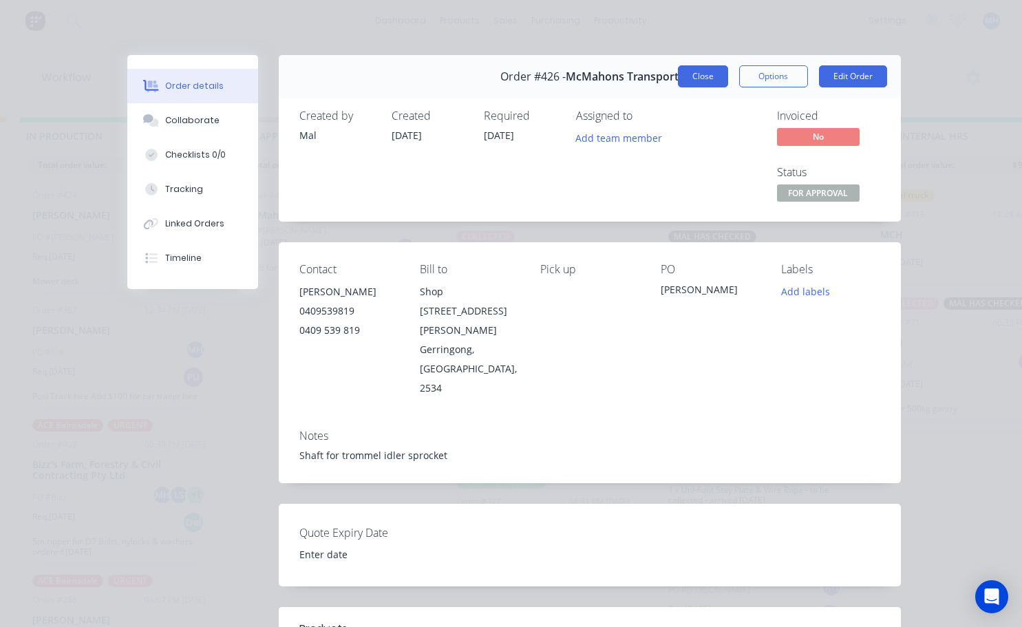
click at [706, 81] on button "Close" at bounding box center [703, 76] width 50 height 22
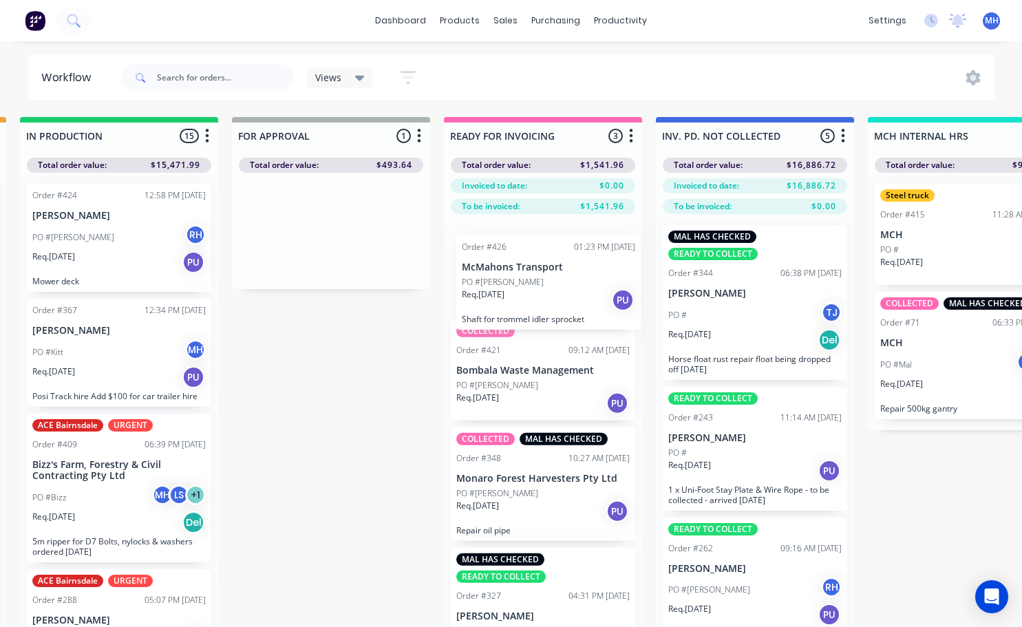
drag, startPoint x: 341, startPoint y: 240, endPoint x: 563, endPoint y: 292, distance: 227.5
click at [563, 292] on div "QUOTES TO DO 0 Status colour #273444 hex #273444 Save Cancel Notifications Emai…" at bounding box center [279, 396] width 2295 height 559
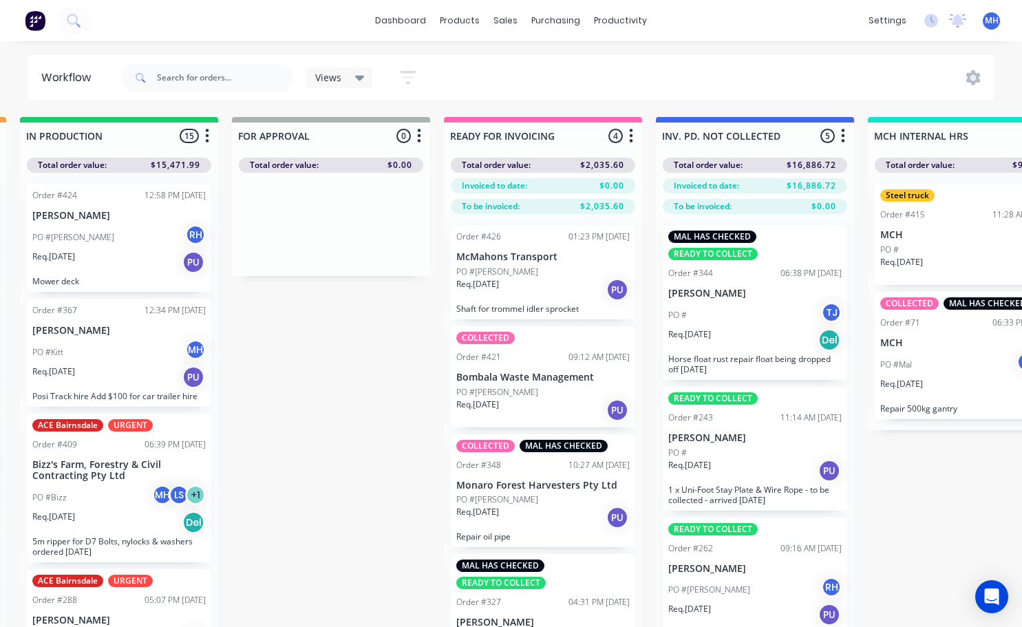
click at [576, 271] on div "PO #Tim" at bounding box center [542, 272] width 173 height 12
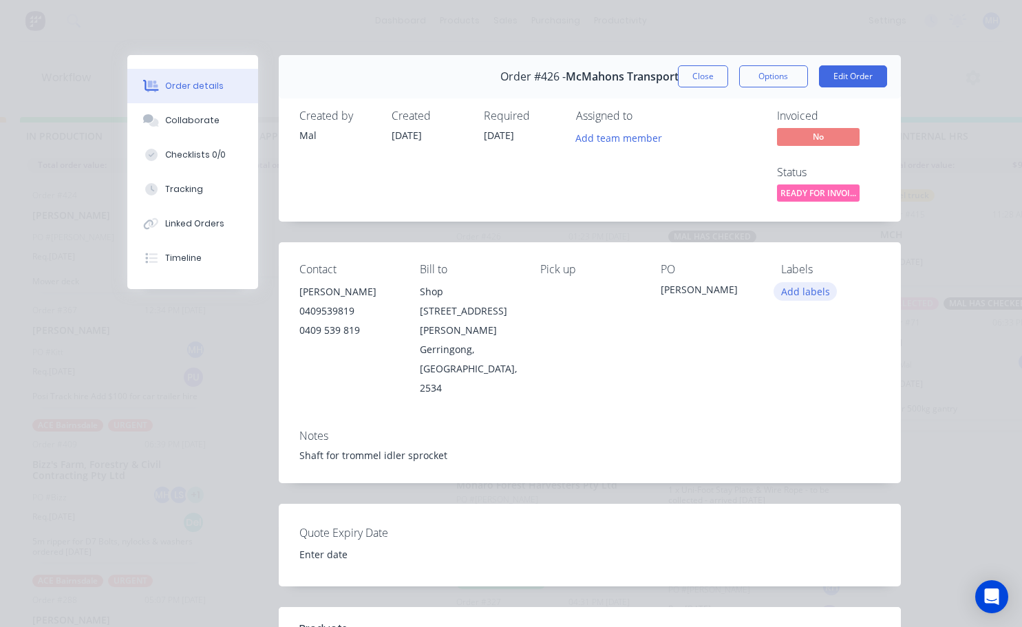
click at [796, 295] on button "Add labels" at bounding box center [805, 291] width 63 height 19
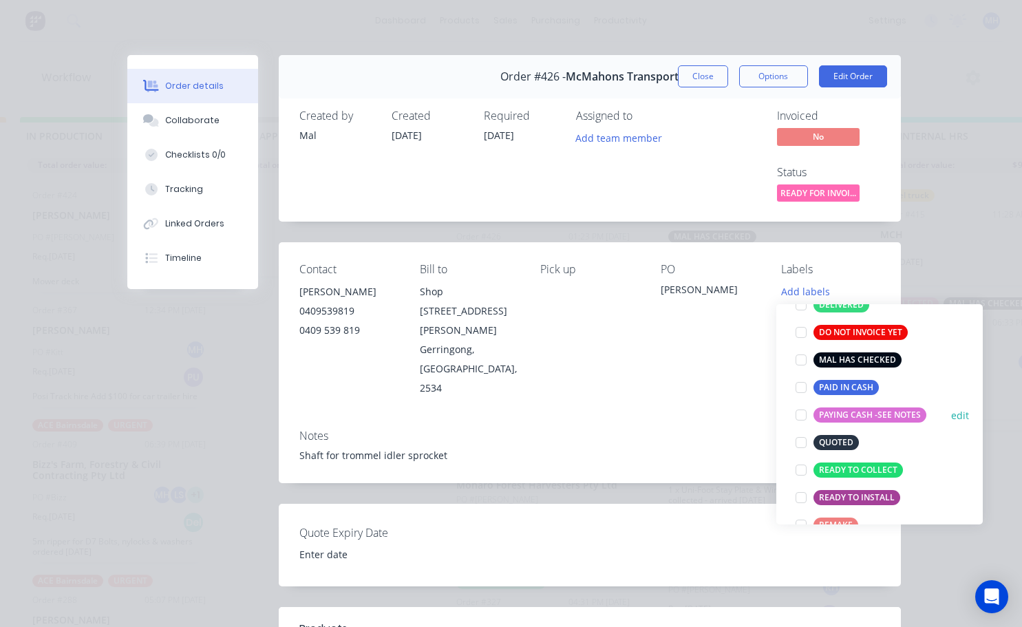
scroll to position [206, 0]
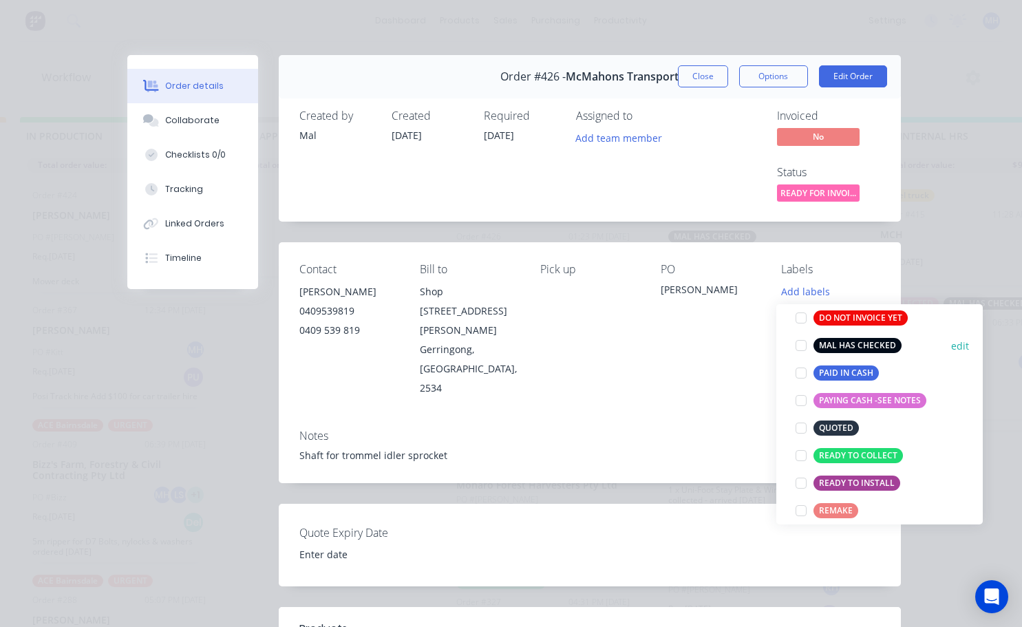
click at [800, 345] on div at bounding box center [801, 346] width 28 height 28
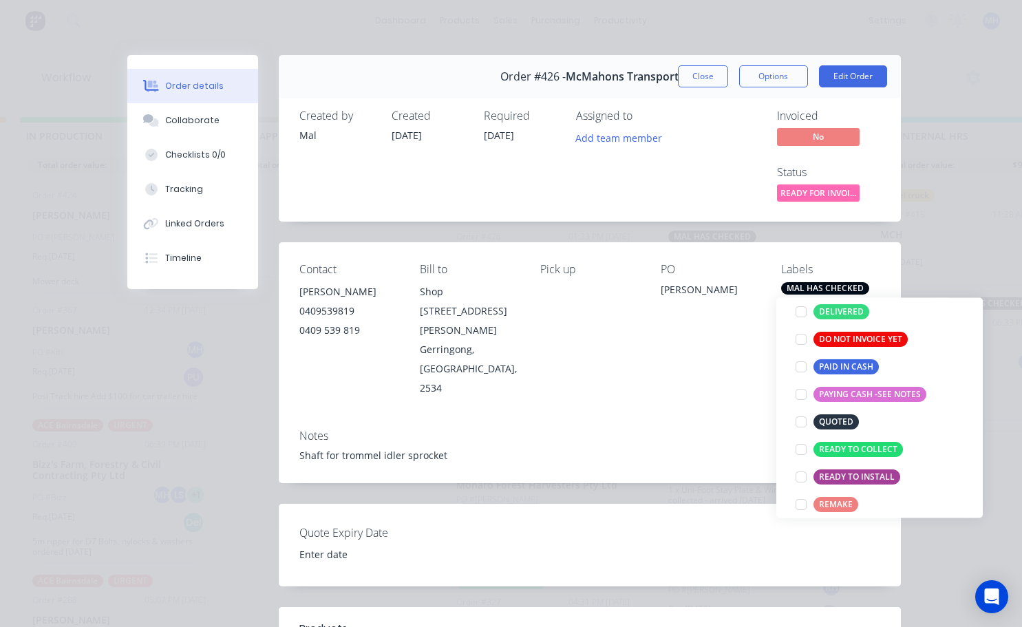
scroll to position [69, 0]
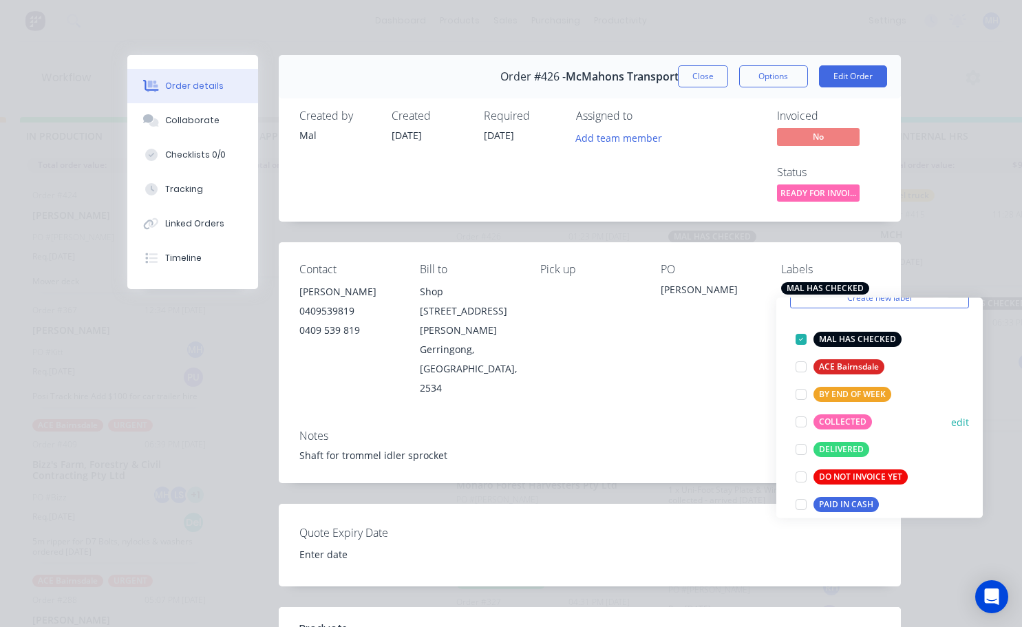
click at [801, 418] on div at bounding box center [801, 422] width 28 height 28
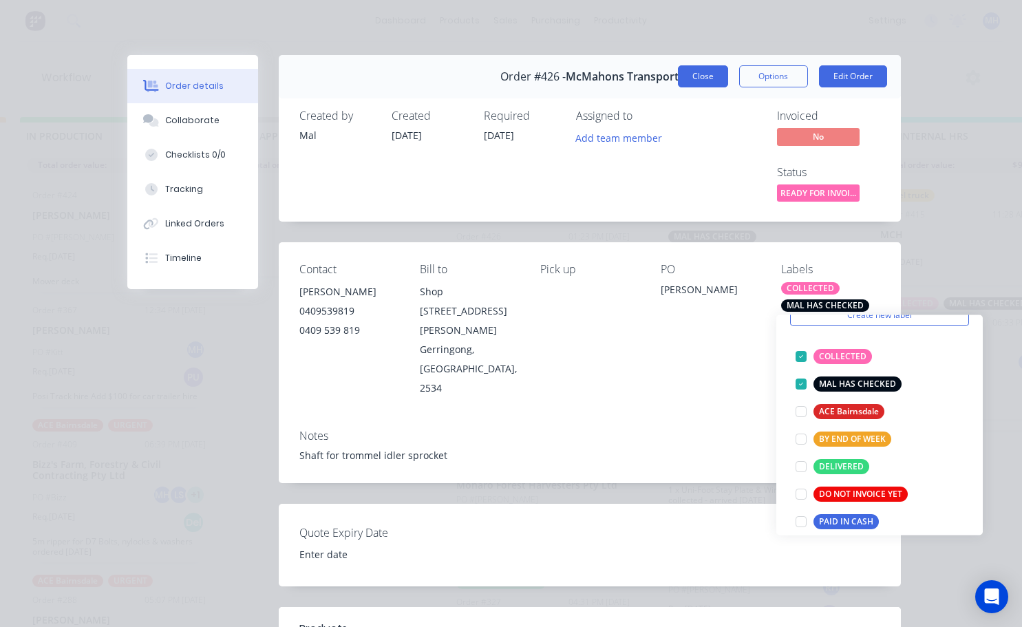
click at [696, 83] on button "Close" at bounding box center [703, 76] width 50 height 22
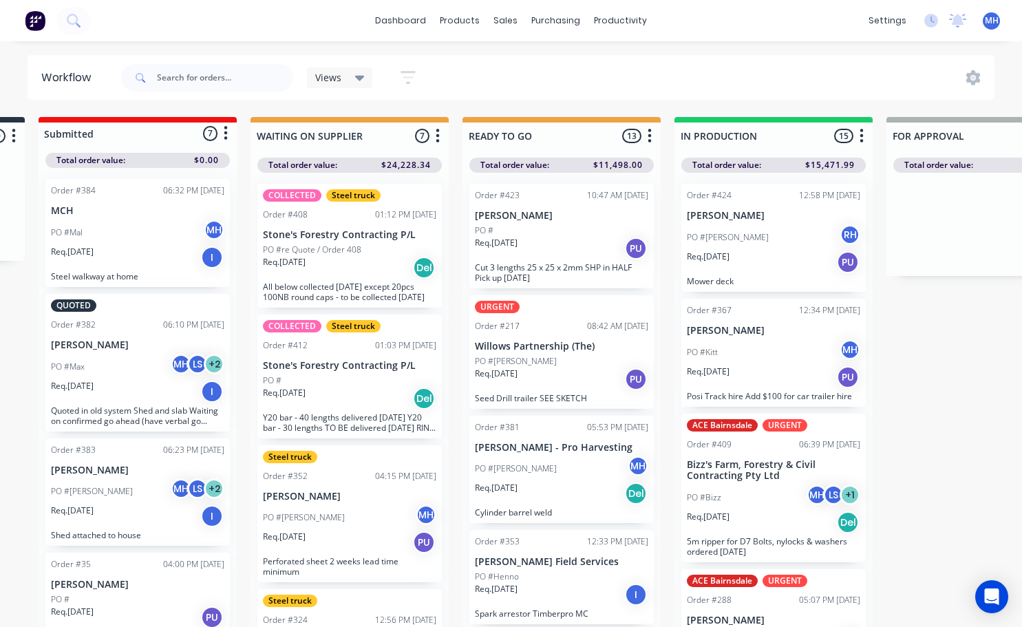
scroll to position [0, 202]
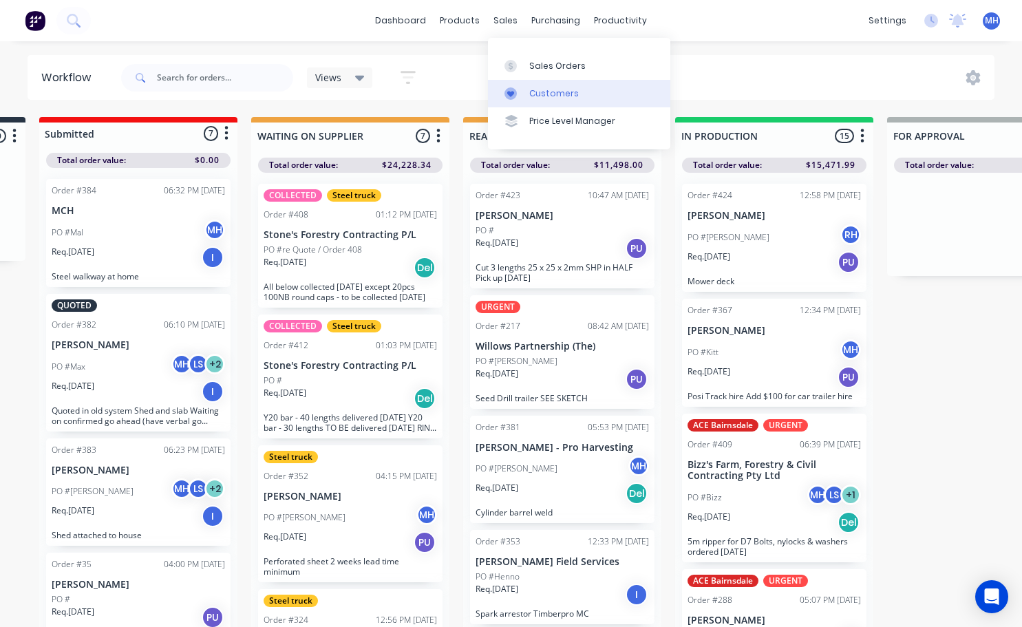
click at [547, 90] on div "Customers" at bounding box center [554, 93] width 50 height 12
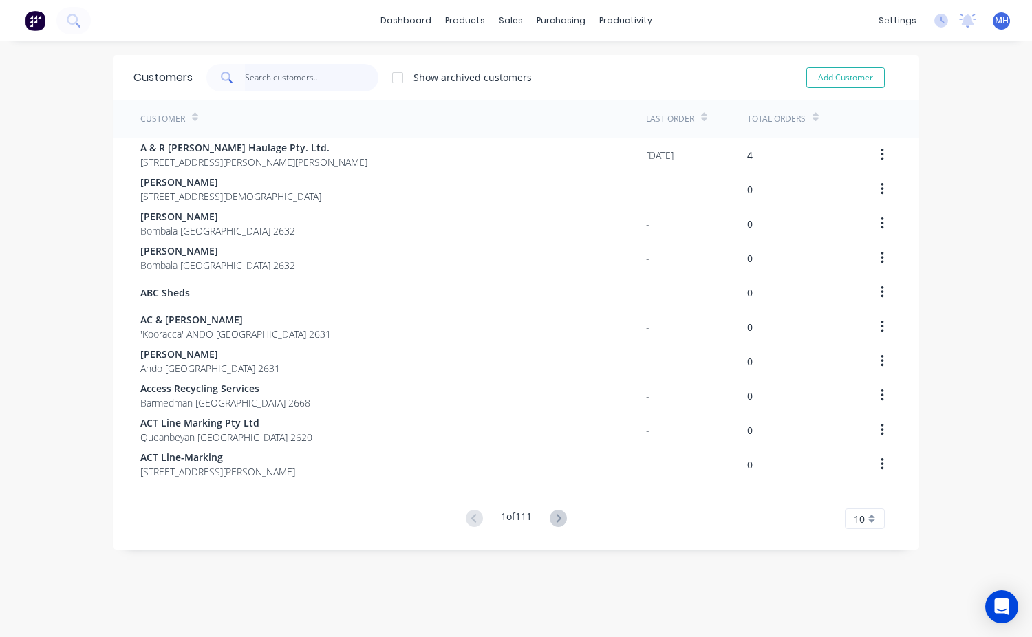
click at [265, 72] on input "text" at bounding box center [312, 78] width 134 height 28
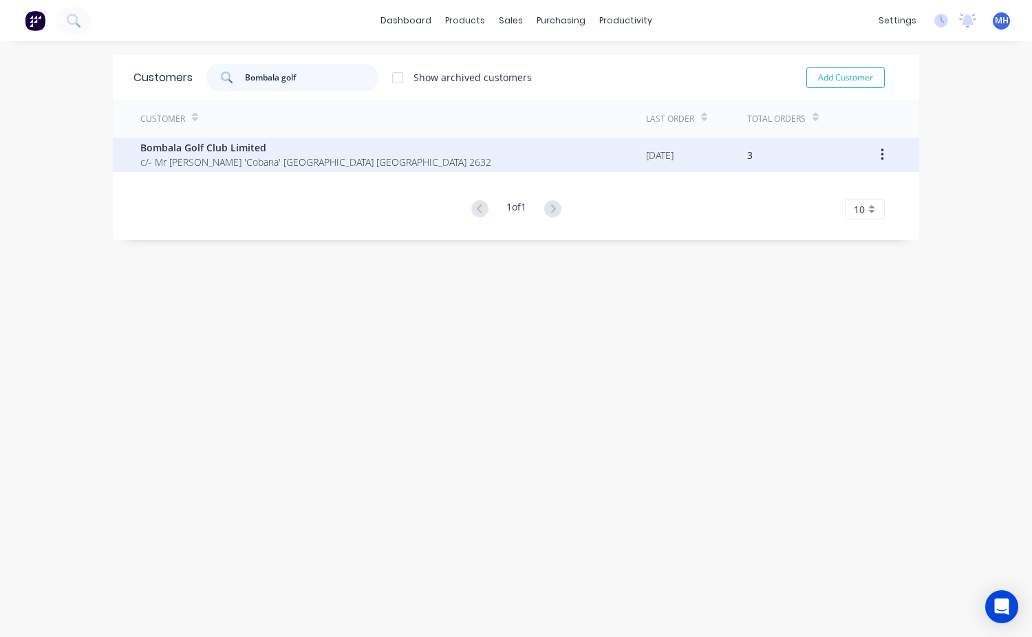
type input "Bombala golf"
click at [246, 158] on span "c/- Mr [PERSON_NAME] 'Cobana' [GEOGRAPHIC_DATA] [GEOGRAPHIC_DATA] 2632" at bounding box center [315, 162] width 351 height 14
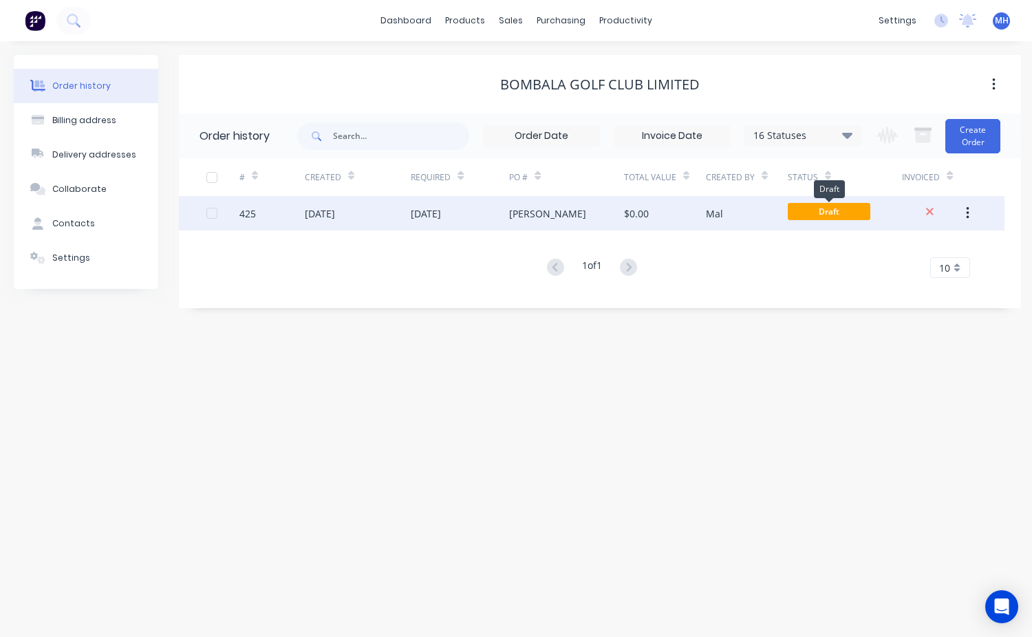
click at [821, 217] on span "Draft" at bounding box center [829, 211] width 83 height 17
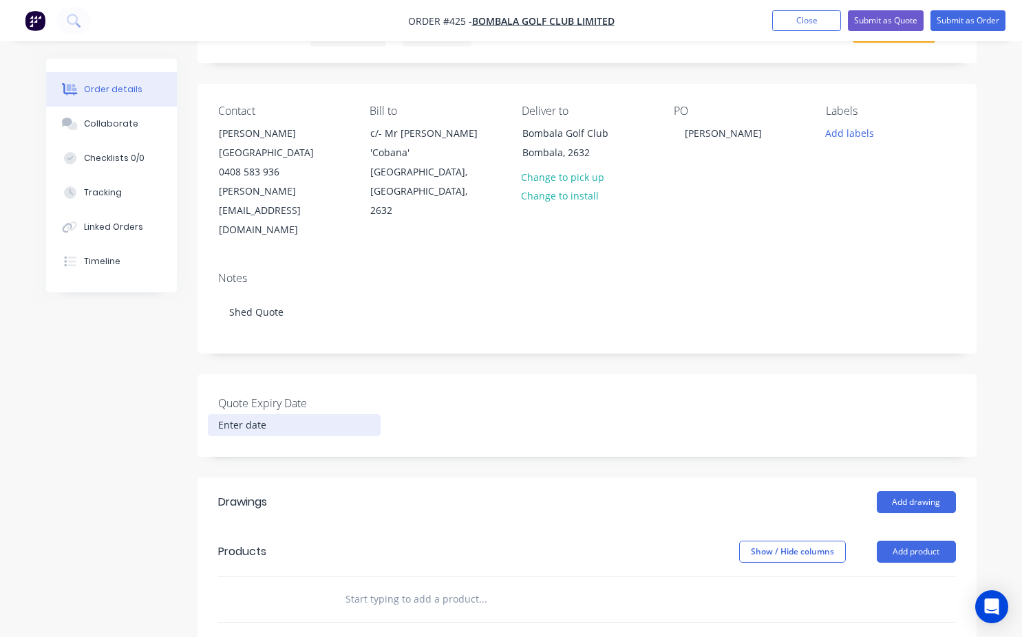
scroll to position [138, 0]
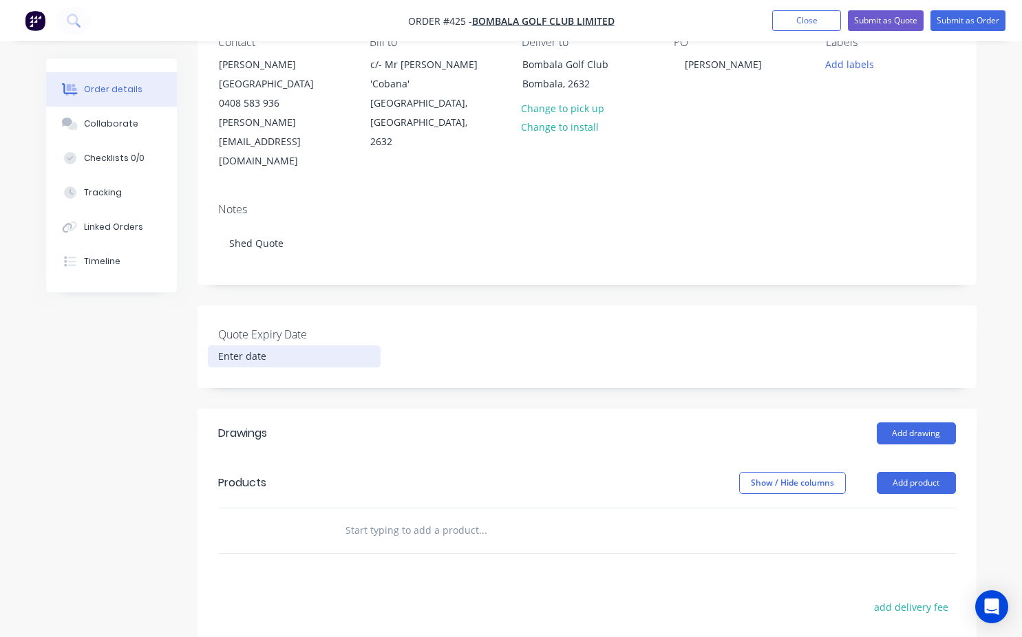
click at [270, 346] on input at bounding box center [294, 356] width 171 height 21
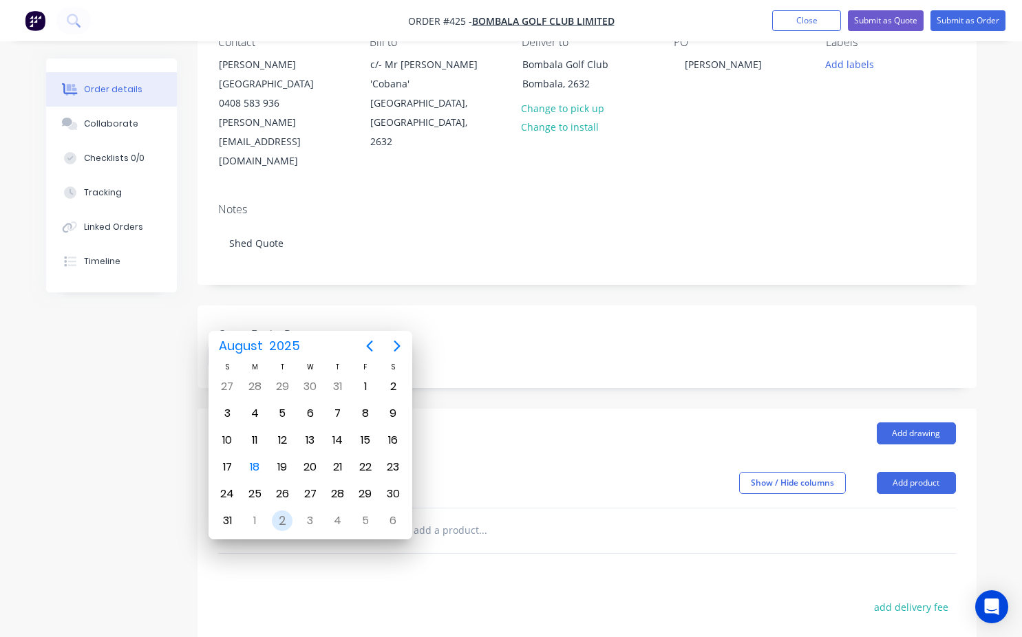
click at [284, 520] on div "2" at bounding box center [282, 521] width 21 height 21
type input "02 September 2025"
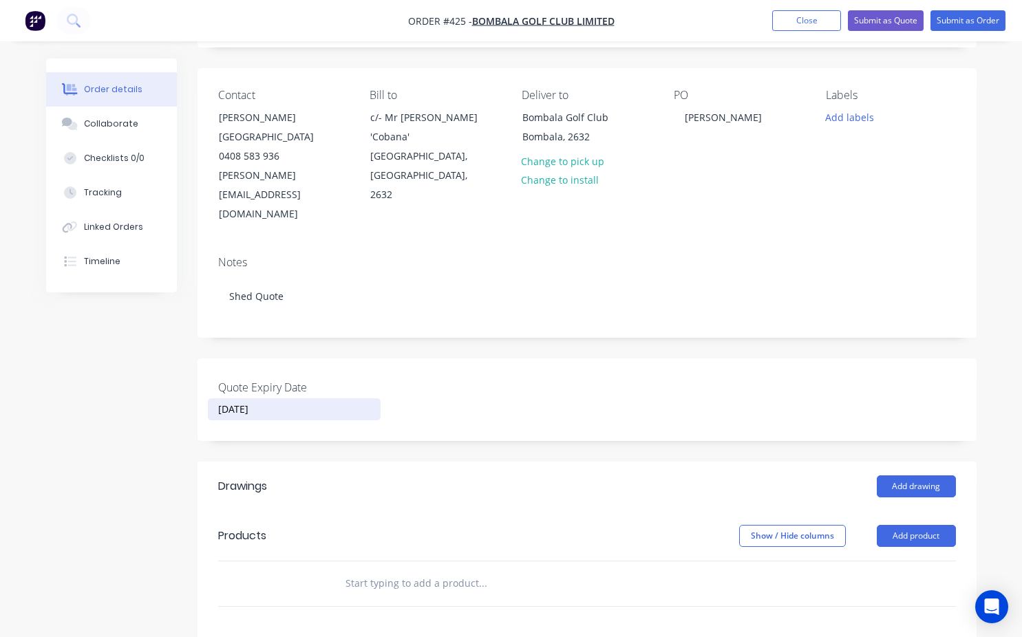
scroll to position [69, 0]
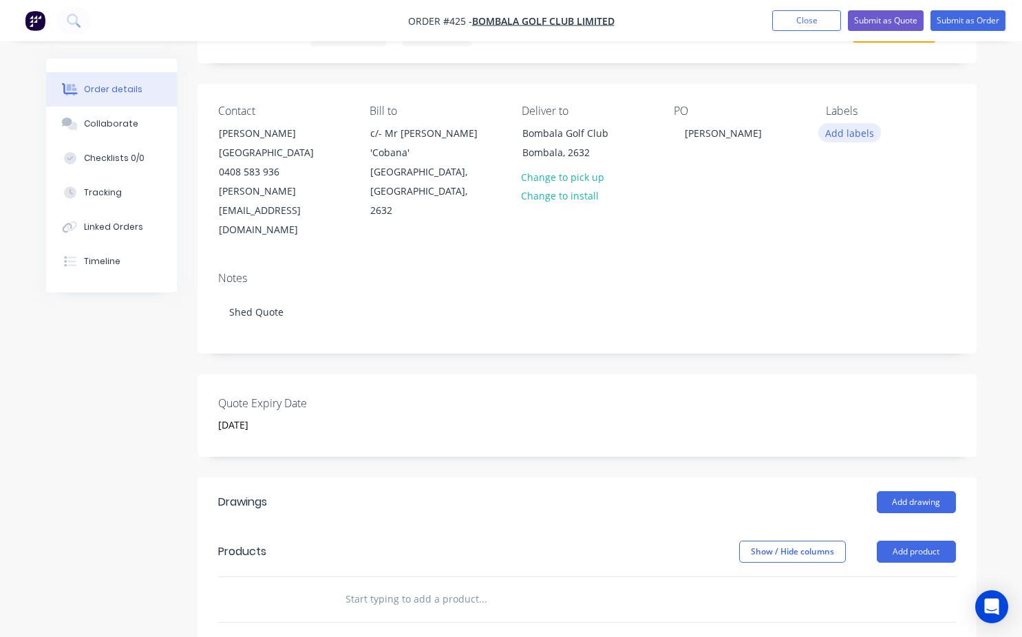
click at [836, 136] on button "Add labels" at bounding box center [849, 132] width 63 height 19
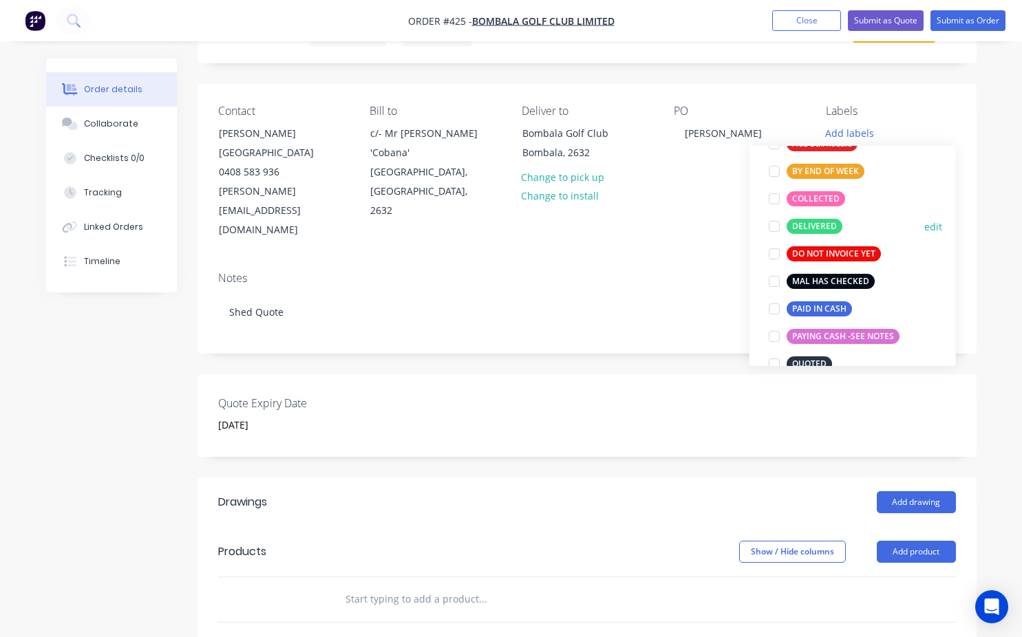
scroll to position [138, 0]
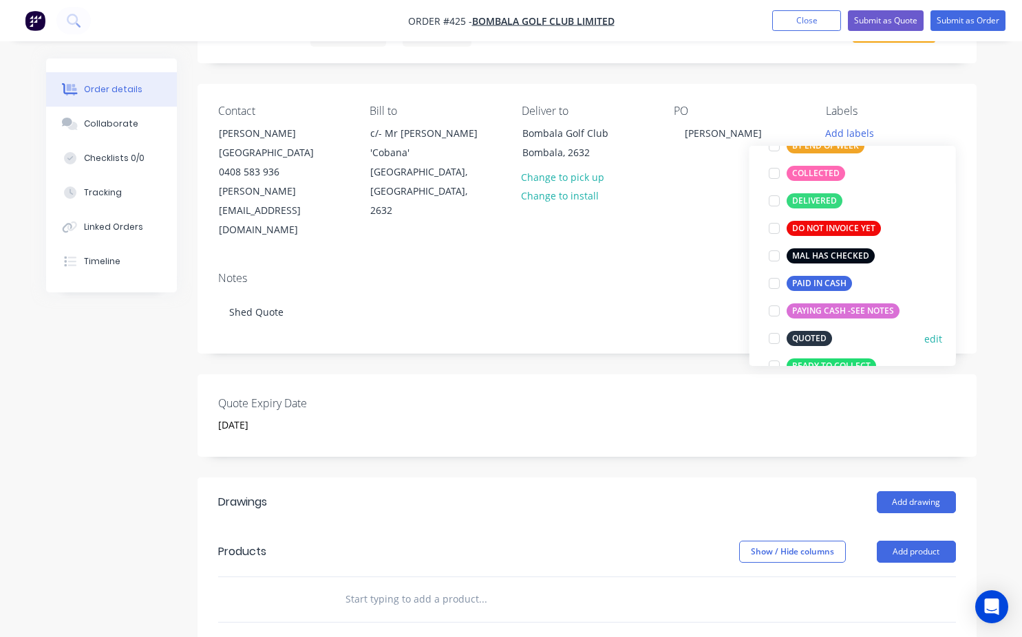
click at [777, 339] on div at bounding box center [774, 339] width 28 height 28
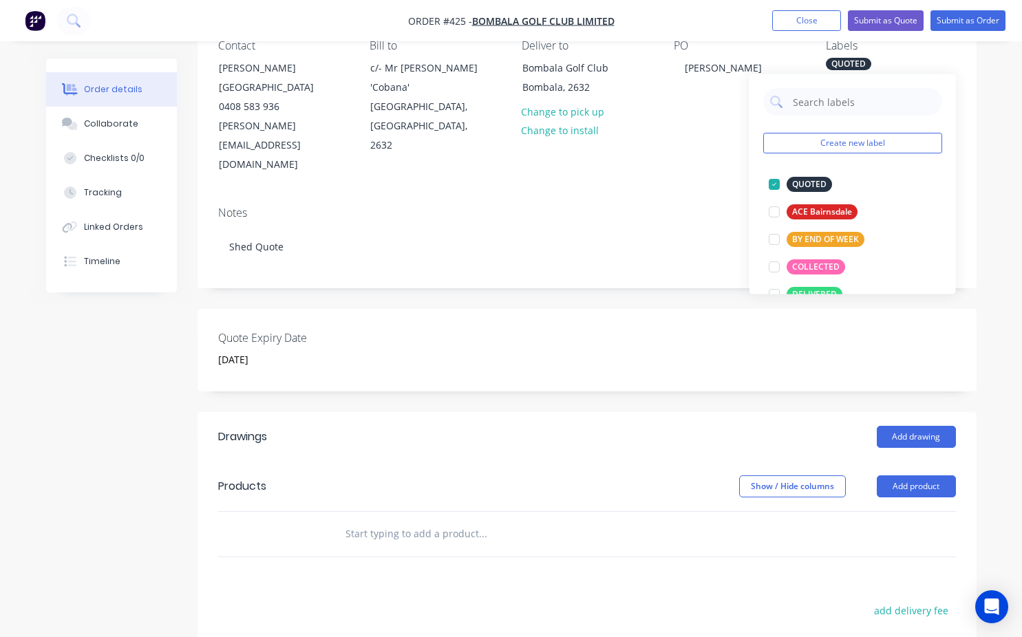
scroll to position [206, 0]
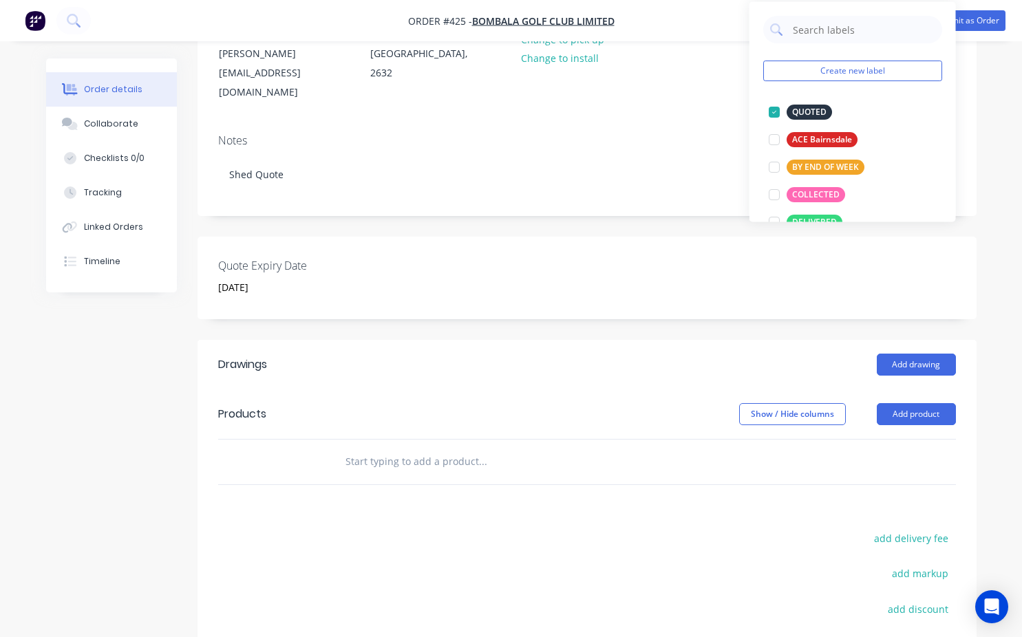
click at [344, 448] on div at bounding box center [540, 462] width 413 height 28
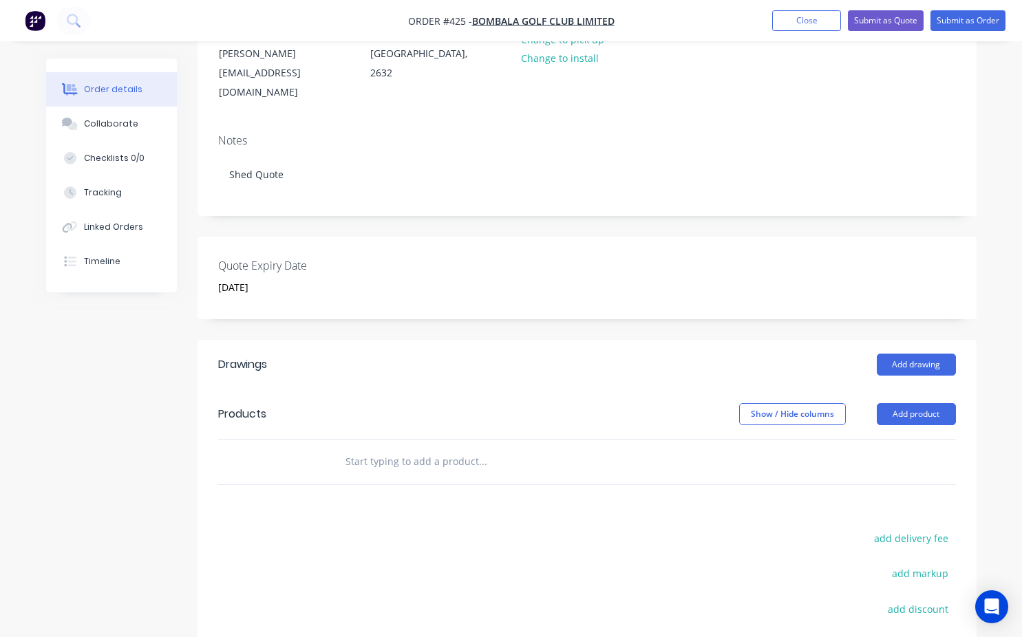
click at [346, 448] on input "text" at bounding box center [482, 462] width 275 height 28
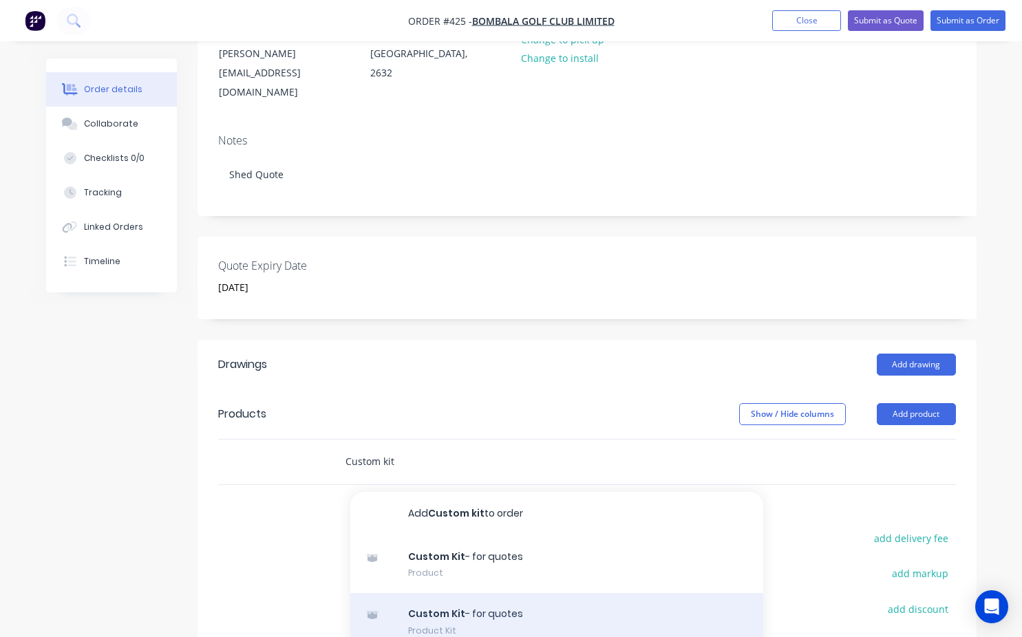
type input "Custom kit"
click at [439, 593] on div "Custom Kit - for quotes Product Kit" at bounding box center [556, 622] width 413 height 58
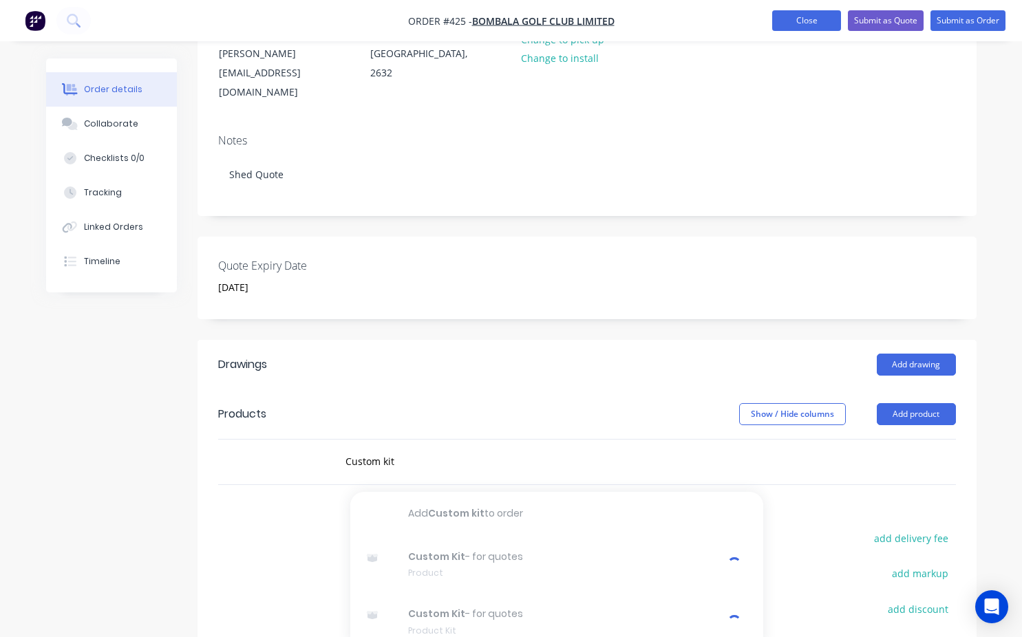
click at [818, 24] on button "Close" at bounding box center [806, 20] width 69 height 21
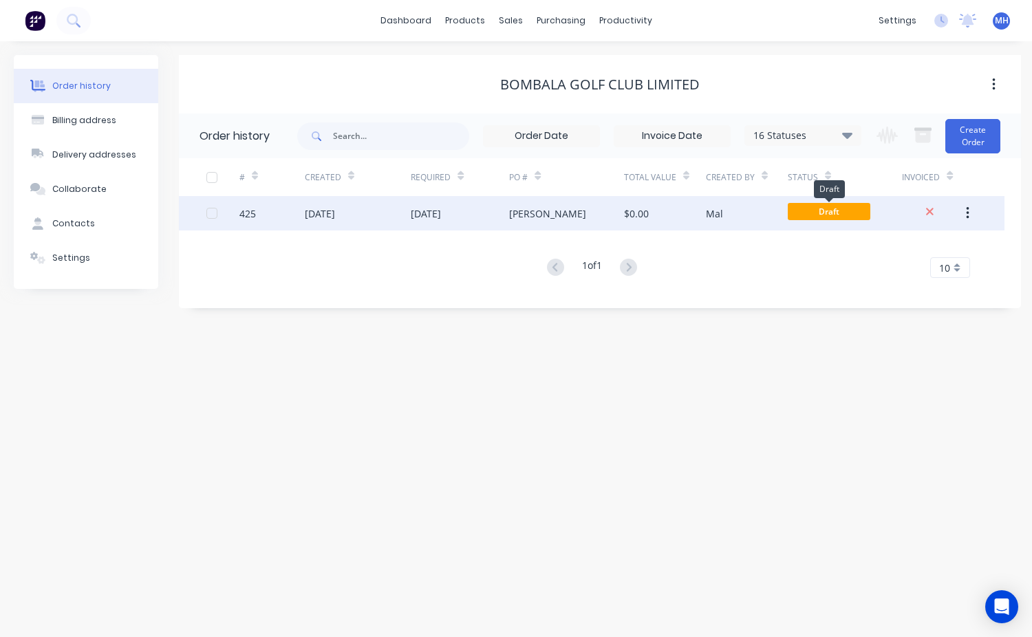
click at [843, 209] on span "Draft" at bounding box center [829, 211] width 83 height 17
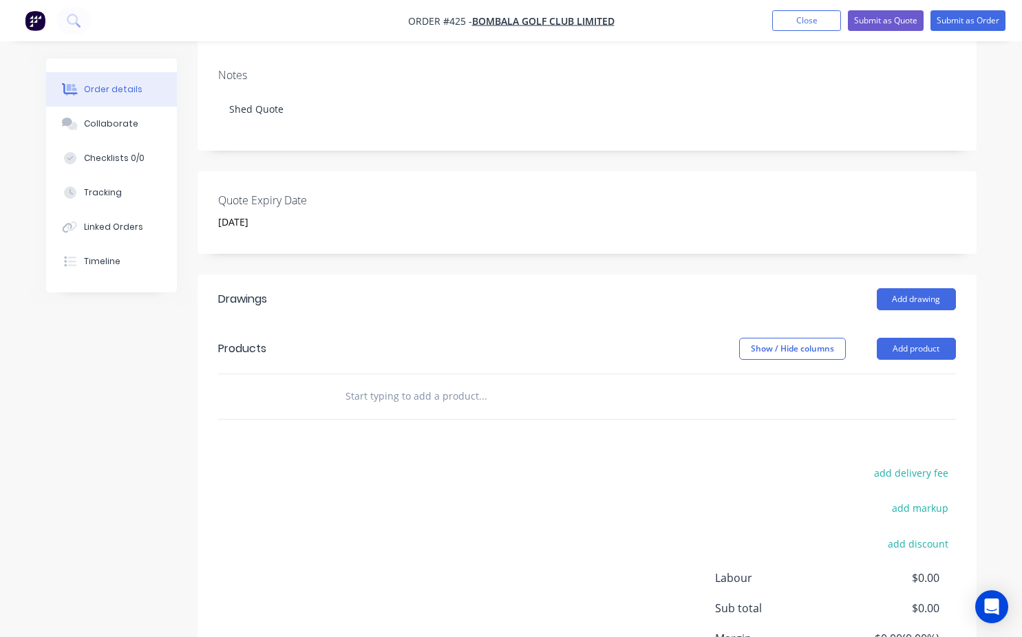
scroll to position [275, 0]
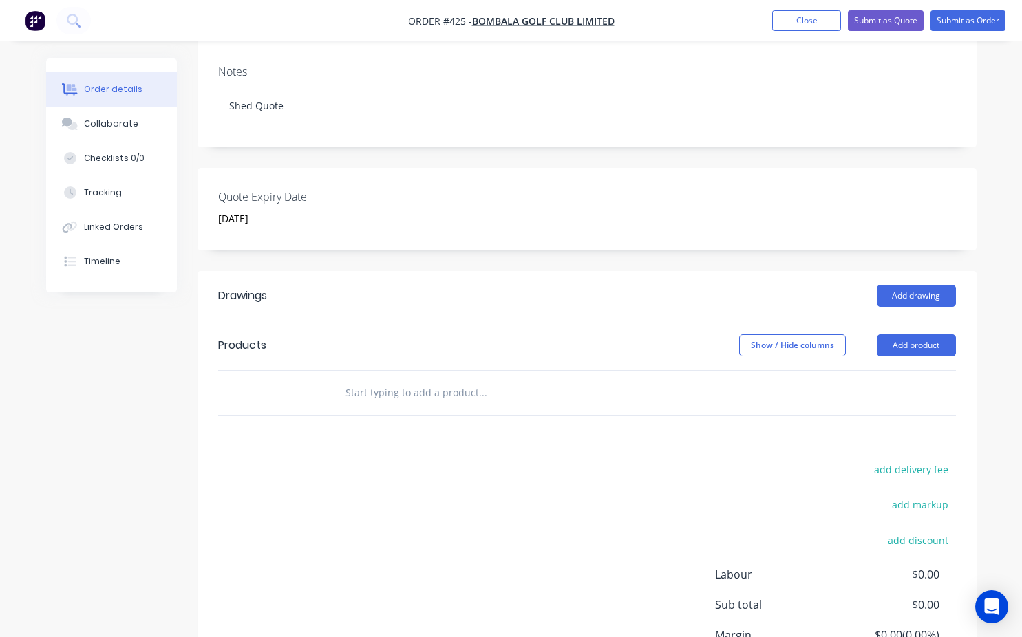
click at [351, 379] on input "text" at bounding box center [482, 393] width 275 height 28
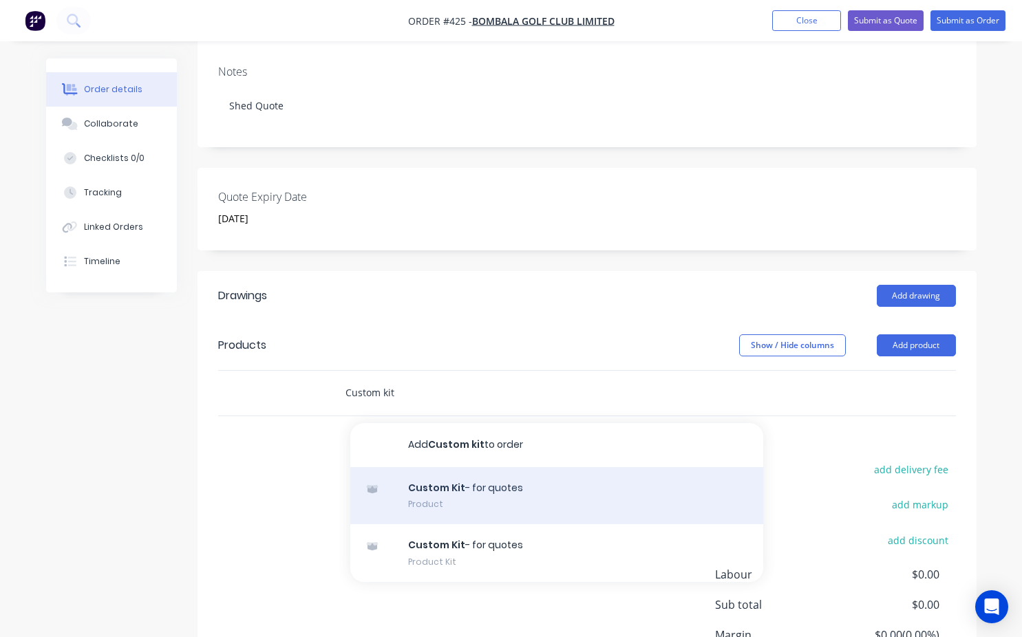
type input "Custom kit"
click at [427, 467] on div "Custom Kit - for quotes Product" at bounding box center [556, 496] width 413 height 58
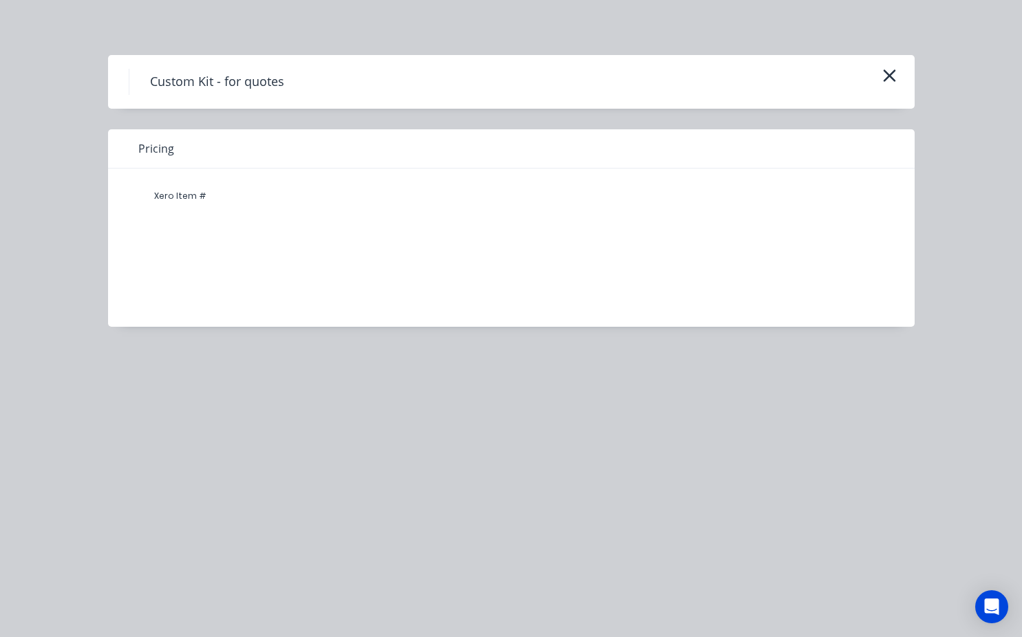
click at [196, 195] on div "Xero Item #" at bounding box center [180, 196] width 83 height 28
click at [182, 147] on div "Pricing" at bounding box center [511, 148] width 807 height 39
click at [160, 149] on span "Pricing" at bounding box center [156, 148] width 36 height 17
drag, startPoint x: 158, startPoint y: 194, endPoint x: 184, endPoint y: 202, distance: 26.6
click at [158, 194] on div "Xero Item #" at bounding box center [180, 196] width 83 height 28
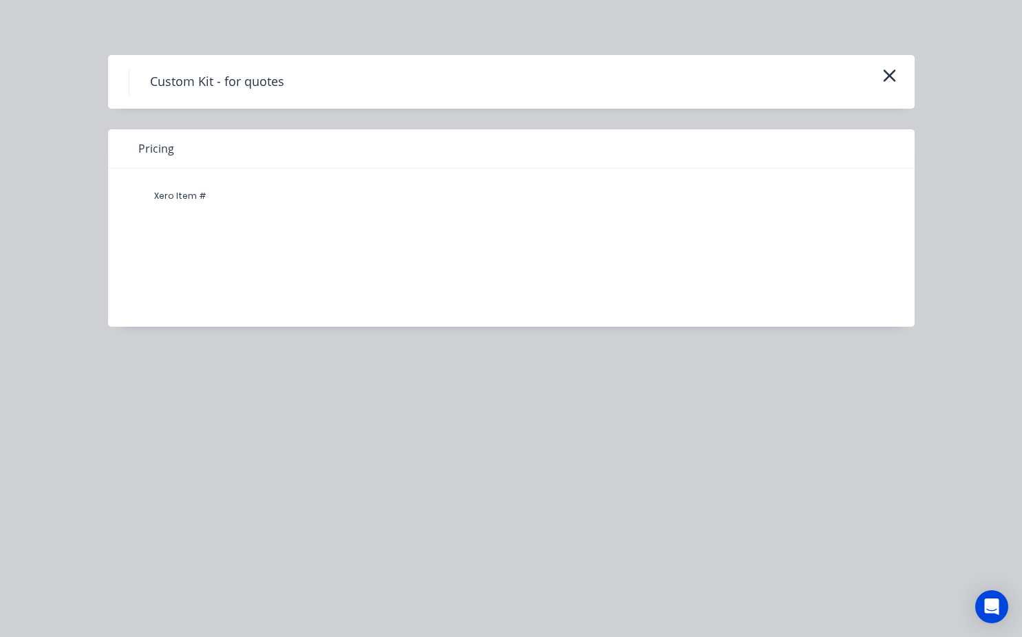
click at [445, 222] on div "Xero Item #" at bounding box center [501, 238] width 786 height 138
drag, startPoint x: 670, startPoint y: 25, endPoint x: 921, endPoint y: 81, distance: 257.3
click at [921, 81] on div "Custom Kit - for quotes Pricing Xero Item #" at bounding box center [511, 318] width 1022 height 637
click at [884, 72] on icon "button" at bounding box center [889, 76] width 12 height 12
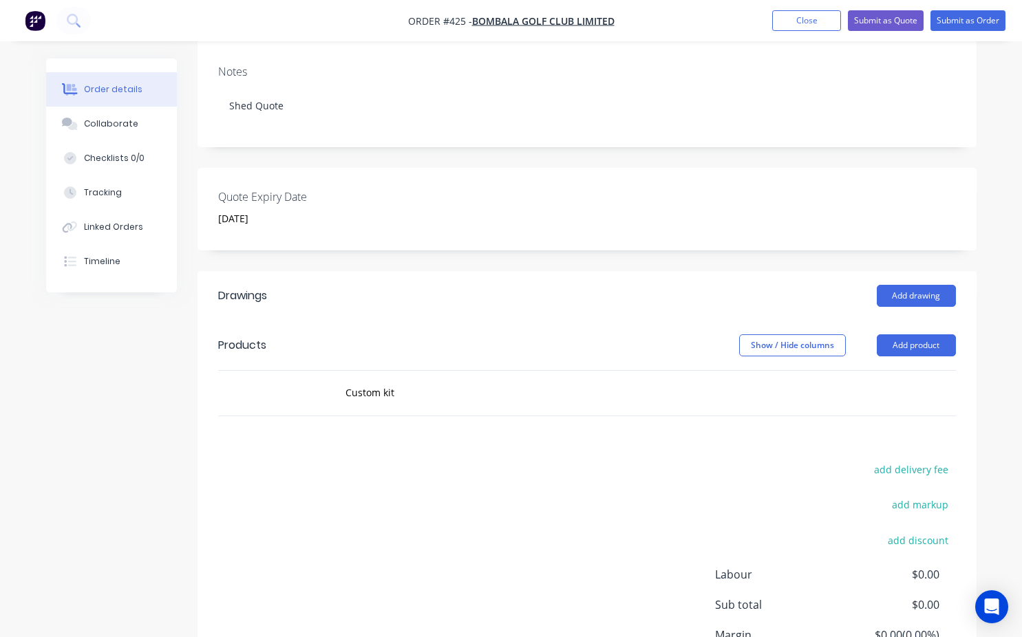
scroll to position [344, 0]
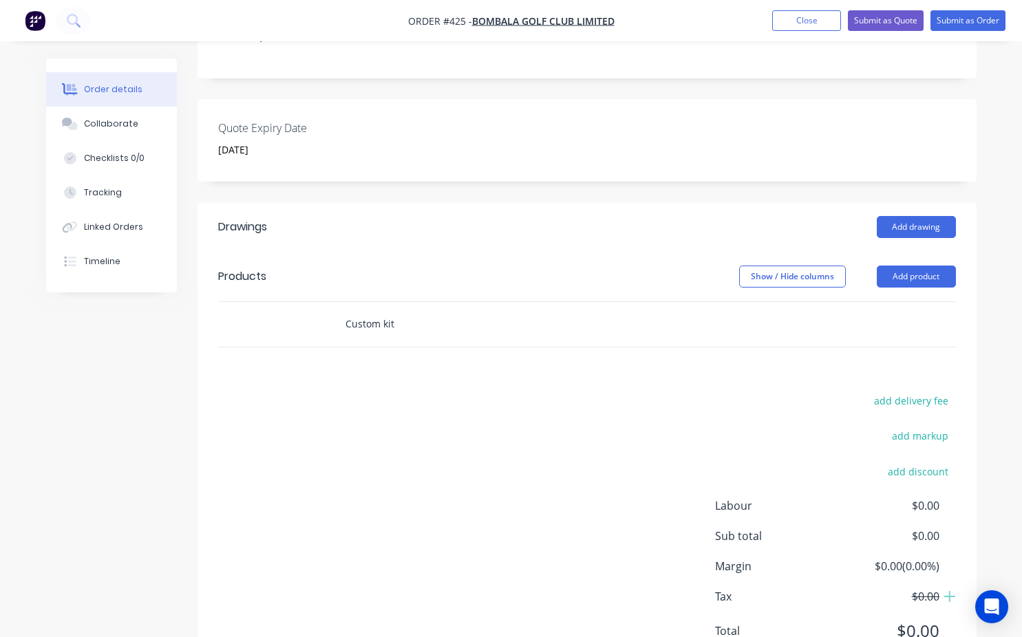
click at [370, 310] on input "Custom kit" at bounding box center [482, 324] width 275 height 28
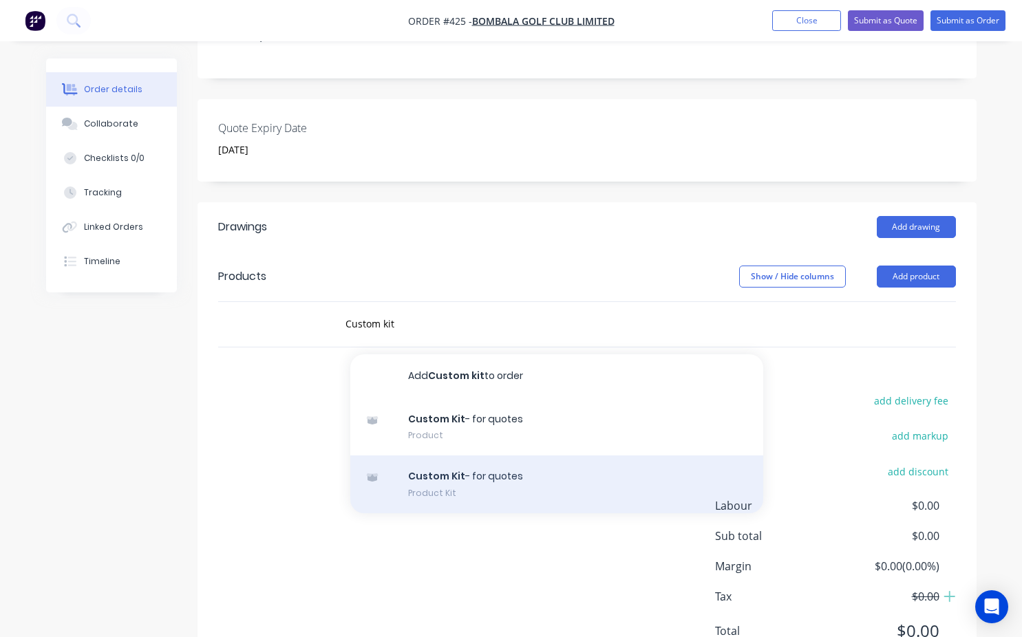
click at [434, 456] on div "Custom Kit - for quotes Product Kit" at bounding box center [556, 485] width 413 height 58
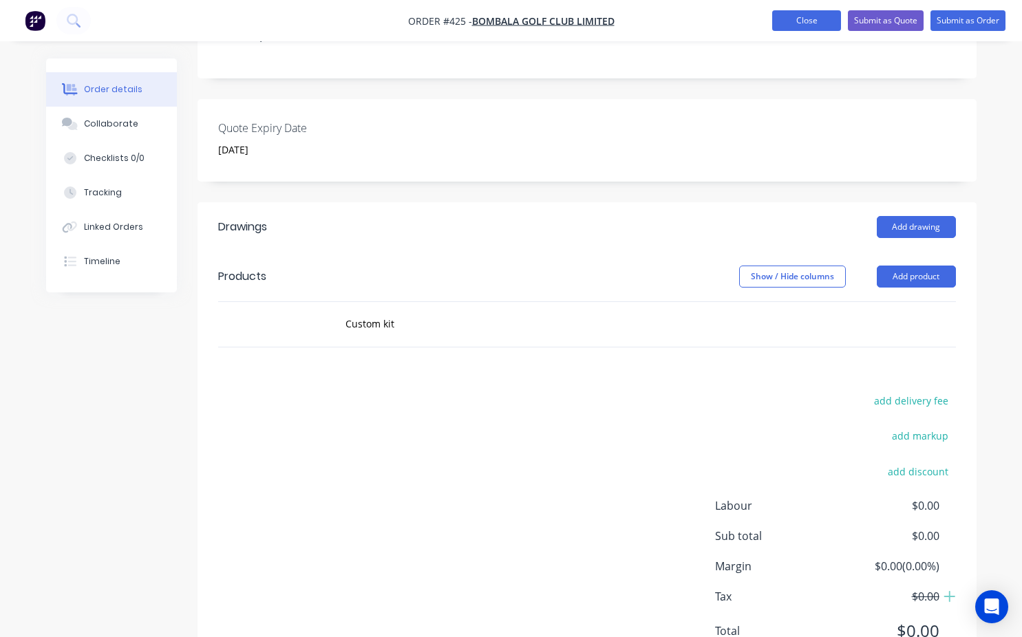
click at [810, 30] on button "Close" at bounding box center [806, 20] width 69 height 21
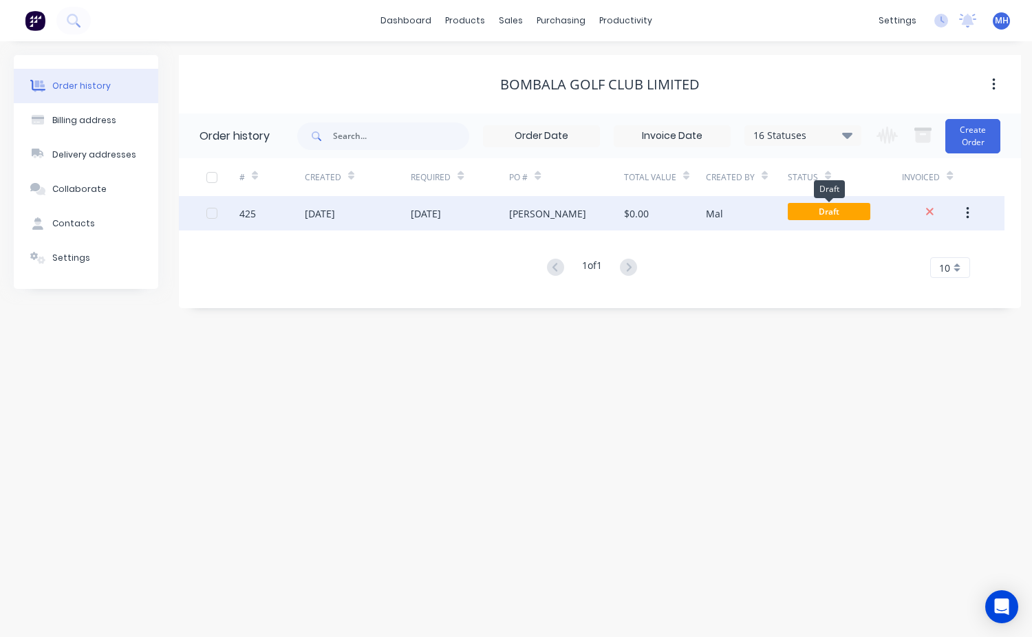
click at [827, 215] on span "Draft" at bounding box center [829, 211] width 83 height 17
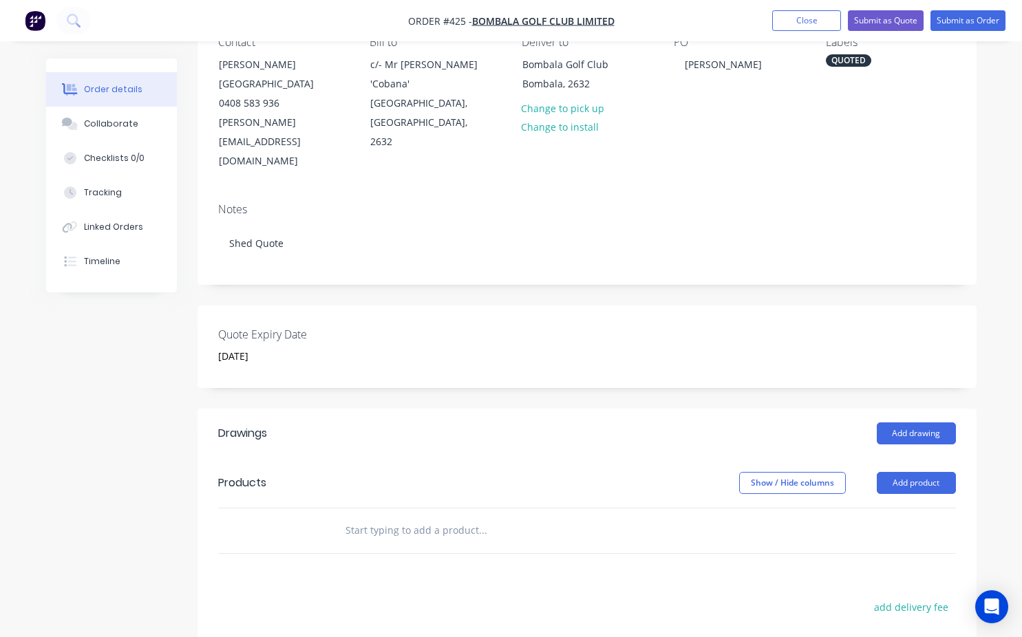
scroll to position [275, 0]
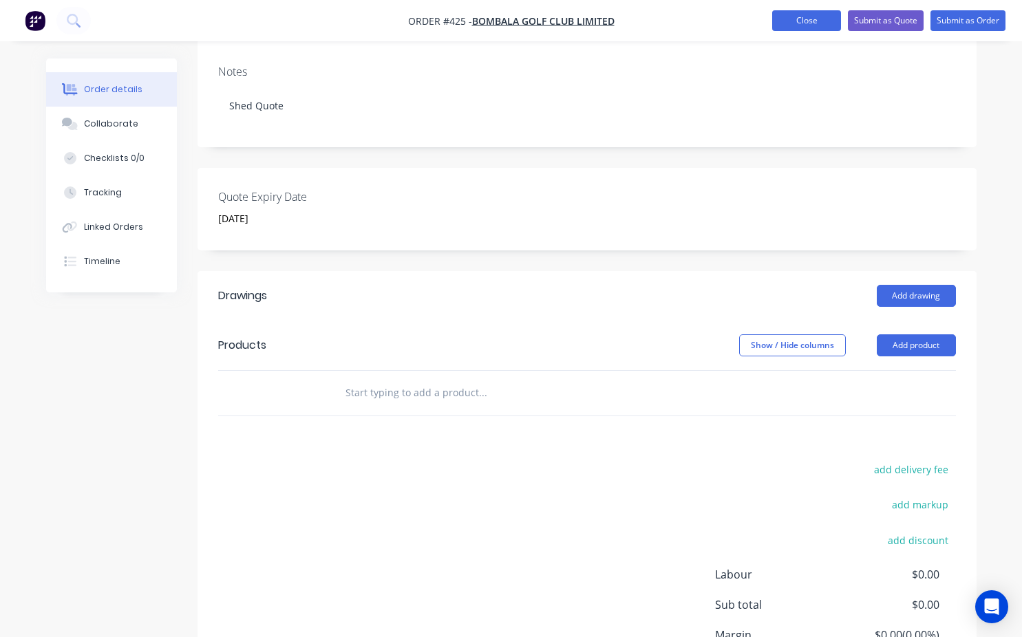
click at [802, 21] on button "Close" at bounding box center [806, 20] width 69 height 21
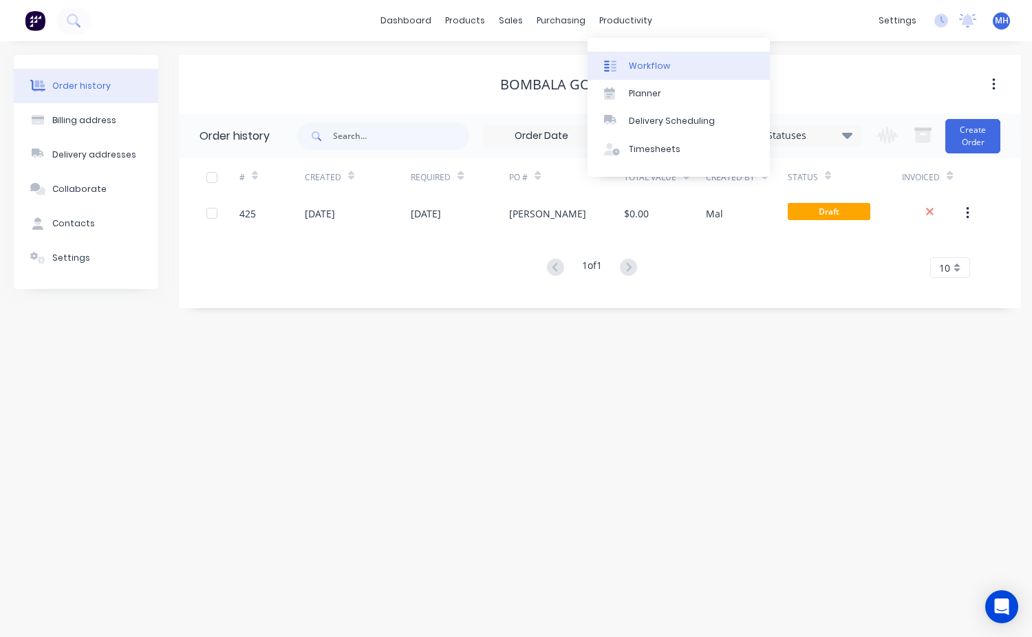
click at [665, 70] on div "Workflow" at bounding box center [649, 66] width 41 height 12
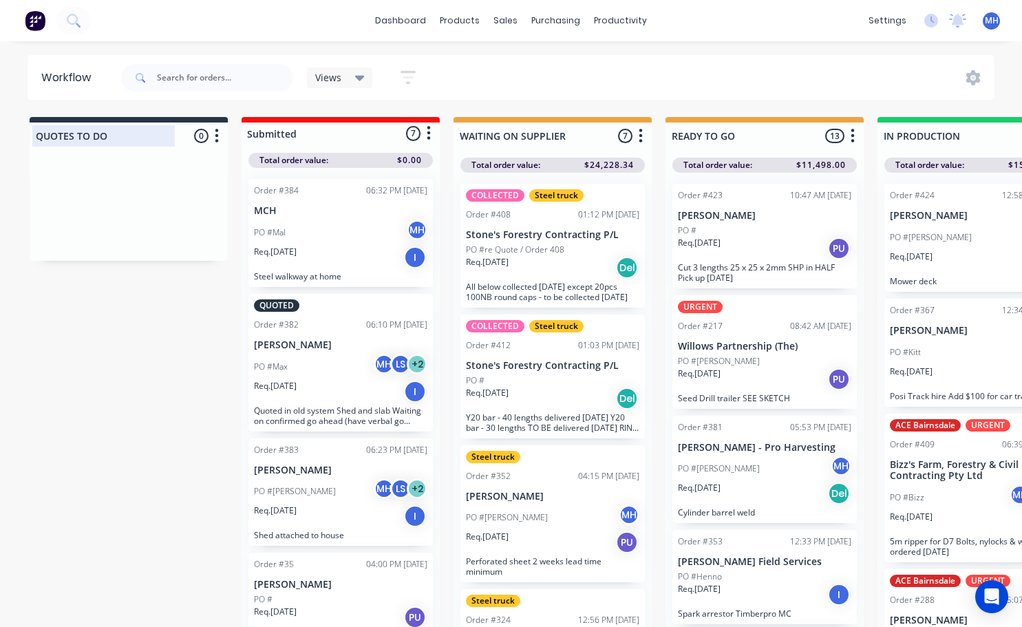
click at [127, 138] on div at bounding box center [129, 135] width 198 height 27
click at [124, 210] on div at bounding box center [129, 209] width 198 height 103
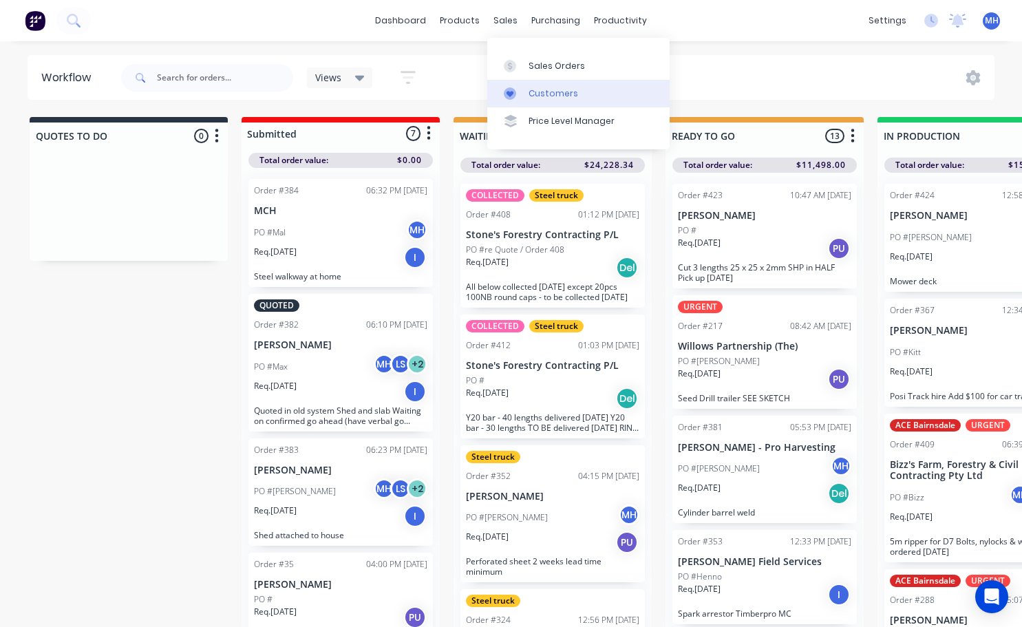
click at [544, 93] on div "Customers" at bounding box center [554, 93] width 50 height 12
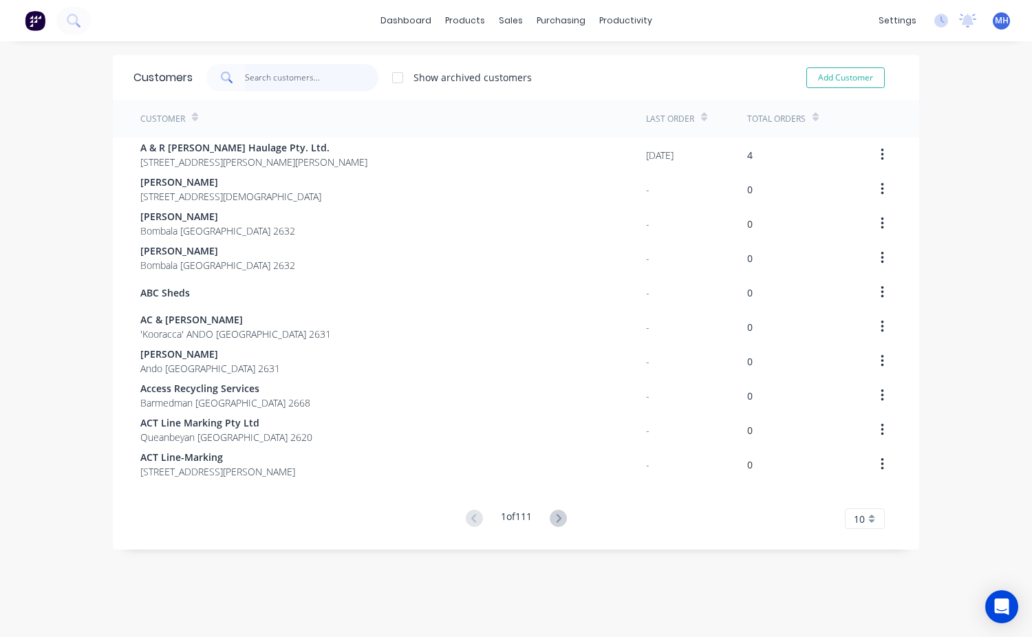
click at [266, 84] on input "text" at bounding box center [312, 78] width 134 height 28
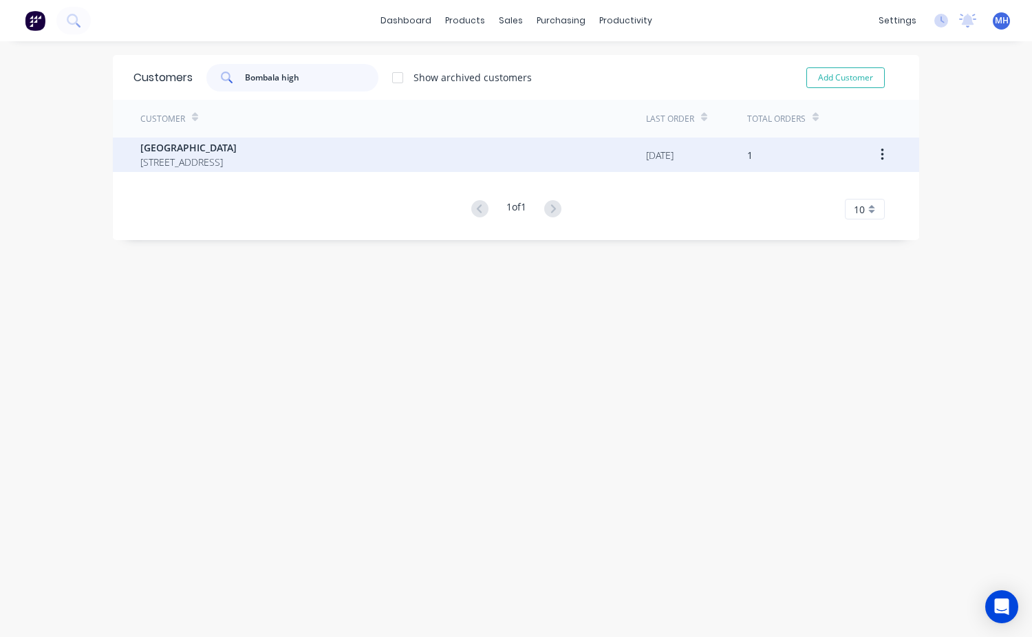
type input "Bombala high"
click at [215, 149] on span "Bombala High School" at bounding box center [188, 147] width 96 height 14
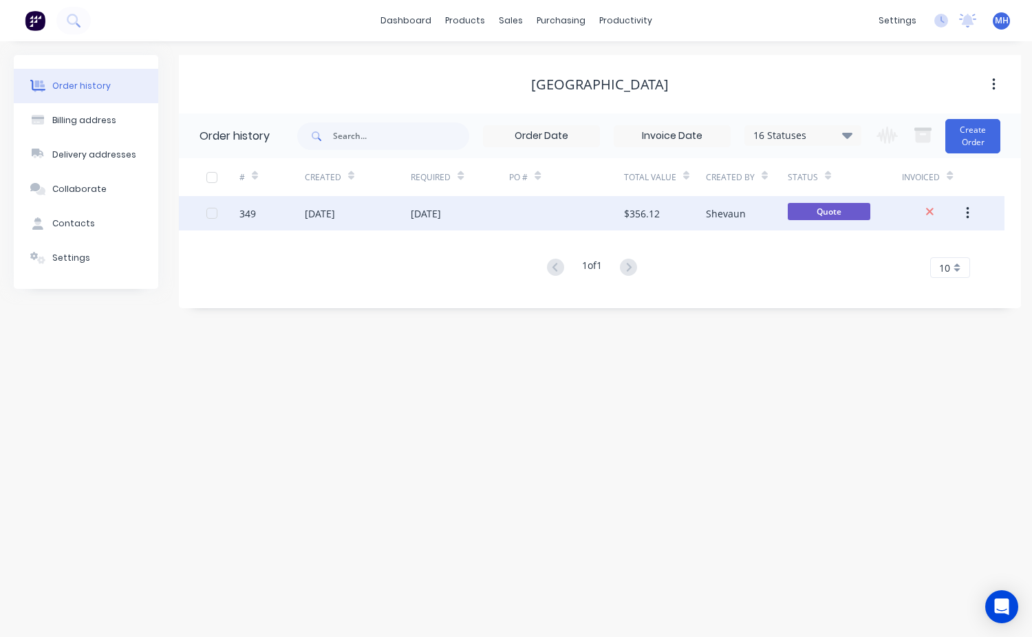
click at [753, 220] on div "Shevaun" at bounding box center [747, 213] width 82 height 34
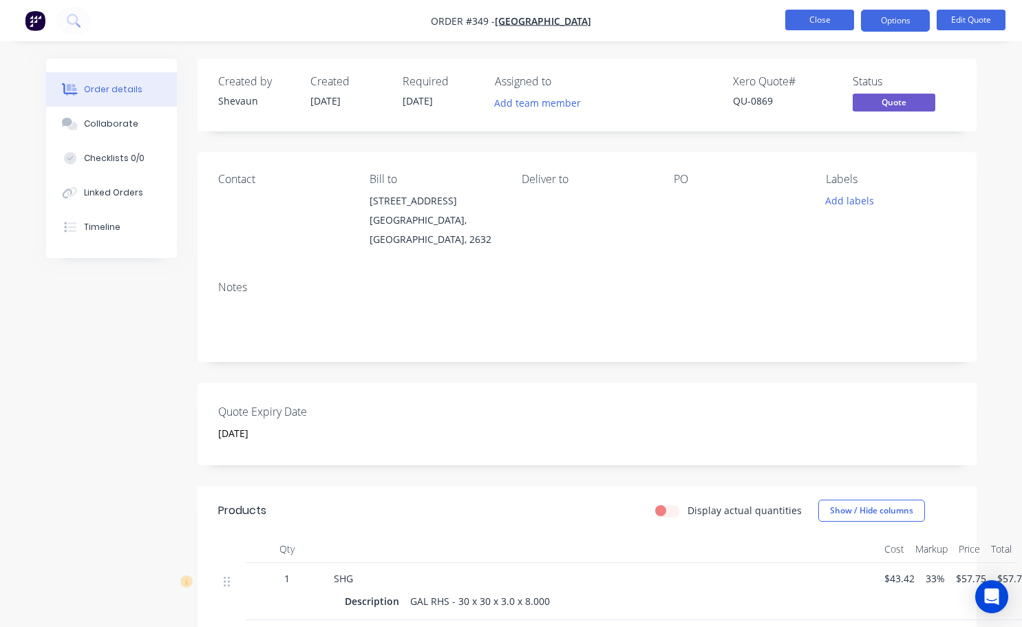
click at [811, 18] on button "Close" at bounding box center [819, 20] width 69 height 21
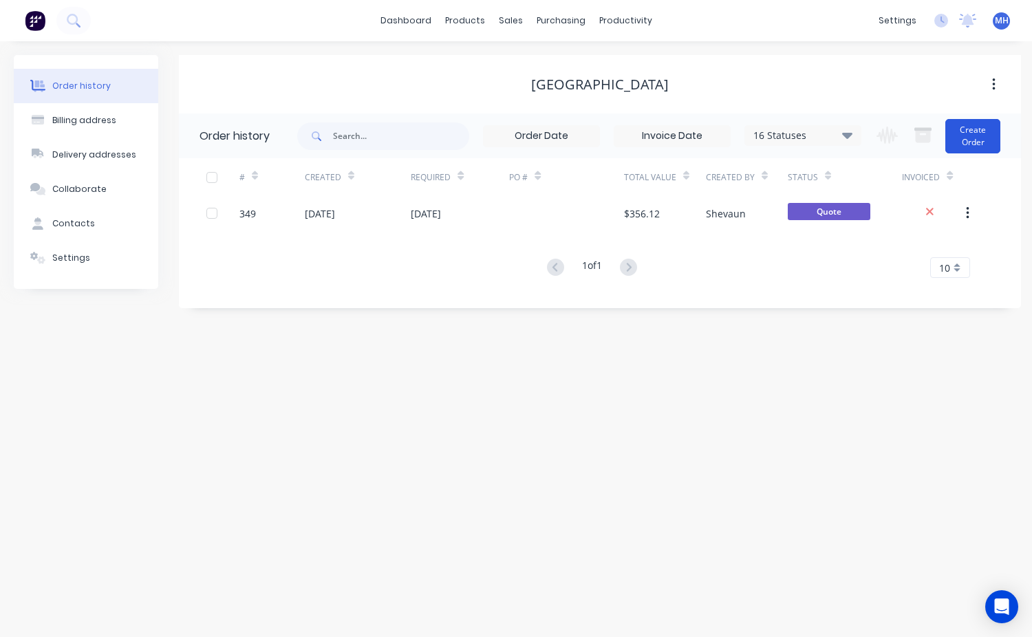
click at [961, 130] on button "Create Order" at bounding box center [973, 136] width 55 height 34
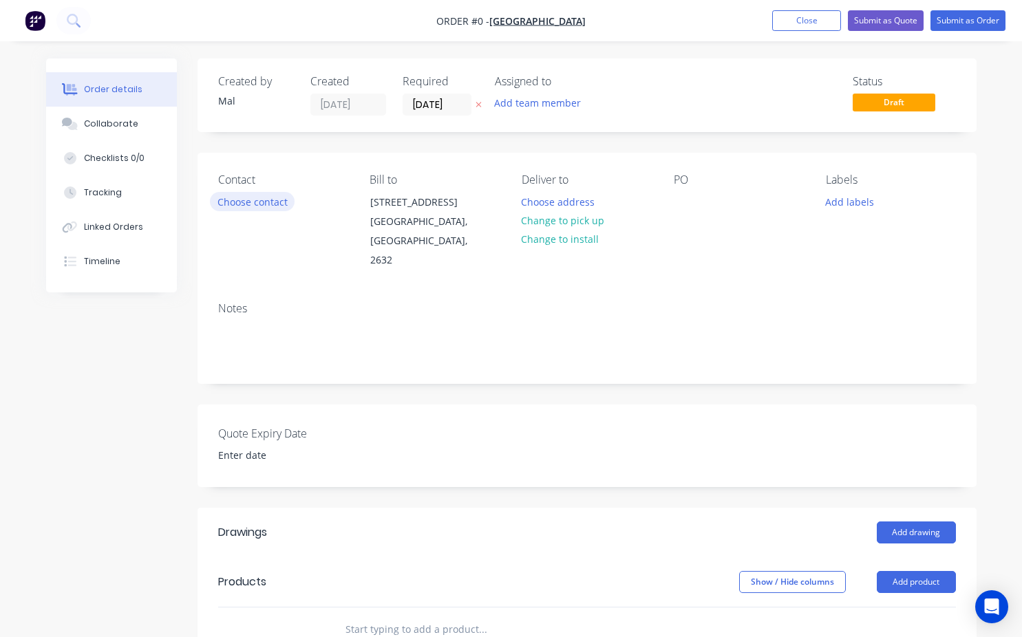
click at [269, 206] on button "Choose contact" at bounding box center [252, 201] width 85 height 19
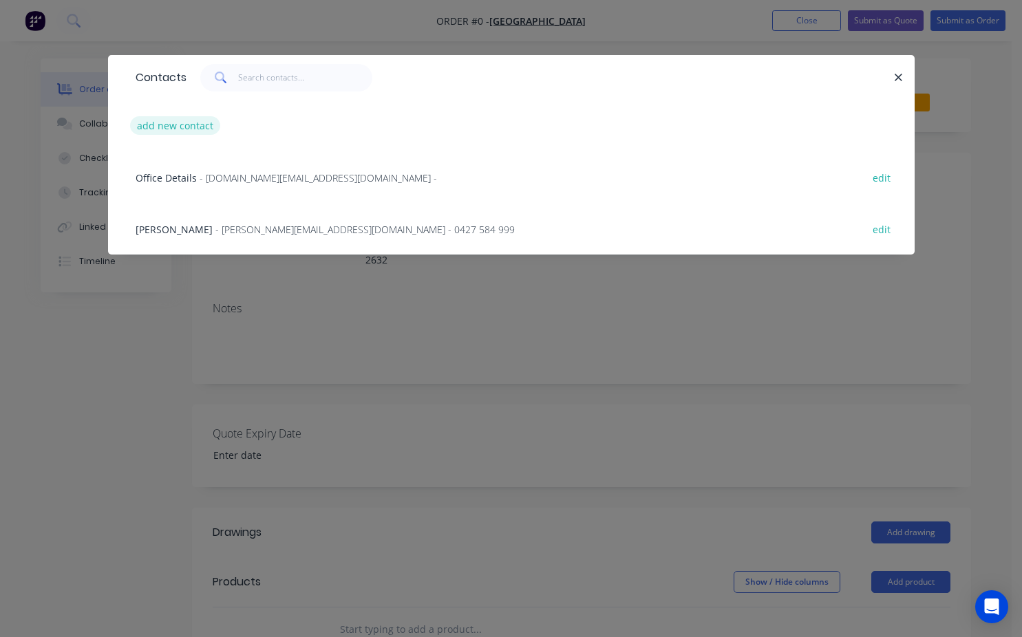
click at [199, 127] on button "add new contact" at bounding box center [175, 125] width 91 height 19
select select "AU"
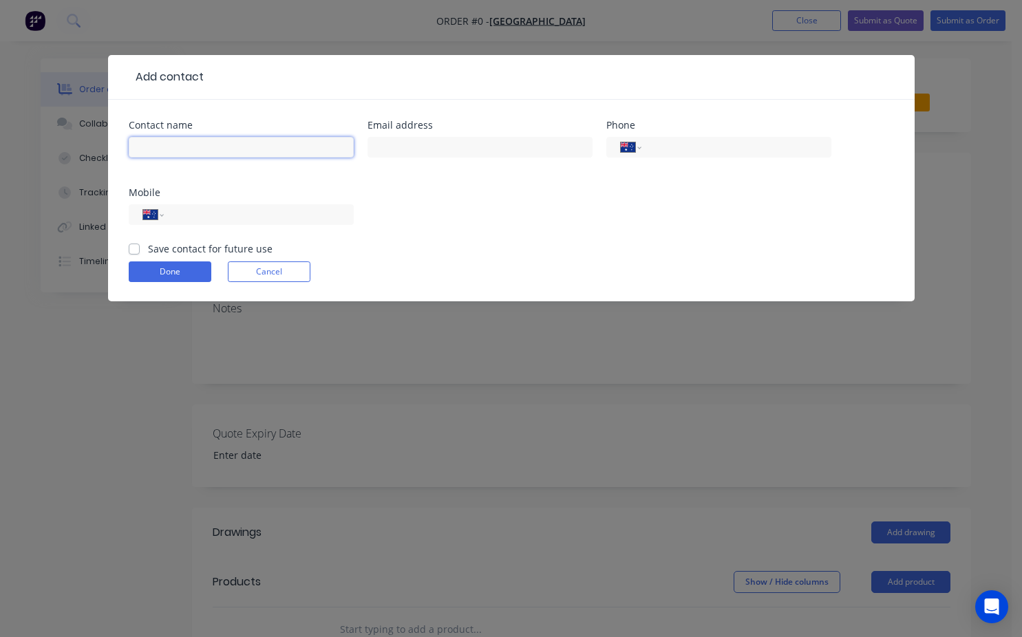
click at [171, 146] on input "text" at bounding box center [241, 147] width 225 height 21
type input "Raelene Stevenson"
click at [169, 211] on div "International Afghanistan Åland Islands Albania Algeria American Samoa Andorra …" at bounding box center [241, 214] width 225 height 21
click at [175, 213] on input "tel" at bounding box center [255, 215] width 165 height 16
type input "0419 602 307"
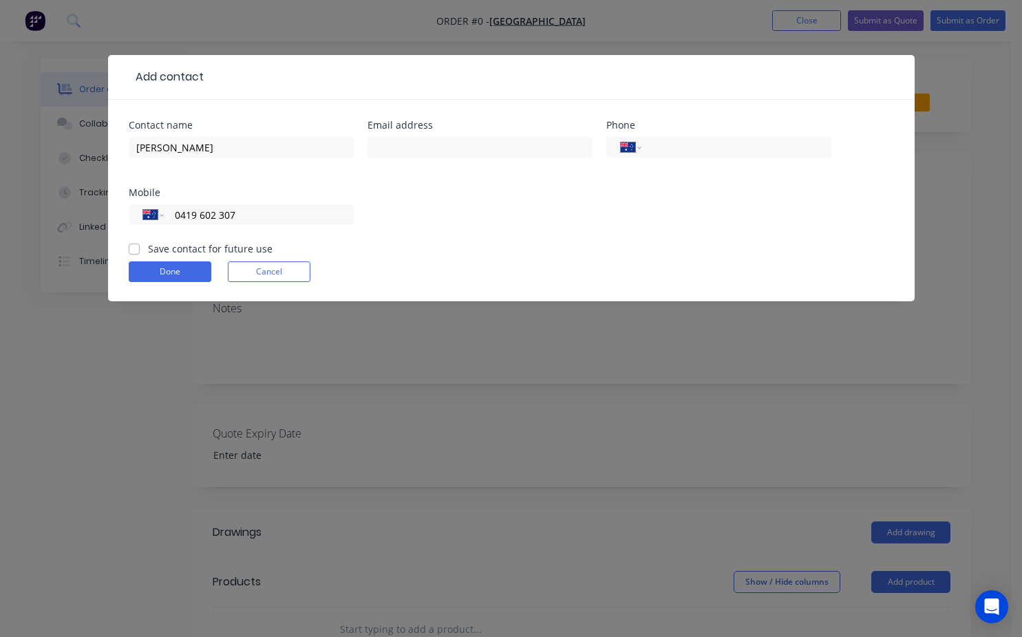
click at [148, 251] on label "Save contact for future use" at bounding box center [210, 249] width 125 height 14
click at [135, 251] on input "Save contact for future use" at bounding box center [134, 248] width 11 height 13
checkbox input "true"
click at [166, 272] on button "Done" at bounding box center [170, 272] width 83 height 21
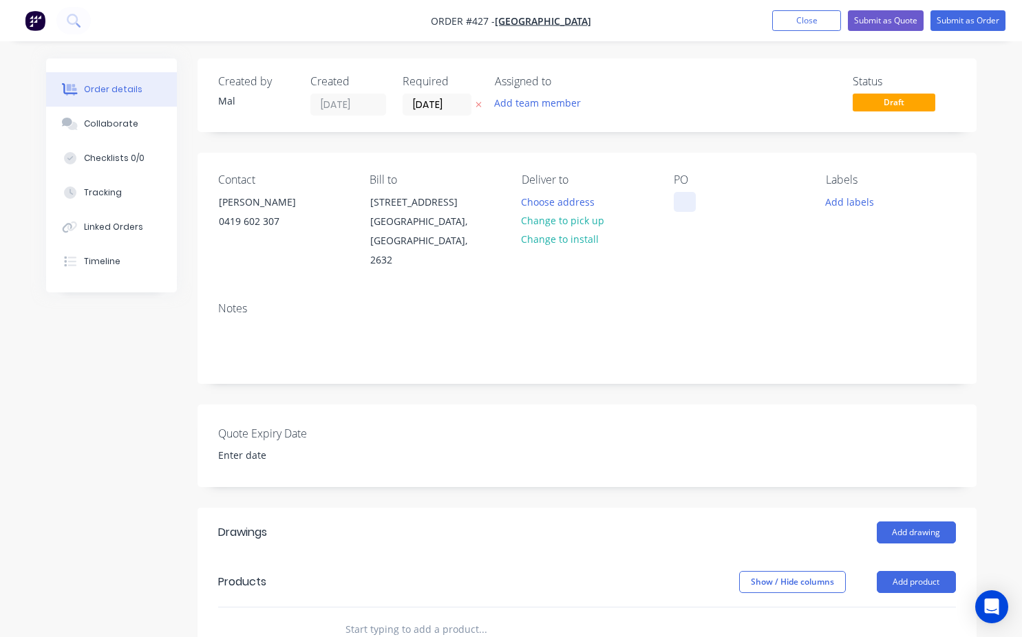
click at [680, 205] on div at bounding box center [685, 202] width 22 height 20
click at [586, 242] on button "Change to install" at bounding box center [560, 239] width 92 height 19
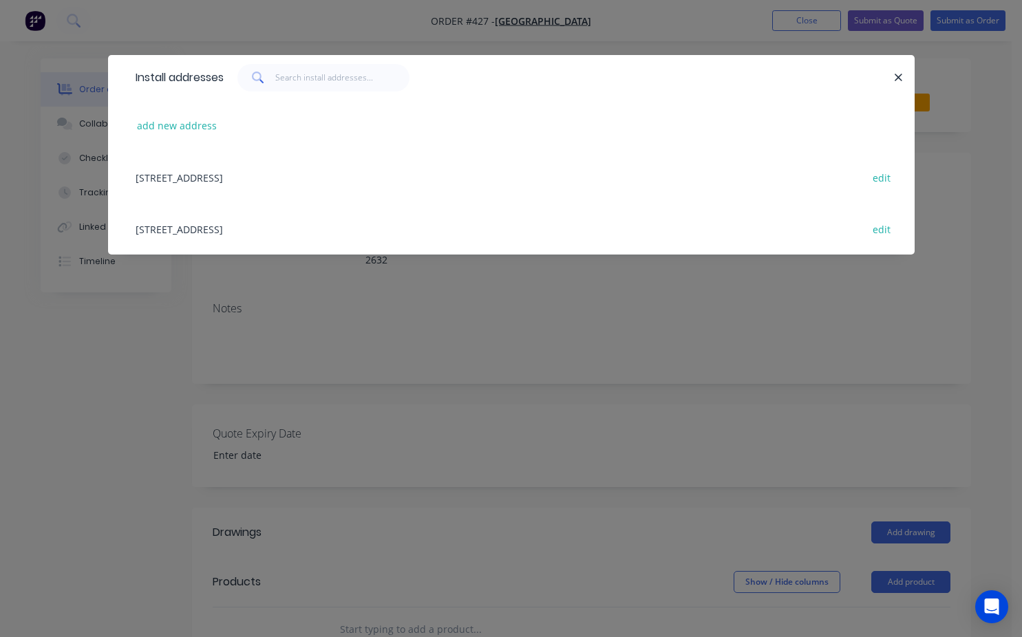
click at [210, 178] on div "20 Bright St, BOMBALA, New South Wales, Australia, 2632 edit" at bounding box center [511, 177] width 765 height 52
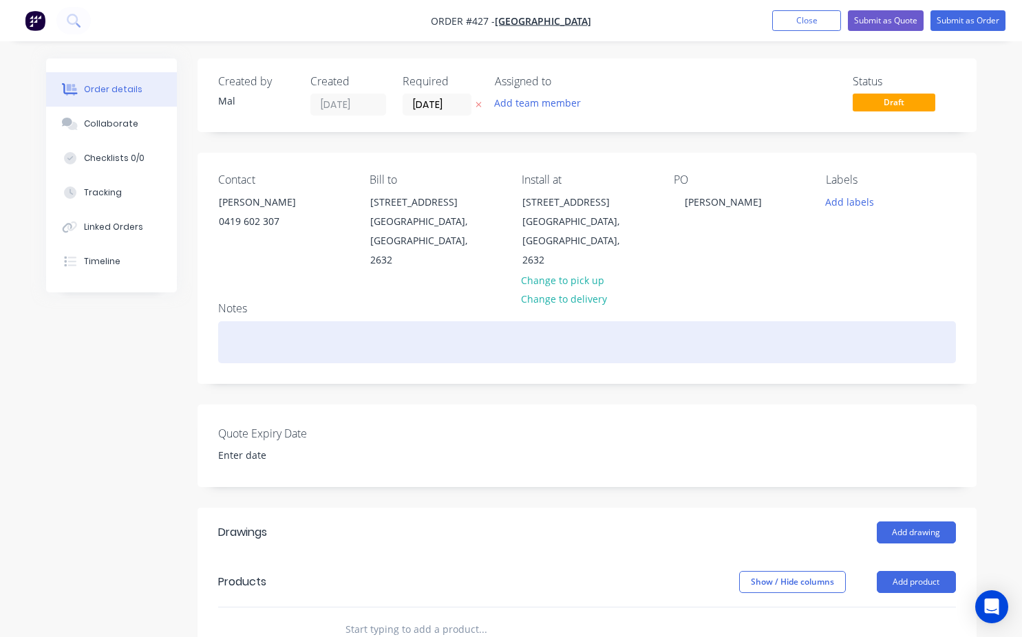
click at [270, 326] on div at bounding box center [587, 342] width 738 height 42
click at [261, 326] on div "Quotes for shed" at bounding box center [587, 342] width 738 height 42
click at [275, 326] on div "Quote for shed" at bounding box center [587, 342] width 738 height 42
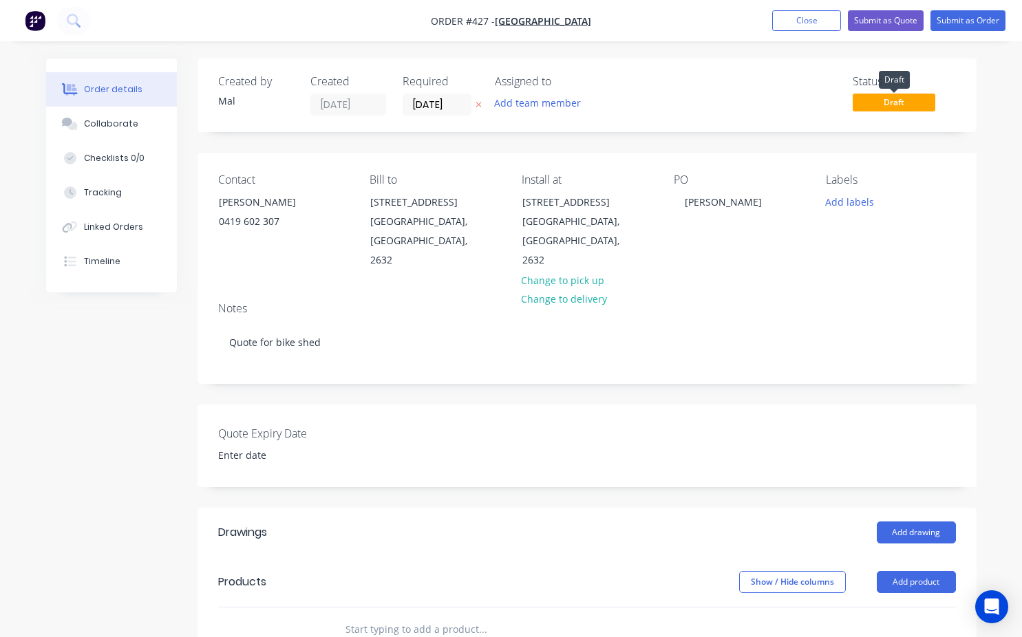
click at [887, 106] on span "Draft" at bounding box center [894, 102] width 83 height 17
click at [533, 104] on button "Add team member" at bounding box center [537, 103] width 101 height 19
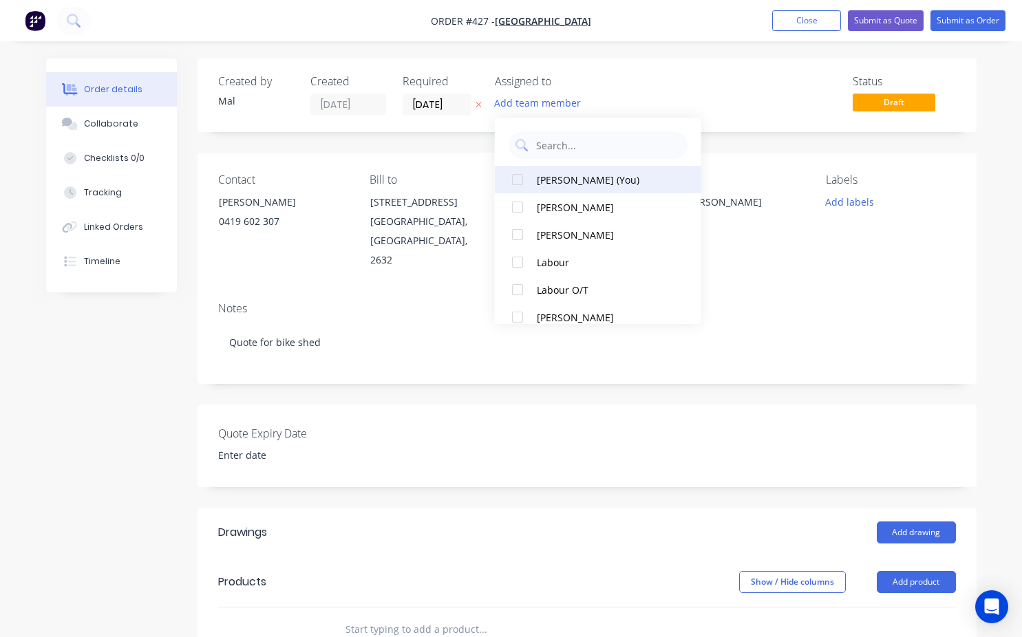
click at [520, 184] on div at bounding box center [518, 180] width 28 height 28
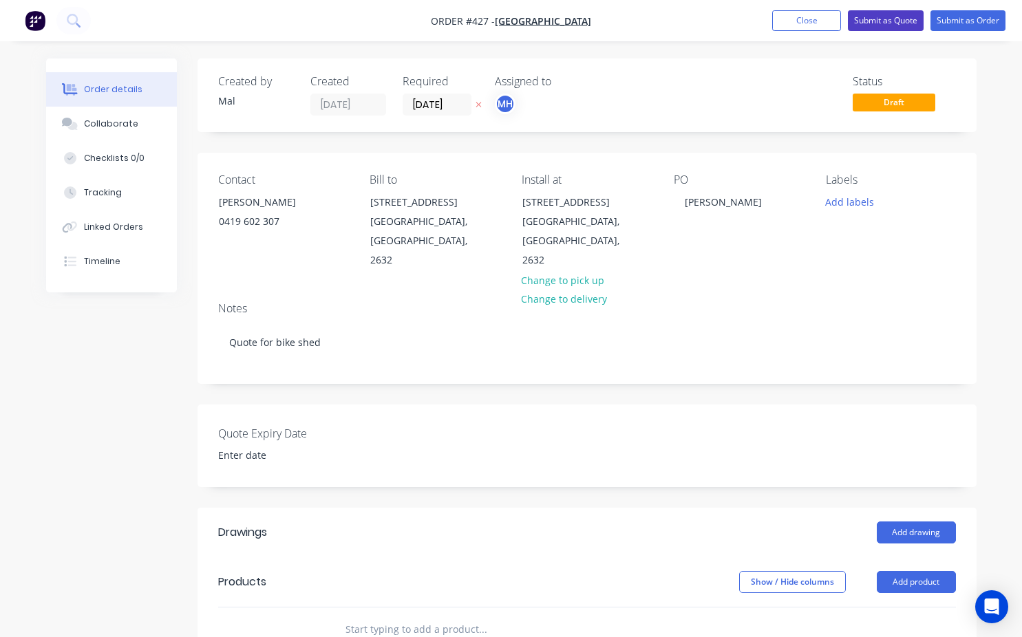
click at [875, 21] on button "Submit as Quote" at bounding box center [886, 20] width 76 height 21
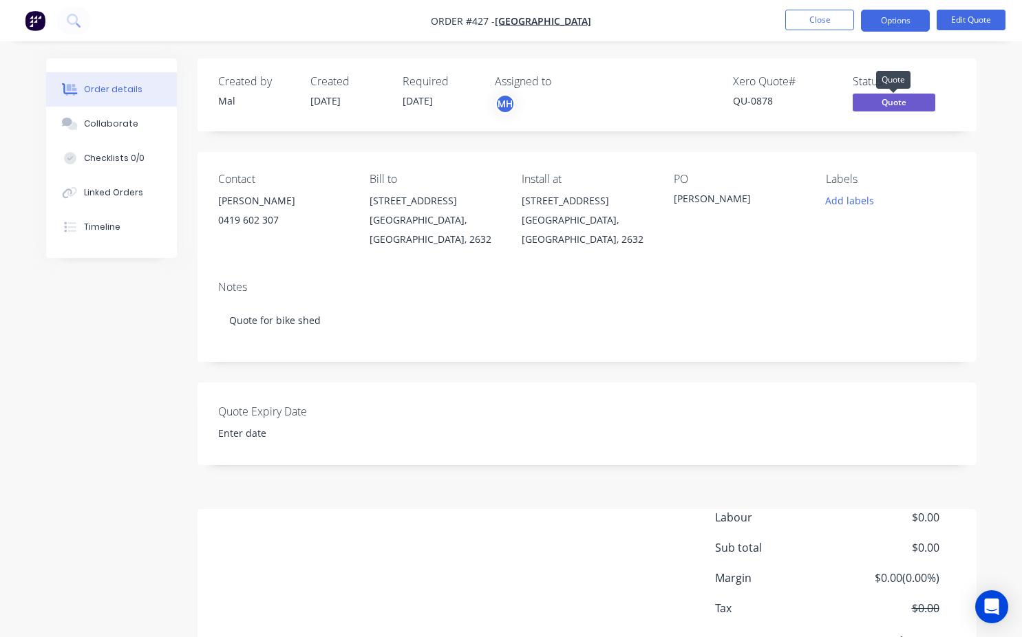
click at [864, 109] on span "Quote" at bounding box center [894, 102] width 83 height 17
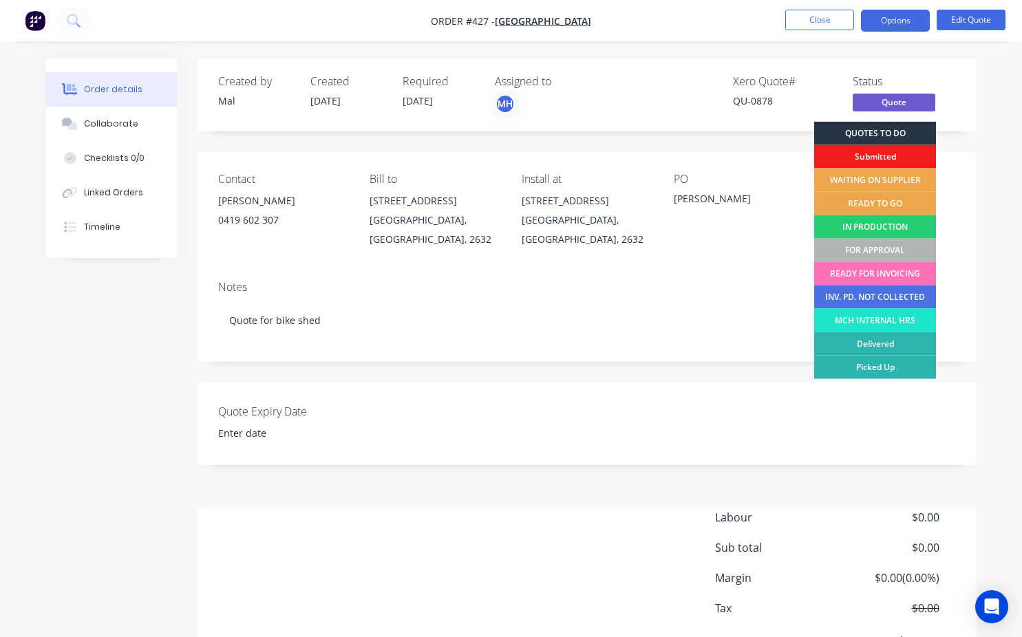
click at [862, 129] on div "QUOTES TO DO" at bounding box center [875, 133] width 122 height 23
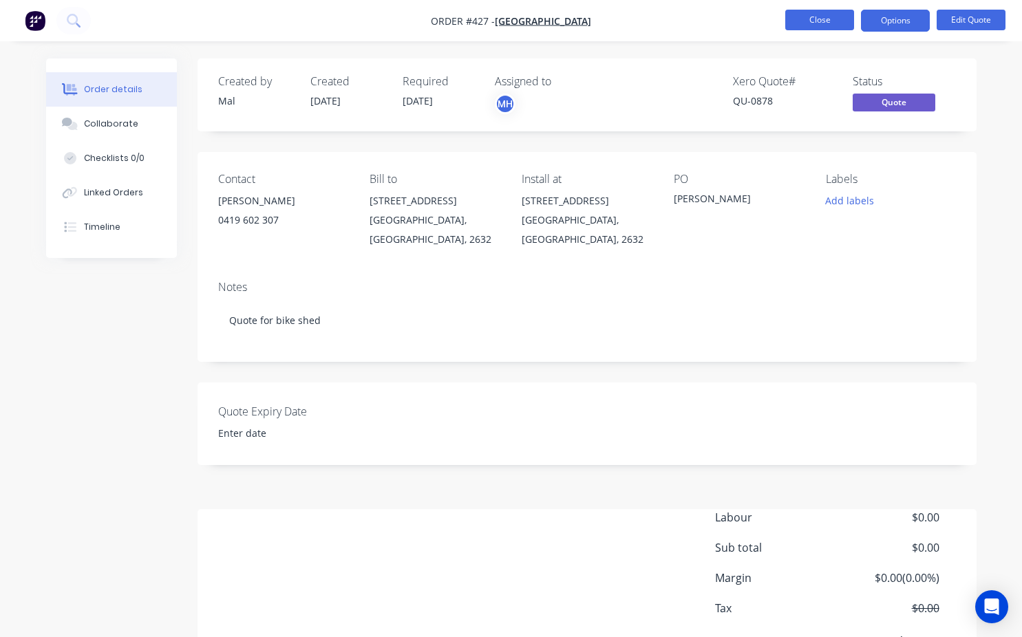
click at [813, 21] on button "Close" at bounding box center [819, 20] width 69 height 21
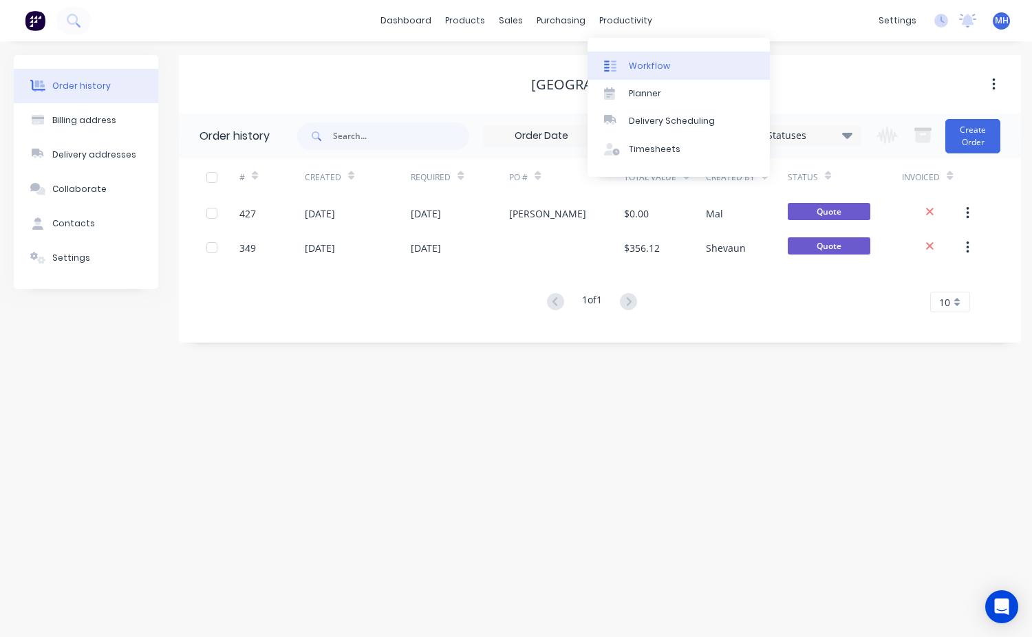
click at [646, 65] on div "Workflow" at bounding box center [649, 66] width 41 height 12
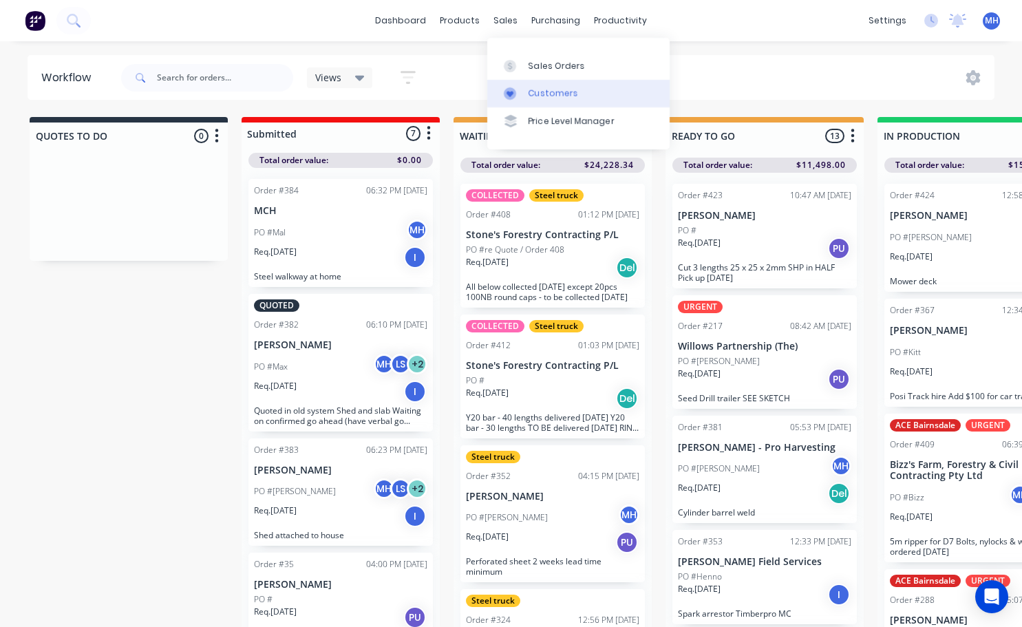
click at [557, 89] on div "Customers" at bounding box center [554, 93] width 50 height 12
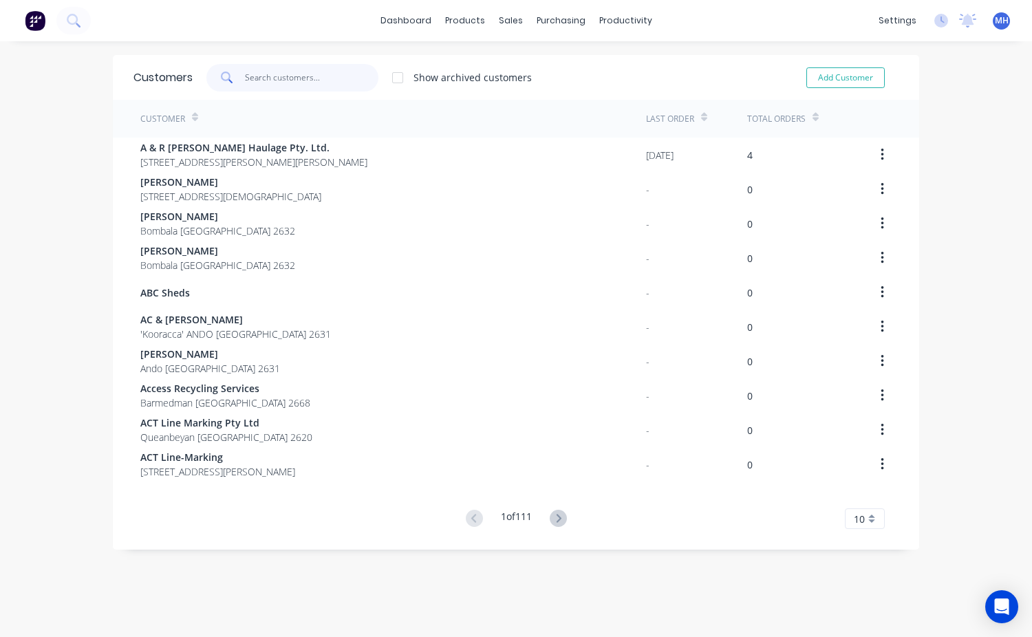
click at [262, 89] on input "text" at bounding box center [312, 78] width 134 height 28
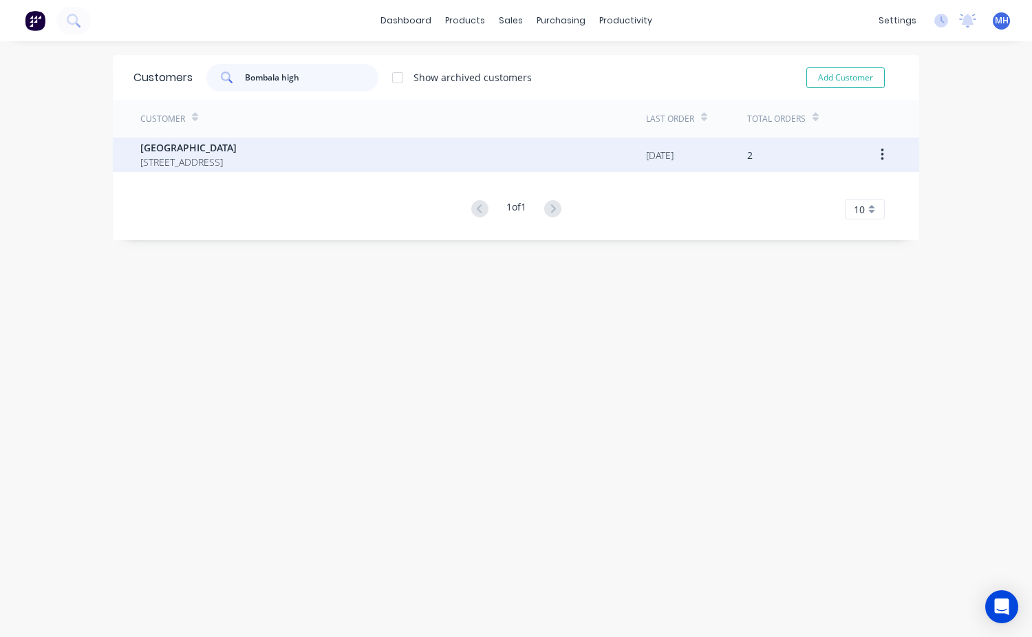
type input "Bombala high"
click at [222, 157] on span "20 Bright St BOMBALA New South Wales 2632" at bounding box center [188, 162] width 96 height 14
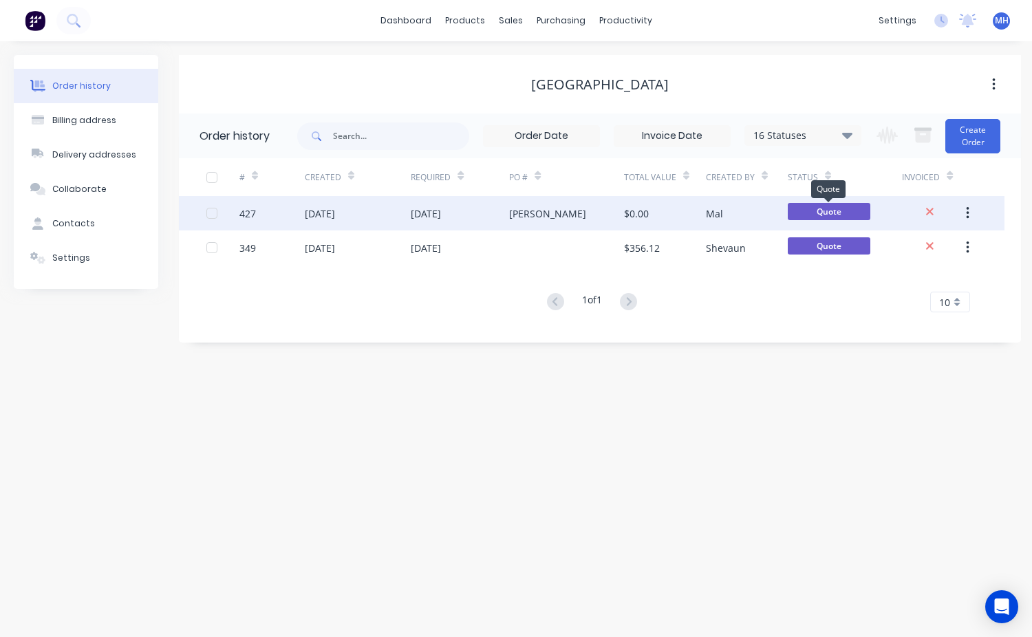
click at [824, 213] on span "Quote" at bounding box center [829, 211] width 83 height 17
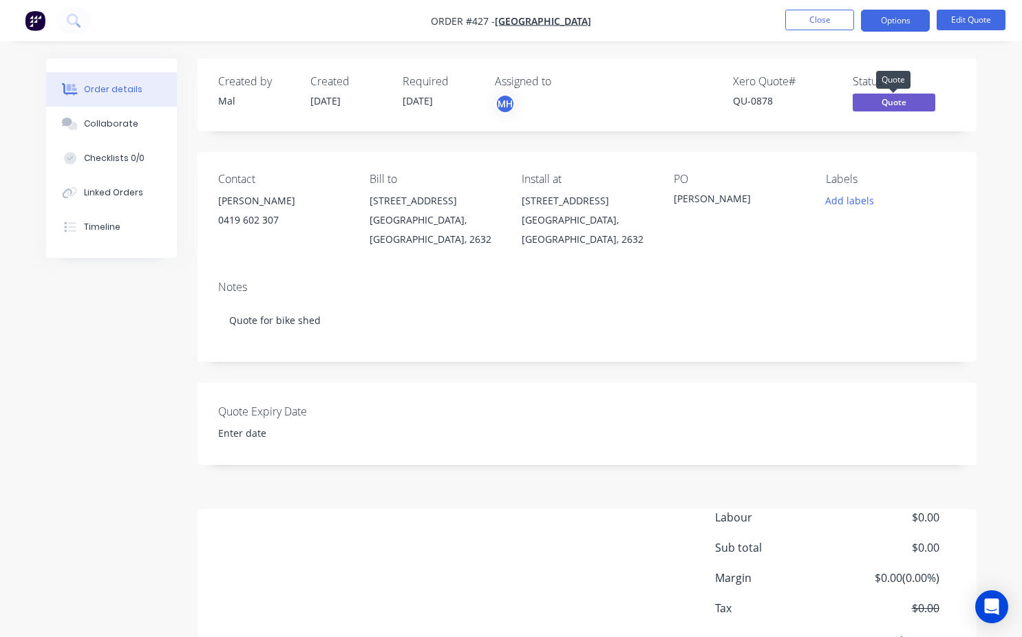
click at [897, 104] on span "Quote" at bounding box center [894, 102] width 83 height 17
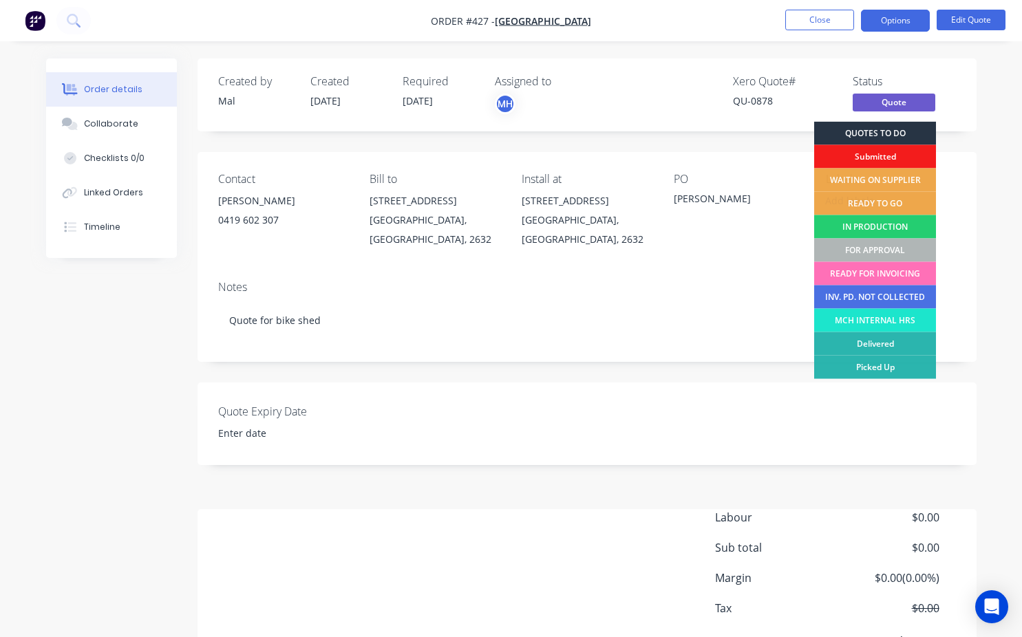
click at [885, 131] on div "QUOTES TO DO" at bounding box center [875, 133] width 122 height 23
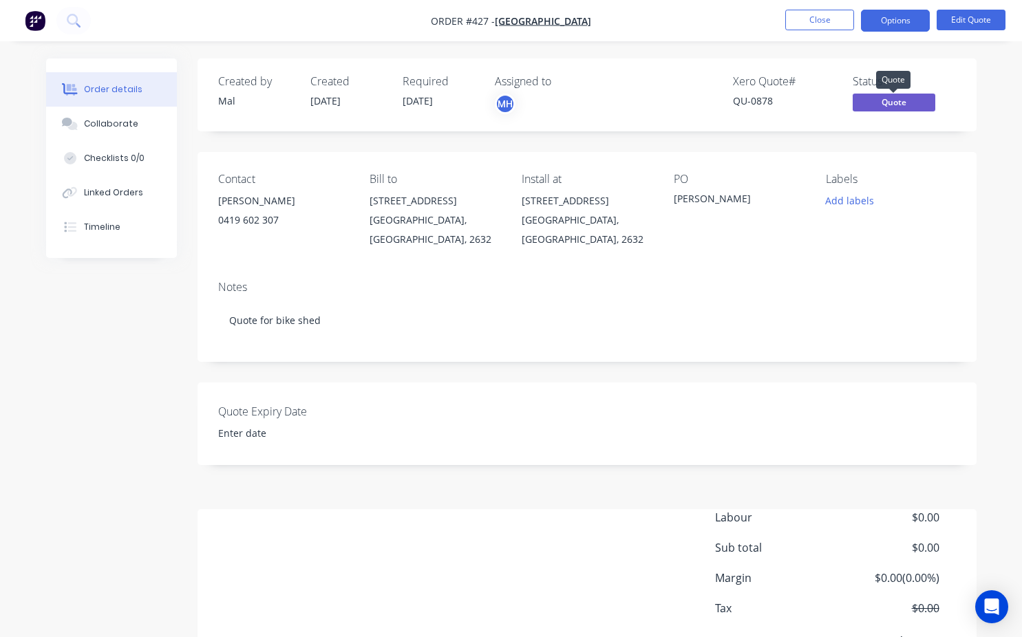
click at [889, 105] on span "Quote" at bounding box center [894, 102] width 83 height 17
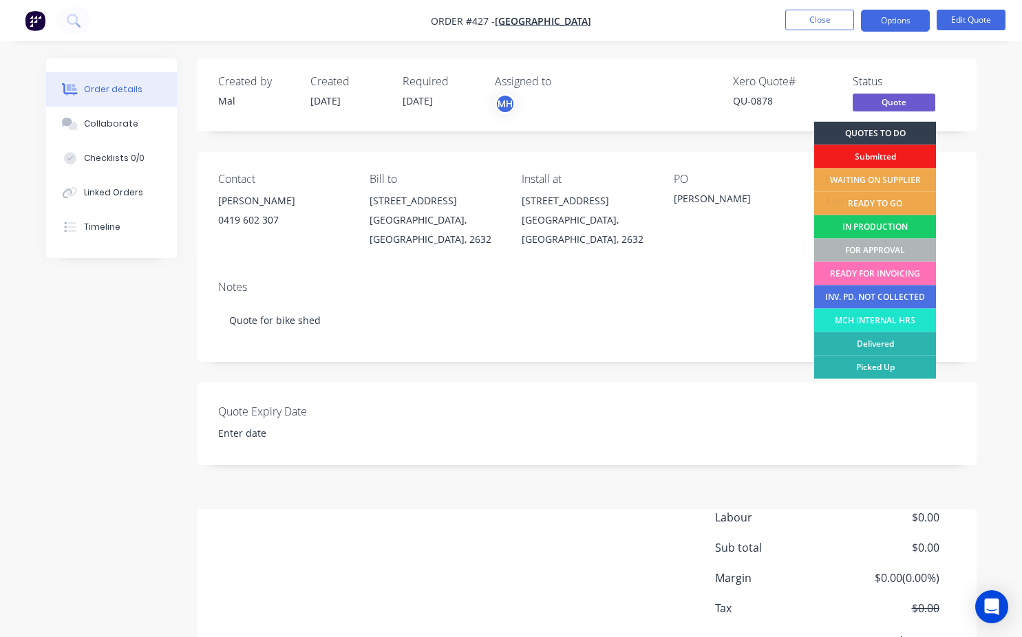
click at [865, 228] on div "IN PRODUCTION" at bounding box center [875, 226] width 122 height 23
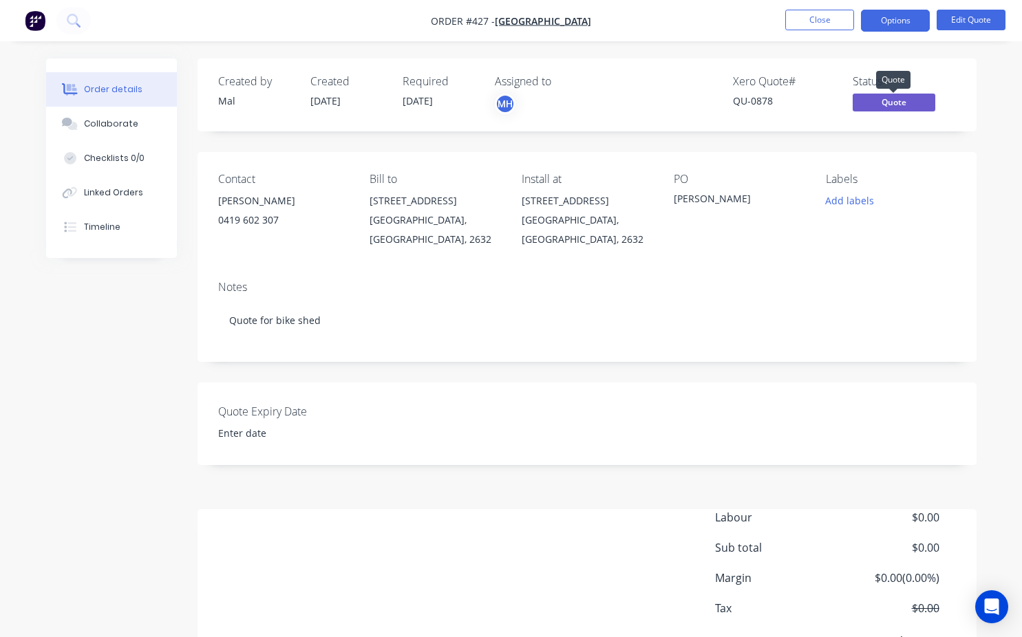
click at [894, 107] on span "Quote" at bounding box center [894, 102] width 83 height 17
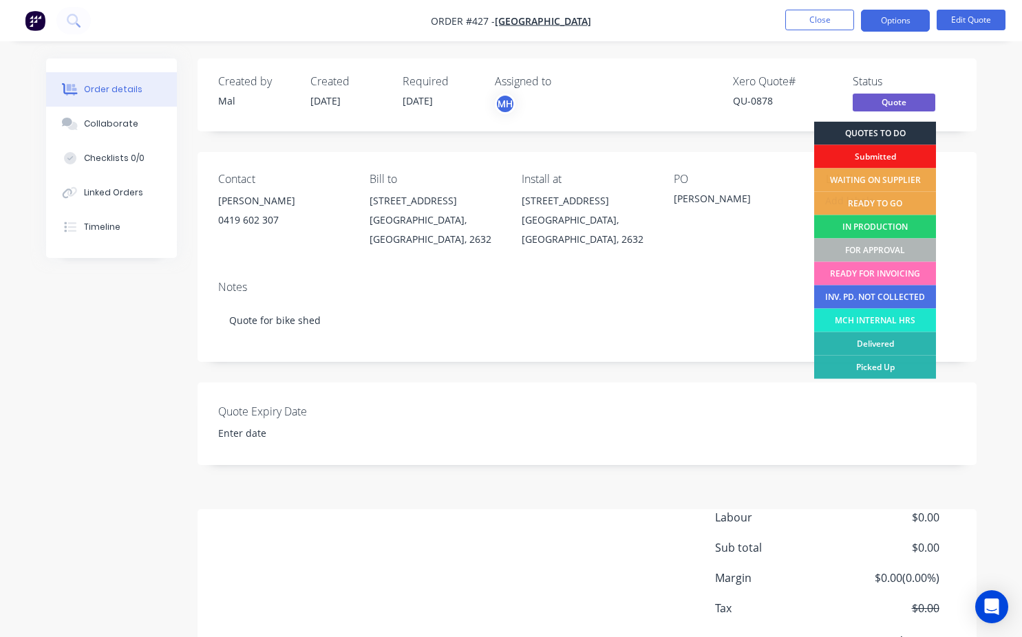
click at [875, 134] on div "QUOTES TO DO" at bounding box center [875, 133] width 122 height 23
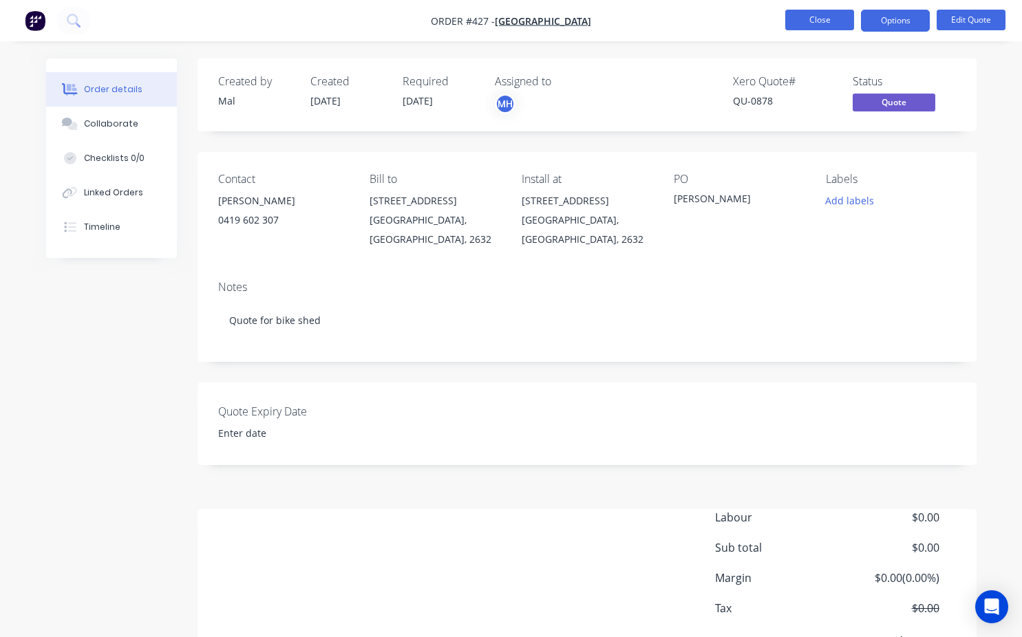
click at [829, 28] on button "Close" at bounding box center [819, 20] width 69 height 21
